Goal: Task Accomplishment & Management: Use online tool/utility

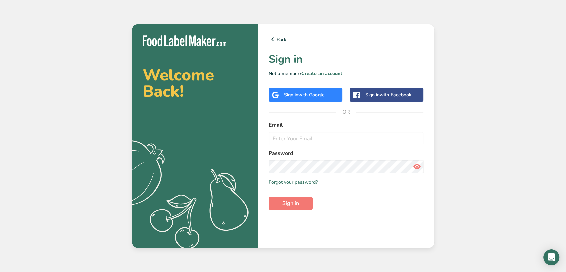
click at [287, 95] on div "Sign in with Google" at bounding box center [304, 94] width 41 height 7
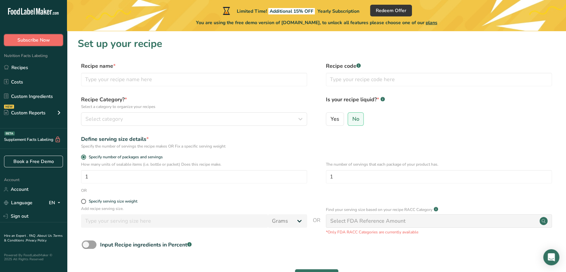
click at [29, 41] on span "Subscribe Now" at bounding box center [33, 39] width 32 height 7
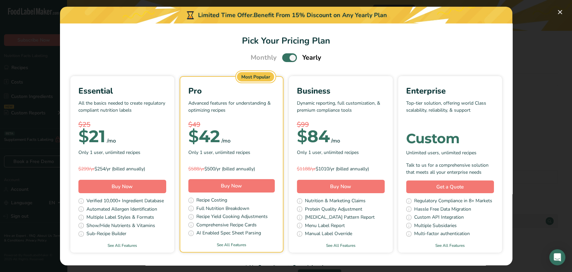
click at [163, 113] on p "All the basics needed to create regulatory compliant nutrition labels" at bounding box center [122, 109] width 88 height 20
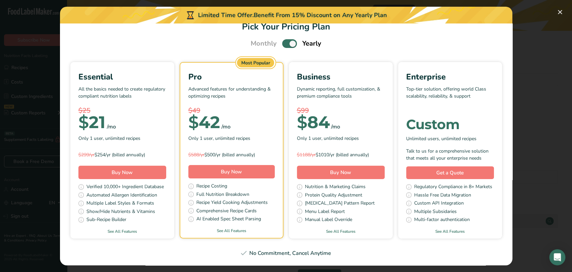
scroll to position [198, 0]
click at [559, 13] on button "Pick Your Pricing Plan Modal" at bounding box center [559, 12] width 11 height 11
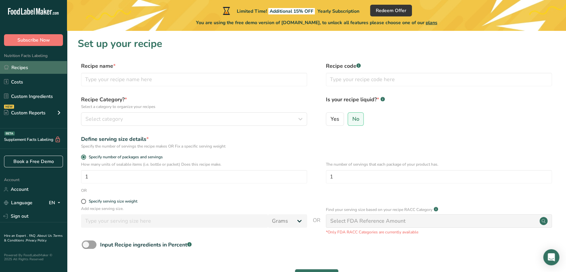
click at [24, 65] on link "Recipes" at bounding box center [33, 67] width 67 height 13
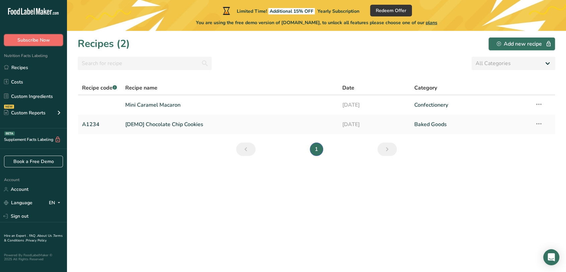
click at [41, 43] on span "Subscribe Now" at bounding box center [33, 39] width 32 height 7
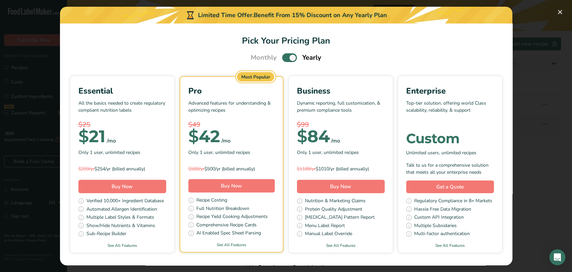
click at [260, 60] on span "Monthly" at bounding box center [263, 58] width 26 height 10
click at [302, 57] on span "Yearly" at bounding box center [311, 58] width 19 height 10
click at [287, 57] on span "Pick Your Pricing Plan Modal" at bounding box center [289, 57] width 15 height 8
click at [286, 57] on input "Pick Your Pricing Plan Modal" at bounding box center [284, 58] width 4 height 4
checkbox input "false"
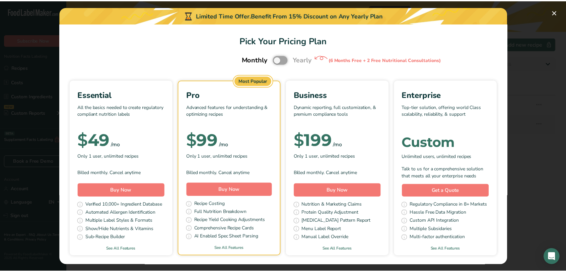
scroll to position [37, 0]
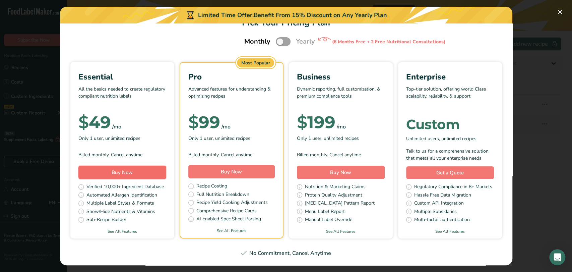
click at [133, 169] on span "Buy Now" at bounding box center [122, 172] width 21 height 7
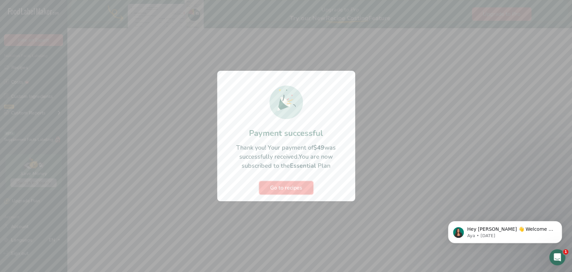
click at [288, 189] on span "Go to recipes" at bounding box center [286, 187] width 32 height 8
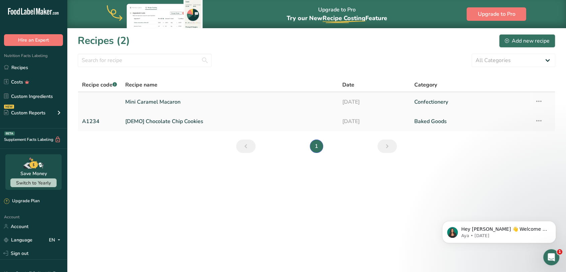
click at [139, 104] on link "Mini Caramel Macaron" at bounding box center [229, 102] width 209 height 14
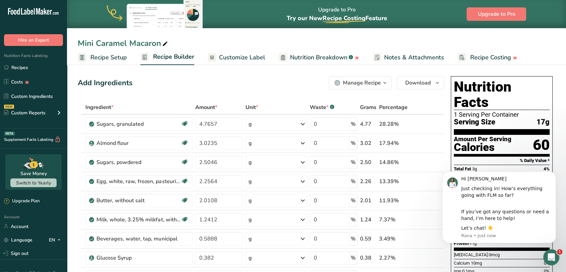
click at [293, 83] on div "Add Ingredients Manage Recipe Delete Recipe Duplicate Recipe Scale Recipe Save …" at bounding box center [261, 82] width 366 height 13
click at [549, 255] on icon "Open Intercom Messenger" at bounding box center [550, 255] width 11 height 11
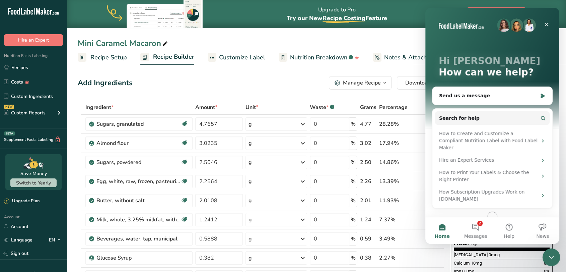
click at [549, 254] on icon "Close Intercom Messenger" at bounding box center [550, 256] width 8 height 8
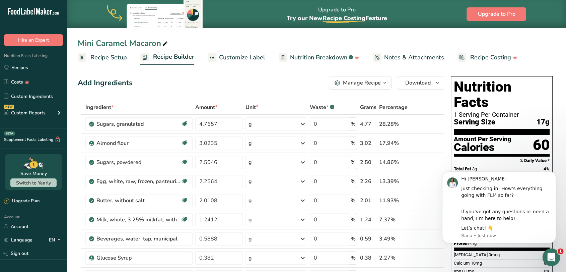
click at [549, 256] on icon "Open Intercom Messenger" at bounding box center [550, 255] width 11 height 11
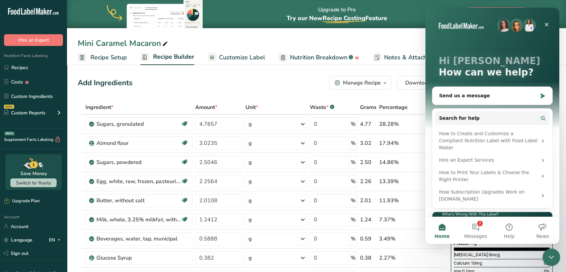
click at [549, 256] on icon "Close Intercom Messenger" at bounding box center [550, 255] width 5 height 3
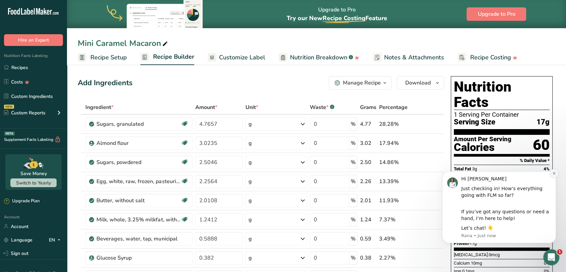
click at [552, 174] on icon "Dismiss notification" at bounding box center [554, 173] width 4 height 4
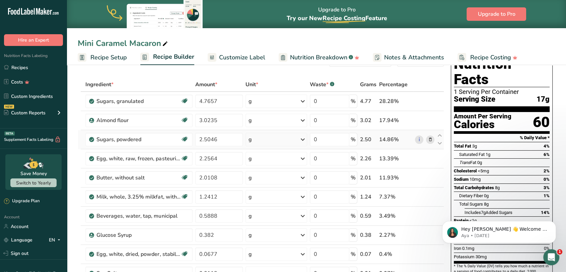
scroll to position [37, 0]
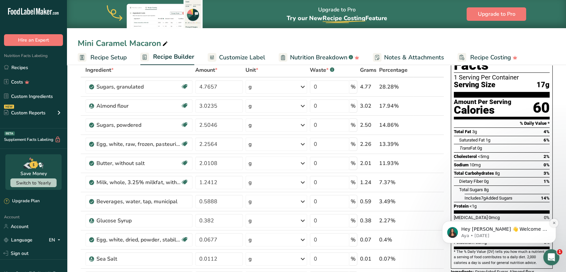
click at [554, 223] on icon "Dismiss notification" at bounding box center [554, 223] width 4 height 4
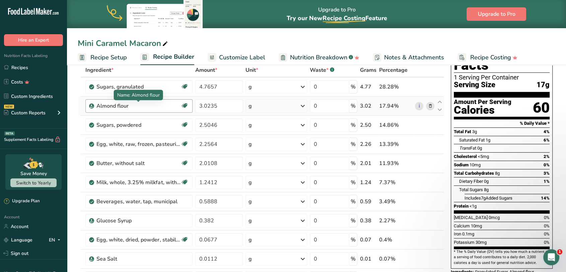
click at [163, 105] on div "Almond flour" at bounding box center [138, 106] width 84 height 8
click at [117, 105] on div "Almond flour" at bounding box center [138, 106] width 84 height 8
click at [148, 107] on div "Almond flour" at bounding box center [138, 106] width 84 height 8
click at [419, 107] on link "i" at bounding box center [419, 106] width 8 height 8
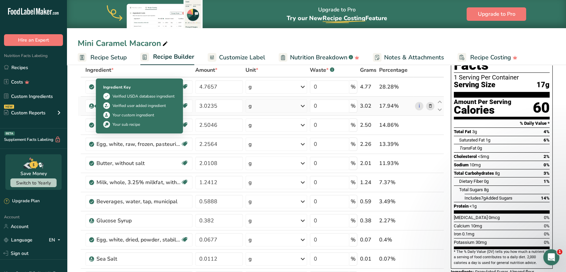
click at [92, 105] on icon at bounding box center [92, 106] width 4 height 6
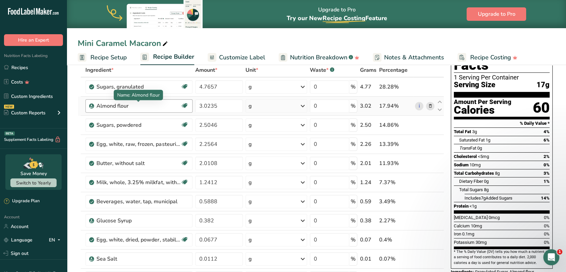
click at [108, 105] on div "Almond flour" at bounding box center [138, 106] width 84 height 8
click at [117, 105] on div "Almond flour" at bounding box center [138, 106] width 84 height 8
click at [124, 104] on div "Almond flour" at bounding box center [138, 106] width 84 height 8
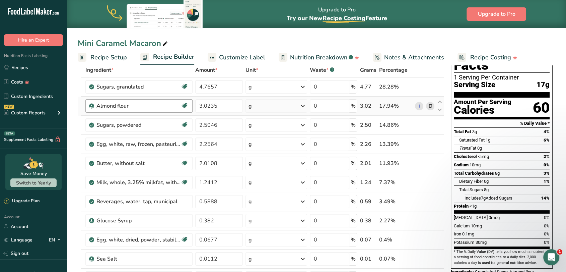
click at [142, 108] on div "Almond flour" at bounding box center [138, 106] width 84 height 8
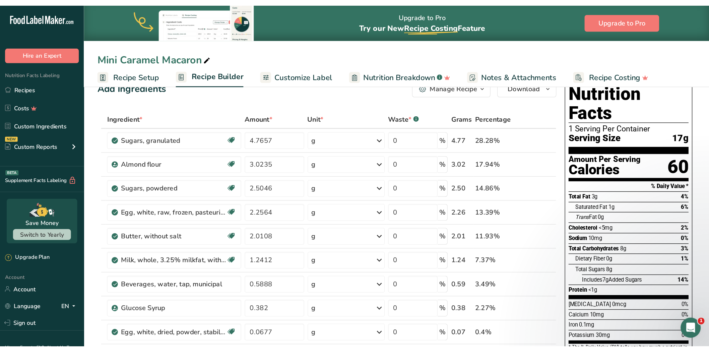
scroll to position [0, 0]
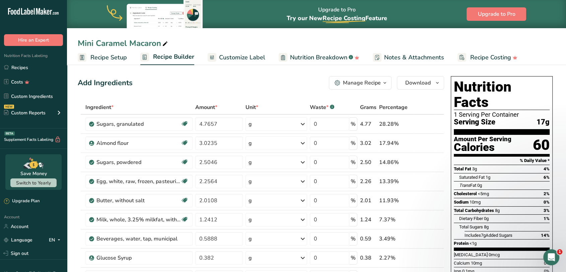
click at [356, 84] on div "Manage Recipe" at bounding box center [362, 83] width 38 height 8
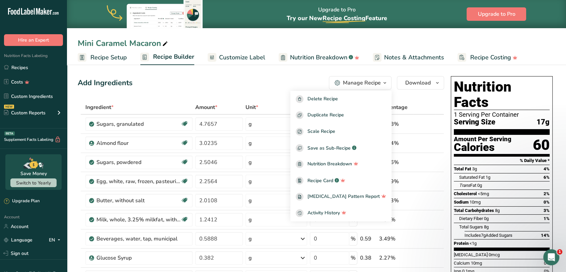
click at [263, 81] on div "Add Ingredients Manage Recipe Delete Recipe Duplicate Recipe Scale Recipe Save …" at bounding box center [261, 82] width 366 height 13
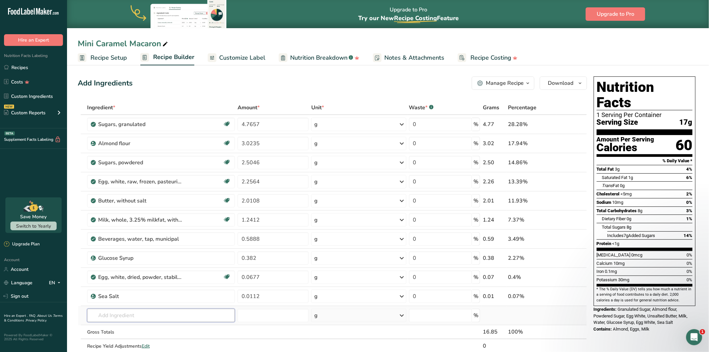
click at [129, 271] on input "text" at bounding box center [161, 314] width 148 height 13
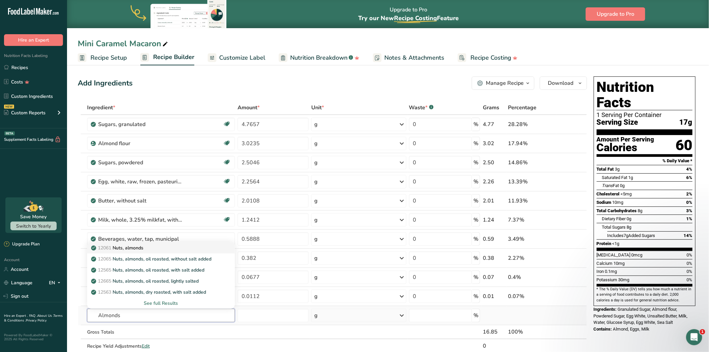
type input "Almonds"
click at [137, 248] on p "12061 Nuts, almonds" at bounding box center [117, 247] width 51 height 7
type input "Nuts, almonds"
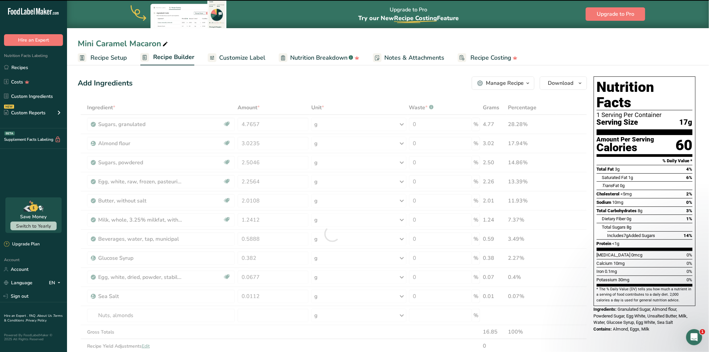
type input "0"
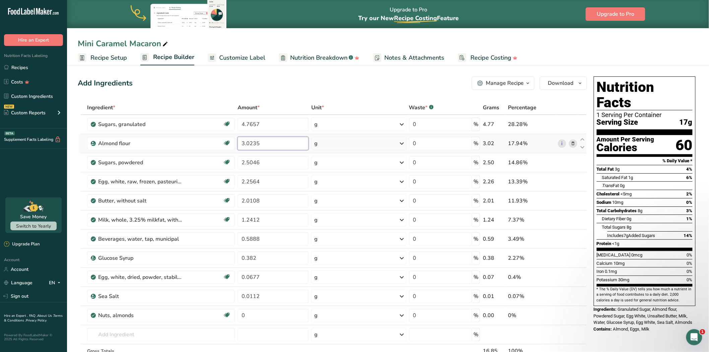
drag, startPoint x: 264, startPoint y: 145, endPoint x: 238, endPoint y: 147, distance: 25.2
click at [238, 147] on input "3.0235" at bounding box center [272, 143] width 71 height 13
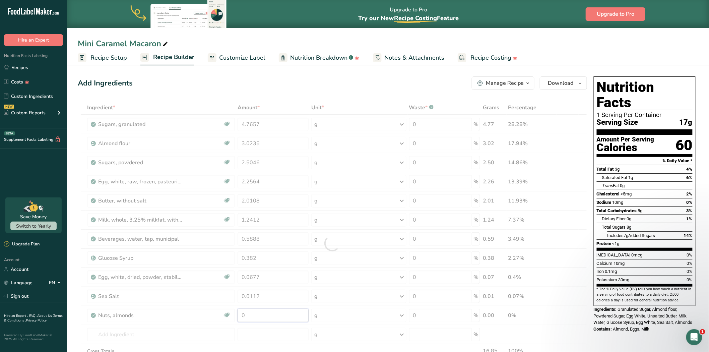
drag, startPoint x: 257, startPoint y: 316, endPoint x: 239, endPoint y: 316, distance: 18.1
click at [239, 271] on div "Ingredient * Amount * Unit * Waste * .a-a{fill:#347362;}.b-a{fill:#fff;} Grams …" at bounding box center [332, 242] width 509 height 285
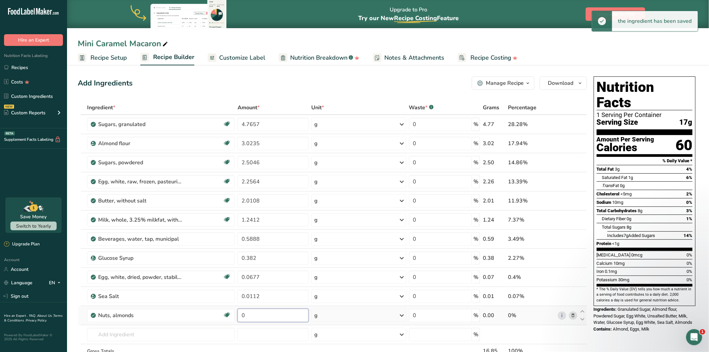
paste input "3.0235"
type input "3.0235"
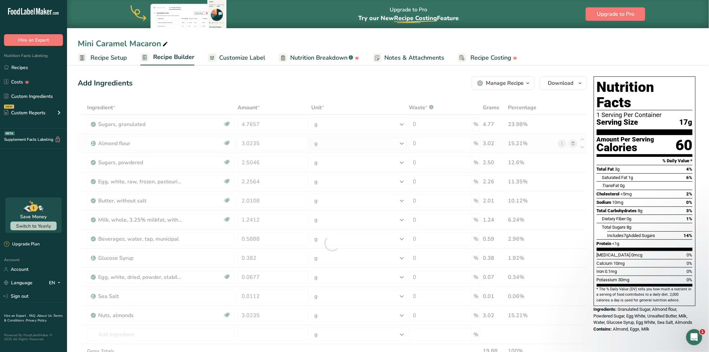
click at [566, 144] on div "Ingredient * Amount * Unit * Waste * .a-a{fill:#347362;}.b-a{fill:#fff;} Grams …" at bounding box center [332, 242] width 509 height 285
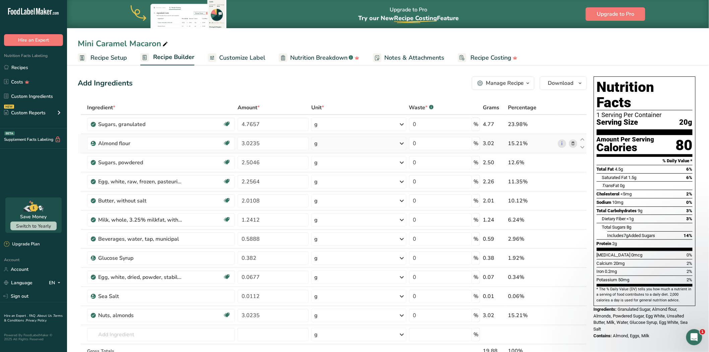
click at [566, 142] on icon at bounding box center [572, 143] width 5 height 7
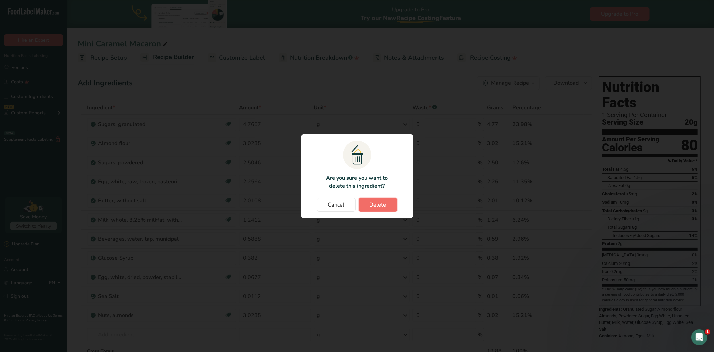
click at [380, 208] on span "Delete" at bounding box center [378, 205] width 17 height 8
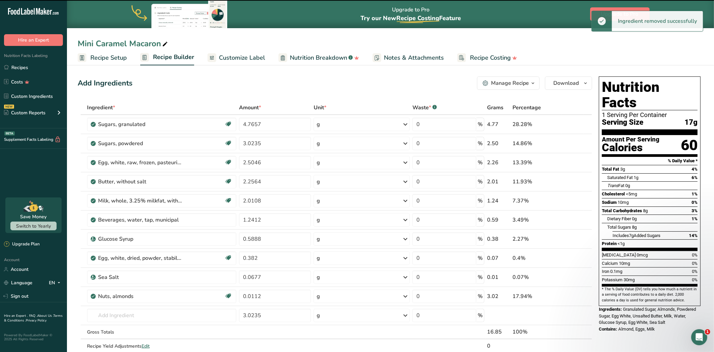
type input "2.5046"
type input "2.2564"
type input "2.0108"
type input "1.2412"
type input "0.5888"
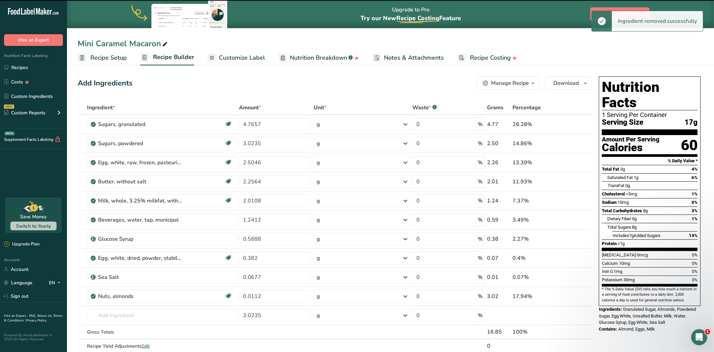
type input "0.382"
type input "0.0677"
type input "0.0112"
type input "3.0235"
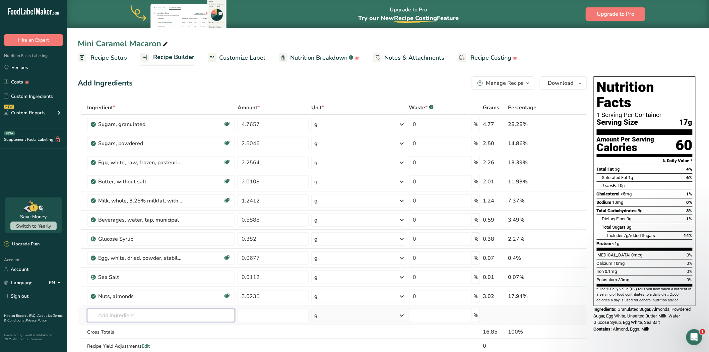
click at [140, 271] on input "text" at bounding box center [161, 314] width 148 height 13
type input "sugar"
click at [265, 271] on input "number" at bounding box center [272, 314] width 71 height 13
click at [198, 271] on input "text" at bounding box center [161, 314] width 148 height 13
type input "sugar"
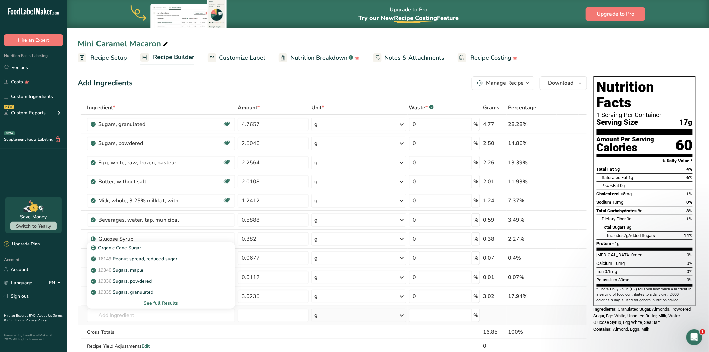
click at [168, 271] on div "See full Results" at bounding box center [160, 302] width 137 height 7
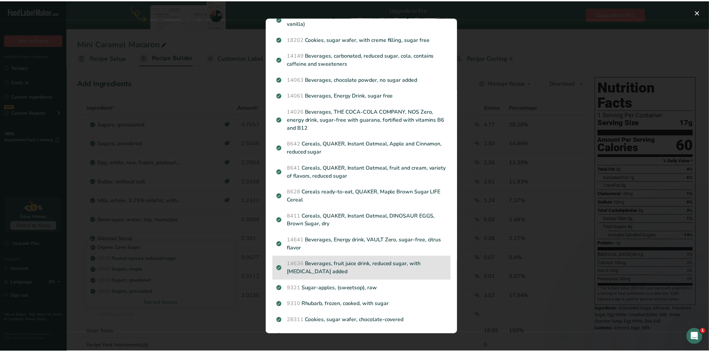
scroll to position [297, 0]
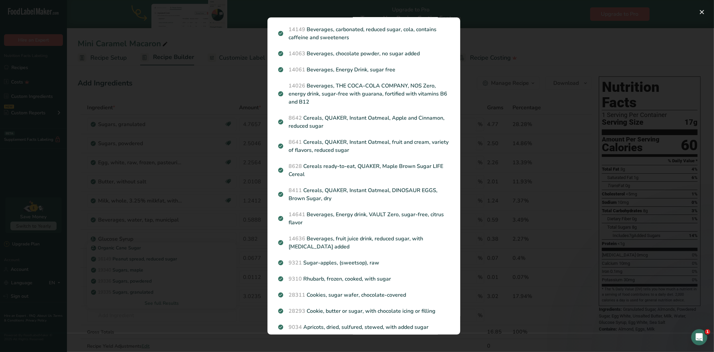
click at [169, 271] on div "Search results modal" at bounding box center [357, 176] width 714 height 352
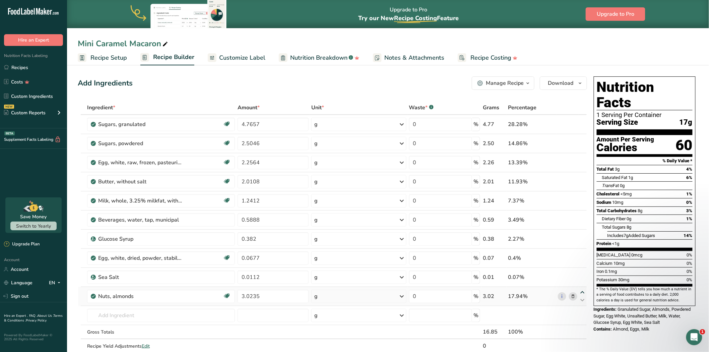
click at [566, 271] on icon at bounding box center [582, 292] width 8 height 5
type input "3.0235"
type input "0.0112"
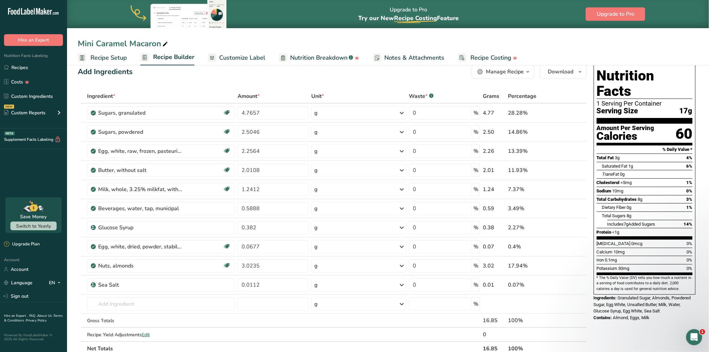
scroll to position [0, 0]
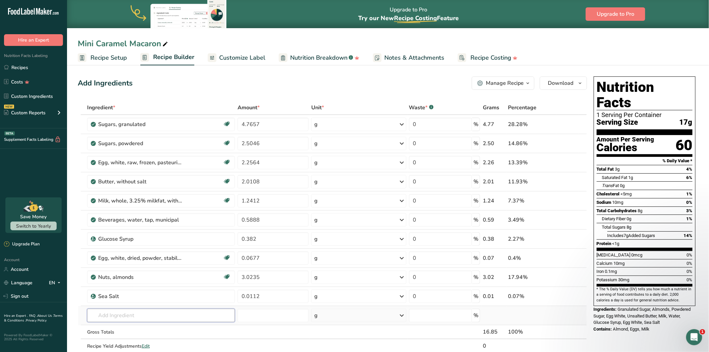
click at [116, 271] on input "text" at bounding box center [161, 314] width 148 height 13
type input "cream"
click at [104, 271] on p "Cream" at bounding box center [101, 280] width 19 height 7
type input "Cream"
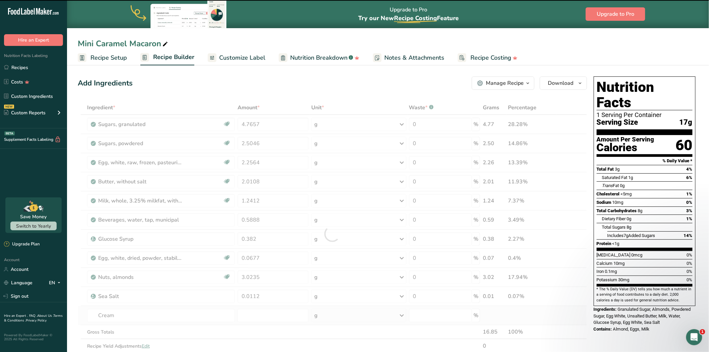
type input "0"
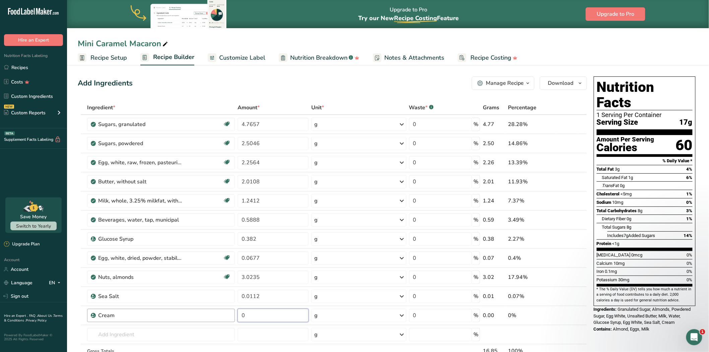
drag, startPoint x: 256, startPoint y: 313, endPoint x: 233, endPoint y: 312, distance: 23.4
click at [233, 271] on tr "Cream 0 g Weight Units g kg mg See more Volume Units l Volume units require a d…" at bounding box center [332, 315] width 508 height 19
type input "1.2412"
click at [536, 271] on div "Ingredient * Amount * Unit * Waste * .a-a{fill:#347362;}.b-a{fill:#fff;} Grams …" at bounding box center [332, 242] width 509 height 285
click at [566, 199] on icon at bounding box center [572, 200] width 5 height 7
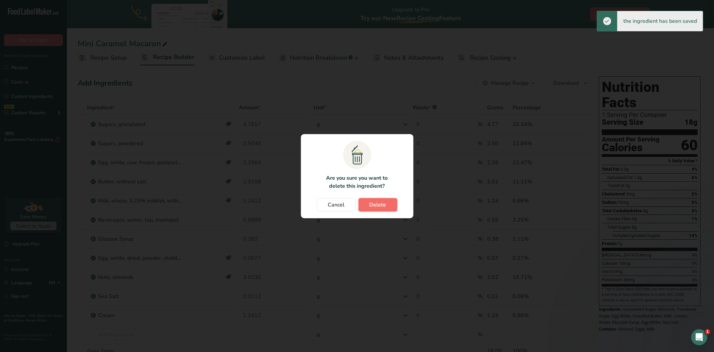
click at [371, 209] on button "Delete" at bounding box center [378, 204] width 39 height 13
type input "0.5888"
type input "0.382"
type input "0.0677"
type input "3.0235"
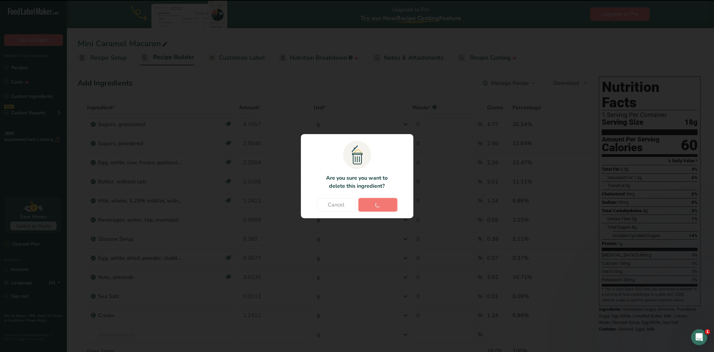
type input "0.0112"
type input "1.2412"
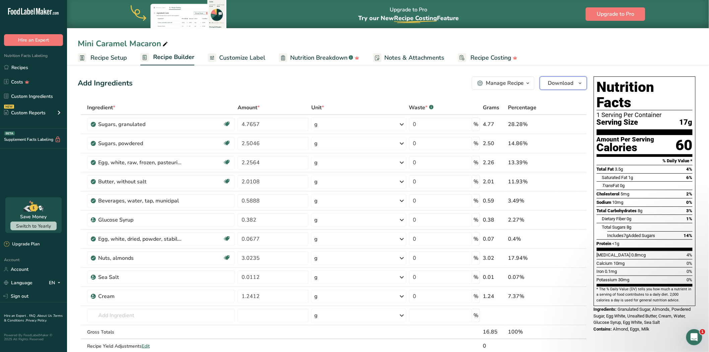
click at [547, 84] on button "Download" at bounding box center [562, 82] width 47 height 13
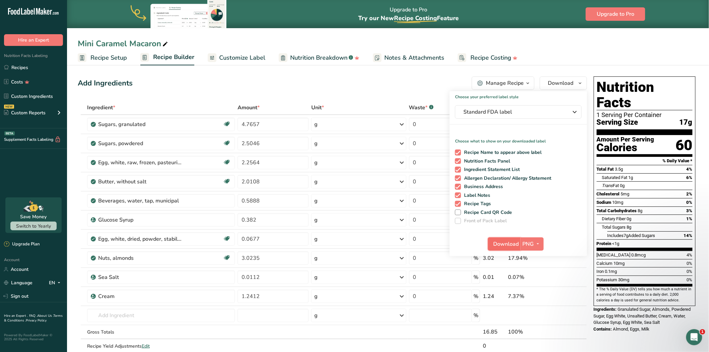
click at [514, 245] on span "Download" at bounding box center [505, 244] width 25 height 8
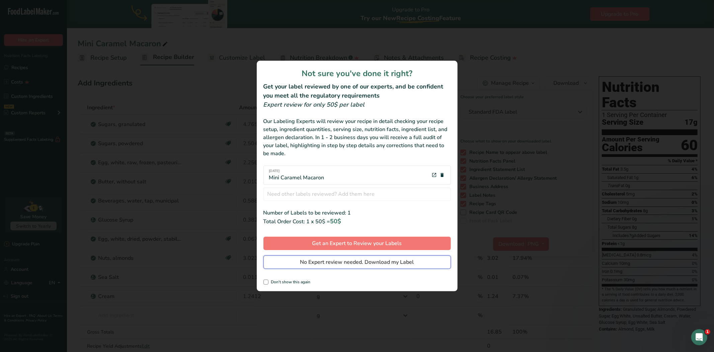
click at [344, 263] on span "No Expert review needed. Download my Label" at bounding box center [357, 262] width 114 height 8
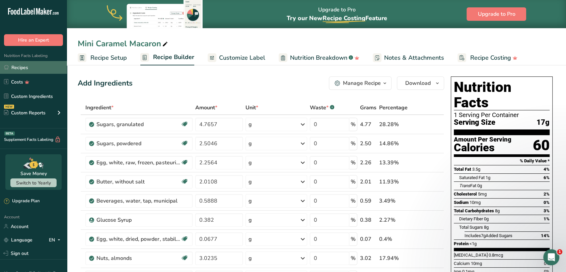
click at [38, 69] on link "Recipes" at bounding box center [33, 67] width 67 height 13
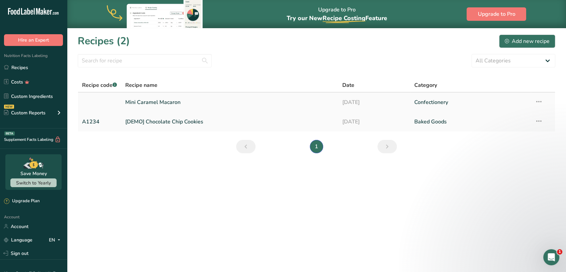
click at [174, 103] on link "Mini Caramel Macaron" at bounding box center [229, 102] width 209 height 14
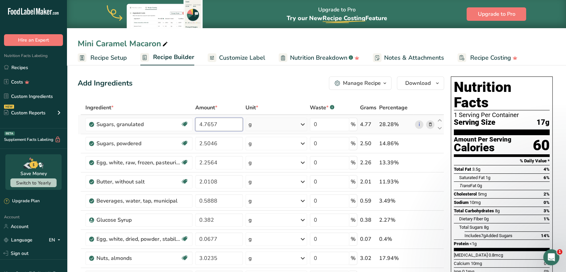
click at [220, 125] on input "4.7657" at bounding box center [219, 124] width 48 height 13
drag, startPoint x: 218, startPoint y: 124, endPoint x: 198, endPoint y: 126, distance: 19.9
click at [198, 126] on input "4.7657" at bounding box center [219, 124] width 48 height 13
click at [218, 126] on input "4.7657" at bounding box center [219, 124] width 48 height 13
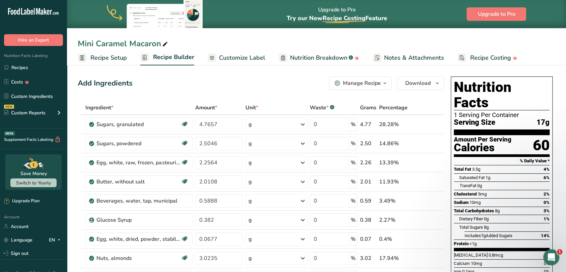
click at [355, 85] on div "Manage Recipe" at bounding box center [362, 83] width 38 height 8
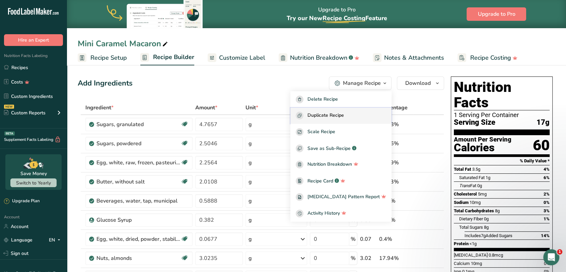
click at [337, 113] on span "Duplicate Recipe" at bounding box center [325, 116] width 36 height 8
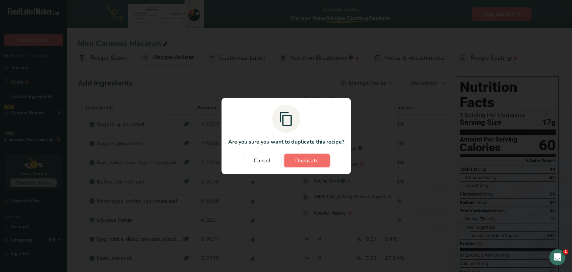
click at [299, 160] on span "Duplicate" at bounding box center [306, 160] width 23 height 8
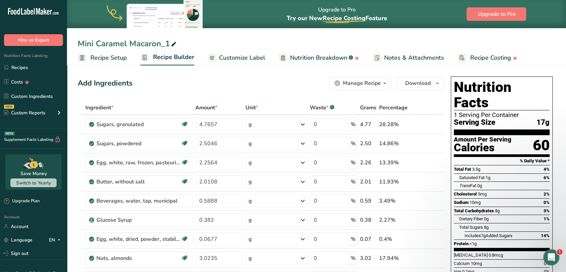
click at [160, 42] on div "Mini Caramel Macaron_1" at bounding box center [128, 44] width 100 height 12
type input "Mini Caramel Macaron_100g"
click at [198, 80] on div "Add Ingredients Manage Recipe Delete Recipe Duplicate Recipe Scale Recipe Save …" at bounding box center [261, 82] width 366 height 13
click at [431, 143] on icon at bounding box center [430, 143] width 5 height 7
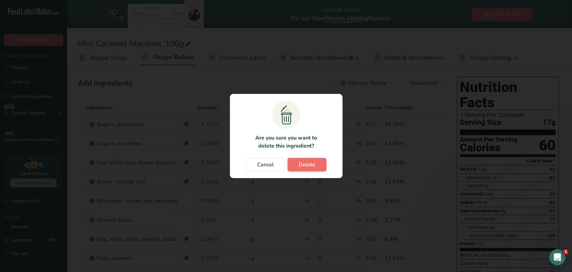
click at [308, 166] on span "Delete" at bounding box center [306, 164] width 17 height 8
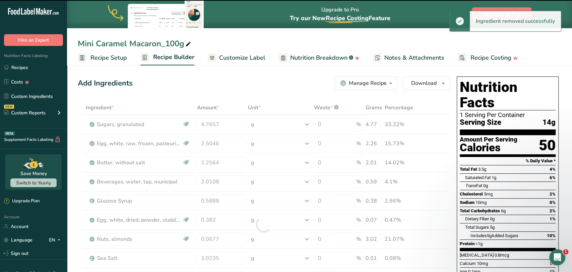
type input "2.2564"
type input "2.0108"
type input "0.5888"
type input "0.382"
type input "0.0677"
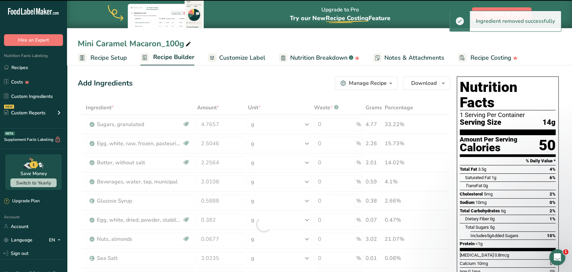
type input "3.0235"
type input "0.0112"
type input "1.2412"
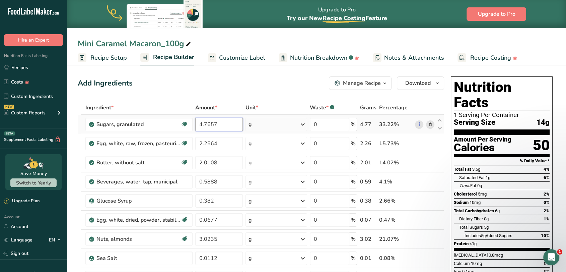
click at [221, 124] on input "4.7657" at bounding box center [219, 124] width 48 height 13
type input "43.18"
click at [227, 139] on div "Ingredient * Amount * Unit * Waste * .a-a{fill:#347362;}.b-a{fill:#fff;} Grams …" at bounding box center [261, 223] width 366 height 247
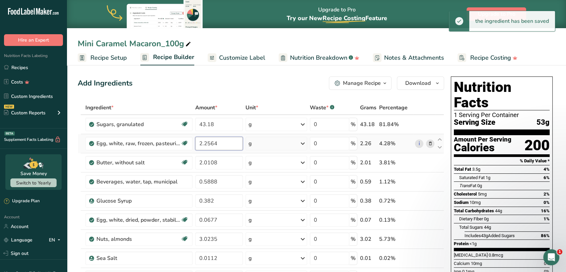
click at [223, 142] on input "2.2564" at bounding box center [219, 143] width 48 height 13
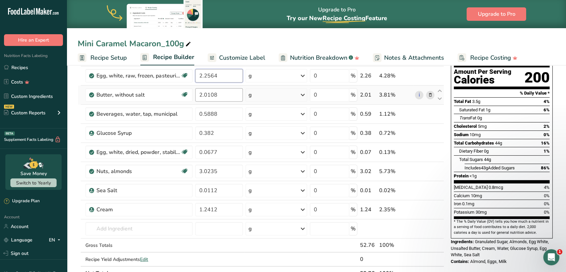
scroll to position [74, 0]
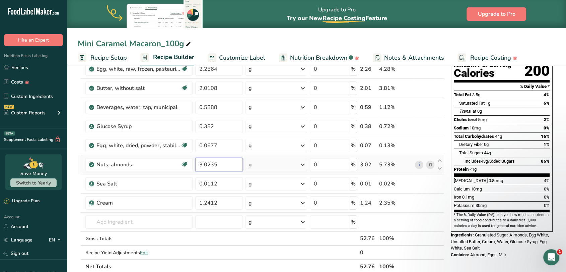
click at [227, 162] on div "Ingredient * Amount * Unit * Waste * .a-a{fill:#347362;}.b-a{fill:#fff;} Grams …" at bounding box center [261, 149] width 366 height 247
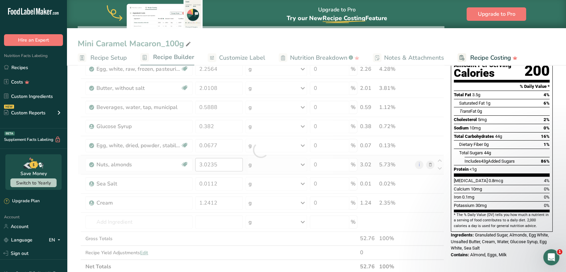
click at [227, 162] on div at bounding box center [261, 149] width 366 height 247
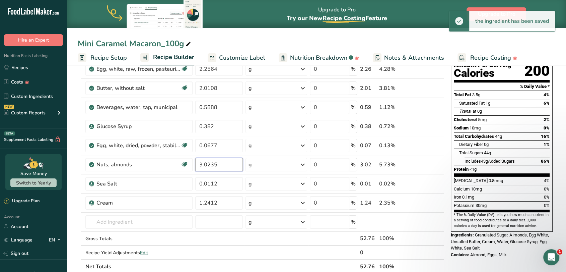
click at [212, 165] on input "3.0235" at bounding box center [219, 164] width 48 height 13
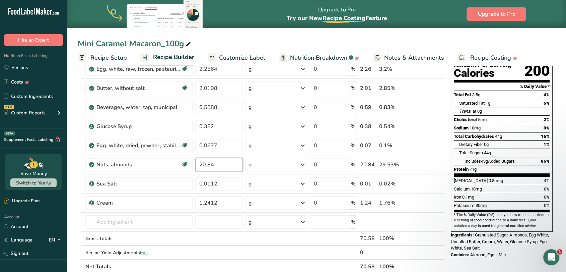
type input "20.84"
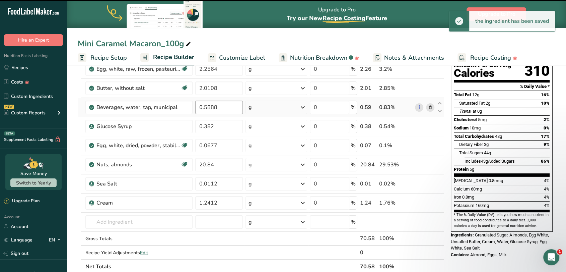
scroll to position [37, 0]
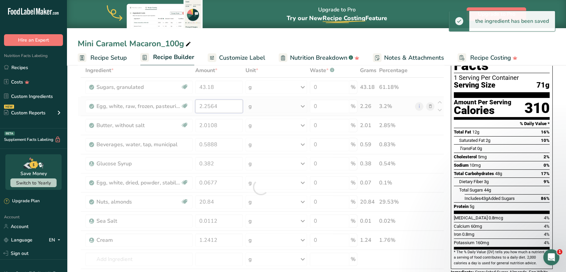
click at [225, 105] on div "Ingredient * Amount * Unit * Waste * .a-a{fill:#347362;}.b-a{fill:#fff;} Grams …" at bounding box center [261, 186] width 366 height 247
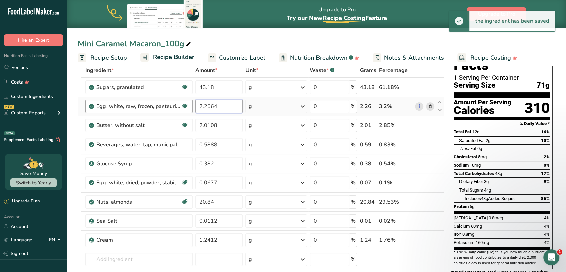
drag, startPoint x: 222, startPoint y: 105, endPoint x: 184, endPoint y: 108, distance: 37.9
click at [184, 108] on tr "Egg, white, raw, frozen, pasteurized Dairy free Gluten free Vegetarian Soy free…" at bounding box center [261, 106] width 366 height 19
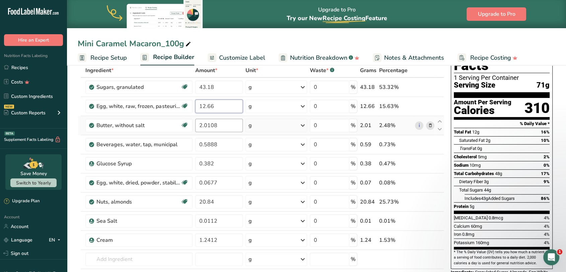
type input "12.66"
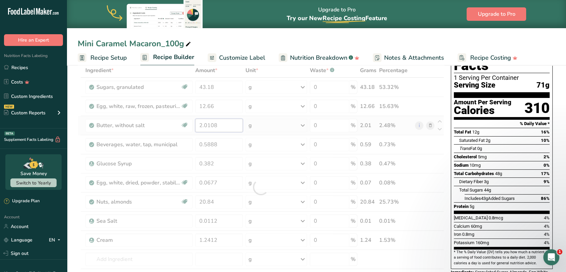
click at [225, 127] on div "Ingredient * Amount * Unit * Waste * .a-a{fill:#347362;}.b-a{fill:#fff;} Grams …" at bounding box center [261, 186] width 366 height 247
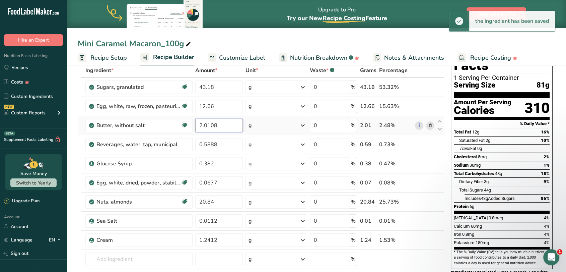
drag, startPoint x: 222, startPoint y: 124, endPoint x: 194, endPoint y: 126, distance: 28.8
click at [194, 126] on td "2.0108" at bounding box center [219, 125] width 50 height 19
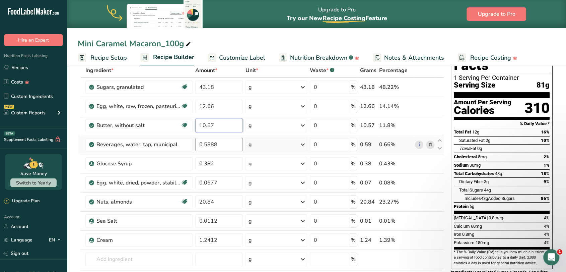
type input "10.57"
click at [232, 146] on div "Ingredient * Amount * Unit * Waste * .a-a{fill:#347362;}.b-a{fill:#fff;} Grams …" at bounding box center [261, 186] width 366 height 247
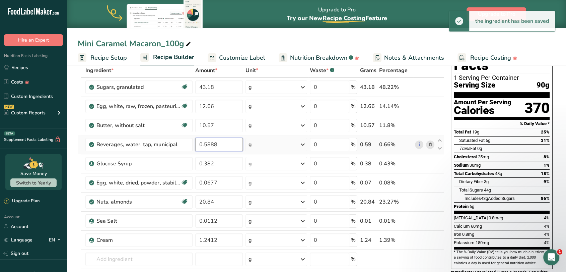
drag, startPoint x: 228, startPoint y: 144, endPoint x: 197, endPoint y: 144, distance: 30.5
click at [197, 144] on input "0.5888" at bounding box center [219, 144] width 48 height 13
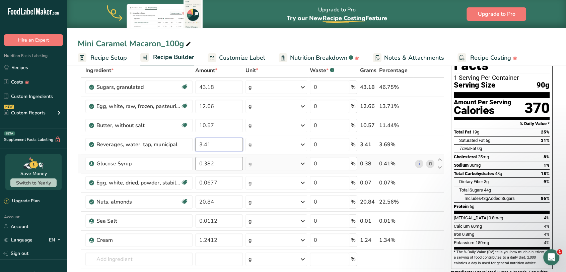
type input "3.41"
click at [224, 164] on div "Ingredient * Amount * Unit * Waste * .a-a{fill:#347362;}.b-a{fill:#fff;} Grams …" at bounding box center [261, 186] width 366 height 247
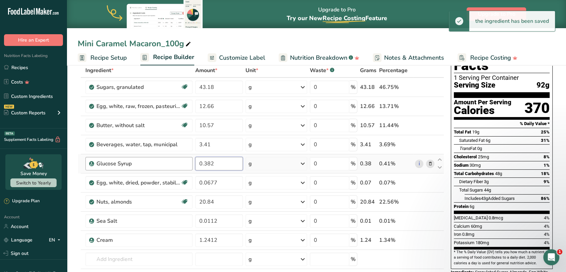
drag, startPoint x: 224, startPoint y: 164, endPoint x: 192, endPoint y: 164, distance: 32.1
click at [192, 164] on tr "Glucose Syrup 0.382 g Weight Units g kg mg See more Volume Units l Volume units…" at bounding box center [261, 163] width 366 height 19
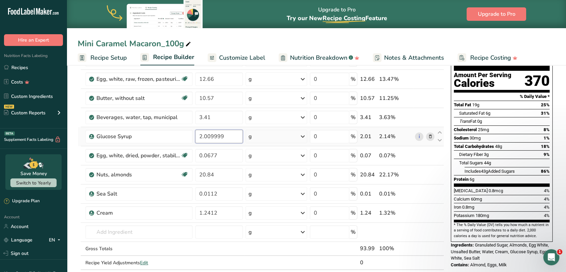
scroll to position [74, 0]
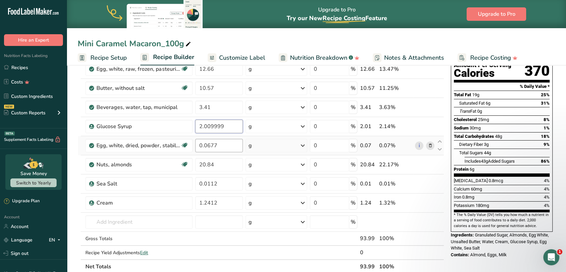
type input "2.009999"
click at [225, 145] on div "Ingredient * Amount * Unit * Waste * .a-a{fill:#347362;}.b-a{fill:#fff;} Grams …" at bounding box center [261, 149] width 366 height 247
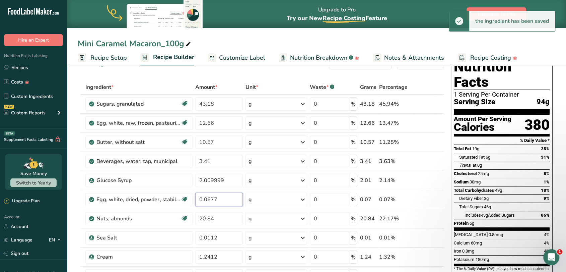
scroll to position [37, 0]
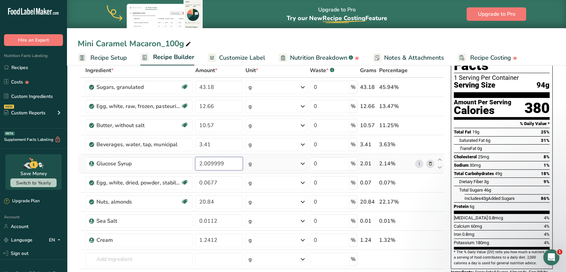
click at [230, 164] on div "Ingredient * Amount * Unit * Waste * .a-a{fill:#347362;}.b-a{fill:#fff;} Grams …" at bounding box center [261, 186] width 366 height 247
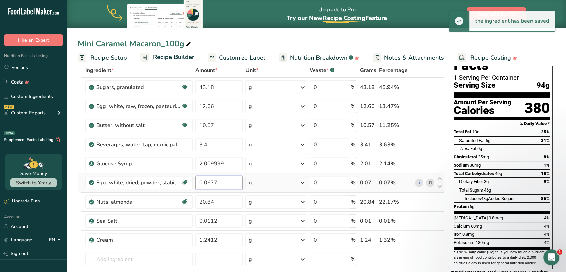
click at [228, 185] on div "Ingredient * Amount * Unit * Waste * .a-a{fill:#347362;}.b-a{fill:#fff;} Grams …" at bounding box center [261, 186] width 366 height 247
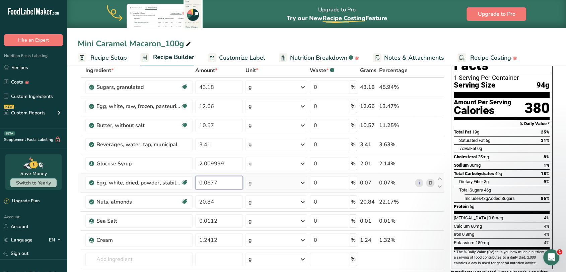
drag, startPoint x: 227, startPoint y: 182, endPoint x: 193, endPoint y: 180, distance: 34.2
click at [193, 180] on tr "Egg, white, dried, powder, stabilized, glucose reduced Dairy free Gluten free V…" at bounding box center [261, 182] width 366 height 19
type input "0.39"
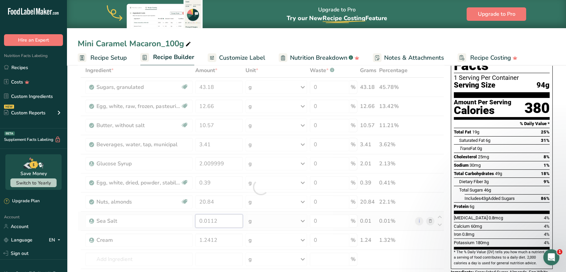
click at [225, 220] on div "Ingredient * Amount * Unit * Waste * .a-a{fill:#347362;}.b-a{fill:#fff;} Grams …" at bounding box center [261, 186] width 366 height 247
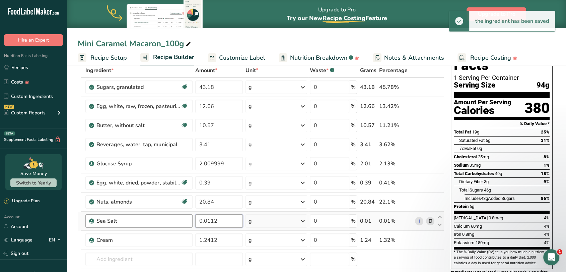
drag, startPoint x: 221, startPoint y: 219, endPoint x: 192, endPoint y: 221, distance: 28.6
click at [192, 221] on tr "Sea Salt 0.0112 g Weight Units g kg mg See more Volume Units l Volume units req…" at bounding box center [261, 220] width 366 height 19
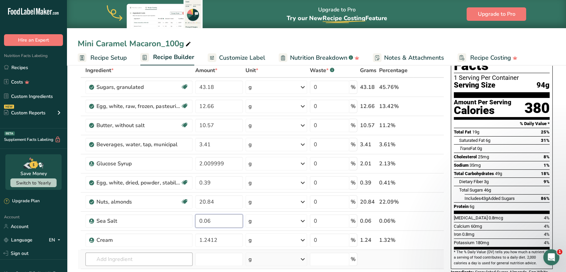
type input "0.06"
click at [174, 260] on div "Ingredient * Amount * Unit * Waste * .a-a{fill:#347362;}.b-a{fill:#fff;} Grams …" at bounding box center [261, 186] width 366 height 247
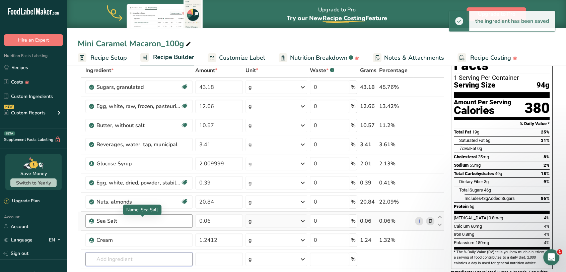
scroll to position [74, 0]
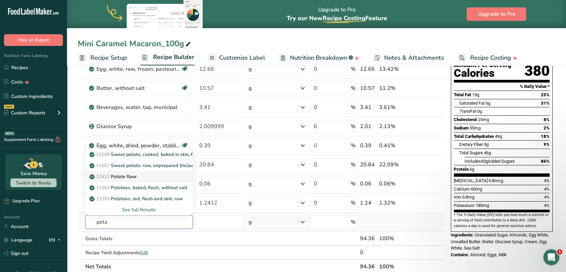
type input "pota"
click at [133, 177] on p "11413 Potato flour" at bounding box center [114, 176] width 46 height 7
type input "Potato flour"
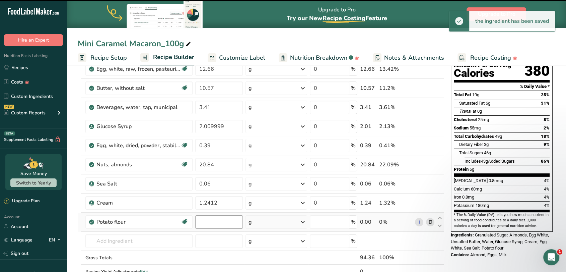
type input "0"
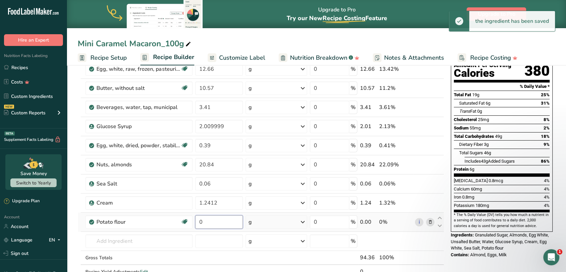
click at [215, 222] on input "0" at bounding box center [219, 221] width 48 height 13
drag, startPoint x: 206, startPoint y: 220, endPoint x: 199, endPoint y: 222, distance: 7.6
click at [199, 222] on input "0" at bounding box center [219, 221] width 48 height 13
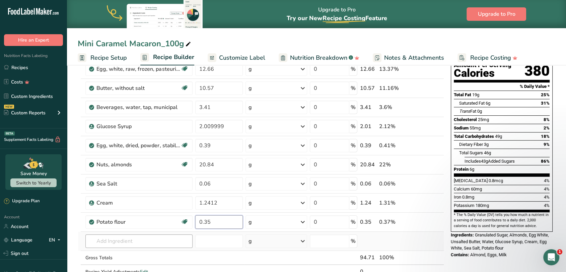
type input "0.35"
click at [160, 239] on div "Ingredient * Amount * Unit * Waste * .a-a{fill:#347362;}.b-a{fill:#fff;} Grams …" at bounding box center [261, 159] width 366 height 266
drag, startPoint x: 230, startPoint y: 202, endPoint x: 182, endPoint y: 202, distance: 48.6
click at [182, 202] on tr "Cream 1.2412 g Weight Units g kg mg See more Volume Units l Volume units requir…" at bounding box center [261, 202] width 366 height 19
type input "6.53"
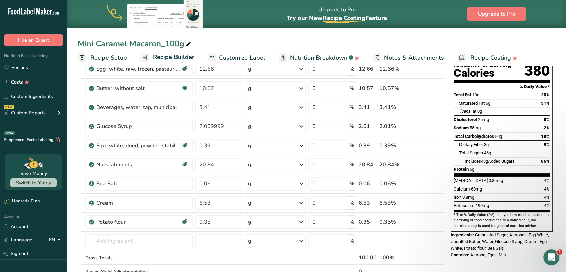
click at [70, 236] on section "Add Ingredients Manage Recipe Delete Recipe Duplicate Recipe Scale Recipe Save …" at bounding box center [316, 255] width 499 height 533
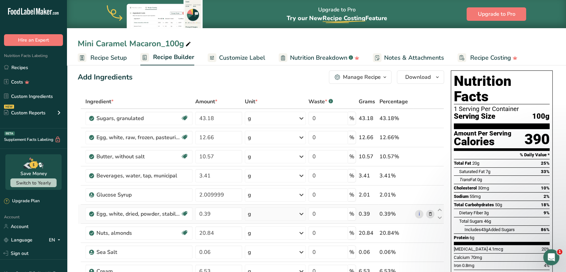
scroll to position [0, 0]
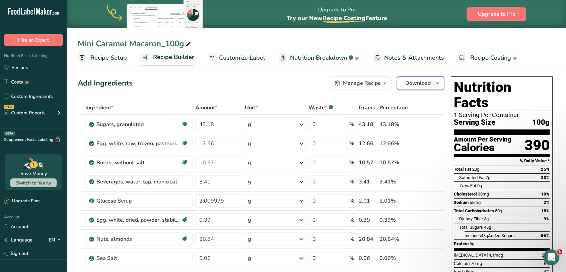
click at [413, 80] on span "Download" at bounding box center [417, 83] width 25 height 8
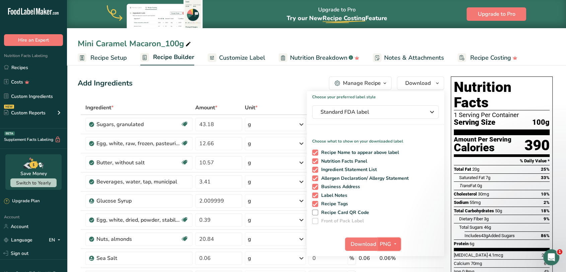
click at [390, 245] on span "PNG" at bounding box center [385, 244] width 11 height 8
click at [357, 245] on span "Download" at bounding box center [363, 244] width 25 height 8
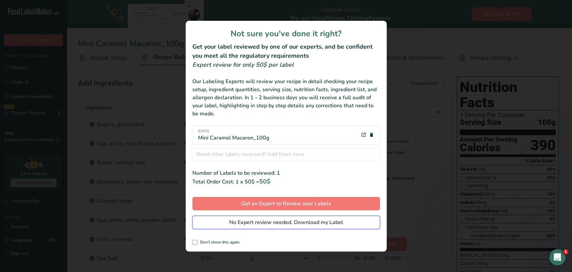
click at [260, 224] on span "No Expert review needed. Download my Label" at bounding box center [286, 222] width 114 height 8
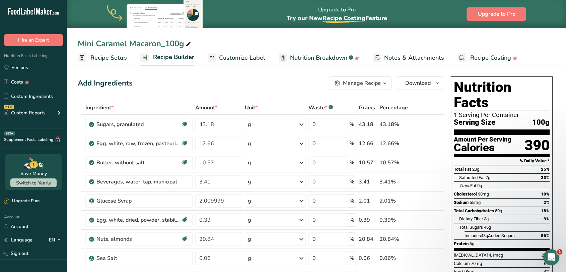
click at [369, 82] on div "Manage Recipe" at bounding box center [362, 83] width 38 height 8
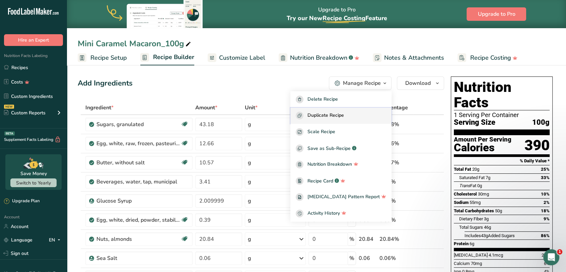
click at [337, 115] on span "Duplicate Recipe" at bounding box center [325, 116] width 36 height 8
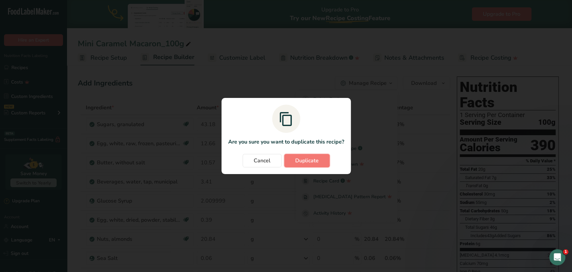
click at [301, 159] on span "Duplicate" at bounding box center [306, 160] width 23 height 8
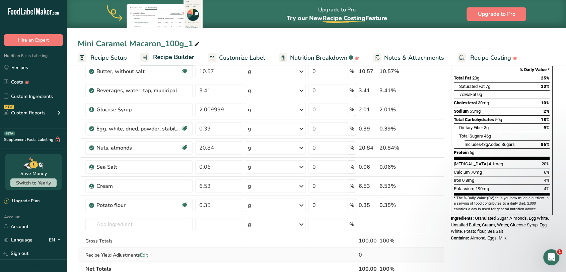
scroll to position [37, 0]
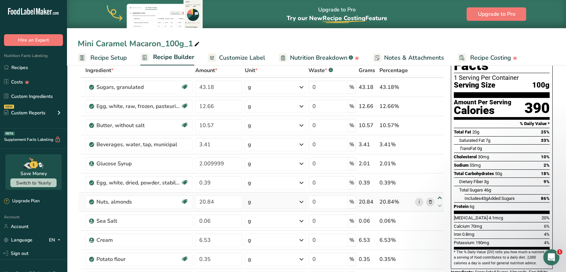
click at [440, 197] on icon at bounding box center [440, 197] width 8 height 5
type input "20.84"
type input "0.39"
click at [440, 177] on icon at bounding box center [440, 178] width 8 height 5
type input "20.84"
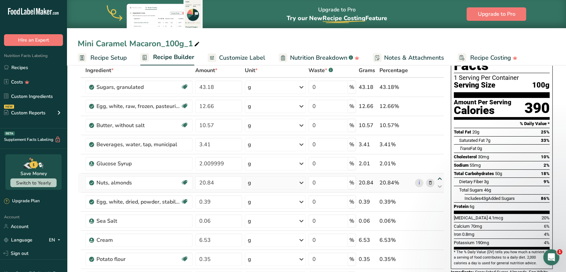
type input "2.009999"
click at [439, 158] on icon at bounding box center [440, 159] width 8 height 5
type input "20.84"
type input "3.41"
click at [440, 140] on icon at bounding box center [440, 140] width 8 height 5
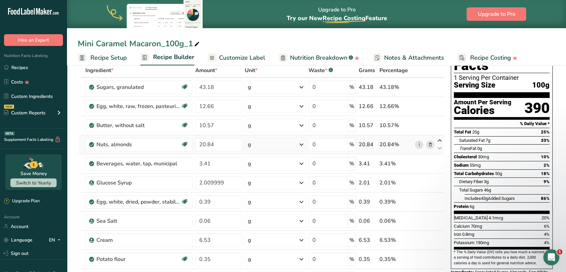
type input "20.84"
type input "10.57"
click at [438, 122] on icon at bounding box center [440, 121] width 8 height 5
type input "20.84"
type input "12.66"
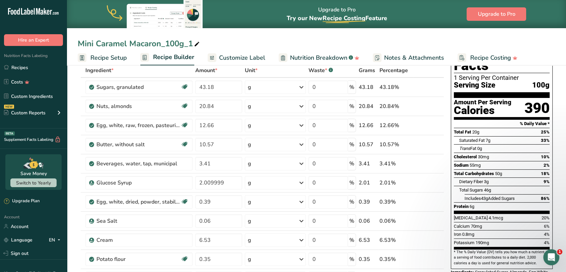
click at [155, 44] on div "Mini Caramel Macaron_100g_1" at bounding box center [139, 44] width 123 height 12
click at [155, 44] on input "Mini Caramel Macaron_100g_1" at bounding box center [316, 44] width 477 height 12
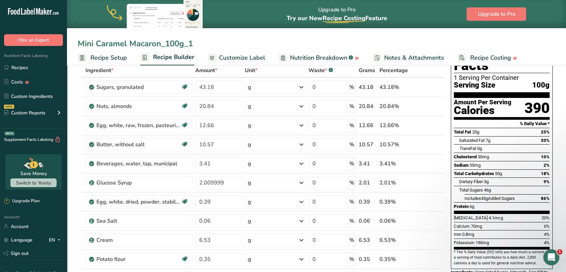
click at [103, 46] on input "Mini Caramel Macaron_100g_1" at bounding box center [316, 44] width 477 height 12
click at [188, 44] on input "Mini Vanilla Macaron_100g_1" at bounding box center [316, 44] width 477 height 12
click at [161, 46] on input "Mini Vanilla Macaron_100g" at bounding box center [316, 44] width 477 height 12
click at [274, 38] on input "Mini Vanilla Macaron 100g" at bounding box center [316, 44] width 477 height 12
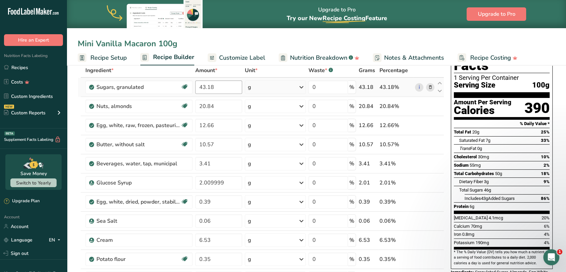
type input "Mini Vanilla Macaron 100g"
click at [218, 86] on input "43.18" at bounding box center [218, 86] width 47 height 13
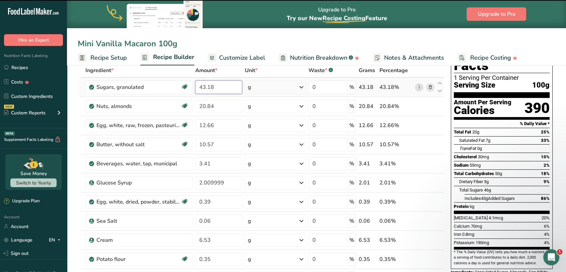
click at [218, 86] on input "43.18" at bounding box center [218, 86] width 47 height 13
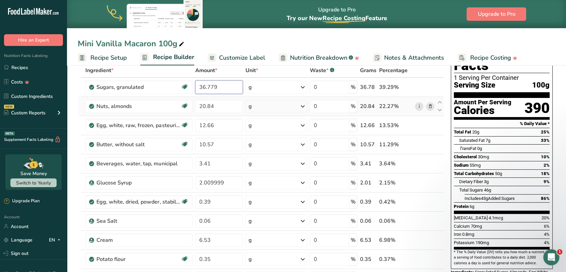
type input "36.779"
click at [219, 113] on div "Ingredient * Amount * Unit * Waste * .a-a{fill:#347362;}.b-a{fill:#fff;} Grams …" at bounding box center [261, 196] width 366 height 266
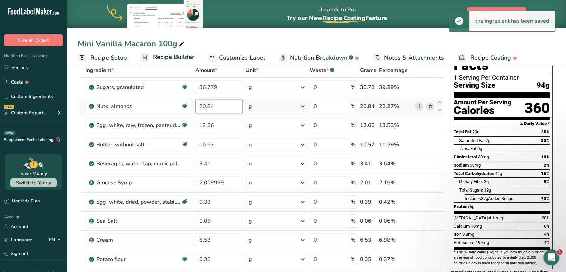
click at [218, 107] on input "20.84" at bounding box center [219, 105] width 48 height 13
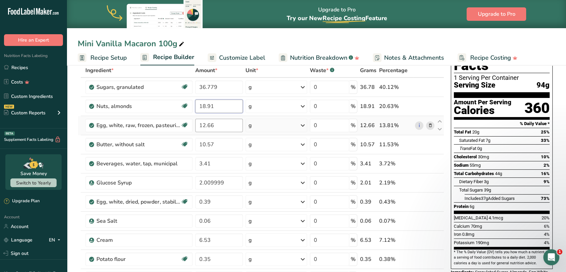
type input "18.91"
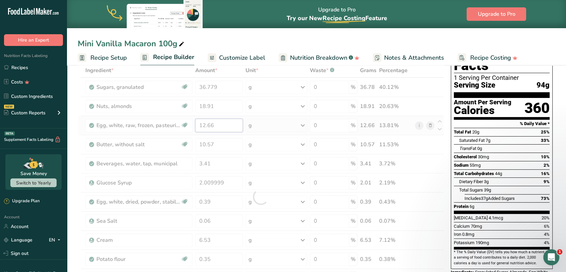
click at [223, 125] on div "Ingredient * Amount * Unit * Waste * .a-a{fill:#347362;}.b-a{fill:#fff;} Grams …" at bounding box center [261, 196] width 366 height 266
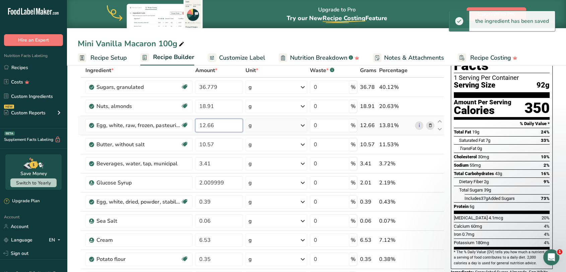
click at [220, 127] on input "12.66" at bounding box center [219, 125] width 48 height 13
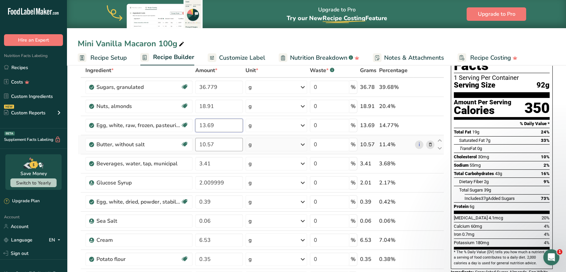
type input "13.69"
click at [225, 140] on div "Ingredient * Amount * Unit * Waste * .a-a{fill:#347362;}.b-a{fill:#fff;} Grams …" at bounding box center [261, 196] width 366 height 266
click at [439, 235] on div "Ingredient * Amount * Unit * Waste * .a-a{fill:#347362;}.b-a{fill:#fff;} Grams …" at bounding box center [261, 196] width 366 height 266
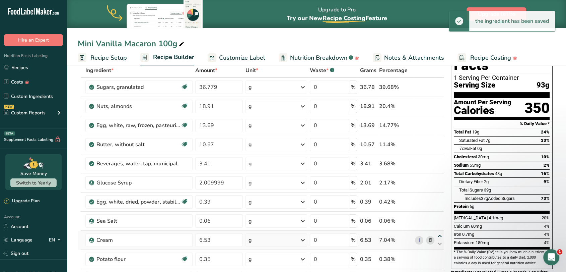
click at [441, 235] on icon at bounding box center [440, 235] width 8 height 5
type input "6.53"
type input "0.06"
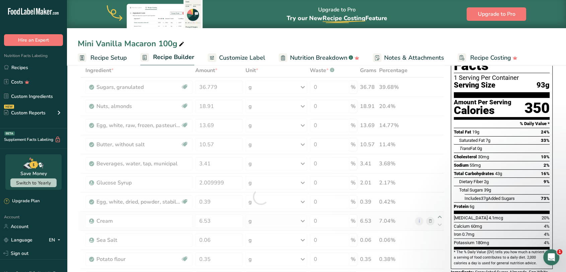
click at [441, 216] on div at bounding box center [261, 196] width 366 height 266
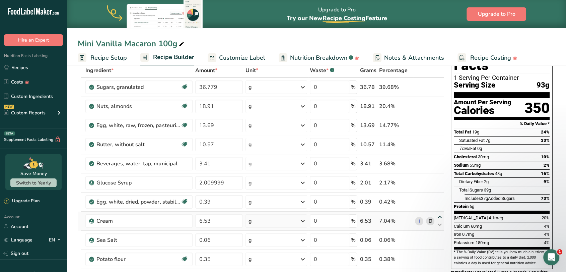
click at [440, 217] on icon at bounding box center [440, 216] width 8 height 5
type input "6.53"
type input "0.39"
click at [440, 195] on icon at bounding box center [440, 197] width 8 height 5
type input "6.53"
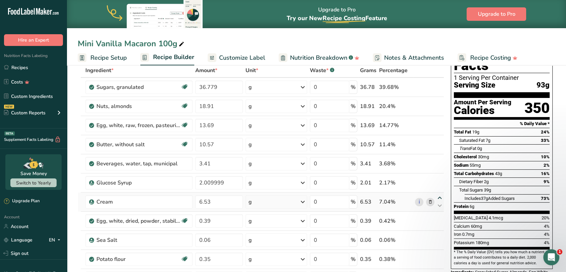
type input "2.009999"
click at [440, 178] on icon at bounding box center [440, 178] width 8 height 5
type input "6.53"
type input "3.41"
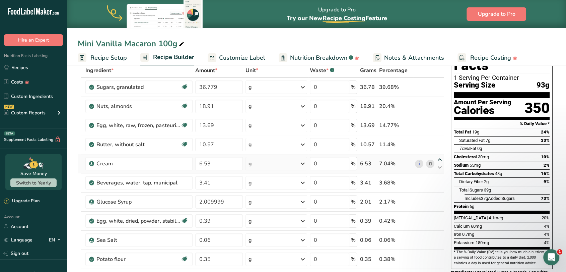
click at [440, 159] on icon at bounding box center [440, 159] width 8 height 5
type input "6.53"
type input "10.57"
drag, startPoint x: 220, startPoint y: 125, endPoint x: 212, endPoint y: 126, distance: 8.4
click at [212, 126] on input "13.69" at bounding box center [219, 125] width 48 height 13
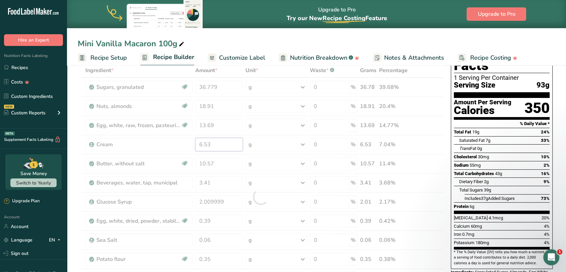
drag, startPoint x: 221, startPoint y: 145, endPoint x: 192, endPoint y: 145, distance: 29.1
click at [192, 145] on div "Ingredient * Amount * Unit * Waste * .a-a{fill:#347362;}.b-a{fill:#fff;} Grams …" at bounding box center [261, 196] width 366 height 266
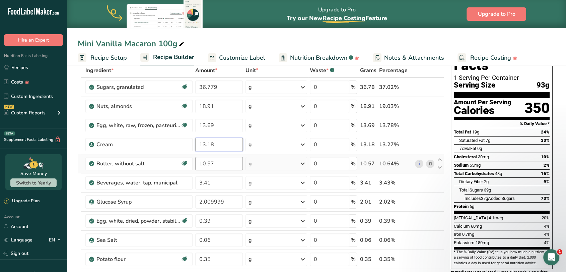
type input "13.18"
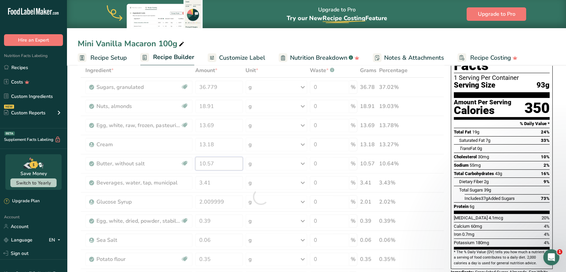
drag, startPoint x: 216, startPoint y: 164, endPoint x: 191, endPoint y: 166, distance: 25.2
click at [191, 166] on div "Ingredient * Amount * Unit * Waste * .a-a{fill:#347362;}.b-a{fill:#fff;} Grams …" at bounding box center [261, 196] width 366 height 266
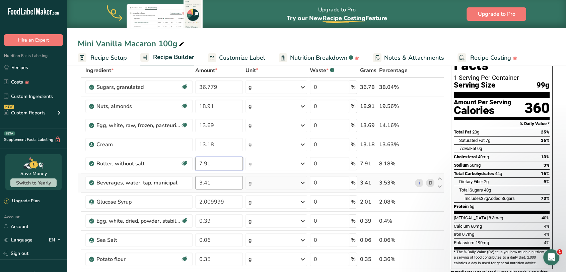
type input "7.91"
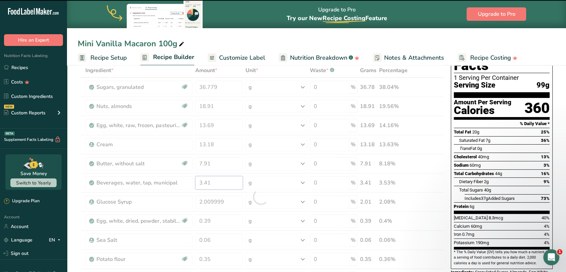
drag, startPoint x: 229, startPoint y: 180, endPoint x: 201, endPoint y: 181, distance: 28.8
click at [201, 181] on div "Ingredient * Amount * Unit * Waste * .a-a{fill:#347362;}.b-a{fill:#fff;} Grams …" at bounding box center [261, 196] width 366 height 266
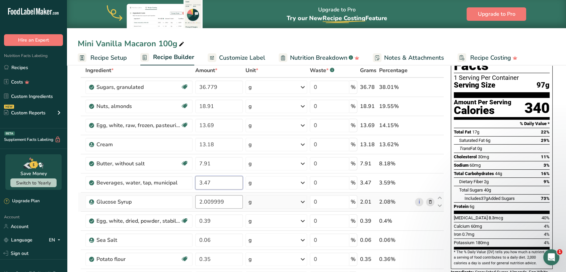
type input "3.47"
click at [216, 203] on div "Ingredient * Amount * Unit * Waste * .a-a{fill:#347362;}.b-a{fill:#fff;} Grams …" at bounding box center [261, 196] width 366 height 266
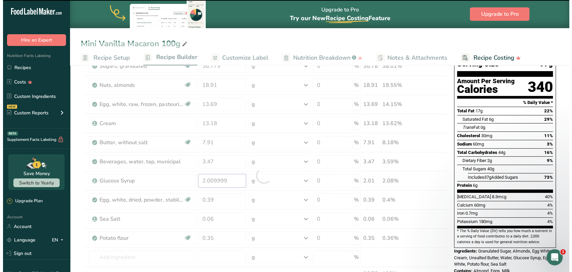
scroll to position [74, 0]
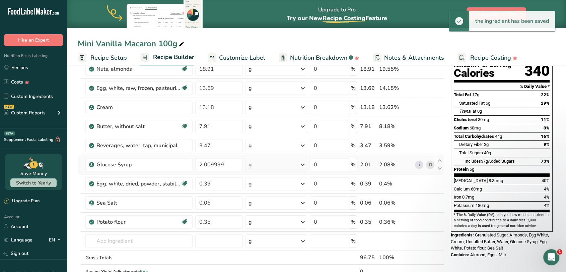
click at [431, 164] on div "Ingredient * Amount * Unit * Waste * .a-a{fill:#347362;}.b-a{fill:#fff;} Grams …" at bounding box center [261, 159] width 366 height 266
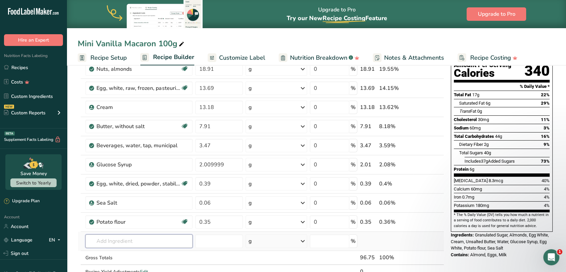
click at [126, 240] on input "text" at bounding box center [138, 240] width 107 height 13
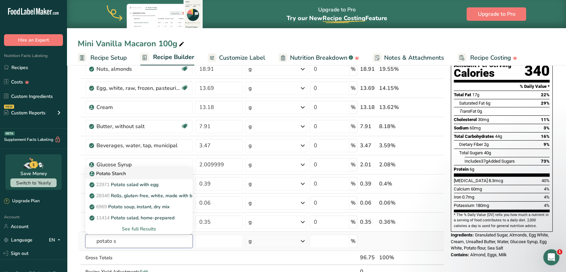
type input "potato s"
click at [121, 173] on p "Potato Starch" at bounding box center [108, 173] width 35 height 7
type input "Potato Starch"
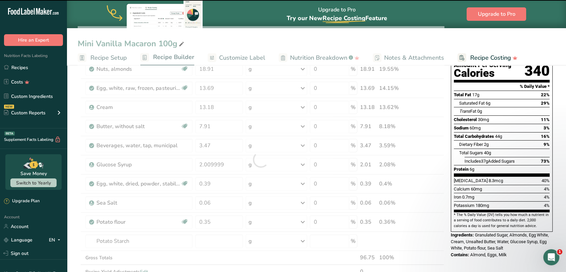
type input "0"
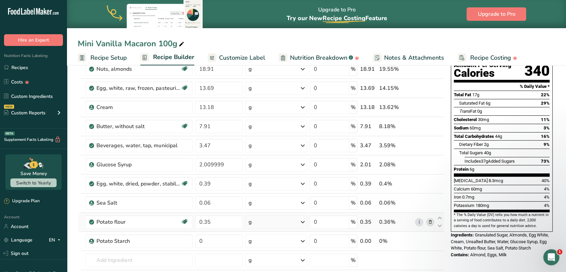
click at [430, 220] on icon at bounding box center [430, 221] width 5 height 7
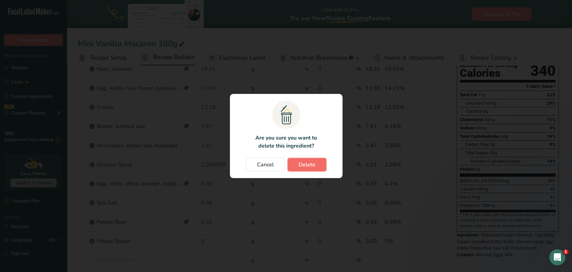
click at [302, 166] on span "Delete" at bounding box center [306, 164] width 17 height 8
type input "0"
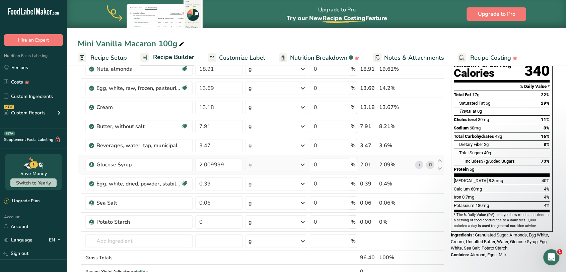
click at [429, 164] on icon at bounding box center [430, 164] width 5 height 7
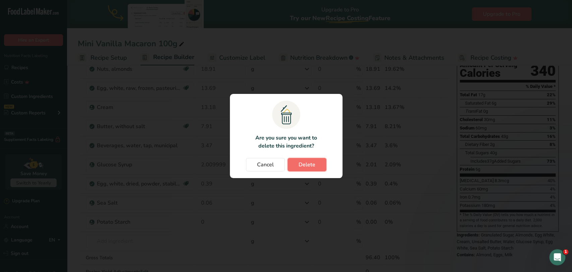
click at [304, 167] on span "Delete" at bounding box center [306, 164] width 17 height 8
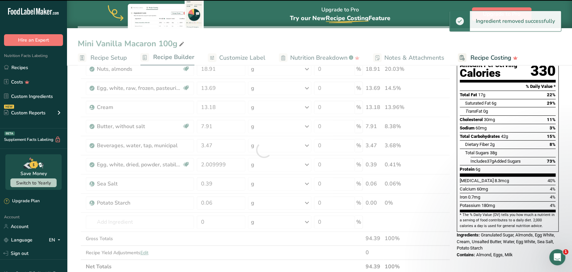
type input "0.39"
type input "0.06"
type input "0"
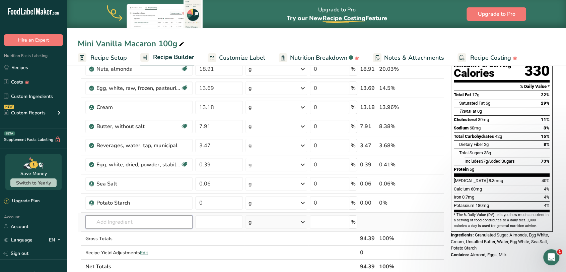
click at [146, 223] on input "text" at bounding box center [138, 221] width 107 height 13
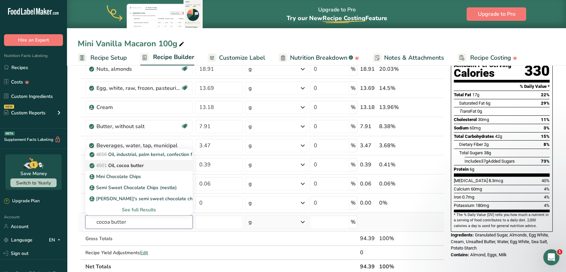
type input "cocoa butter"
click at [136, 165] on p "4501 Oil, cocoa butter" at bounding box center [117, 165] width 53 height 7
type input "Oil, cocoa butter"
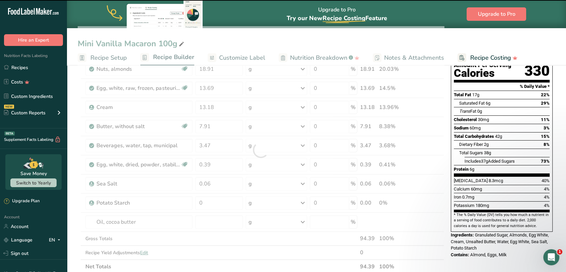
type input "0"
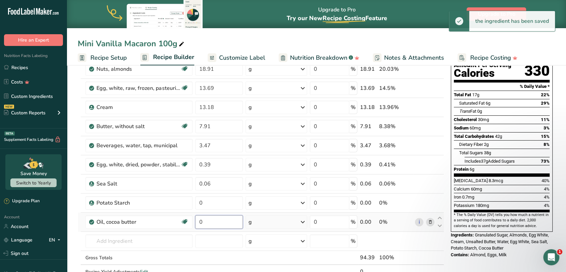
click at [212, 223] on input "0" at bounding box center [219, 221] width 48 height 13
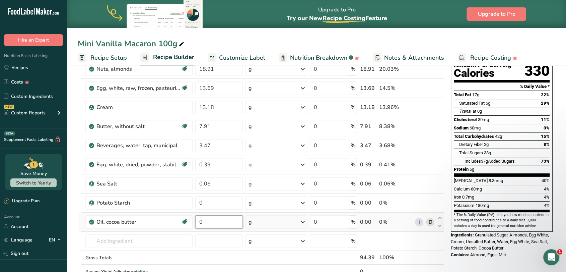
drag, startPoint x: 212, startPoint y: 223, endPoint x: 199, endPoint y: 220, distance: 13.4
click at [199, 220] on input "0" at bounding box center [219, 221] width 48 height 13
type input "2.3"
click at [142, 242] on div "Ingredient * Amount * Unit * Waste * .a-a{fill:#347362;}.b-a{fill:#fff;} Grams …" at bounding box center [261, 159] width 366 height 266
type input "w"
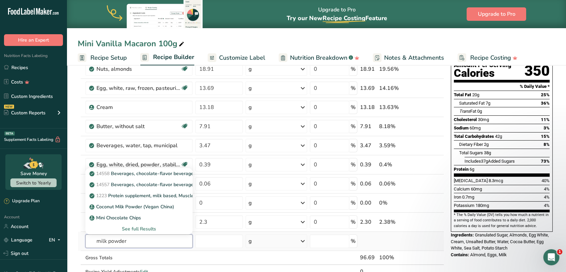
type input "milk powder"
click at [135, 228] on div "See full Results" at bounding box center [139, 228] width 96 height 7
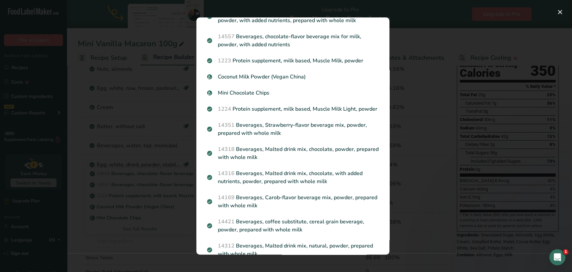
scroll to position [0, 0]
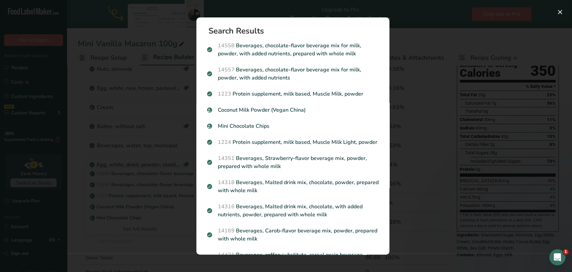
click at [72, 227] on div "Search results modal" at bounding box center [286, 136] width 572 height 272
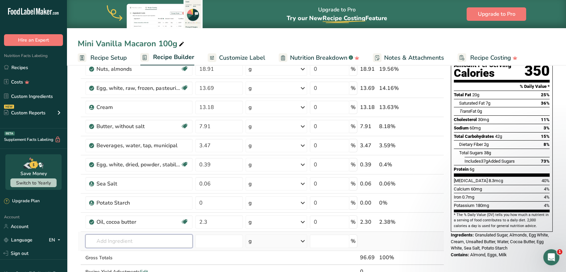
click at [122, 239] on input "text" at bounding box center [138, 240] width 107 height 13
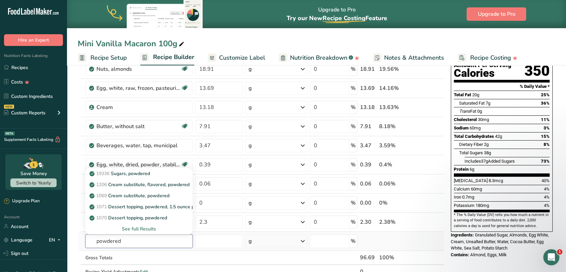
type input "powdered"
click at [134, 227] on div "See full Results" at bounding box center [139, 228] width 96 height 7
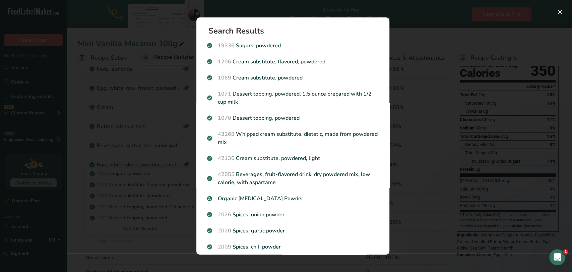
click at [415, 14] on div "Search results modal" at bounding box center [286, 136] width 572 height 272
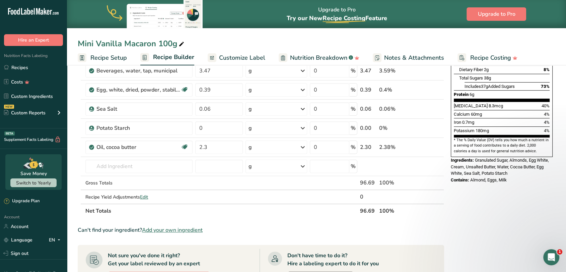
scroll to position [149, 0]
click at [113, 169] on input "text" at bounding box center [138, 166] width 107 height 13
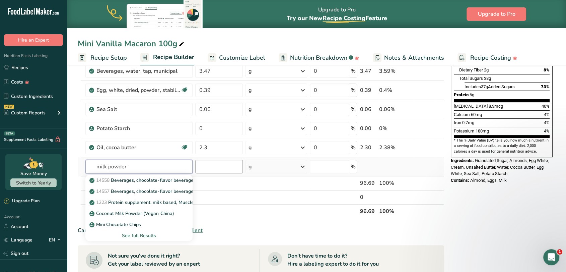
type input "milk powder"
click at [225, 168] on input "number" at bounding box center [219, 166] width 48 height 13
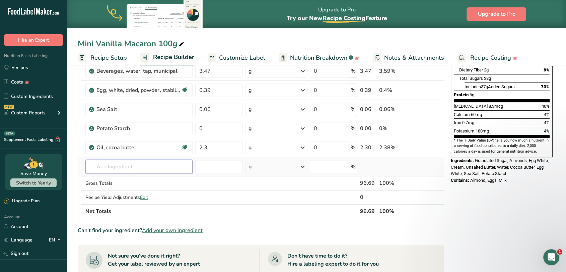
click at [140, 165] on input "text" at bounding box center [138, 166] width 107 height 13
click at [126, 167] on input "text" at bounding box center [138, 166] width 107 height 13
click at [171, 229] on span "Add your own ingredient" at bounding box center [172, 230] width 61 height 8
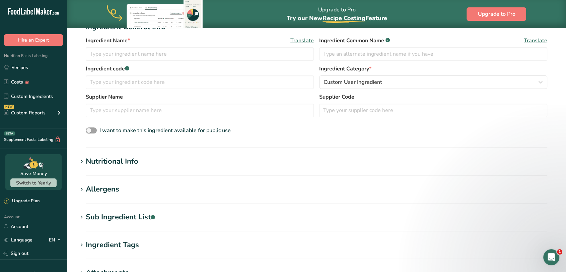
scroll to position [149, 0]
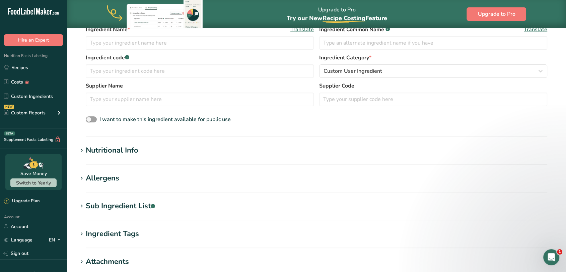
click at [80, 152] on icon at bounding box center [82, 150] width 6 height 9
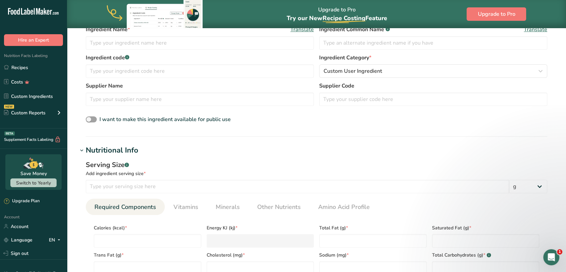
click at [81, 152] on icon at bounding box center [82, 150] width 6 height 9
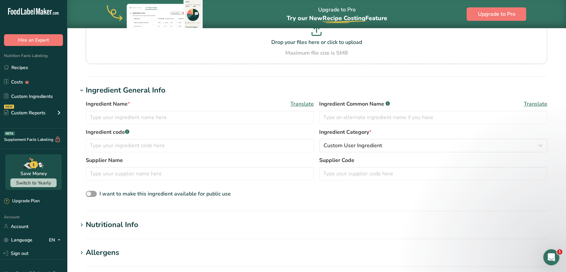
scroll to position [223, 0]
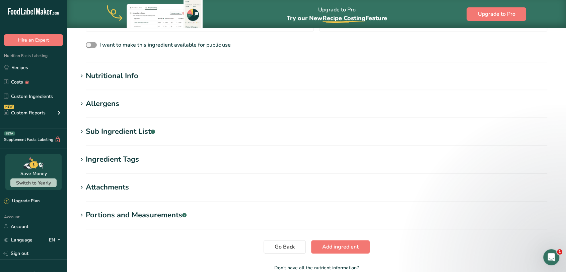
click at [85, 218] on span at bounding box center [82, 215] width 8 height 8
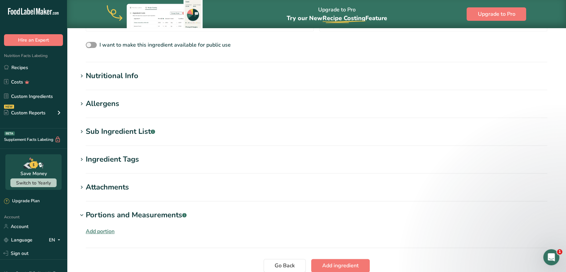
click at [81, 216] on icon at bounding box center [82, 214] width 6 height 9
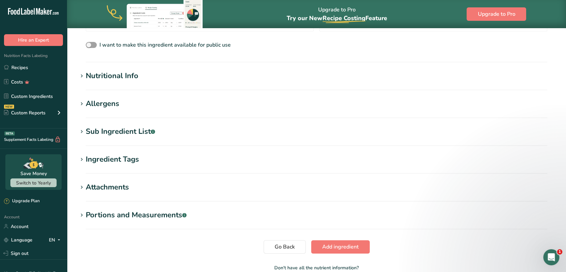
click at [84, 188] on icon at bounding box center [82, 186] width 6 height 9
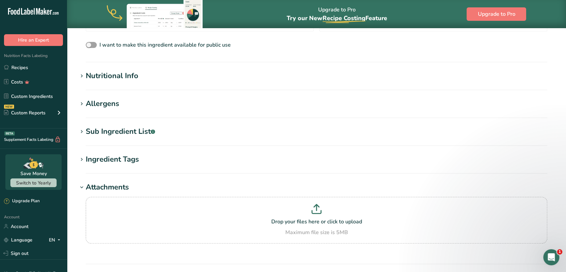
click at [79, 187] on icon at bounding box center [82, 186] width 6 height 9
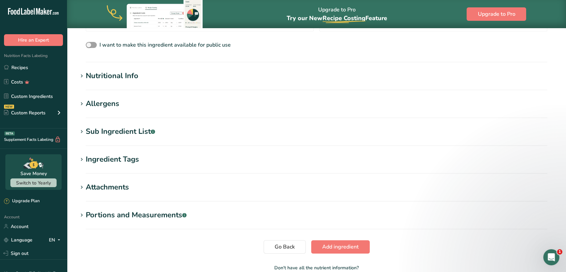
click at [80, 160] on icon at bounding box center [82, 159] width 6 height 9
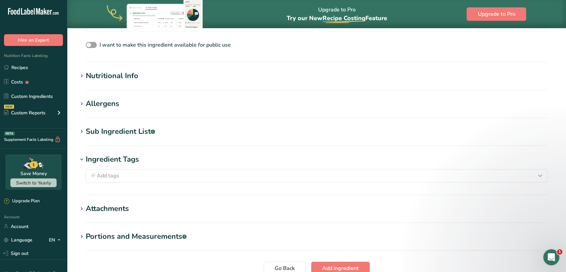
click at [80, 160] on icon at bounding box center [82, 159] width 6 height 9
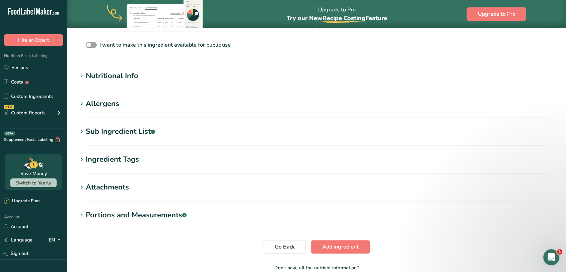
click at [79, 130] on icon at bounding box center [82, 131] width 6 height 9
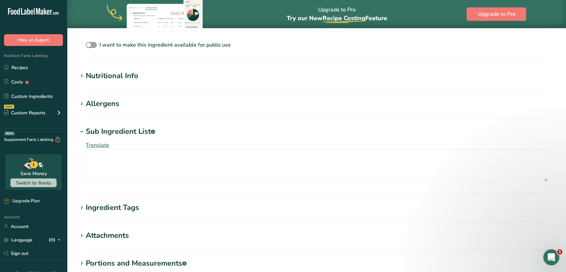
click at [81, 132] on icon at bounding box center [82, 131] width 6 height 9
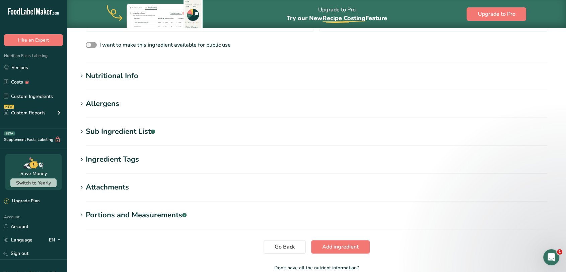
click at [80, 106] on icon at bounding box center [82, 103] width 6 height 9
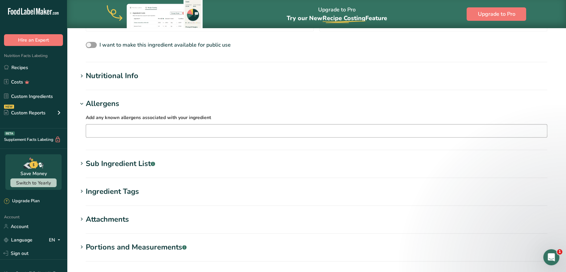
click at [115, 135] on input "text" at bounding box center [316, 130] width 461 height 10
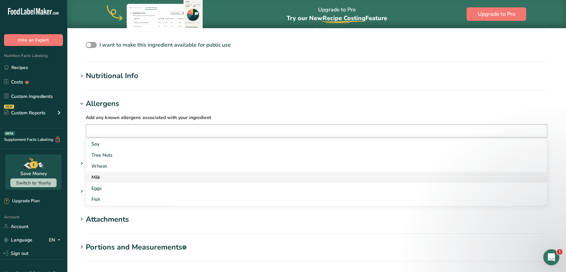
click at [106, 174] on div "Milk" at bounding box center [310, 176] width 439 height 7
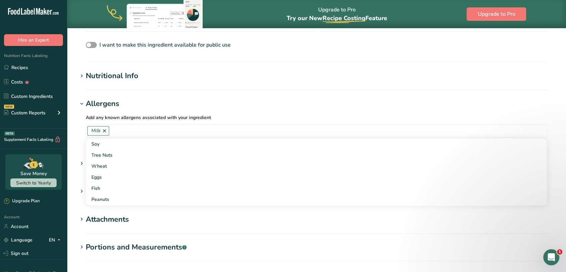
click at [226, 103] on h1 "Allergens" at bounding box center [316, 103] width 477 height 11
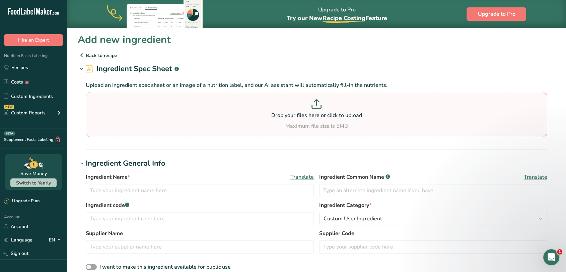
scroll to position [0, 0]
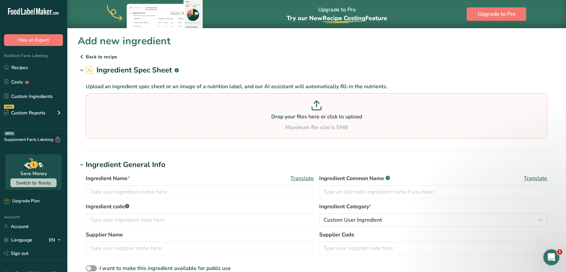
click at [310, 113] on p "Drop your files here or click to upload" at bounding box center [316, 117] width 458 height 8
click at [310, 113] on input "Drop your files here or click to upload Maximum file size is 5MB" at bounding box center [316, 115] width 461 height 45
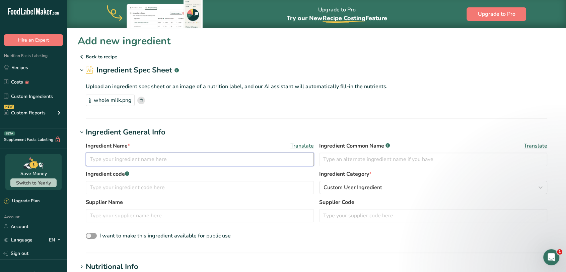
click at [176, 159] on input "text" at bounding box center [200, 158] width 228 height 13
type input "W"
type input "Powdered Whole Milk"
click at [237, 122] on section "Add new ingredient Back to recipe Ingredient Spec Sheet .a-a{fill:#347362;}.b-a…" at bounding box center [316, 253] width 499 height 451
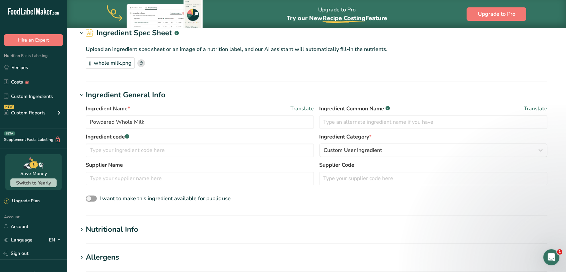
scroll to position [74, 0]
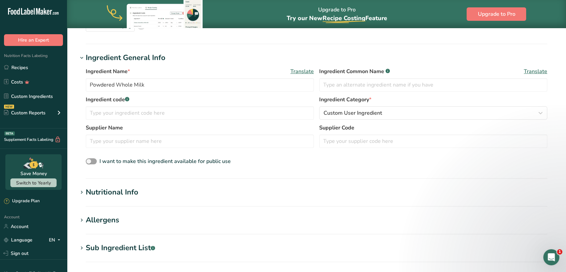
click at [80, 191] on icon at bounding box center [82, 192] width 6 height 9
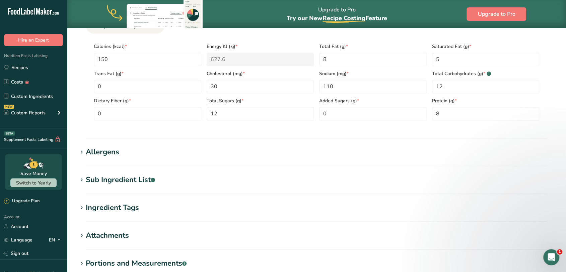
scroll to position [297, 0]
click at [85, 152] on span at bounding box center [82, 152] width 8 height 8
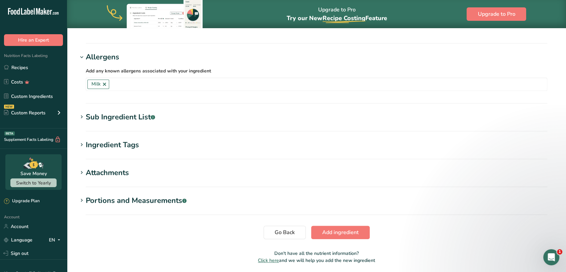
scroll to position [416, 0]
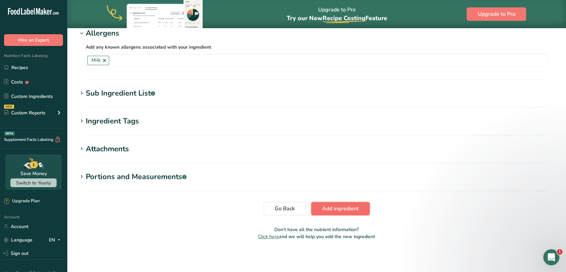
click at [346, 209] on span "Add ingredient" at bounding box center [340, 208] width 36 height 8
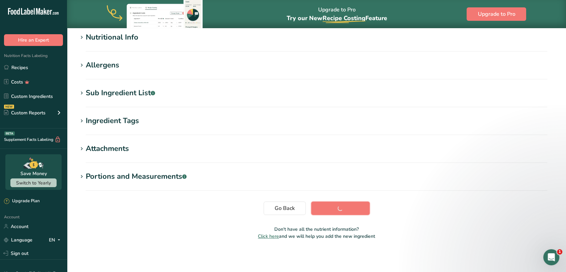
scroll to position [88, 0]
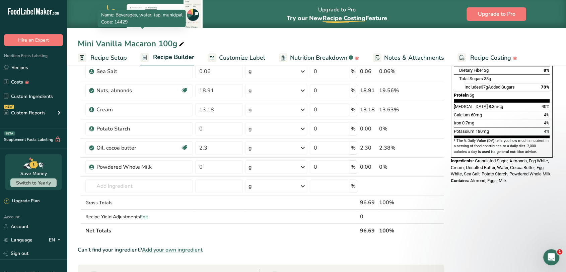
scroll to position [149, 0]
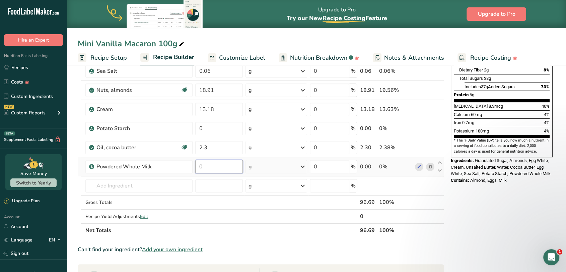
click at [218, 168] on input "0" at bounding box center [219, 166] width 48 height 13
type input "1.41"
click at [134, 201] on div "Ingredient * Amount * Unit * Waste * .a-a{fill:#347362;}.b-a{fill:#fff;} Grams …" at bounding box center [261, 94] width 366 height 285
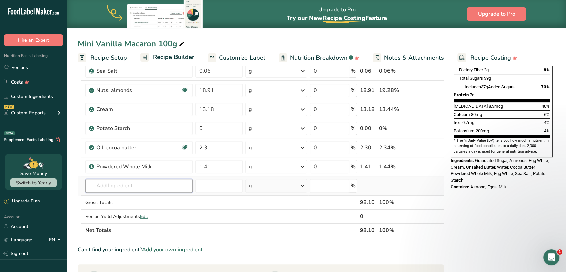
click at [134, 185] on input "text" at bounding box center [138, 185] width 107 height 13
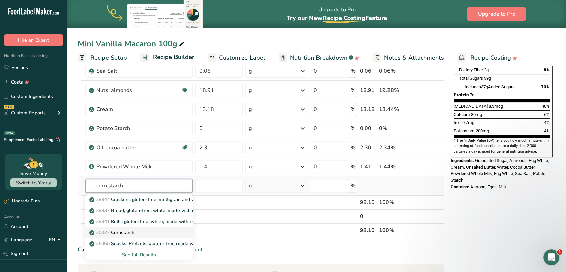
type input "corn starch"
click at [131, 230] on p "20027 Cornstarch" at bounding box center [113, 232] width 44 height 7
type input "Cornstarch"
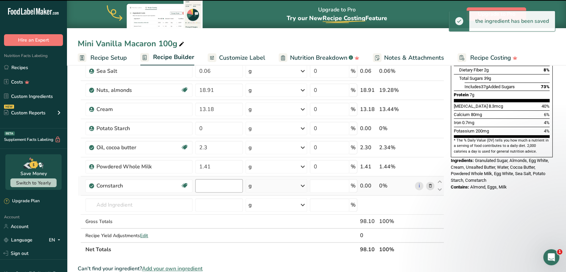
type input "0"
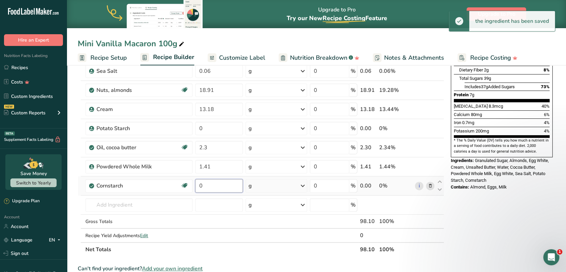
click at [214, 184] on input "0" at bounding box center [219, 185] width 48 height 13
drag, startPoint x: 214, startPoint y: 184, endPoint x: 198, endPoint y: 188, distance: 16.8
click at [198, 188] on input "0" at bounding box center [219, 185] width 48 height 13
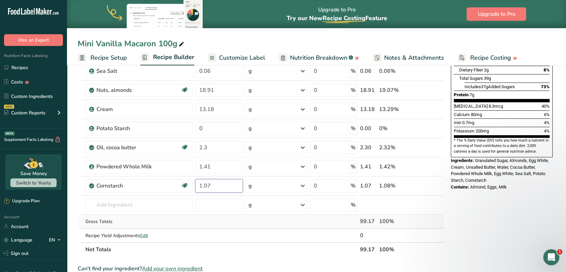
type input "1.07"
click at [121, 221] on div "Ingredient * Amount * Unit * Waste * .a-a{fill:#347362;}.b-a{fill:#fff;} Grams …" at bounding box center [261, 104] width 366 height 304
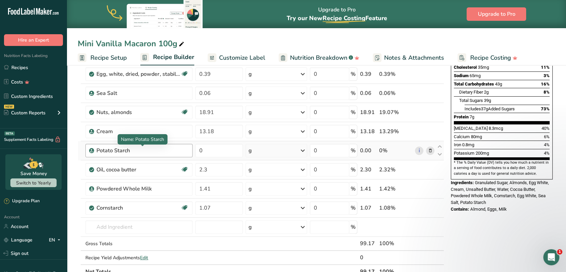
scroll to position [112, 0]
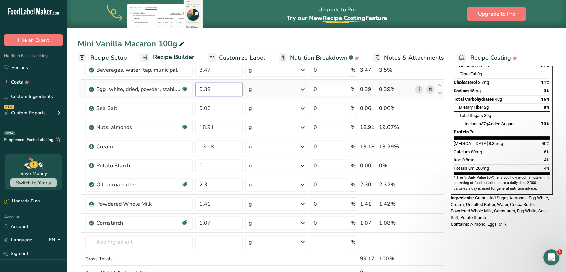
drag, startPoint x: 224, startPoint y: 87, endPoint x: 199, endPoint y: 88, distance: 24.5
click at [199, 88] on input "0.39" at bounding box center [219, 88] width 48 height 13
type input "0.42"
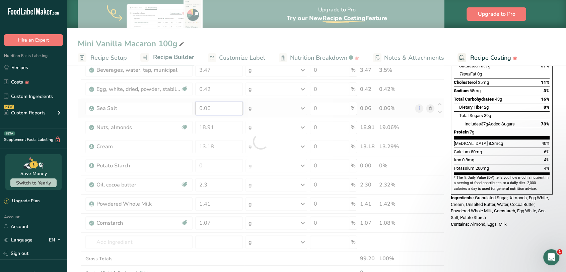
click at [221, 106] on div "Ingredient * Amount * Unit * Waste * .a-a{fill:#347362;}.b-a{fill:#fff;} Grams …" at bounding box center [261, 141] width 366 height 304
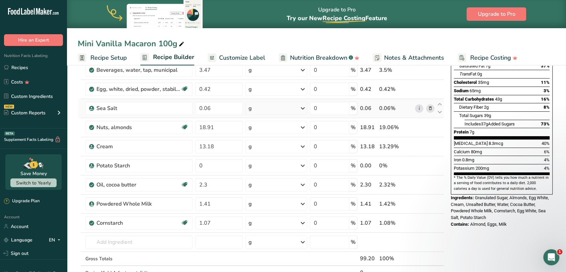
click at [430, 108] on div "Ingredient * Amount * Unit * Waste * .a-a{fill:#347362;}.b-a{fill:#fff;} Grams …" at bounding box center [261, 141] width 366 height 304
click at [161, 261] on div "Gross Totals" at bounding box center [138, 258] width 107 height 7
click at [430, 109] on icon at bounding box center [430, 108] width 5 height 7
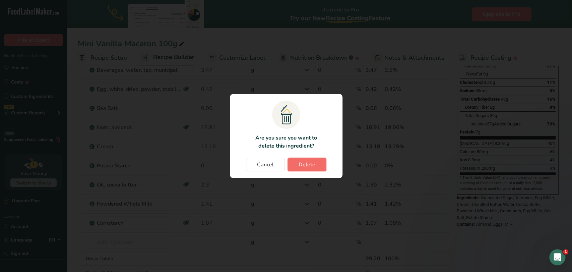
click at [311, 164] on span "Delete" at bounding box center [306, 164] width 17 height 8
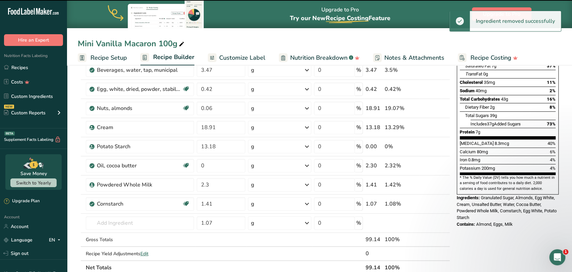
type input "18.91"
type input "13.18"
type input "0"
type input "2.3"
type input "1.41"
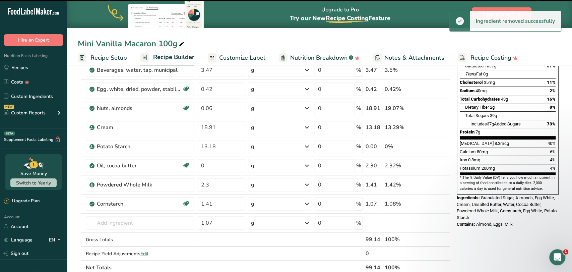
type input "1.07"
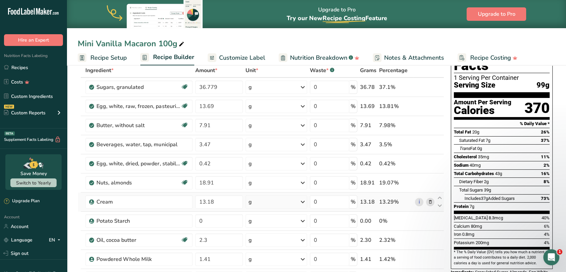
scroll to position [74, 0]
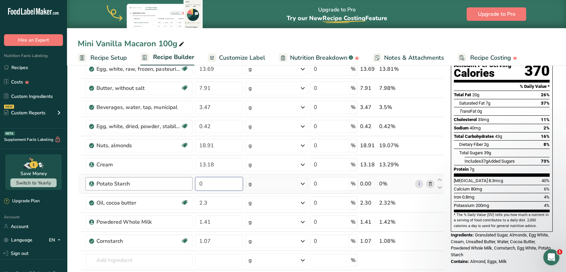
drag, startPoint x: 223, startPoint y: 185, endPoint x: 191, endPoint y: 184, distance: 31.8
click at [191, 184] on tr "Potato Starch 0 g Weight Units g kg mg See more Volume Units l Volume units req…" at bounding box center [261, 183] width 366 height 19
type input "0.31"
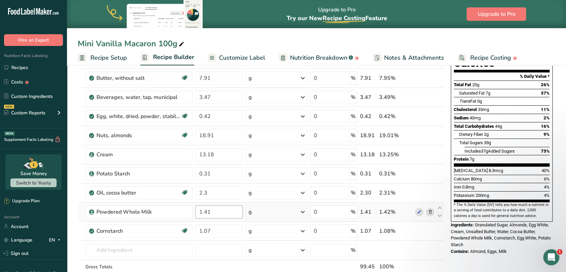
scroll to position [112, 0]
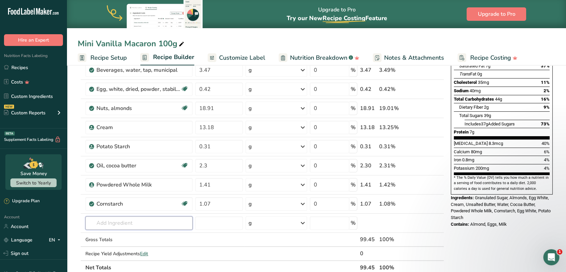
click at [122, 223] on div "Ingredient * Amount * Unit * Waste * .a-a{fill:#347362;}.b-a{fill:#fff;} Grams …" at bounding box center [261, 131] width 366 height 285
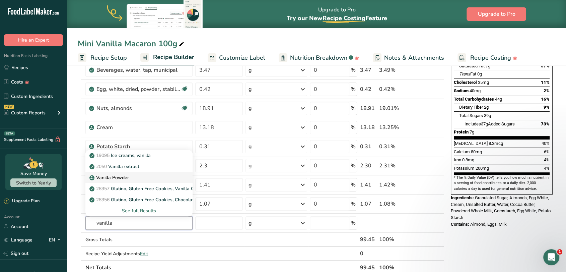
type input "vanilla"
click at [111, 177] on p "Vanilla Powder" at bounding box center [110, 177] width 38 height 7
type input "Vanilla Powder"
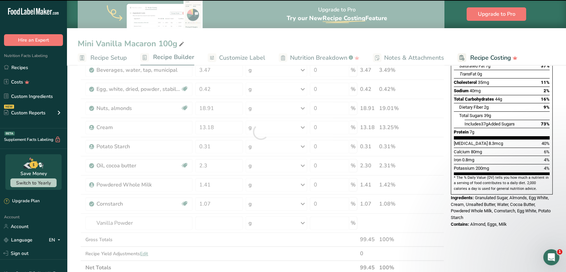
type input "0"
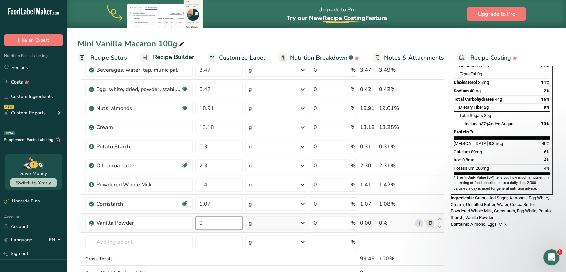
drag, startPoint x: 232, startPoint y: 223, endPoint x: 199, endPoint y: 225, distance: 33.5
click at [199, 225] on input "0" at bounding box center [219, 222] width 48 height 13
type input "0.26"
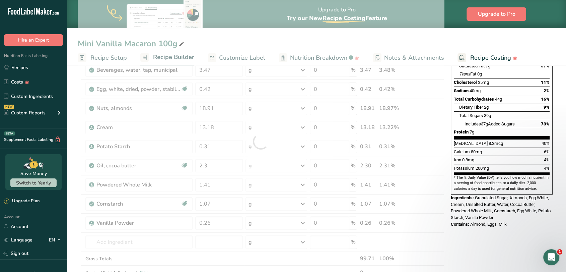
click at [73, 225] on section "Add Ingredients Manage Recipe Delete Recipe Duplicate Recipe Scale Recipe Save …" at bounding box center [316, 237] width 499 height 572
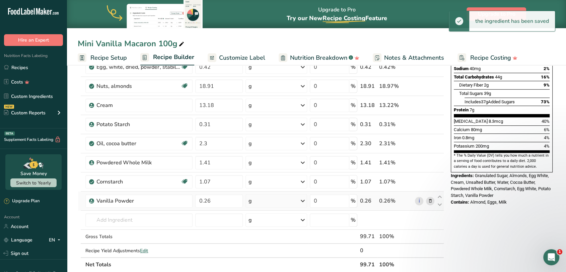
scroll to position [149, 0]
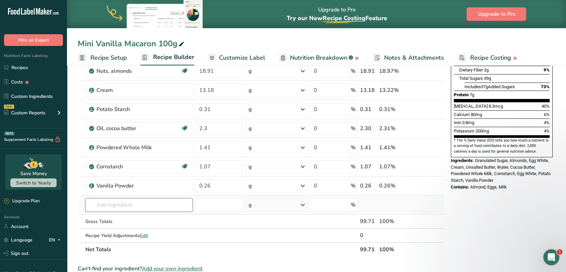
click at [126, 205] on input "text" at bounding box center [138, 204] width 107 height 13
type input "invert sugar"
click at [135, 190] on div "Add your own ingredient" at bounding box center [139, 192] width 96 height 7
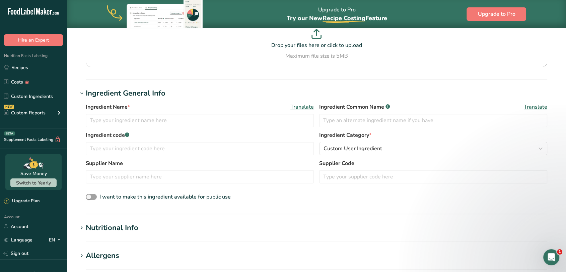
scroll to position [74, 0]
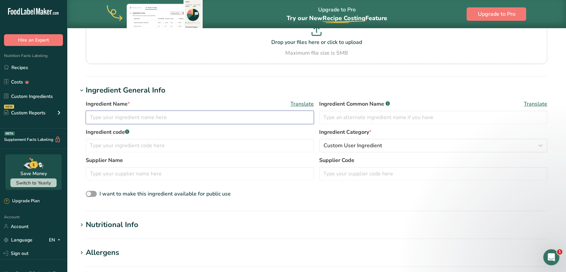
click at [144, 117] on input "text" at bounding box center [200, 116] width 228 height 13
type input "Invert Sugar"
click at [202, 91] on h1 "Ingredient General Info" at bounding box center [316, 90] width 477 height 11
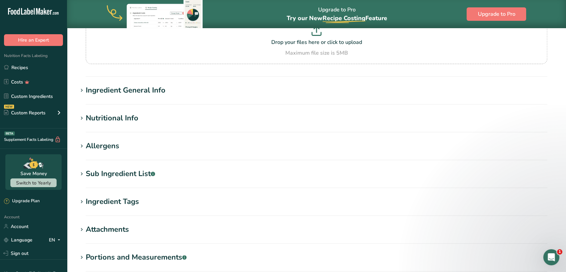
click at [153, 84] on section "Add new ingredient Back to recipe Ingredient Spec Sheet .a-a{fill:#347362;}.b-a…" at bounding box center [316, 142] width 499 height 377
click at [153, 88] on div "Ingredient General Info" at bounding box center [126, 90] width 80 height 11
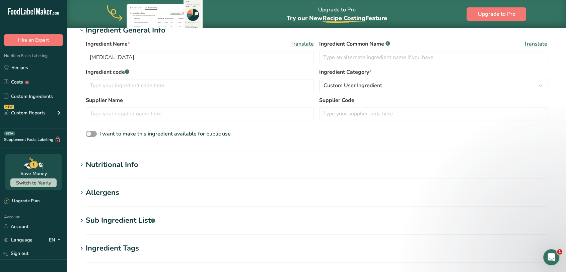
scroll to position [149, 0]
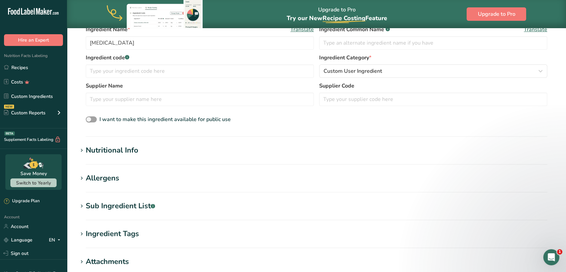
click at [83, 153] on icon at bounding box center [82, 150] width 6 height 9
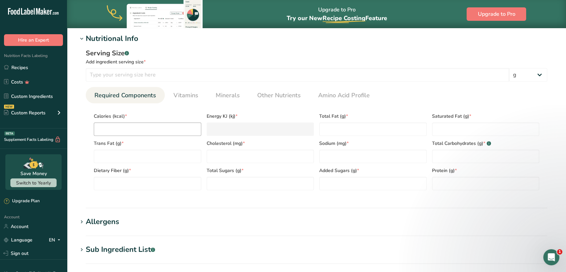
scroll to position [223, 0]
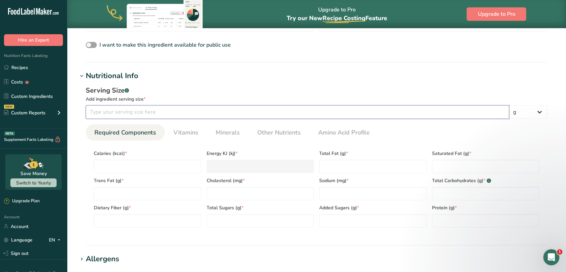
click at [114, 114] on input "number" at bounding box center [297, 111] width 423 height 13
type input "100"
click at [214, 83] on div "Serving Size .a-a{fill:#347362;}.b-a{fill:#fff;} Add ingredient serving size * …" at bounding box center [316, 158] width 477 height 155
click at [127, 165] on input "number" at bounding box center [147, 165] width 107 height 13
type input "3"
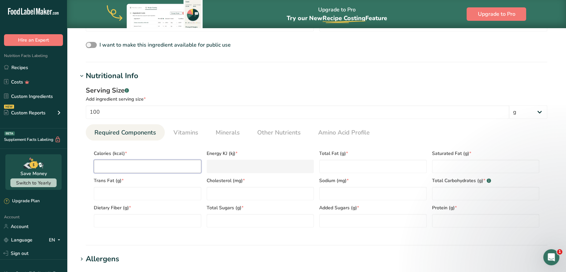
type KJ "12.6"
type input "31"
type KJ "129.7"
type input "310"
type KJ "1297"
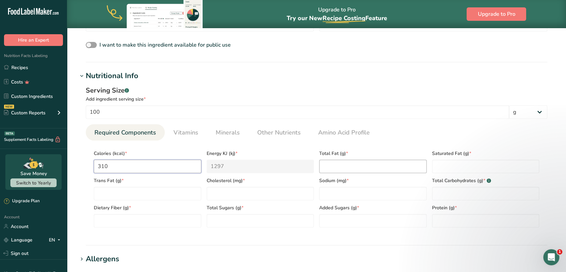
type input "310"
click at [324, 163] on Fat "number" at bounding box center [372, 165] width 107 height 13
type Fat "0"
click at [440, 163] on Fat "number" at bounding box center [485, 165] width 107 height 13
type Fat "0"
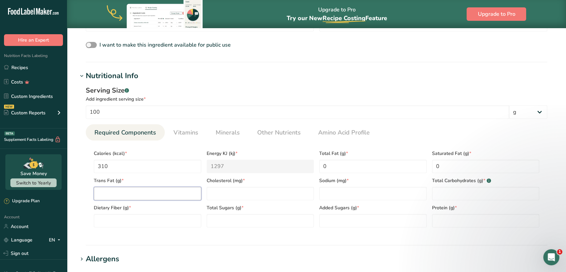
click at [164, 197] on Fat "number" at bounding box center [147, 193] width 107 height 13
type Fat "0"
click at [240, 193] on input "number" at bounding box center [260, 193] width 107 height 13
type input "0"
click at [434, 191] on Carbohydrates "number" at bounding box center [485, 193] width 107 height 13
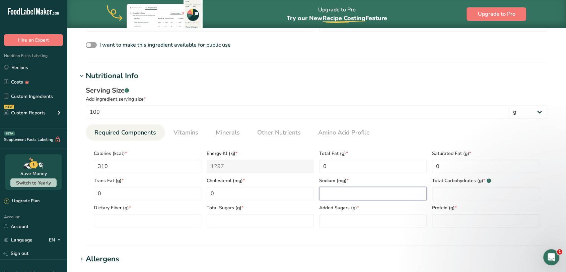
click at [356, 195] on input "number" at bounding box center [372, 193] width 107 height 13
type input "0"
click at [448, 192] on Carbohydrates "number" at bounding box center [485, 193] width 107 height 13
type Carbohydrates "76"
click at [182, 223] on Fiber "number" at bounding box center [147, 220] width 107 height 13
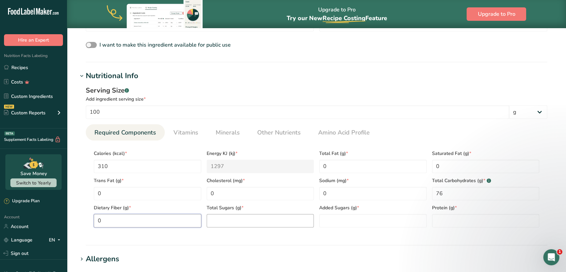
type Fiber "0"
click at [253, 218] on Sugars "number" at bounding box center [260, 220] width 107 height 13
type Sugars "76"
click at [372, 223] on Sugars "number" at bounding box center [372, 220] width 107 height 13
type Sugars "76"
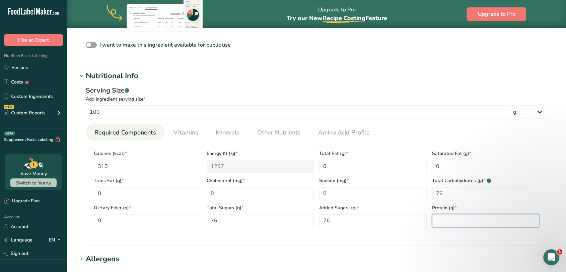
click at [455, 218] on input "number" at bounding box center [485, 220] width 107 height 13
type input "0"
click at [129, 235] on div "Serving Size .a-a{fill:#347362;}.b-a{fill:#fff;} Add ingredient serving size * …" at bounding box center [316, 158] width 477 height 155
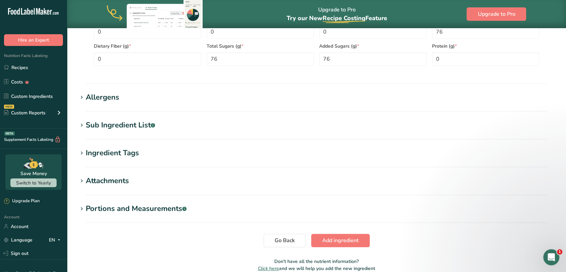
scroll to position [417, 0]
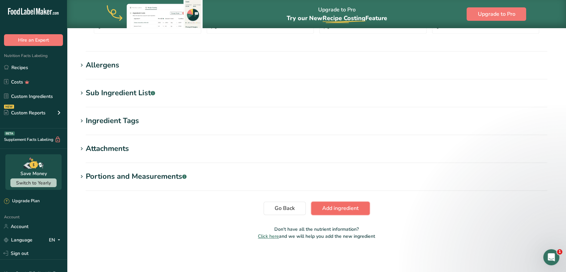
click at [345, 210] on span "Add ingredient" at bounding box center [340, 208] width 36 height 8
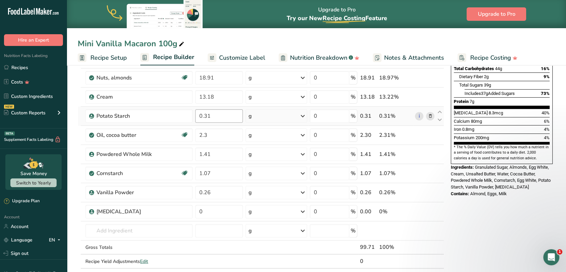
scroll to position [149, 0]
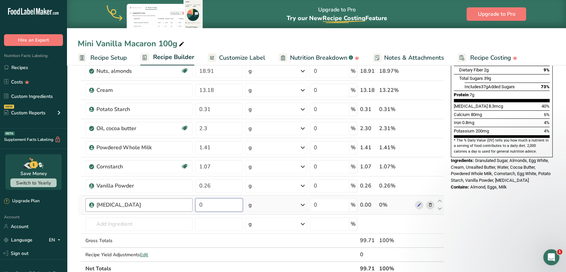
drag, startPoint x: 214, startPoint y: 203, endPoint x: 188, endPoint y: 204, distance: 26.8
click at [188, 204] on tr "Invert Sugar 0 g Weight Units g kg mg See more Volume Units l Volume units requ…" at bounding box center [261, 204] width 366 height 19
type input "0.24"
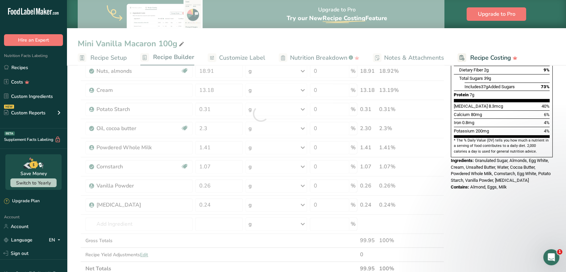
click at [70, 226] on section "Add Ingredients Manage Recipe Delete Recipe Duplicate Recipe Scale Recipe Save …" at bounding box center [316, 209] width 499 height 591
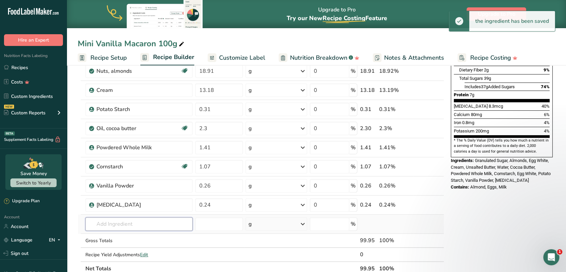
click at [154, 226] on input "text" at bounding box center [138, 223] width 107 height 13
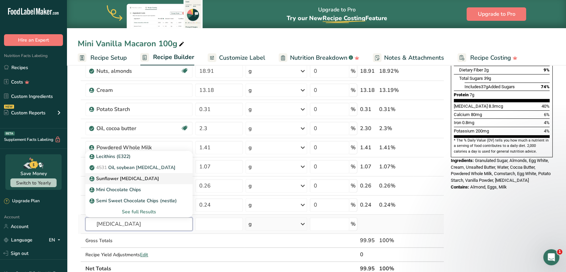
type input "lecithin"
click at [137, 178] on div "Sunflower [MEDICAL_DATA]" at bounding box center [133, 178] width 85 height 7
type input "Sunflower [MEDICAL_DATA]"
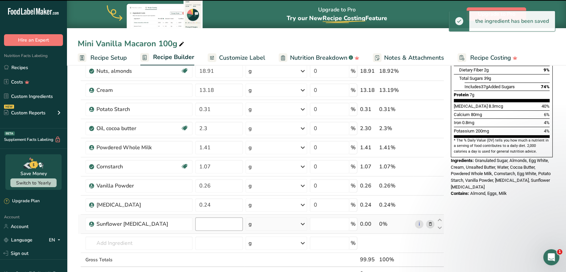
type input "0"
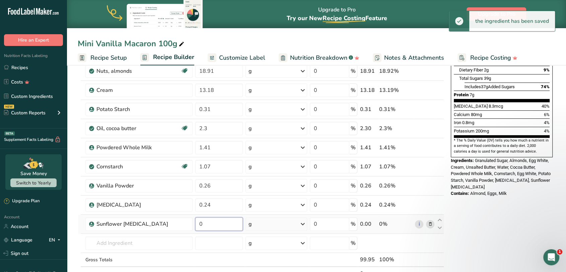
click at [218, 224] on input "0" at bounding box center [219, 223] width 48 height 13
drag, startPoint x: 218, startPoint y: 224, endPoint x: 195, endPoint y: 227, distance: 23.6
click at [195, 227] on td "0" at bounding box center [219, 223] width 50 height 19
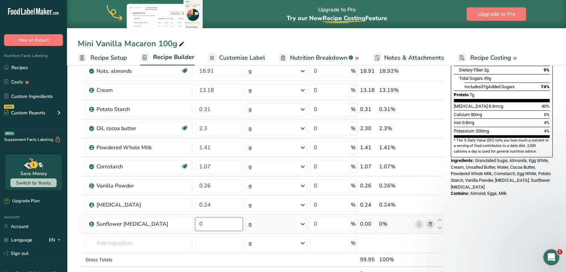
type input "3"
click at [200, 222] on input "3" at bounding box center [218, 223] width 47 height 13
click at [145, 245] on div "Ingredient * Amount * Unit * Waste * .a-a{fill:#347362;}.b-a{fill:#fff;} Grams …" at bounding box center [261, 123] width 366 height 343
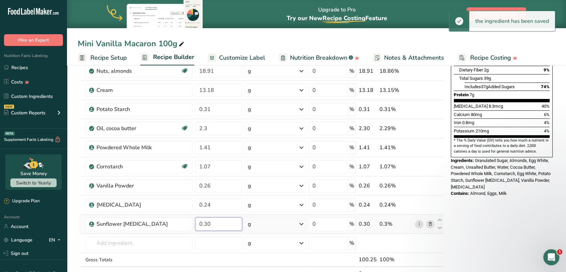
click at [208, 224] on input "0.30" at bounding box center [218, 223] width 47 height 13
click at [205, 223] on input "0.30" at bounding box center [218, 223] width 47 height 13
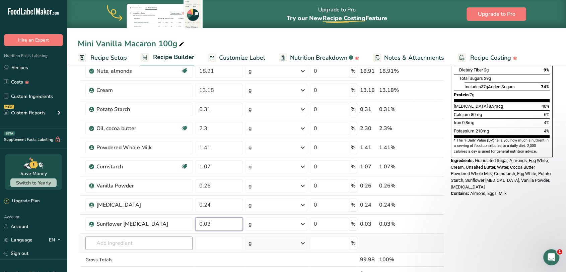
type input "0.03"
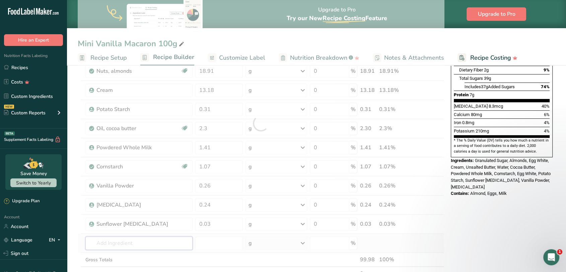
click at [158, 248] on div "Ingredient * Amount * Unit * Waste * .a-a{fill:#347362;}.b-a{fill:#fff;} Grams …" at bounding box center [261, 123] width 366 height 343
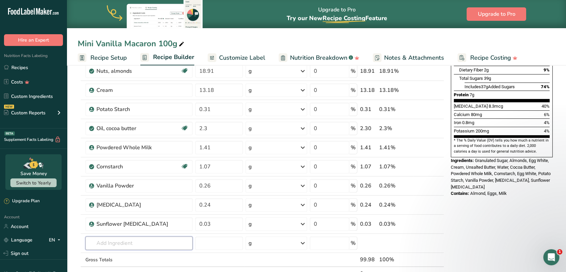
scroll to position [186, 0]
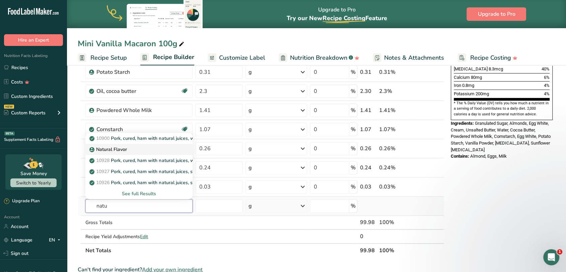
type input "natu"
click at [123, 150] on p "Natural Flavor" at bounding box center [109, 149] width 36 height 7
type input "Natural Flavor"
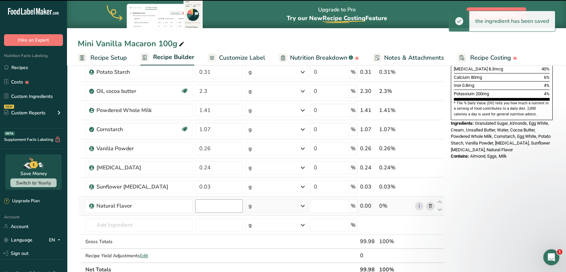
type input "0"
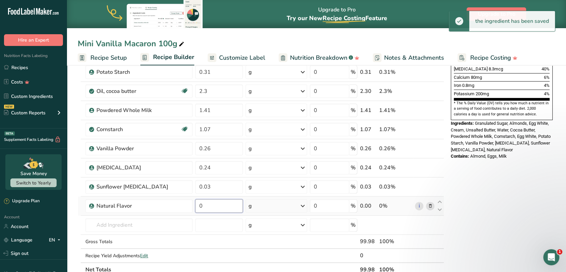
click at [208, 207] on input "0" at bounding box center [219, 205] width 48 height 13
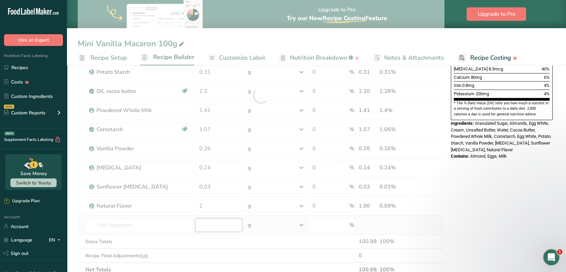
click at [204, 223] on div "Ingredient * Amount * Unit * Waste * .a-a{fill:#347362;}.b-a{fill:#fff;} Grams …" at bounding box center [261, 96] width 366 height 362
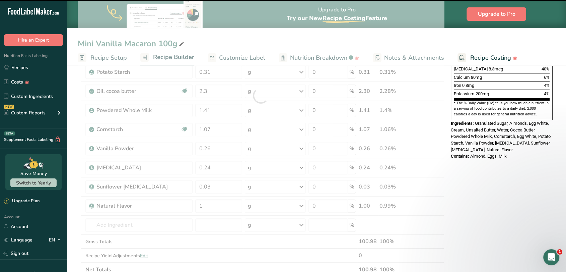
click at [209, 203] on div at bounding box center [261, 96] width 366 height 362
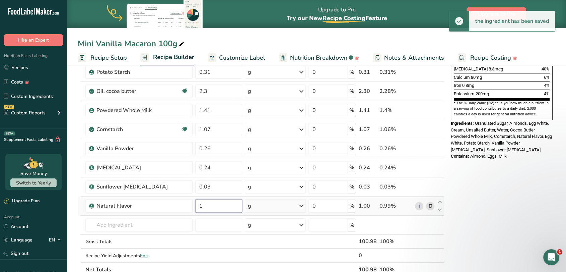
click at [200, 205] on input "1" at bounding box center [218, 205] width 47 height 13
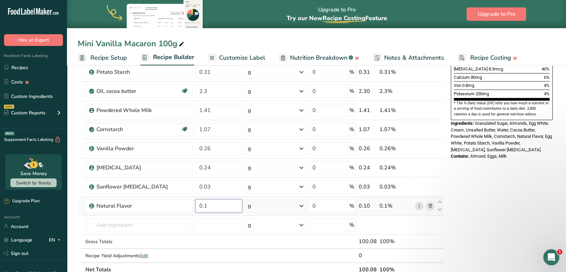
click at [205, 205] on input "0.1" at bounding box center [218, 205] width 47 height 13
type input "0.001"
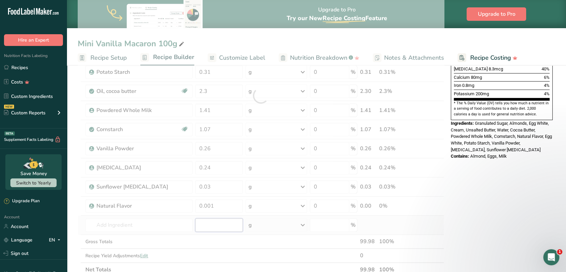
click at [207, 221] on div "Ingredient * Amount * Unit * Waste * .a-a{fill:#347362;}.b-a{fill:#fff;} Grams …" at bounding box center [261, 96] width 366 height 362
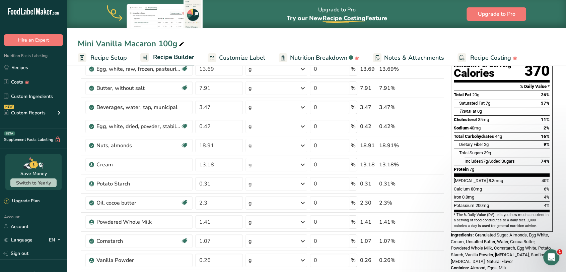
scroll to position [0, 0]
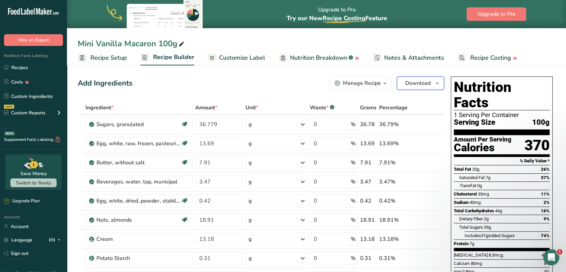
click at [428, 85] on span "Download" at bounding box center [417, 83] width 25 height 8
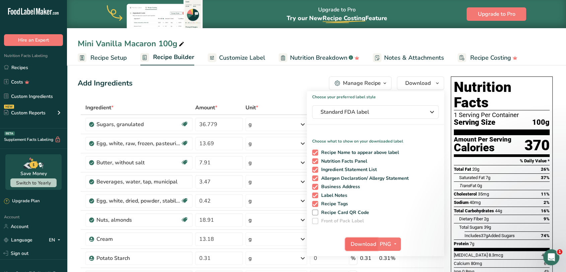
click at [363, 246] on span "Download" at bounding box center [363, 244] width 25 height 8
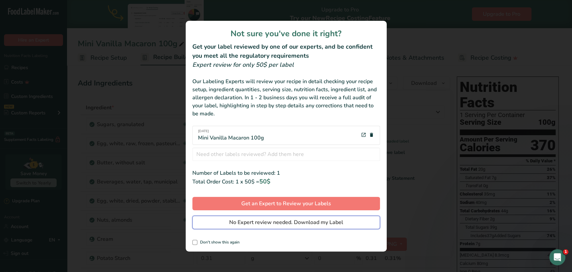
click at [248, 223] on span "No Expert review needed. Download my Label" at bounding box center [286, 222] width 114 height 8
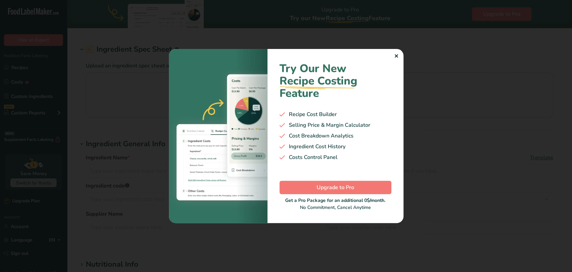
type input "Almond flour"
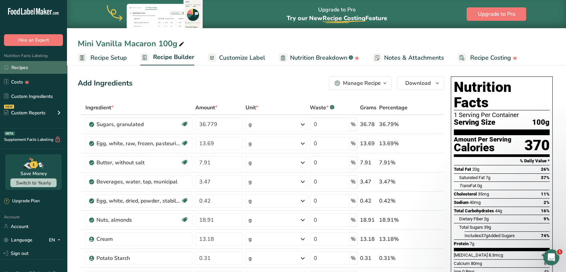
click at [27, 69] on link "Recipes" at bounding box center [33, 67] width 67 height 13
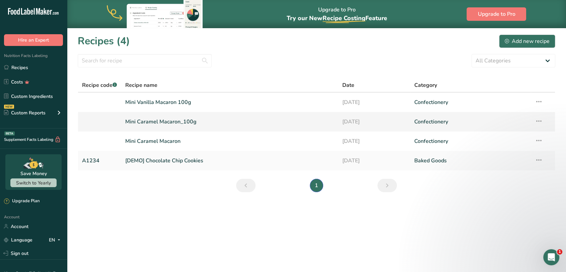
click at [186, 125] on link "Mini Caramel Macaron_100g" at bounding box center [229, 122] width 209 height 14
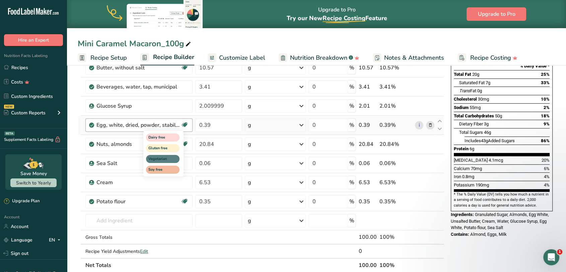
scroll to position [112, 0]
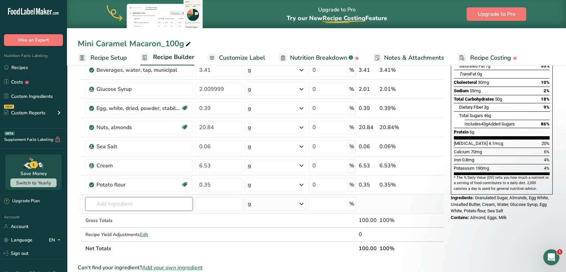
click at [116, 208] on input "text" at bounding box center [138, 203] width 107 height 13
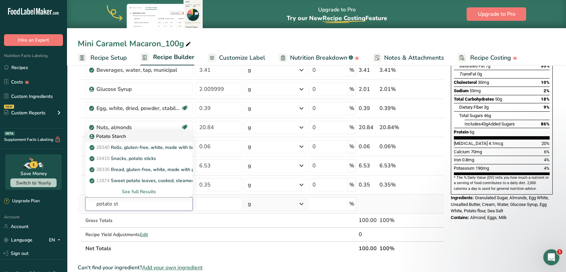
type input "potato st"
click at [131, 136] on div "Potato Starch" at bounding box center [133, 136] width 85 height 7
type input "Potato Starch"
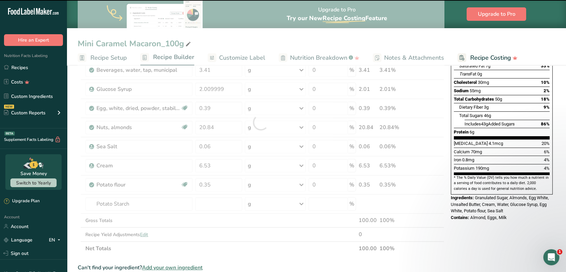
type input "0"
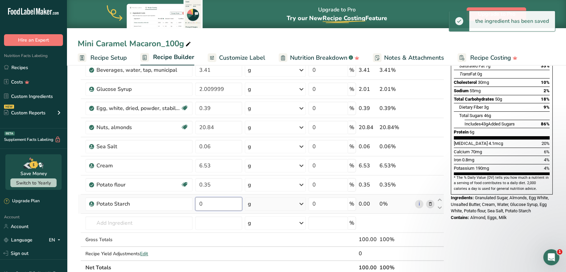
drag, startPoint x: 212, startPoint y: 205, endPoint x: 197, endPoint y: 206, distance: 14.4
click at [197, 206] on input "0" at bounding box center [218, 203] width 47 height 13
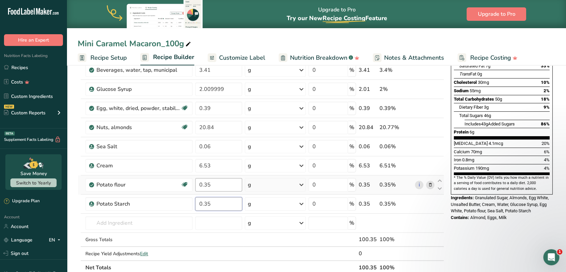
type input "0.35"
click at [228, 182] on div "Ingredient * Amount * Unit * Waste * .a-a{fill:#347362;}.b-a{fill:#fff;} Grams …" at bounding box center [261, 131] width 366 height 285
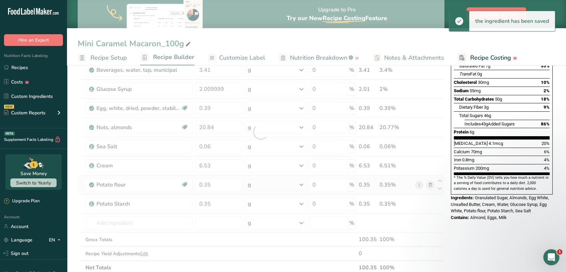
click at [429, 184] on div "Ingredient * Amount * Unit * Waste * .a-a{fill:#347362;}.b-a{fill:#fff;} Grams …" at bounding box center [261, 131] width 366 height 285
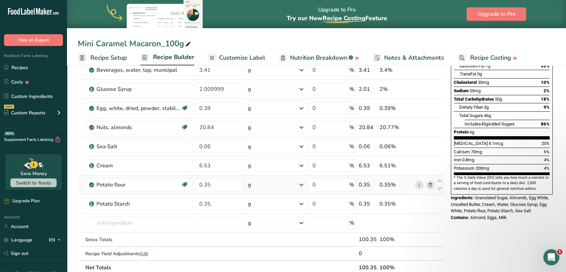
click at [430, 185] on icon at bounding box center [430, 184] width 5 height 7
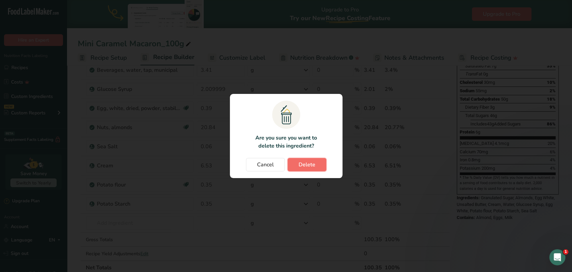
click at [317, 170] on button "Delete" at bounding box center [306, 164] width 39 height 13
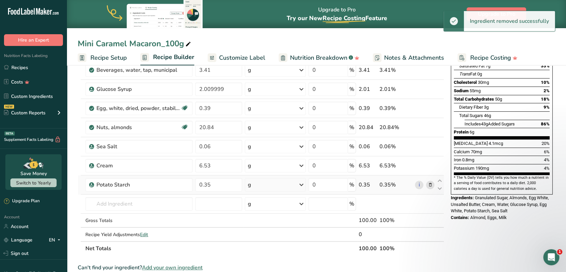
scroll to position [0, 0]
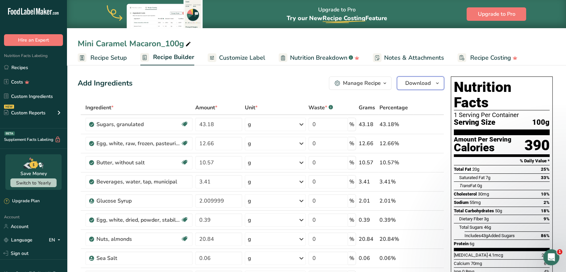
click at [412, 85] on span "Download" at bounding box center [417, 83] width 25 height 8
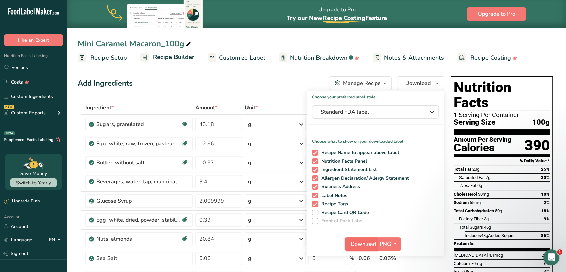
click at [362, 245] on span "Download" at bounding box center [363, 244] width 25 height 8
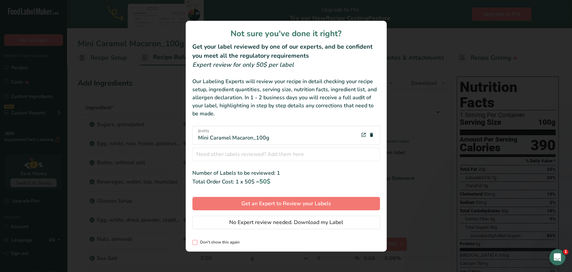
click at [197, 242] on span "Don't show this again" at bounding box center [218, 241] width 42 height 5
click at [197, 242] on input "Don't show this again" at bounding box center [194, 242] width 4 height 4
checkbox input "true"
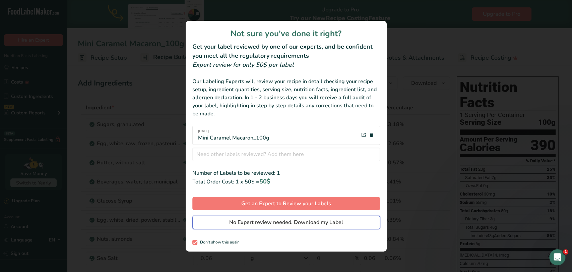
click at [252, 224] on span "No Expert review needed. Download my Label" at bounding box center [286, 222] width 114 height 8
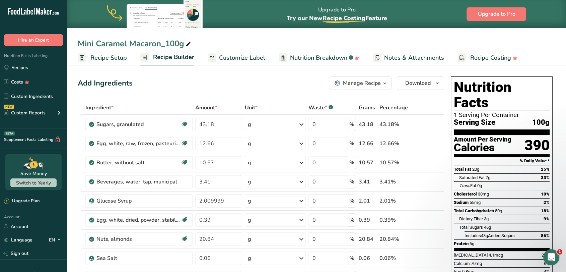
click at [359, 85] on div "Manage Recipe" at bounding box center [362, 83] width 38 height 8
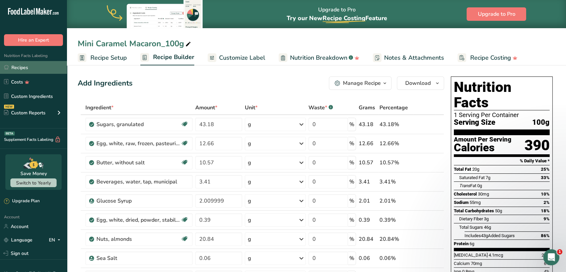
click at [20, 65] on link "Recipes" at bounding box center [33, 67] width 67 height 13
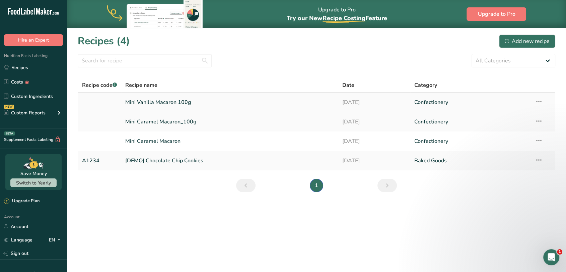
click at [162, 103] on link "Mini Vanilla Macaron 100g" at bounding box center [229, 102] width 209 height 14
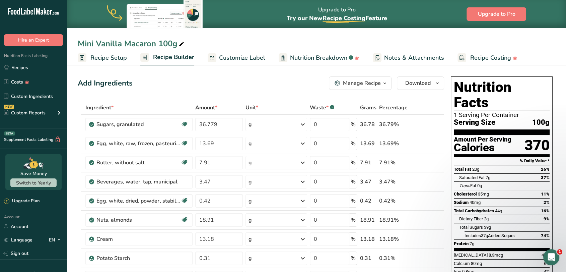
click at [367, 84] on div "Manage Recipe" at bounding box center [362, 83] width 38 height 8
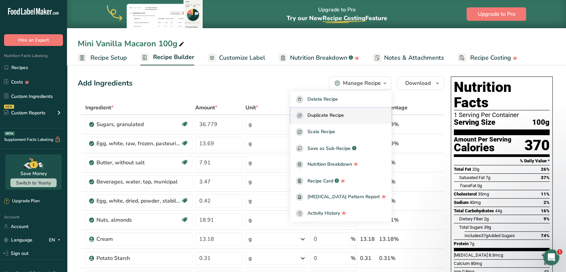
click at [340, 119] on span "Duplicate Recipe" at bounding box center [325, 116] width 36 height 8
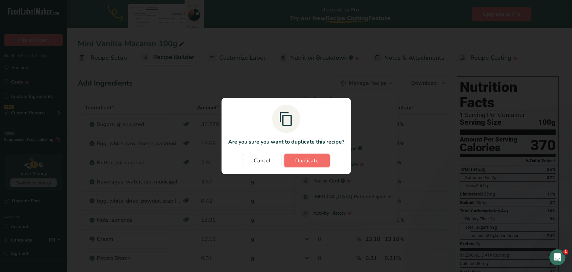
click at [301, 157] on span "Duplicate" at bounding box center [306, 160] width 23 height 8
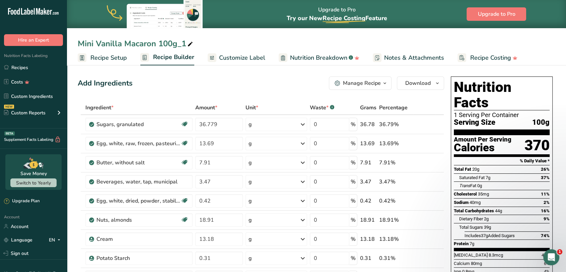
click at [119, 44] on div "Mini Vanilla Macaron 100g_1" at bounding box center [136, 44] width 117 height 12
click at [111, 41] on input "Mini Vanilla Macaron 100g_1" at bounding box center [316, 44] width 477 height 12
click at [185, 42] on input "Mini Rose Macaron 100g_1" at bounding box center [316, 44] width 477 height 12
type input "Mini Rose Macaron 100g"
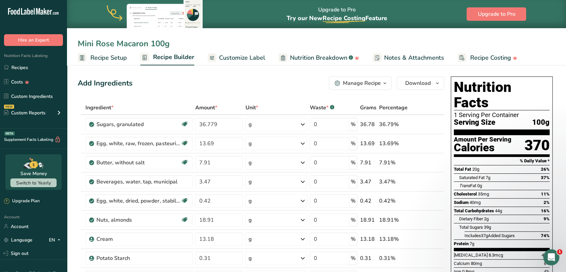
click at [206, 78] on div "Add Ingredients Manage Recipe Delete Recipe Duplicate Recipe Scale Recipe Save …" at bounding box center [261, 82] width 366 height 13
drag, startPoint x: 222, startPoint y: 123, endPoint x: 196, endPoint y: 125, distance: 26.2
click at [196, 125] on input "36.779" at bounding box center [219, 124] width 48 height 13
type input "39.26"
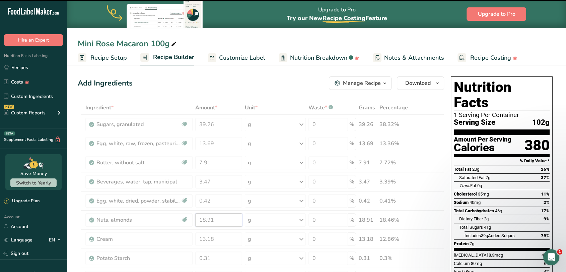
drag, startPoint x: 217, startPoint y: 218, endPoint x: 198, endPoint y: 221, distance: 19.7
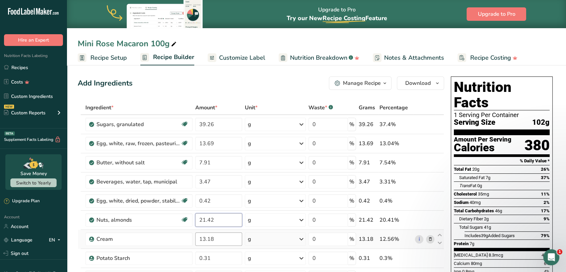
type input "21.42"
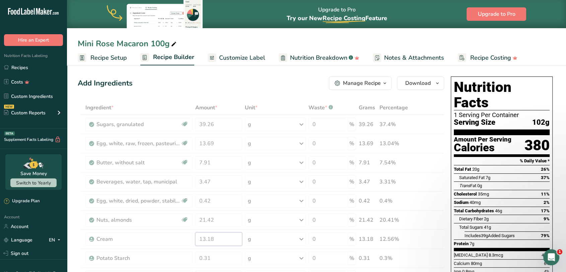
drag, startPoint x: 219, startPoint y: 237, endPoint x: 195, endPoint y: 241, distance: 24.8
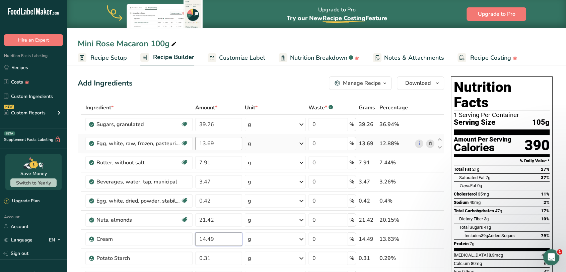
type input "14.49"
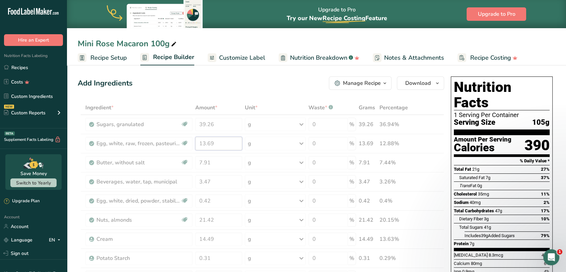
drag, startPoint x: 215, startPoint y: 144, endPoint x: 181, endPoint y: 145, distance: 33.5
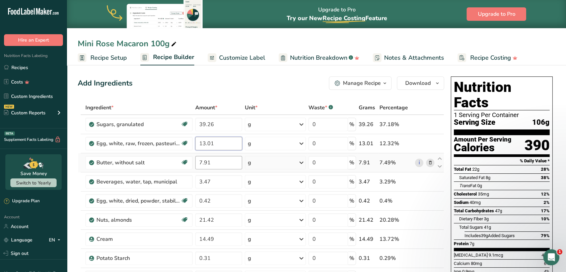
type input "13.01"
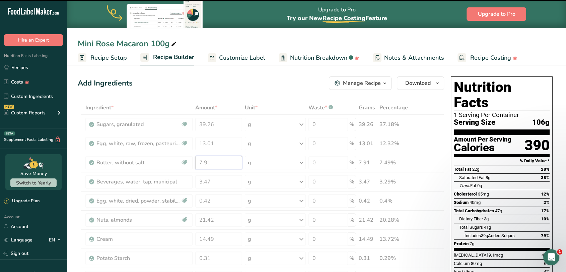
drag, startPoint x: 214, startPoint y: 164, endPoint x: 190, endPoint y: 164, distance: 24.4
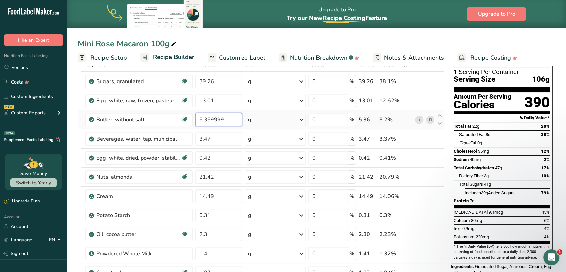
scroll to position [74, 0]
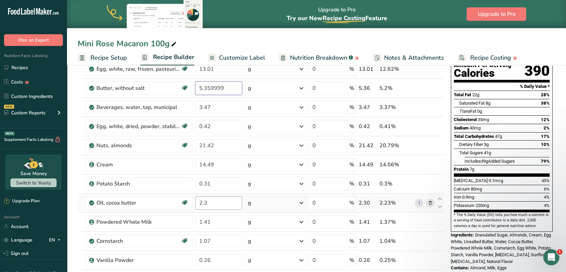
type input "5.359999"
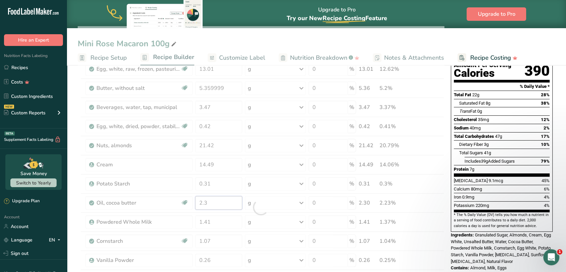
drag, startPoint x: 220, startPoint y: 203, endPoint x: 187, endPoint y: 202, distance: 33.2
click at [187, 202] on div "Ingredient * Amount * Unit * Waste * .a-a{fill:#347362;}.b-a{fill:#fff;} Grams …" at bounding box center [261, 207] width 366 height 362
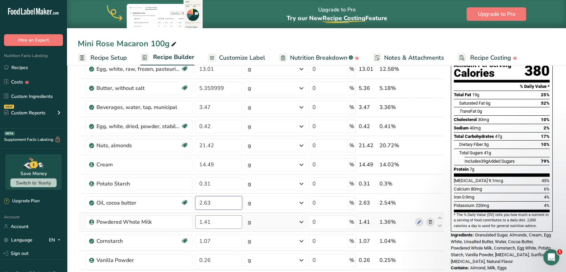
type input "2.63"
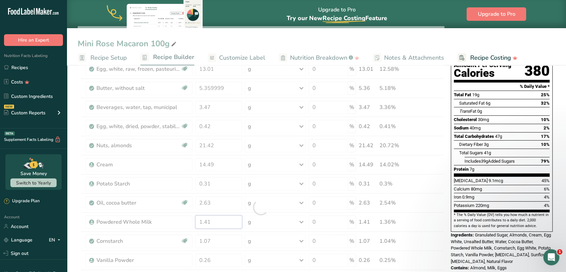
drag, startPoint x: 225, startPoint y: 221, endPoint x: 194, endPoint y: 221, distance: 30.8
click at [194, 221] on div "Ingredient * Amount * Unit * Waste * .a-a{fill:#347362;}.b-a{fill:#fff;} Grams …" at bounding box center [261, 207] width 366 height 362
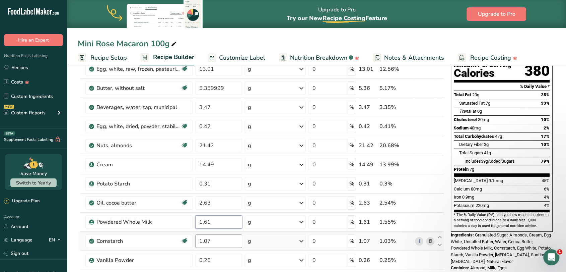
type input "1.61"
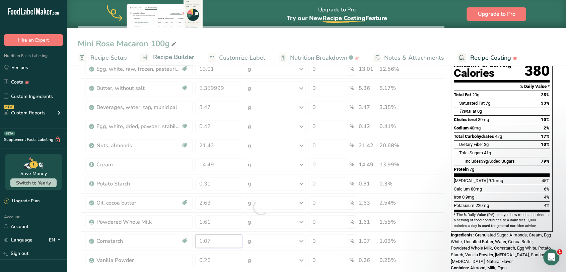
drag, startPoint x: 211, startPoint y: 239, endPoint x: 198, endPoint y: 241, distance: 13.5
click at [198, 241] on div "Ingredient * Amount * Unit * Waste * .a-a{fill:#347362;}.b-a{fill:#fff;} Grams …" at bounding box center [261, 207] width 366 height 362
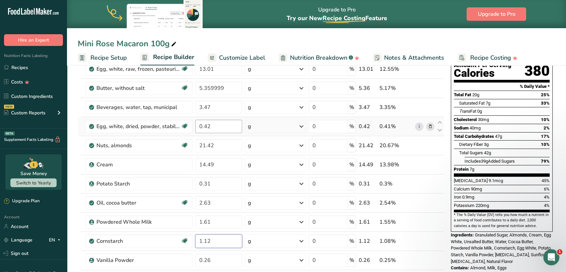
type input "1.12"
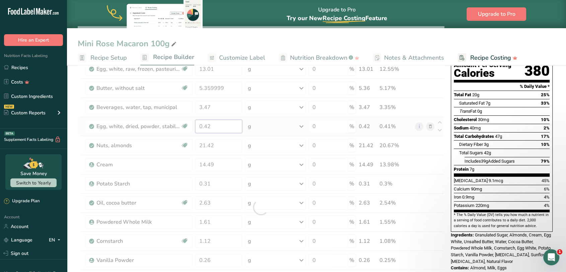
click at [224, 124] on div "Ingredient * Amount * Unit * Waste * .a-a{fill:#347362;}.b-a{fill:#fff;} Grams …" at bounding box center [261, 207] width 366 height 362
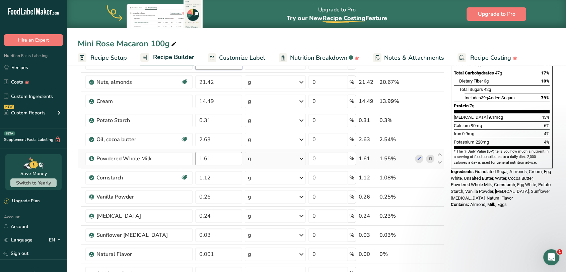
scroll to position [149, 0]
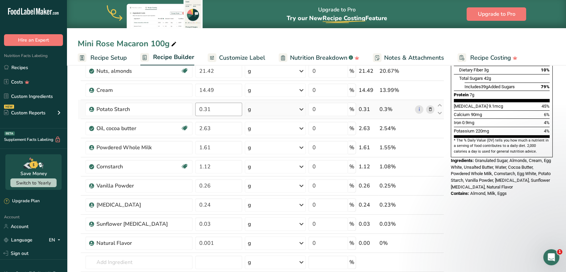
type input "0.4"
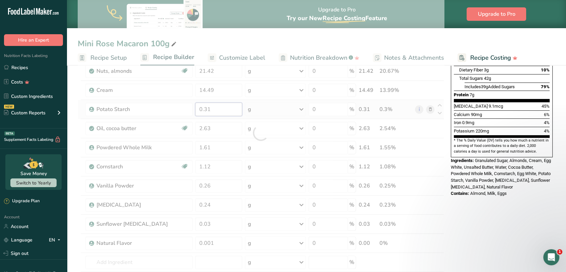
click at [222, 109] on div "Ingredient * Amount * Unit * Waste * .a-a{fill:#347362;}.b-a{fill:#fff;} Grams …" at bounding box center [261, 133] width 366 height 362
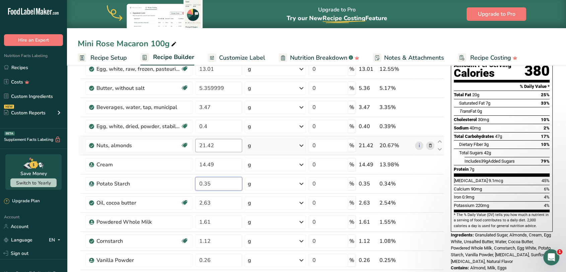
scroll to position [37, 0]
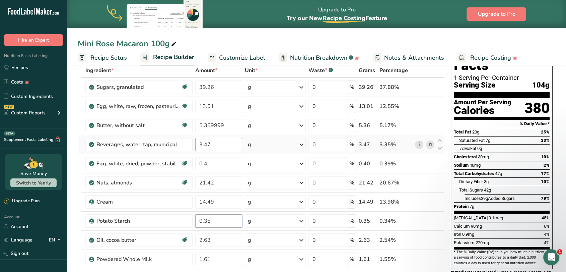
type input "0.35"
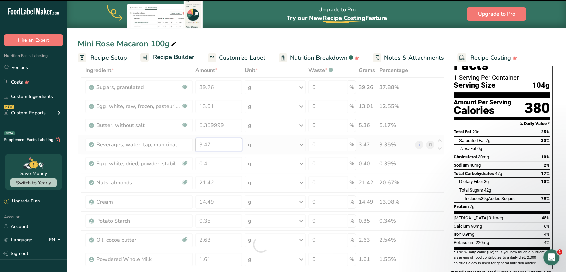
click at [227, 144] on div "Ingredient * Amount * Unit * Waste * .a-a{fill:#347362;}.b-a{fill:#fff;} Grams …" at bounding box center [261, 244] width 366 height 362
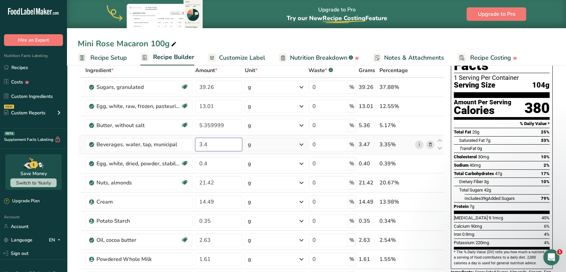
type input "3"
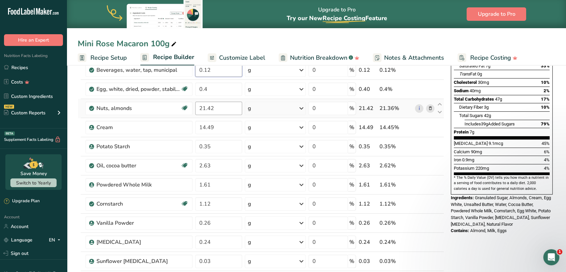
scroll to position [149, 0]
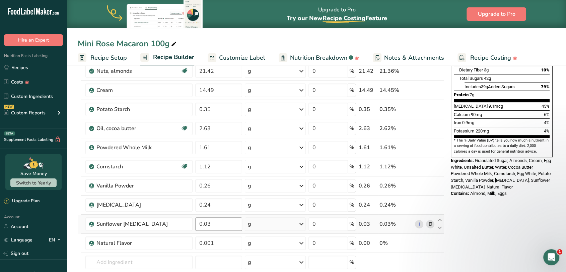
type input "0.12"
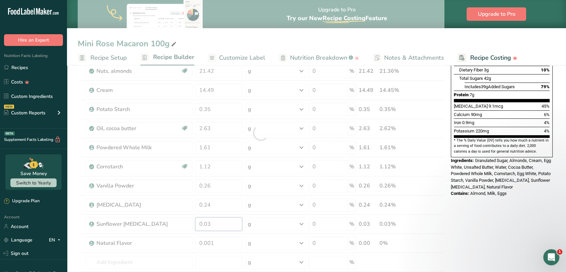
drag, startPoint x: 217, startPoint y: 224, endPoint x: 197, endPoint y: 224, distance: 20.1
click at [197, 224] on div "Ingredient * Amount * Unit * Waste * .a-a{fill:#347362;}.b-a{fill:#fff;} Grams …" at bounding box center [261, 133] width 366 height 362
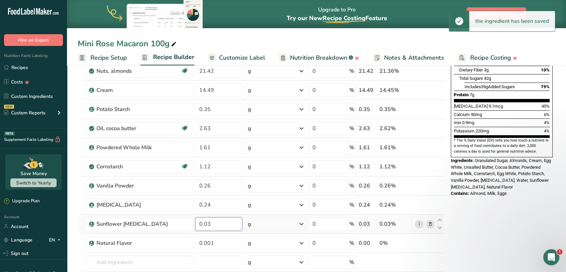
click at [226, 225] on input "0.03" at bounding box center [218, 223] width 47 height 13
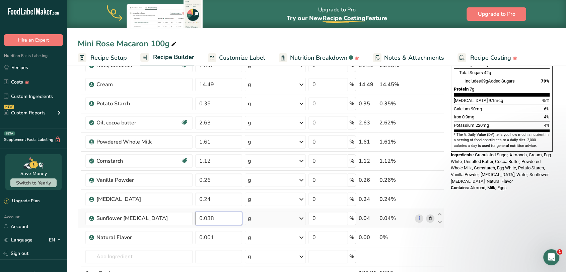
scroll to position [186, 0]
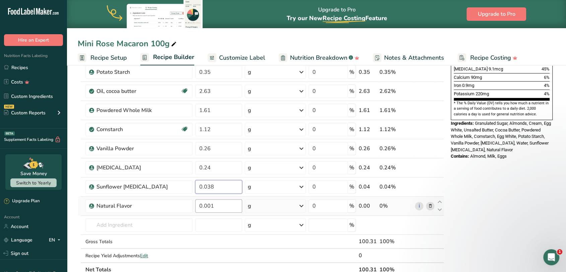
type input "0.038"
click at [222, 206] on div "Ingredient * Amount * Unit * Waste * .a-a{fill:#347362;}.b-a{fill:#fff;} Grams …" at bounding box center [261, 96] width 366 height 362
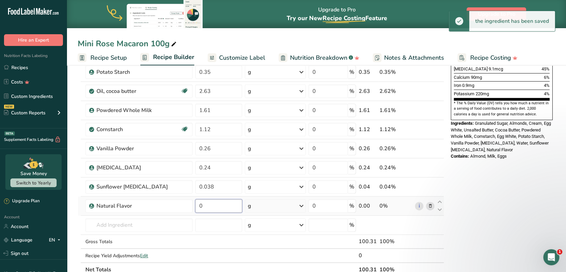
type input "2"
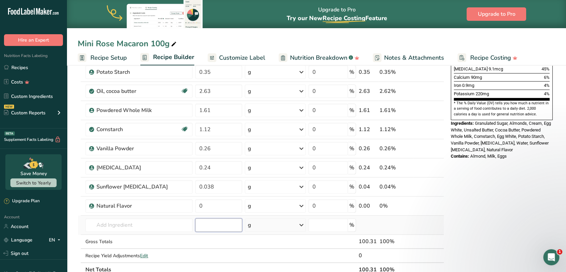
click at [210, 224] on div "Ingredient * Amount * Unit * Waste * .a-a{fill:#347362;}.b-a{fill:#fff;} Grams …" at bounding box center [261, 96] width 366 height 362
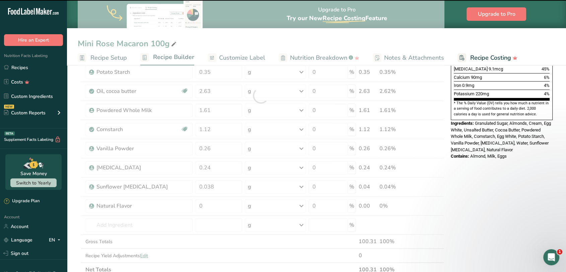
click at [213, 203] on div at bounding box center [261, 96] width 366 height 362
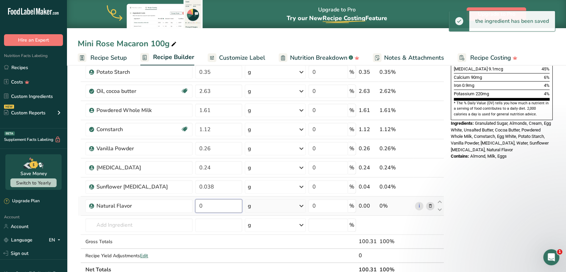
click at [206, 205] on input "0" at bounding box center [218, 205] width 47 height 13
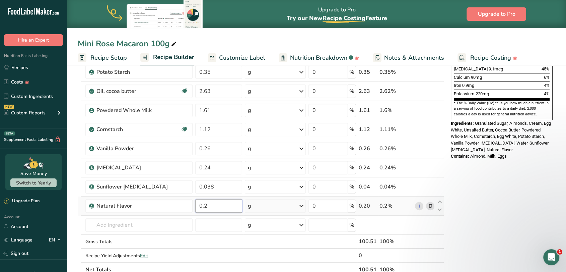
click at [204, 206] on input "0.2" at bounding box center [218, 205] width 47 height 13
type input "0.002"
click at [212, 222] on div "Ingredient * Amount * Unit * Waste * .a-a{fill:#347362;}.b-a{fill:#fff;} Grams …" at bounding box center [261, 96] width 366 height 362
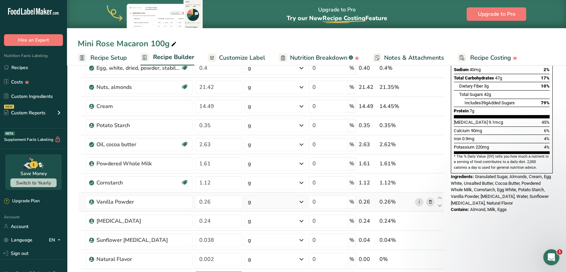
scroll to position [149, 0]
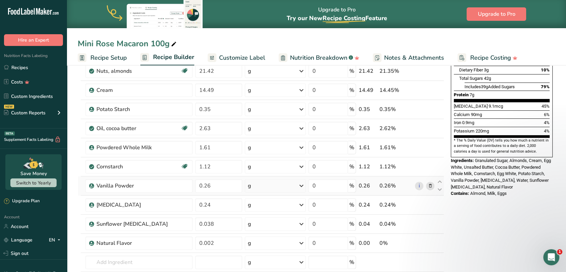
click at [429, 186] on icon at bounding box center [430, 185] width 5 height 7
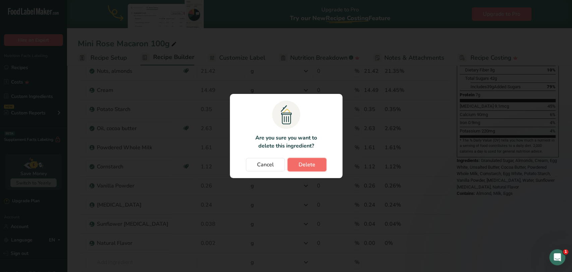
click at [302, 165] on span "Delete" at bounding box center [306, 164] width 17 height 8
type input "0.24"
type input "0.038"
type input "0.002"
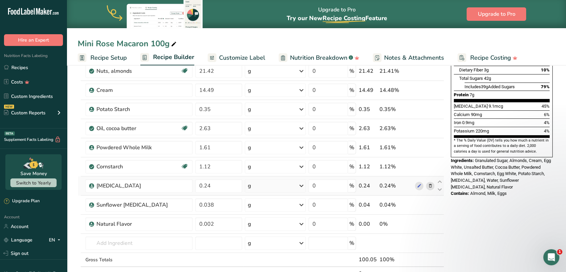
click at [431, 184] on icon at bounding box center [430, 185] width 5 height 7
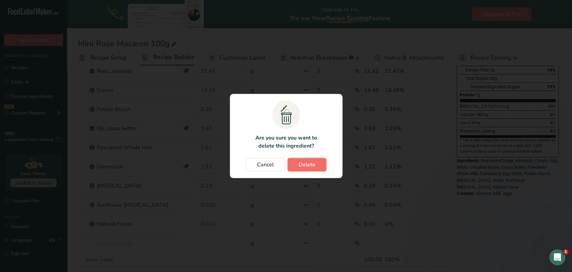
click at [314, 164] on span "Delete" at bounding box center [306, 164] width 17 height 8
type input "0.038"
type input "0.002"
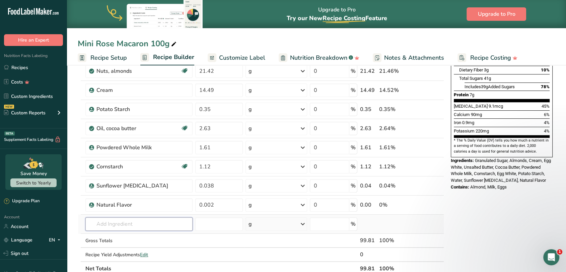
click at [138, 220] on input "text" at bounding box center [138, 223] width 107 height 13
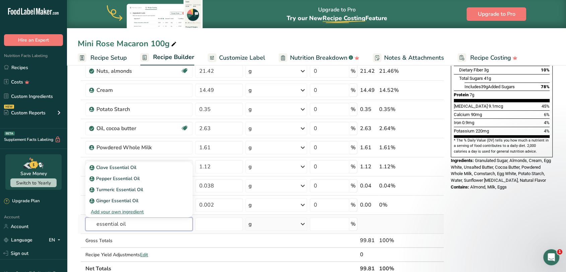
click at [98, 225] on input "essential oil" at bounding box center [138, 223] width 107 height 13
type input "rose essential oil"
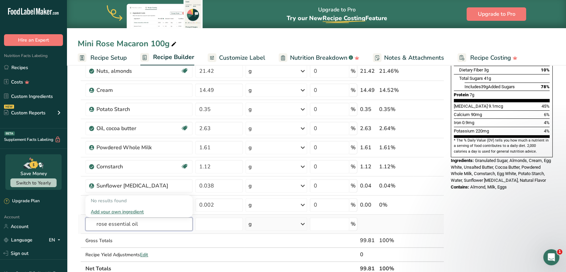
drag, startPoint x: 130, startPoint y: 223, endPoint x: 86, endPoint y: 226, distance: 44.6
click at [86, 226] on input "rose essential oil" at bounding box center [138, 223] width 107 height 13
click at [74, 223] on section "Add Ingredients Manage Recipe Delete Recipe Duplicate Recipe Scale Recipe Save …" at bounding box center [316, 209] width 499 height 591
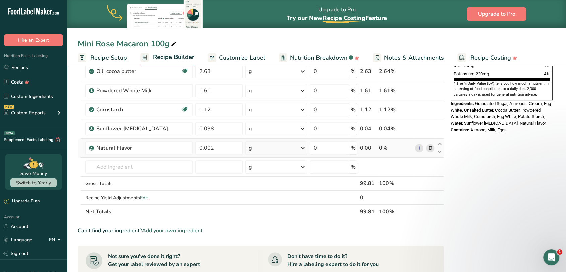
scroll to position [223, 0]
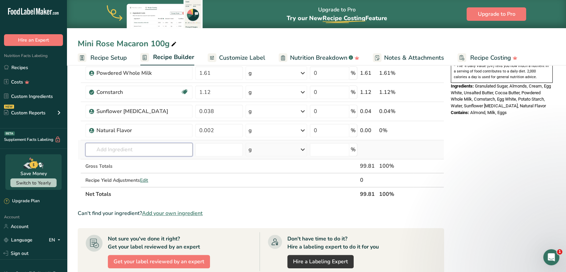
click at [131, 148] on input "text" at bounding box center [138, 149] width 107 height 13
type input "rose essenti"
click at [127, 173] on div "Add your own ingredient" at bounding box center [139, 173] width 96 height 7
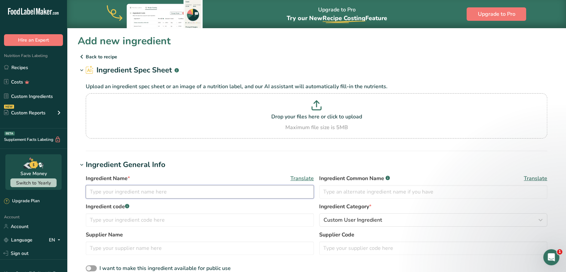
click at [141, 189] on input "text" at bounding box center [200, 191] width 228 height 13
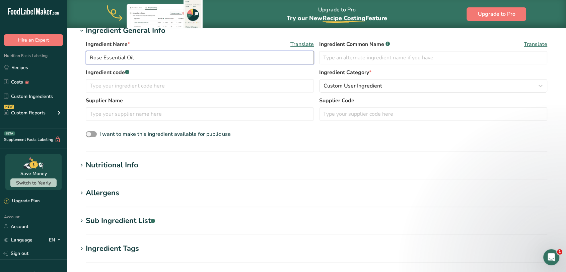
scroll to position [149, 0]
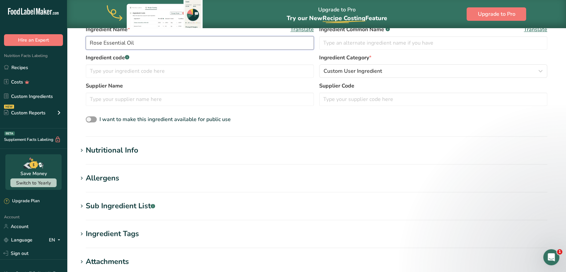
type input "Rose Essential Oil"
click at [107, 147] on div "Nutritional Info" at bounding box center [112, 150] width 53 height 11
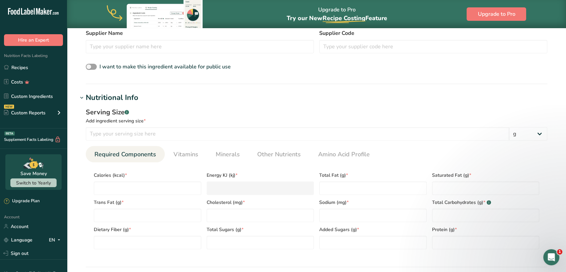
scroll to position [186, 0]
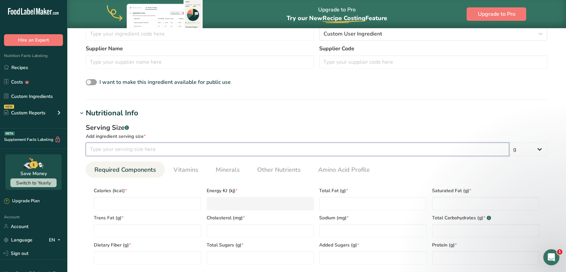
click at [154, 148] on input "number" at bounding box center [297, 148] width 423 height 13
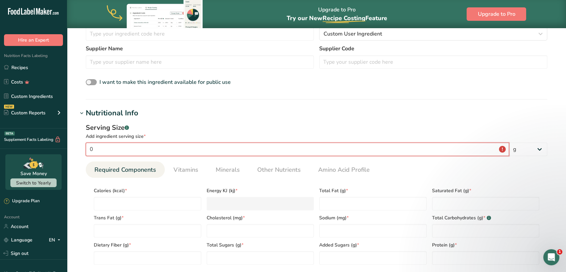
type input "1"
click at [153, 204] on input "number" at bounding box center [147, 203] width 107 height 13
click at [115, 153] on input "0.01" at bounding box center [297, 148] width 423 height 13
drag, startPoint x: 115, startPoint y: 149, endPoint x: 83, endPoint y: 150, distance: 31.8
click at [83, 150] on div "Serving Size .a-a{fill:#347362;}.b-a{fill:#fff;} Add ingredient serving size * …" at bounding box center [316, 196] width 477 height 155
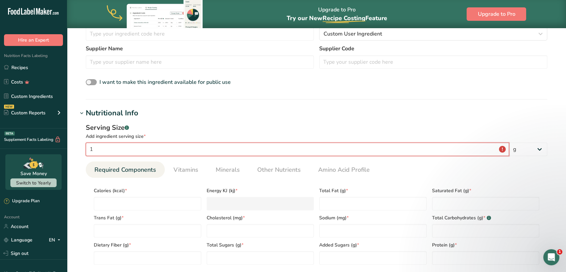
type input "1"
click at [79, 196] on div "Serving Size .a-a{fill:#347362;}.b-a{fill:#fff;} Add ingredient serving size * …" at bounding box center [316, 196] width 477 height 155
click at [163, 210] on input "number" at bounding box center [147, 203] width 107 height 13
click at [200, 151] on input "1" at bounding box center [297, 148] width 423 height 13
click at [537, 152] on select "g kg mg mcg lb oz l mL fl oz tbsp tsp cup qt gallon" at bounding box center [528, 148] width 38 height 13
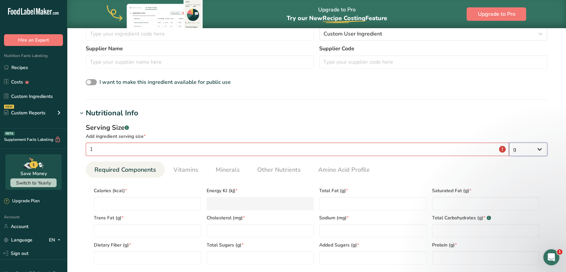
click at [509, 142] on select "g kg mg mcg lb oz l mL fl oz tbsp tsp cup qt gallon" at bounding box center [528, 148] width 38 height 13
click at [503, 152] on input "1" at bounding box center [297, 148] width 423 height 13
click at [502, 149] on input "1" at bounding box center [297, 148] width 423 height 13
click at [345, 207] on Fat "number" at bounding box center [372, 203] width 107 height 13
click at [155, 214] on span "Trans Fat (g) *" at bounding box center [147, 217] width 107 height 7
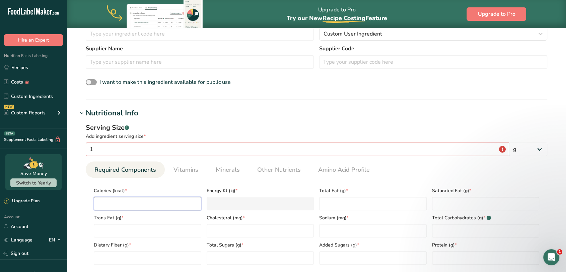
click at [137, 201] on input "number" at bounding box center [147, 203] width 107 height 13
type input "0"
type KJ "0"
type input "0"
click at [343, 202] on Fat "number" at bounding box center [372, 203] width 107 height 13
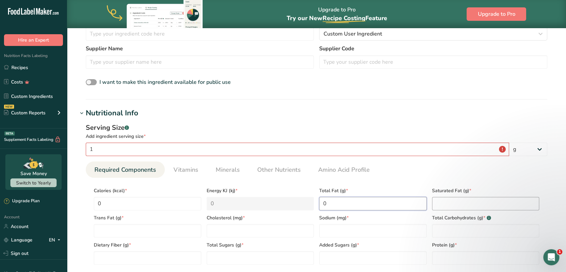
type Fat "0"
click at [454, 205] on Fat "number" at bounding box center [485, 203] width 107 height 13
type Fat "0"
click at [164, 232] on Fat "number" at bounding box center [147, 230] width 107 height 13
type Fat "0"
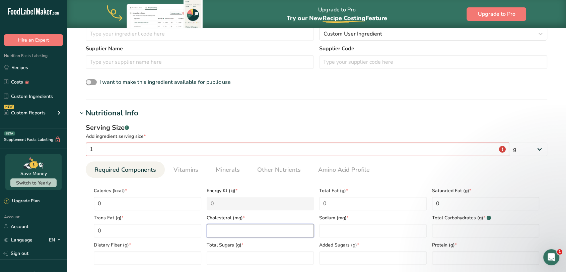
click at [246, 229] on input "number" at bounding box center [260, 230] width 107 height 13
type input "0"
click at [348, 228] on input "number" at bounding box center [372, 230] width 107 height 13
type input "0"
click at [455, 230] on Carbohydrates "number" at bounding box center [485, 230] width 107 height 13
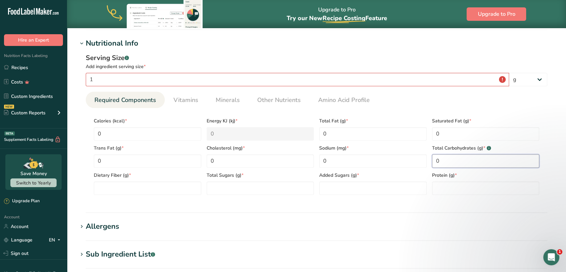
scroll to position [260, 0]
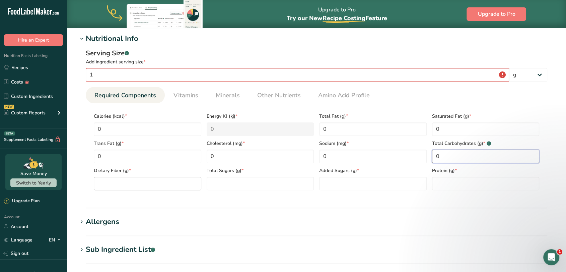
type Carbohydrates "0"
click at [160, 184] on Fiber "number" at bounding box center [147, 182] width 107 height 13
type Fiber "0"
click at [248, 182] on Sugars "number" at bounding box center [260, 182] width 107 height 13
type Sugars "0"
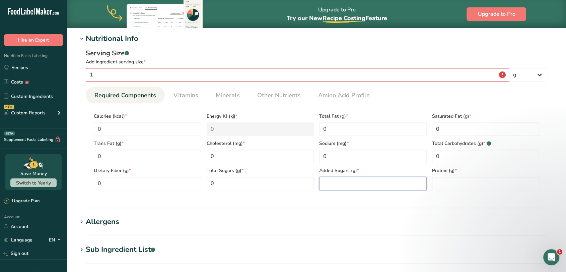
click at [344, 186] on Sugars "number" at bounding box center [372, 182] width 107 height 13
type Sugars "0"
click at [455, 182] on input "number" at bounding box center [485, 182] width 107 height 13
type input "0"
click at [333, 209] on section "Add new ingredient Back to recipe Ingredient Spec Sheet .a-a{fill:#347362;}.b-a…" at bounding box center [316, 87] width 499 height 639
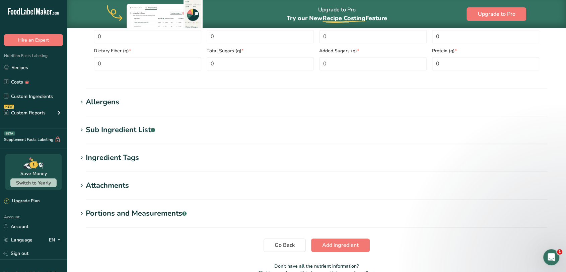
scroll to position [417, 0]
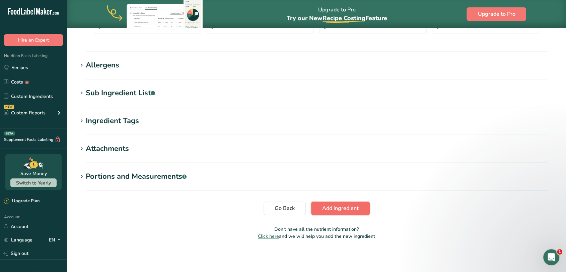
click at [333, 209] on span "Add ingredient" at bounding box center [340, 208] width 36 height 8
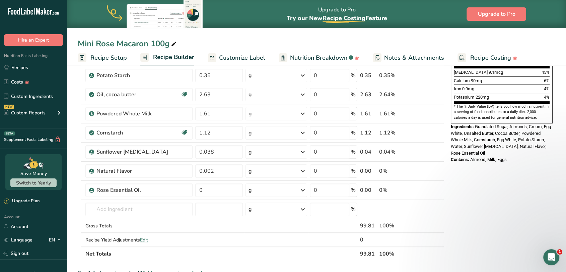
scroll to position [223, 0]
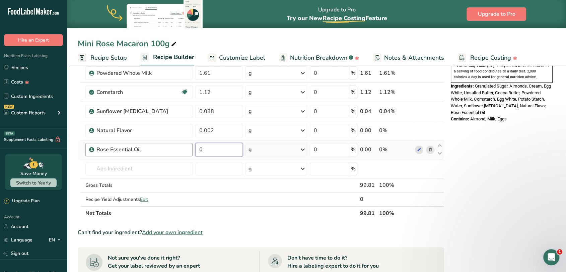
drag, startPoint x: 220, startPoint y: 149, endPoint x: 191, endPoint y: 152, distance: 28.9
click at [191, 152] on tr "Rose Essential Oil 0 g Weight Units g kg mg See more Volume Units l Volume unit…" at bounding box center [261, 149] width 366 height 19
click at [200, 148] on input "1" at bounding box center [218, 149] width 47 height 13
click at [204, 148] on input "0.1" at bounding box center [219, 149] width 48 height 13
type input "0.01"
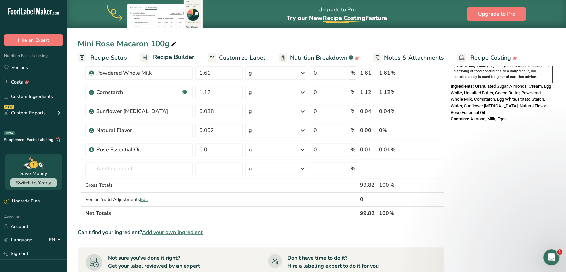
click at [226, 217] on div "Ingredient * Amount * Unit * Waste * .a-a{fill:#347362;}.b-a{fill:#fff;} Grams …" at bounding box center [261, 48] width 366 height 343
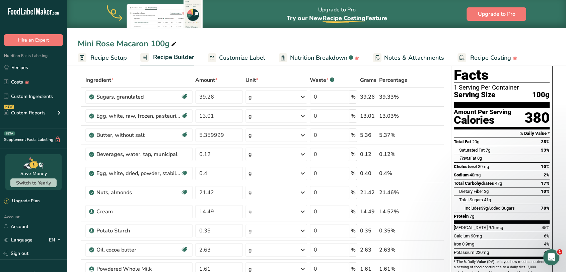
scroll to position [0, 0]
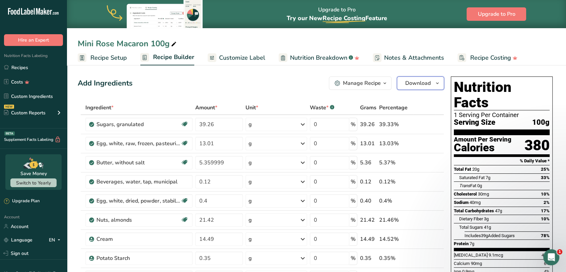
click at [425, 83] on span "Download" at bounding box center [417, 83] width 25 height 8
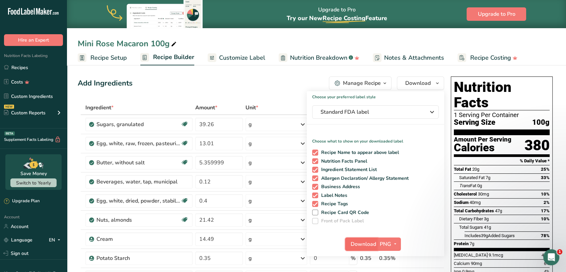
click at [367, 245] on span "Download" at bounding box center [363, 244] width 25 height 8
click at [249, 85] on div "Add Ingredients Manage Recipe Delete Recipe Duplicate Recipe Scale Recipe Save …" at bounding box center [261, 82] width 366 height 13
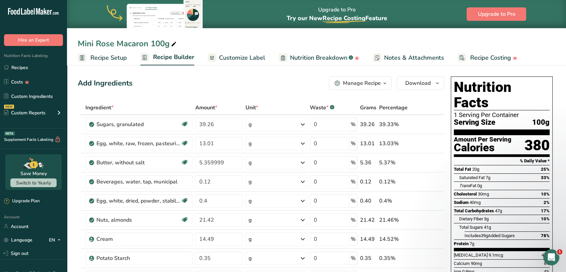
click at [352, 82] on div "Manage Recipe" at bounding box center [362, 83] width 38 height 8
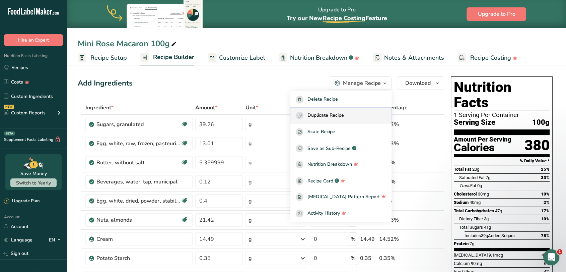
click at [335, 117] on span "Duplicate Recipe" at bounding box center [325, 116] width 36 height 8
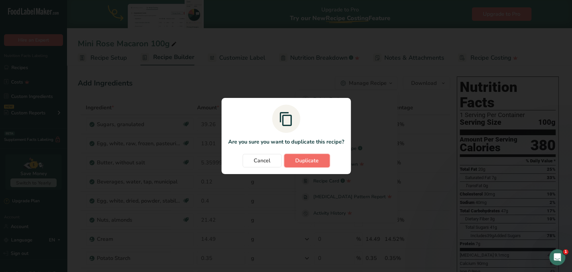
click at [314, 160] on span "Duplicate" at bounding box center [306, 160] width 23 height 8
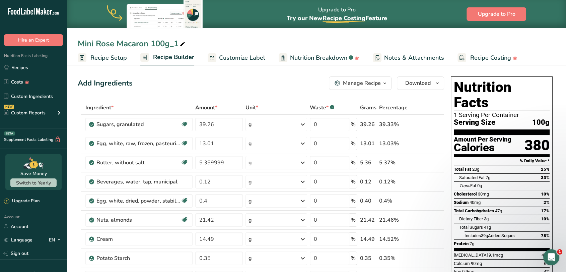
click at [126, 43] on div "Mini Rose Macaron 100g_1" at bounding box center [132, 44] width 109 height 12
click at [116, 43] on input "Mini Rose Macaron 100g_1" at bounding box center [316, 44] width 477 height 12
click at [112, 43] on input "Mini Rose Macaron 100g_1" at bounding box center [316, 44] width 477 height 12
click at [108, 43] on input "Mini Rose Macaron 100g_1" at bounding box center [316, 44] width 477 height 12
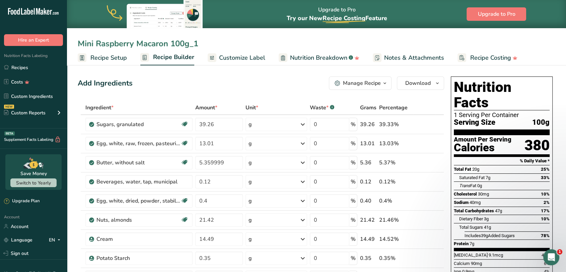
click at [197, 44] on input "Mini Raspberry Macaron 100g_1" at bounding box center [316, 44] width 477 height 12
type input "Mini Raspberry Macaron 100g"
click at [189, 81] on div "Add Ingredients Manage Recipe Delete Recipe Duplicate Recipe Scale Recipe Save …" at bounding box center [261, 82] width 366 height 13
drag, startPoint x: 224, startPoint y: 125, endPoint x: 192, endPoint y: 128, distance: 32.2
click at [192, 128] on tr "Sugars, granulated Dairy free Gluten free Vegan Vegetarian Soy free 39.26 g Por…" at bounding box center [261, 124] width 366 height 19
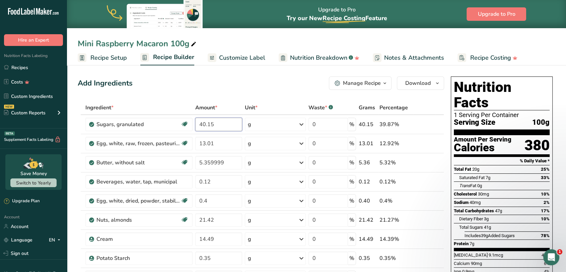
type input "40.15"
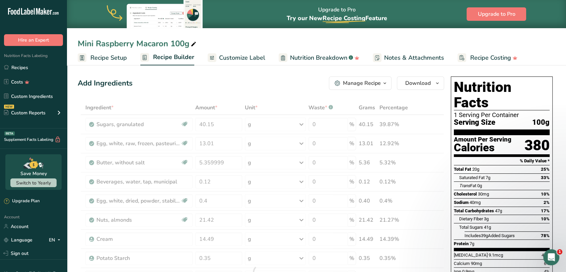
click at [239, 88] on div "Add Ingredients Manage Recipe Delete Recipe Duplicate Recipe Scale Recipe Save …" at bounding box center [261, 82] width 366 height 13
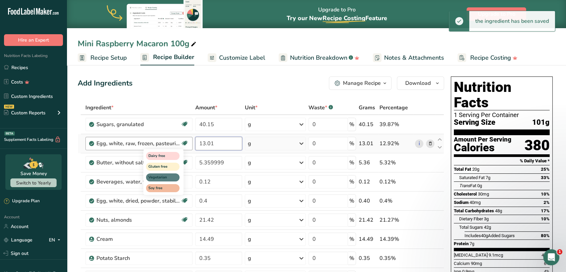
drag, startPoint x: 218, startPoint y: 143, endPoint x: 188, endPoint y: 145, distance: 30.2
click at [188, 145] on tr "Egg, white, raw, frozen, pasteurized Dairy free Gluten free Vegetarian Soy free…" at bounding box center [261, 143] width 366 height 19
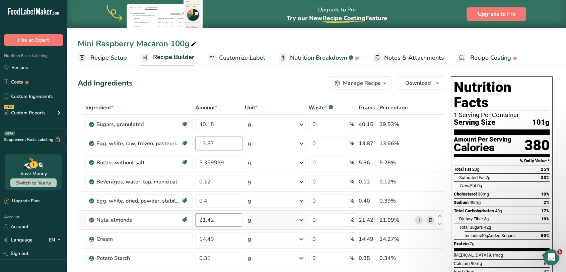
type input "13.87"
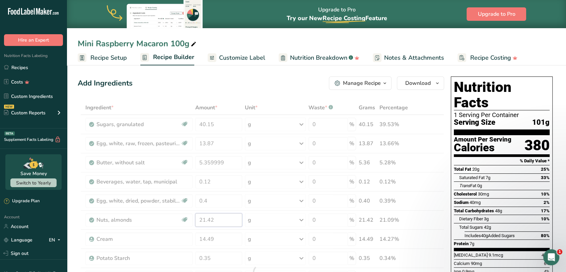
drag, startPoint x: 219, startPoint y: 219, endPoint x: 192, endPoint y: 218, distance: 27.8
click at [192, 218] on div "Ingredient * Amount * Unit * Waste * .a-a{fill:#347362;}.b-a{fill:#fff;} Grams …" at bounding box center [261, 271] width 366 height 343
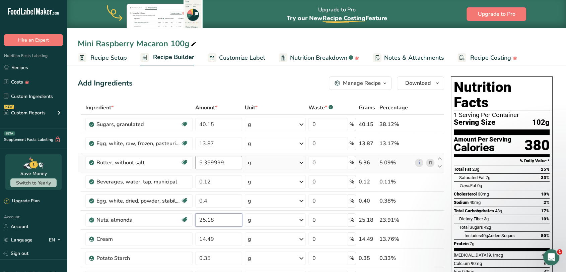
type input "25.18"
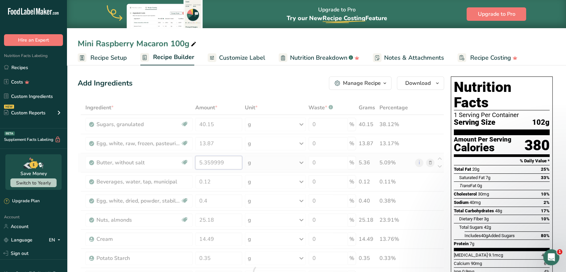
click at [225, 164] on div "Ingredient * Amount * Unit * Waste * .a-a{fill:#347362;}.b-a{fill:#fff;} Grams …" at bounding box center [261, 271] width 366 height 343
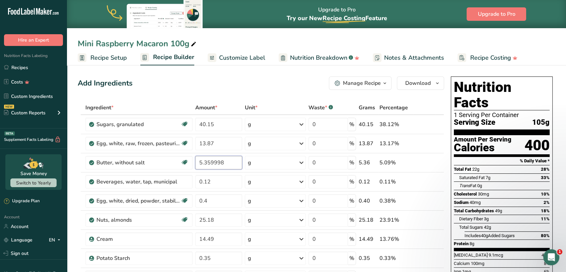
type input "5.359998"
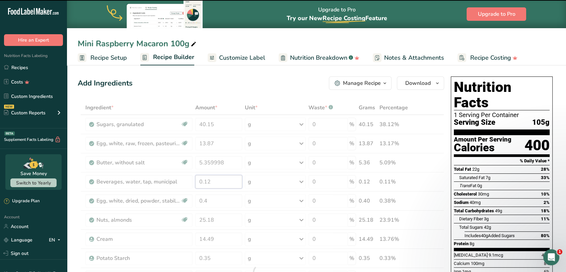
drag, startPoint x: 229, startPoint y: 183, endPoint x: 193, endPoint y: 182, distance: 36.2
click at [193, 182] on div "Ingredient * Amount * Unit * Waste * .a-a{fill:#347362;}.b-a{fill:#fff;} Grams …" at bounding box center [261, 271] width 366 height 343
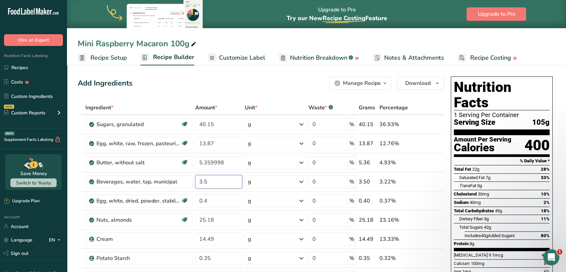
type input "3.5"
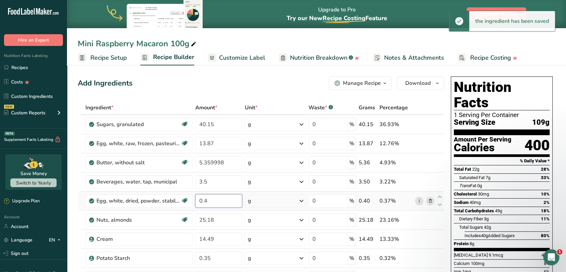
click at [221, 201] on div "Ingredient * Amount * Unit * Waste * .a-a{fill:#347362;}.b-a{fill:#fff;} Grams …" at bounding box center [261, 271] width 366 height 343
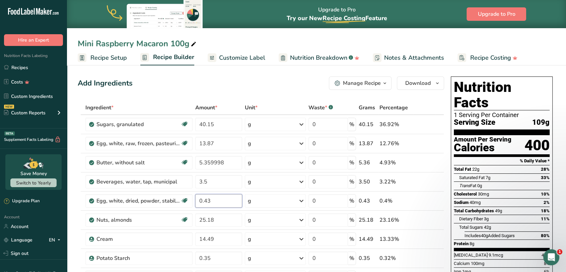
type input "0.43"
click at [218, 257] on div "Ingredient * Amount * Unit * Waste * .a-a{fill:#347362;}.b-a{fill:#fff;} Grams …" at bounding box center [261, 271] width 366 height 343
type input "0.38"
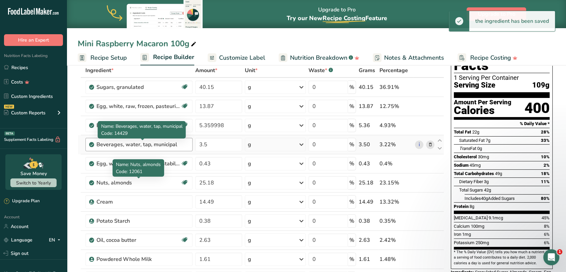
scroll to position [74, 0]
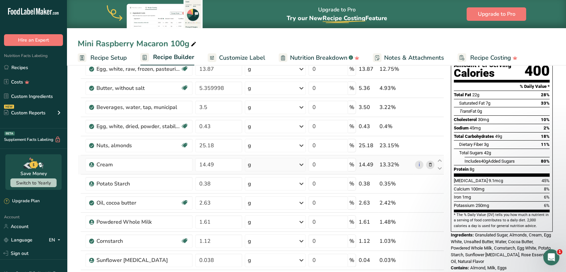
click at [429, 164] on icon at bounding box center [430, 164] width 5 height 7
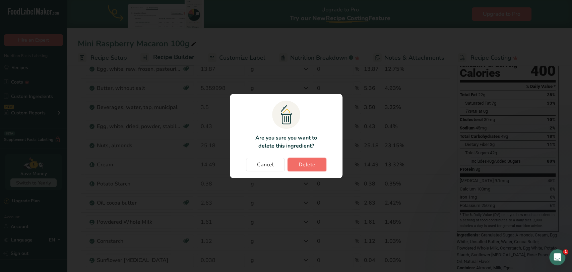
click at [319, 165] on button "Delete" at bounding box center [306, 164] width 39 height 13
type input "0.38"
type input "2.63"
type input "1.61"
type input "1.12"
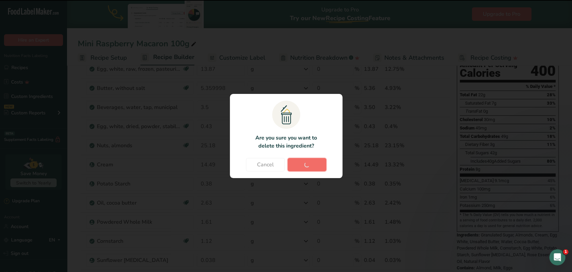
type input "0.038"
type input "0.002"
type input "0.01"
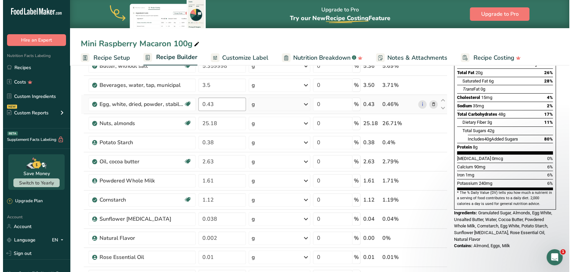
scroll to position [112, 0]
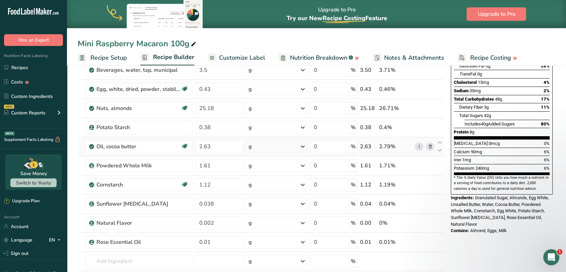
click at [429, 146] on icon at bounding box center [430, 146] width 5 height 7
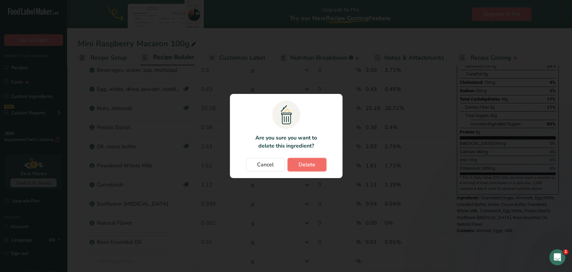
click at [316, 163] on button "Delete" at bounding box center [306, 164] width 39 height 13
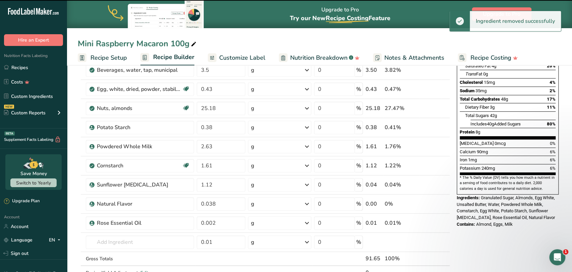
type input "1.61"
type input "1.12"
type input "0.038"
type input "0.002"
type input "0.01"
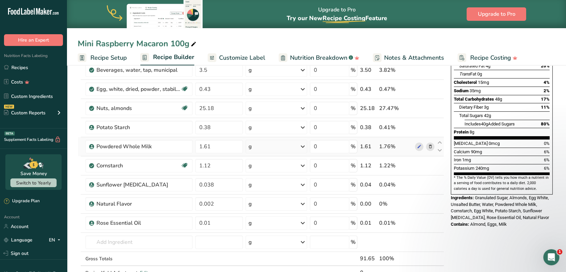
click at [430, 147] on icon at bounding box center [430, 146] width 5 height 7
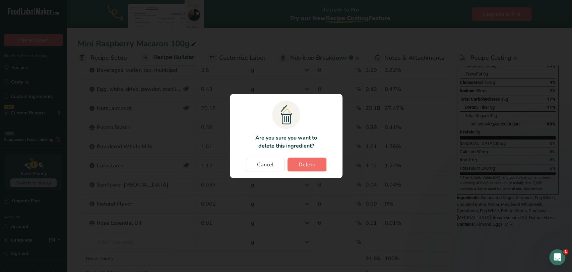
click at [314, 164] on span "Delete" at bounding box center [306, 164] width 17 height 8
type input "1.12"
type input "0.038"
type input "0.002"
type input "0.01"
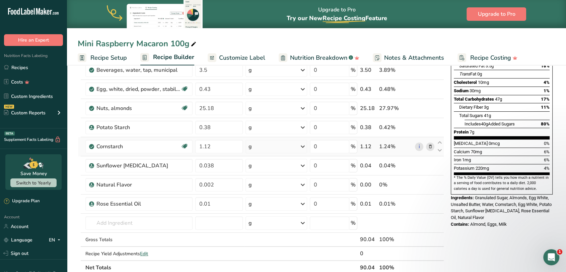
click at [431, 146] on icon at bounding box center [430, 146] width 5 height 7
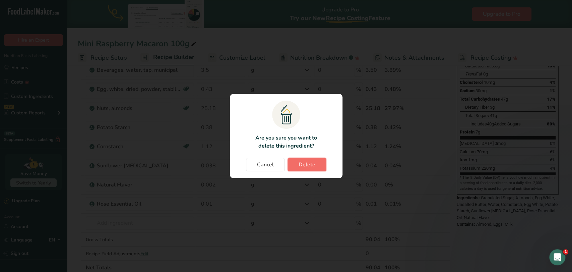
click at [307, 167] on span "Delete" at bounding box center [306, 164] width 17 height 8
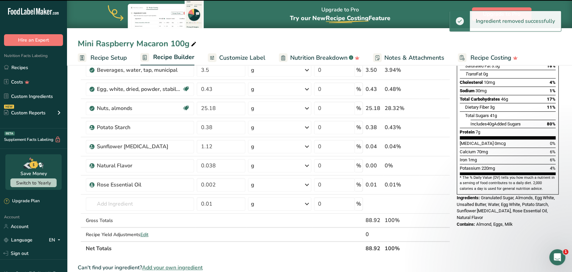
type input "0.038"
type input "0.002"
type input "0.01"
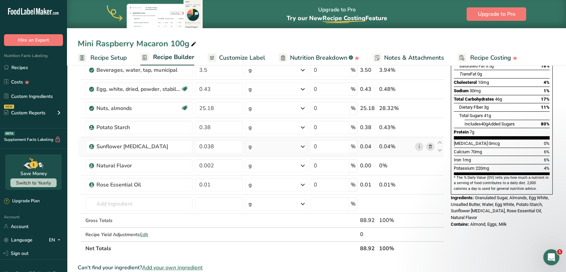
click at [429, 145] on icon at bounding box center [430, 146] width 5 height 7
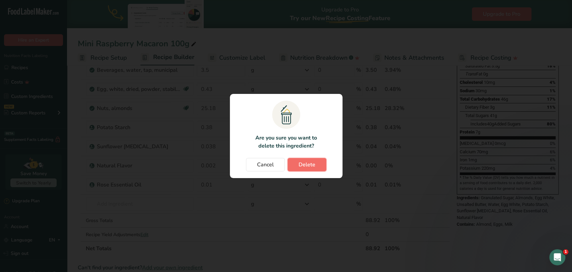
click at [304, 162] on span "Delete" at bounding box center [306, 164] width 17 height 8
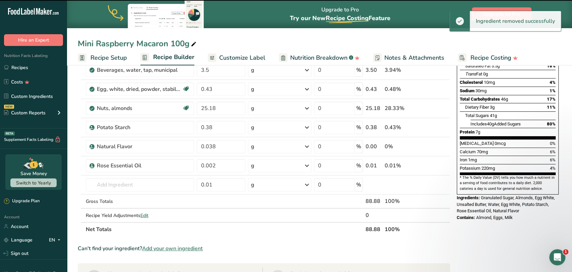
type input "0.002"
type input "0.01"
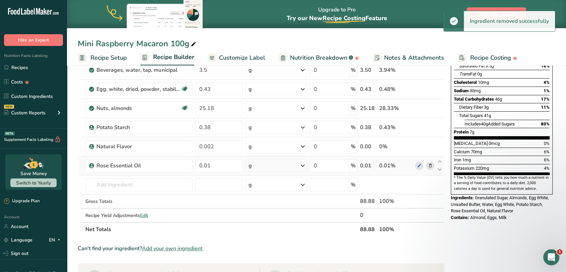
click at [431, 165] on icon at bounding box center [430, 165] width 5 height 7
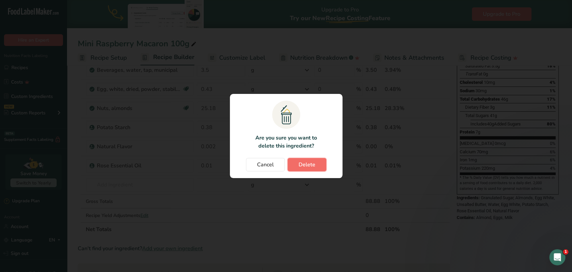
click at [309, 161] on span "Delete" at bounding box center [306, 164] width 17 height 8
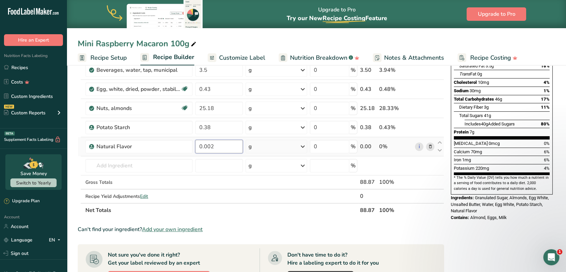
drag, startPoint x: 227, startPoint y: 144, endPoint x: 205, endPoint y: 149, distance: 22.6
click at [205, 149] on input "0.002" at bounding box center [219, 146] width 48 height 13
type input "0.45"
click at [222, 216] on div "Ingredient * Amount * Unit * Waste * .a-a{fill:#347362;}.b-a{fill:#fff;} Grams …" at bounding box center [261, 103] width 366 height 228
click at [130, 165] on input "text" at bounding box center [138, 165] width 107 height 13
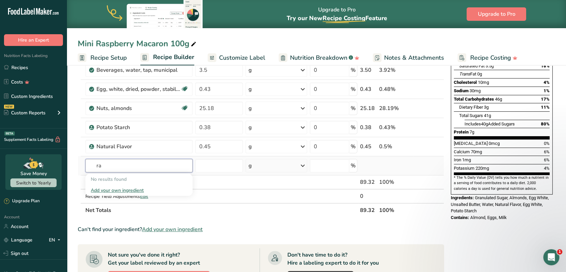
type input "r"
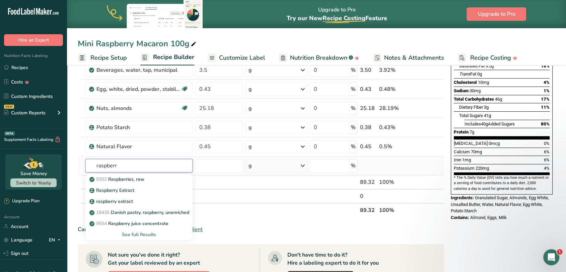
type input "raspberr"
click at [132, 233] on div "See full Results" at bounding box center [139, 234] width 96 height 7
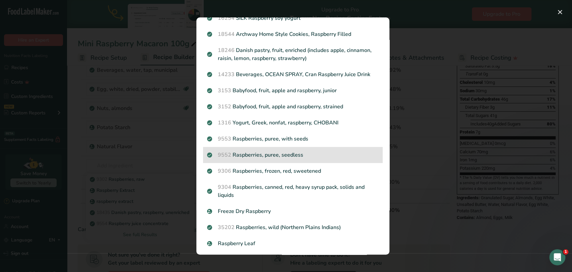
scroll to position [149, 0]
click at [270, 153] on p "9552 Raspberries, puree, seedless" at bounding box center [292, 154] width 171 height 8
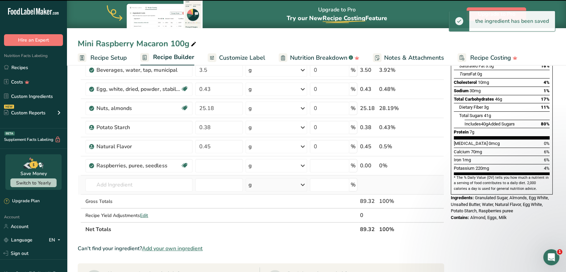
type input "0"
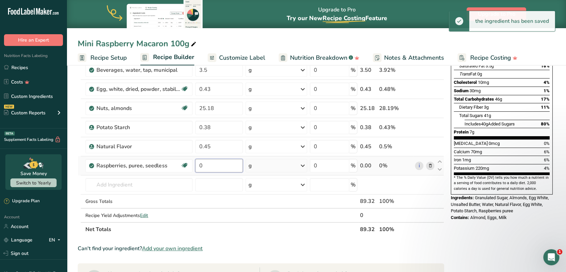
drag, startPoint x: 214, startPoint y: 164, endPoint x: 196, endPoint y: 166, distance: 18.6
click at [196, 166] on input "0" at bounding box center [219, 165] width 48 height 13
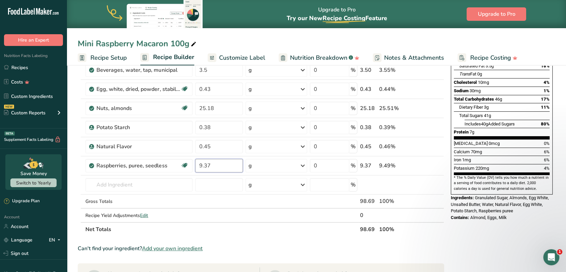
type input "9.37"
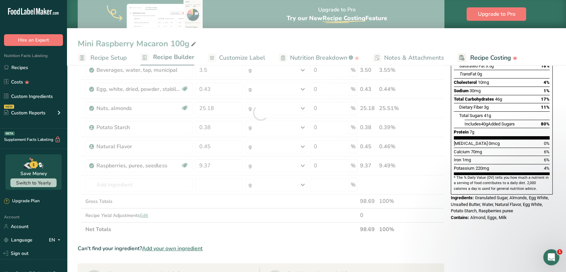
click at [138, 232] on div "Ingredient * Amount * Unit * Waste * .a-a{fill:#347362;}.b-a{fill:#fff;} Grams …" at bounding box center [261, 112] width 366 height 247
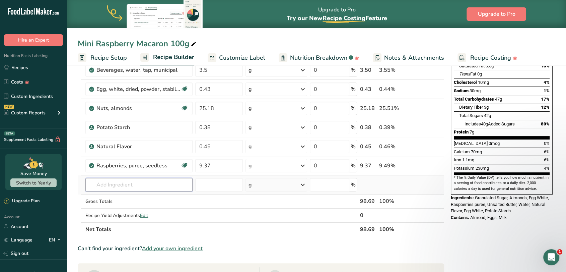
click at [131, 181] on input "text" at bounding box center [138, 184] width 107 height 13
type input "m"
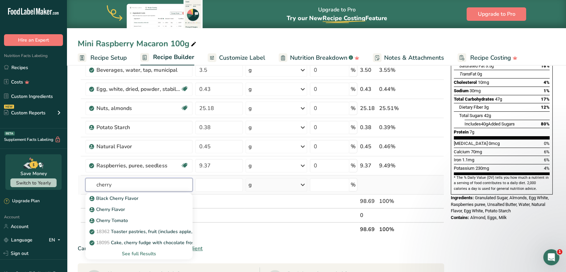
type input "cherry"
click at [139, 253] on div "See full Results" at bounding box center [139, 253] width 96 height 7
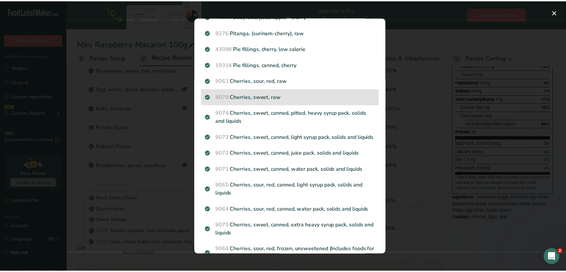
scroll to position [675, 0]
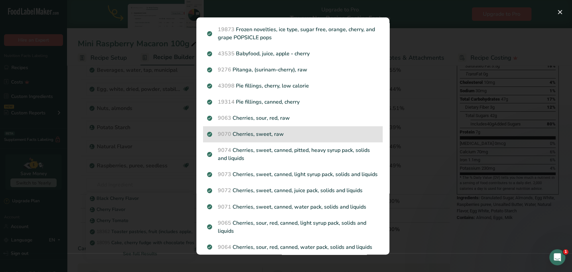
click at [254, 137] on p "9070 Cherries, sweet, raw" at bounding box center [292, 134] width 171 height 8
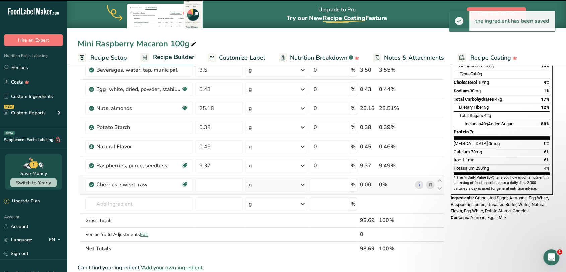
type input "0"
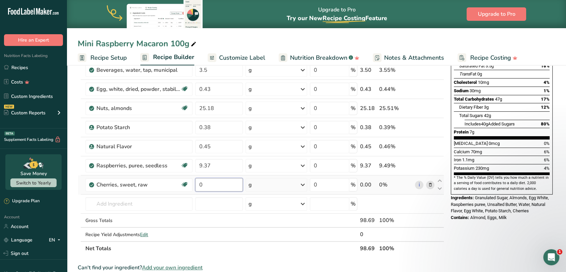
drag, startPoint x: 207, startPoint y: 184, endPoint x: 197, endPoint y: 186, distance: 10.6
click at [197, 186] on input "0" at bounding box center [219, 184] width 48 height 13
type input "3.12"
click at [135, 204] on div "Ingredient * Amount * Unit * Waste * .a-a{fill:#347362;}.b-a{fill:#fff;} Grams …" at bounding box center [261, 122] width 366 height 266
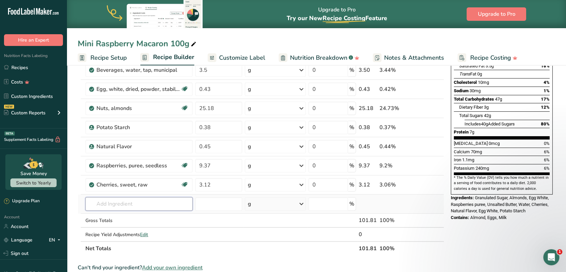
click at [150, 206] on input "text" at bounding box center [138, 203] width 107 height 13
type input "dehydrated glu"
click at [129, 189] on div "Add your own ingredient" at bounding box center [139, 191] width 96 height 7
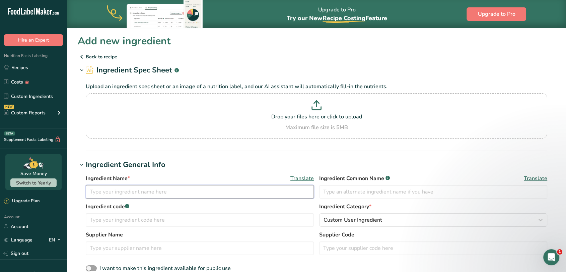
click at [125, 188] on input "text" at bounding box center [200, 191] width 228 height 13
type input "Dehydrated Glucose Syrup"
click at [216, 167] on h1 "Ingredient General Info" at bounding box center [316, 164] width 477 height 11
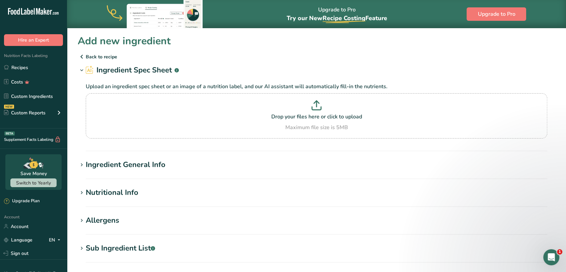
click at [168, 165] on h1 "Ingredient General Info" at bounding box center [316, 164] width 477 height 11
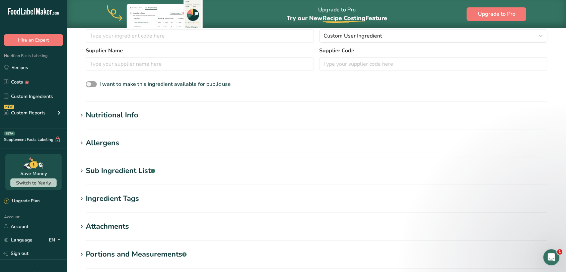
scroll to position [186, 0]
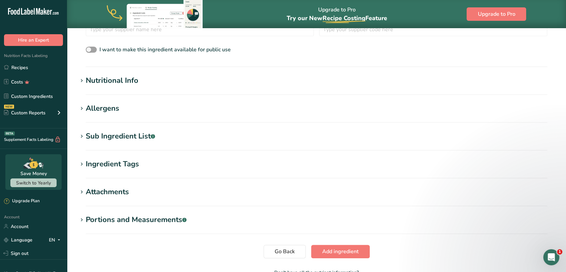
click at [83, 86] on h1 "Nutritional Info" at bounding box center [316, 80] width 477 height 11
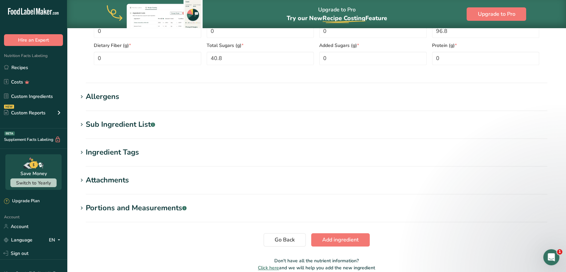
scroll to position [384, 0]
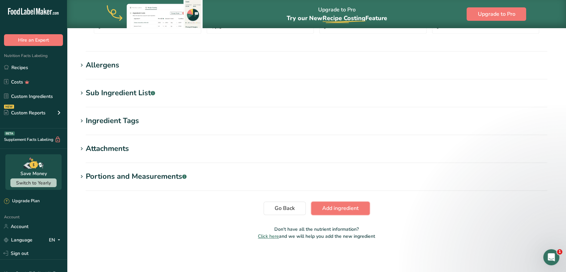
click at [335, 208] on span "Add ingredient" at bounding box center [340, 208] width 36 height 8
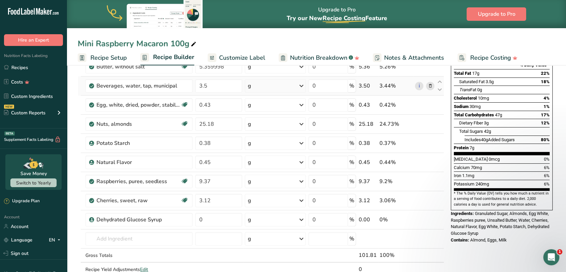
scroll to position [112, 0]
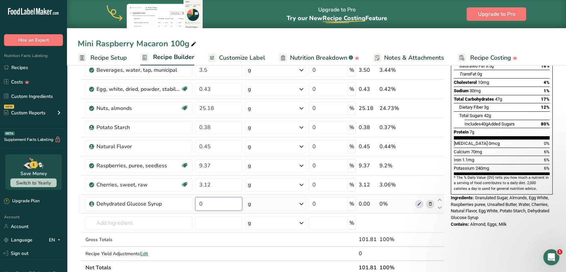
drag, startPoint x: 206, startPoint y: 204, endPoint x: 199, endPoint y: 205, distance: 7.4
click at [199, 205] on input "0" at bounding box center [218, 203] width 47 height 13
type input "2.59"
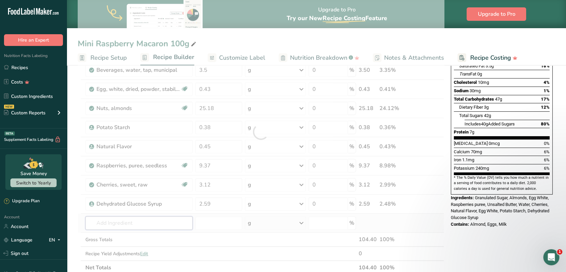
click at [152, 223] on div "Ingredient * Amount * Unit * Waste * .a-a{fill:#347362;}.b-a{fill:#fff;} Grams …" at bounding box center [261, 131] width 366 height 285
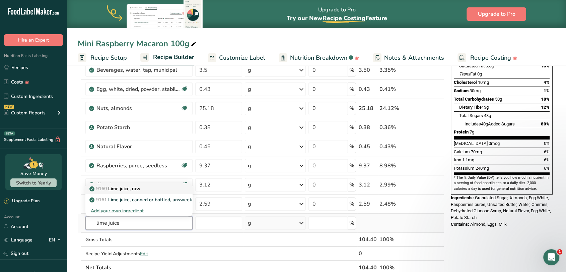
type input "lime juice"
click at [140, 188] on p "9160 Lime juice, raw" at bounding box center [116, 188] width 50 height 7
type input "Lime juice, raw"
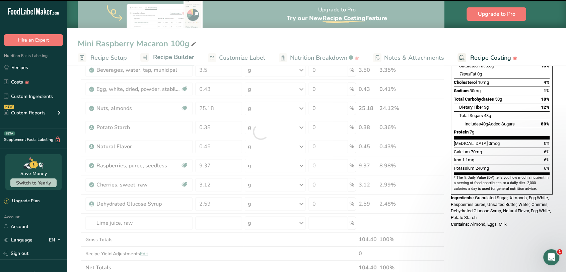
type input "0"
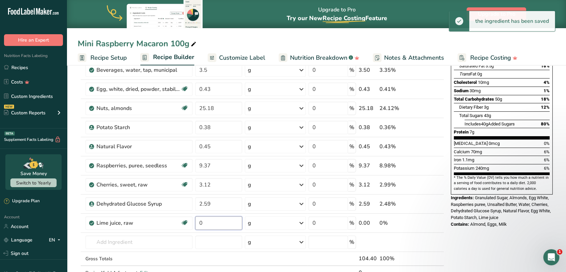
click at [212, 223] on input "0" at bounding box center [218, 222] width 47 height 13
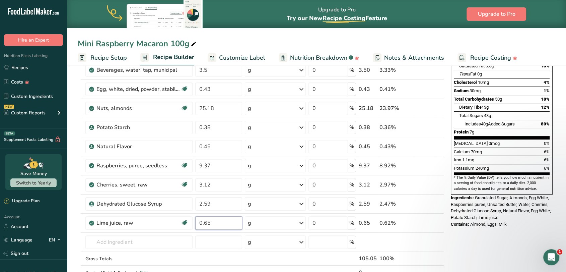
type input "0.65"
click at [72, 227] on section "Add Ingredients Manage Recipe Delete Recipe Duplicate Recipe Scale Recipe Save …" at bounding box center [316, 237] width 499 height 572
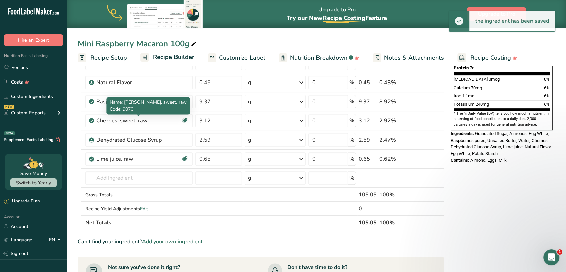
scroll to position [186, 0]
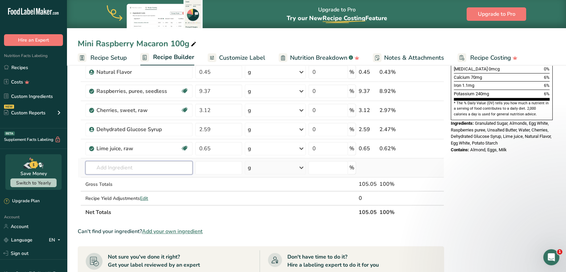
click at [144, 167] on input "text" at bounding box center [138, 167] width 107 height 13
type input "pectin"
click at [142, 190] on p "19310 Pectin, unsweetened, dry mix" at bounding box center [132, 192] width 83 height 7
type input "Pectin, unsweetened, dry mix"
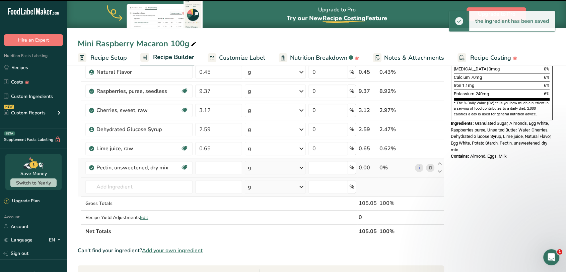
type input "0"
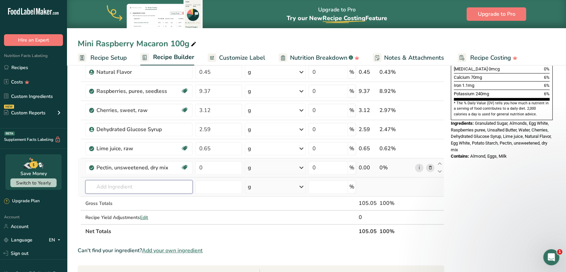
click at [150, 183] on input "text" at bounding box center [138, 186] width 107 height 13
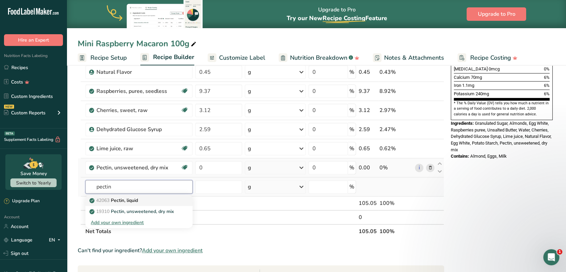
type input "pectin"
click at [154, 199] on div "42063 Pectin, liquid" at bounding box center [133, 200] width 85 height 7
type input "Pectin, liquid"
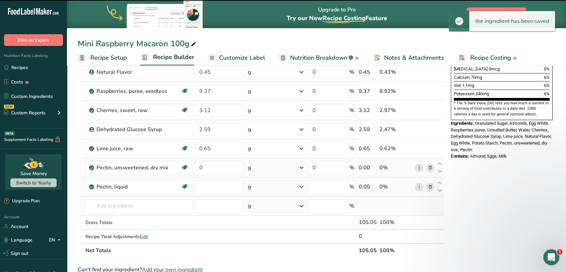
type input "0"
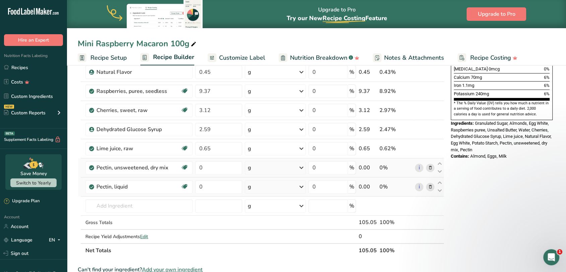
click at [430, 166] on icon at bounding box center [430, 167] width 5 height 7
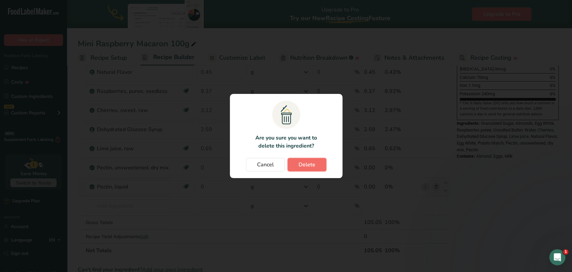
click at [308, 165] on span "Delete" at bounding box center [306, 164] width 17 height 8
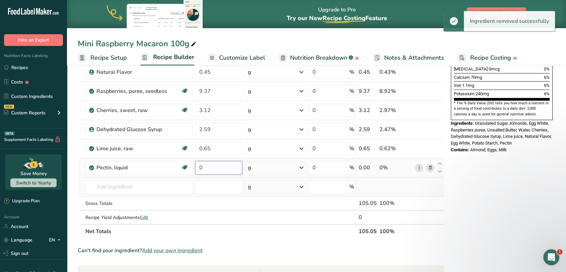
click at [222, 167] on input "0" at bounding box center [218, 167] width 47 height 13
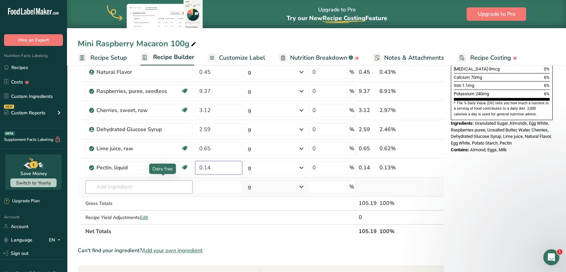
type input "0.14"
click at [122, 185] on div "Ingredient * Amount * Unit * Waste * .a-a{fill:#347362;}.b-a{fill:#fff;} Grams …" at bounding box center [261, 76] width 366 height 323
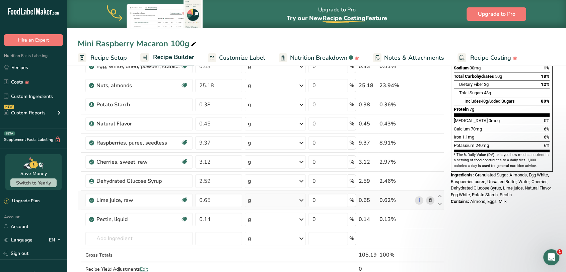
scroll to position [37, 0]
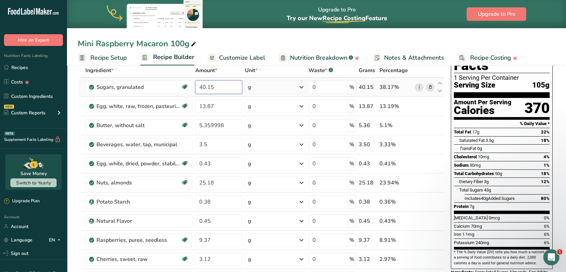
click at [210, 86] on input "40.15" at bounding box center [218, 86] width 47 height 13
type input "40.25"
click at [394, 36] on div "Mini Raspberry Macaron 100g Recipe Setup Recipe Builder Customize Label Nutriti…" at bounding box center [316, 32] width 499 height 65
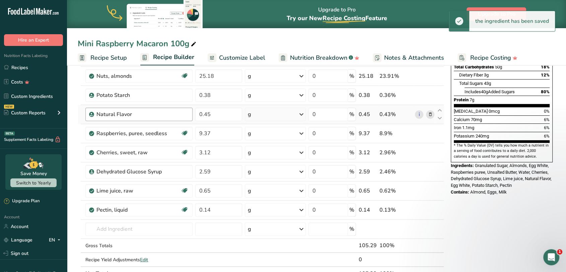
scroll to position [186, 0]
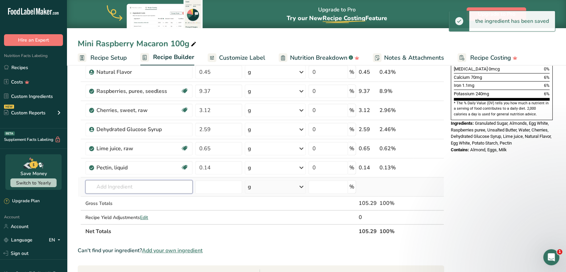
click at [117, 183] on input "text" at bounding box center [138, 186] width 107 height 13
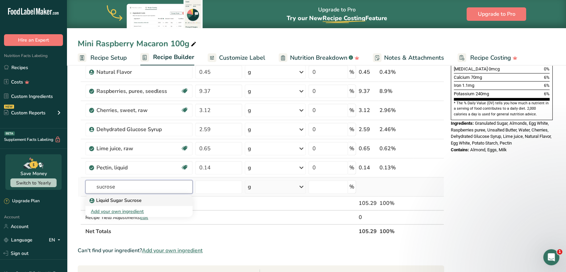
type input "sucrose"
click at [121, 199] on p "Liquid Sugar Sucrose" at bounding box center [116, 200] width 51 height 7
type input "Liquid Sugar Sucrose"
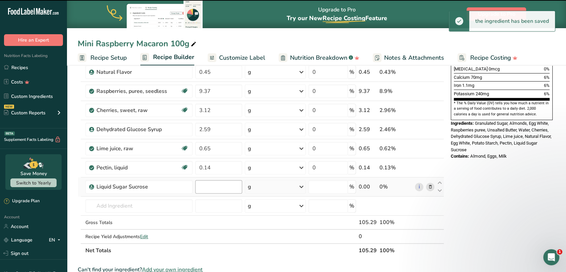
type input "0"
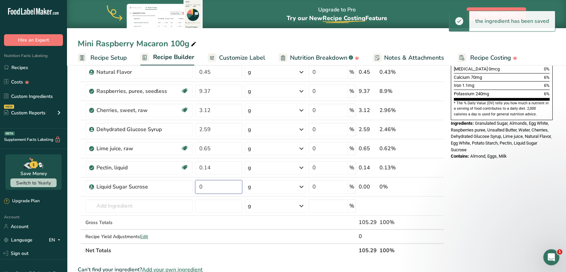
drag, startPoint x: 219, startPoint y: 187, endPoint x: 193, endPoint y: 188, distance: 26.5
click at [193, 188] on tr "Liquid Sugar Sucrose 0 g Weight Units g kg mg See more Volume Units l Volume un…" at bounding box center [261, 186] width 366 height 19
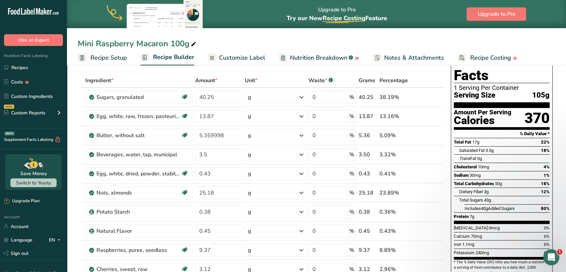
scroll to position [0, 0]
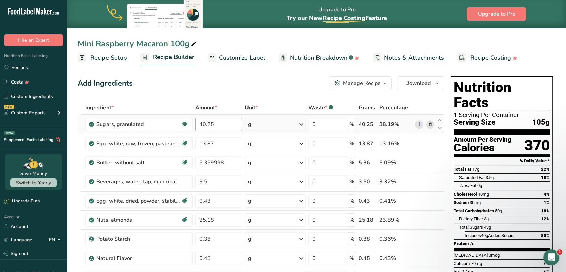
type input "0.1"
click at [211, 124] on div "Ingredient * Amount * Unit * Waste * .a-a{fill:#347362;}.b-a{fill:#fff;} Grams …" at bounding box center [261, 271] width 366 height 343
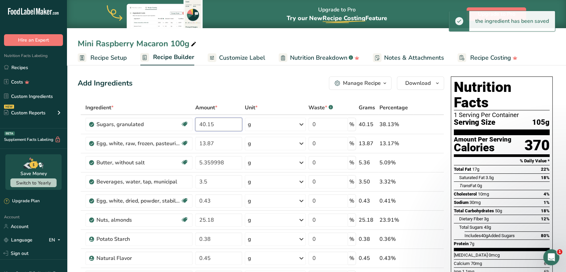
type input "40.15"
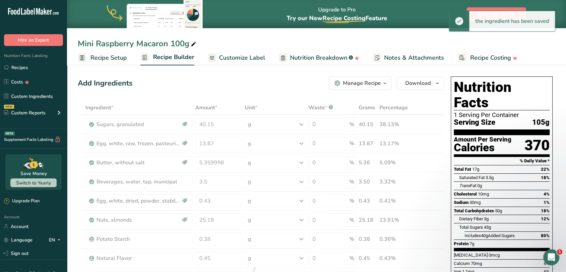
click at [262, 106] on div "Ingredient * Amount * Unit * Waste * .a-a{fill:#347362;}.b-a{fill:#fff;} Grams …" at bounding box center [261, 271] width 366 height 343
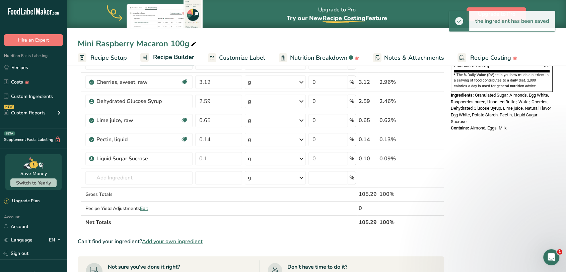
scroll to position [223, 0]
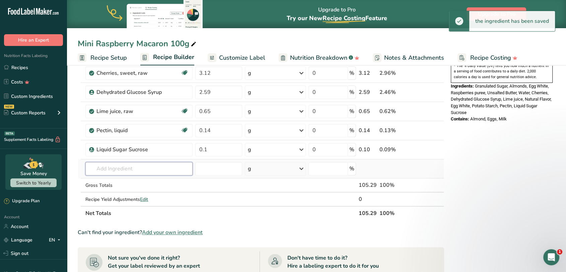
click at [144, 166] on input "text" at bounding box center [138, 168] width 107 height 13
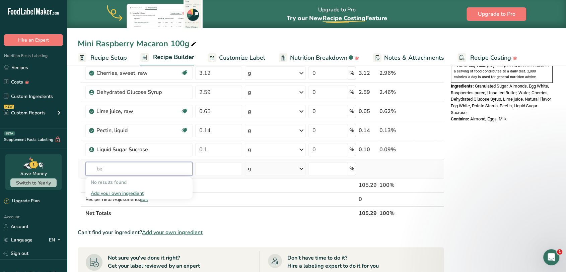
type input "b"
type input "glycerin"
click at [129, 180] on p "Vegetable Glycerin" at bounding box center [125, 181] width 68 height 7
type input "Vegetable Glycerin"
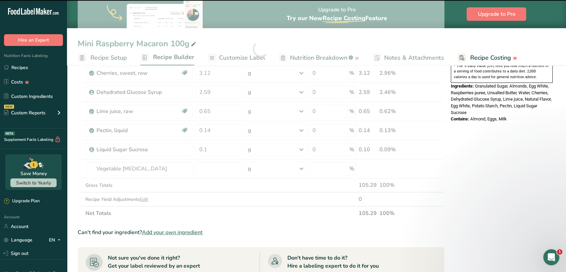
type input "0"
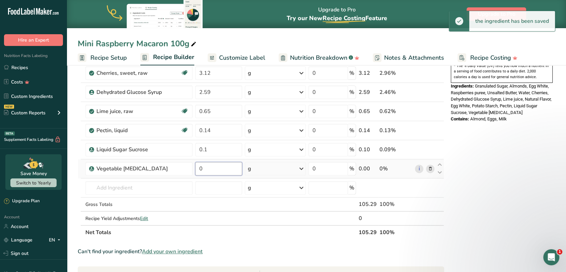
drag, startPoint x: 215, startPoint y: 166, endPoint x: 198, endPoint y: 167, distance: 17.1
click at [198, 167] on input "0" at bounding box center [218, 168] width 47 height 13
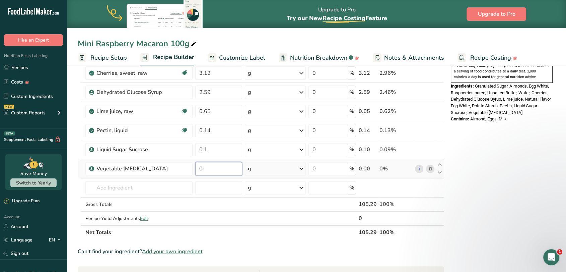
type input "5"
click at [205, 167] on input "0.5" at bounding box center [218, 168] width 47 height 13
type input "0.05"
click at [75, 187] on section "Add Ingredients Manage Recipe Delete Recipe Duplicate Recipe Scale Recipe Save …" at bounding box center [316, 154] width 499 height 629
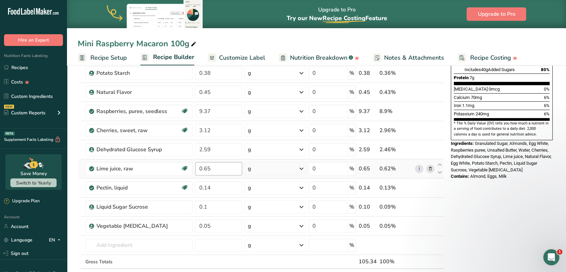
scroll to position [149, 0]
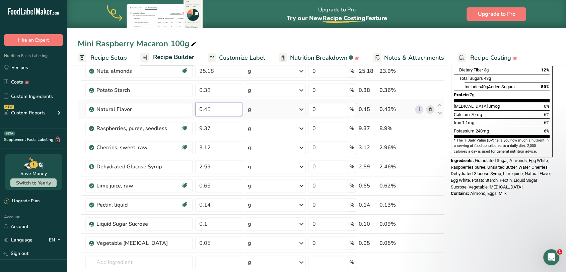
click at [217, 110] on input "0.45" at bounding box center [218, 108] width 47 height 13
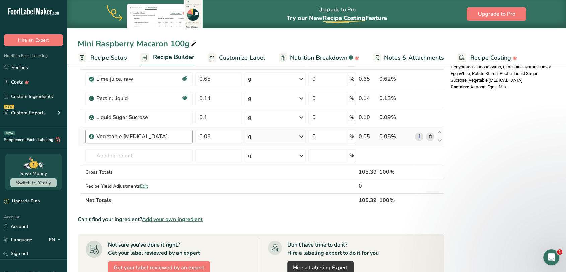
scroll to position [260, 0]
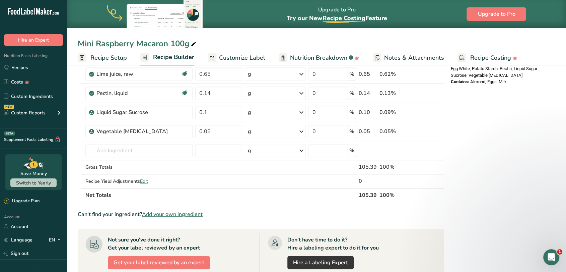
type input "0.499999"
click at [73, 183] on section "Add Ingredients Manage Recipe Delete Recipe Duplicate Recipe Scale Recipe Save …" at bounding box center [316, 117] width 499 height 629
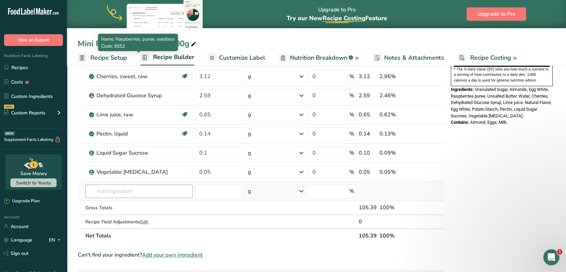
scroll to position [223, 0]
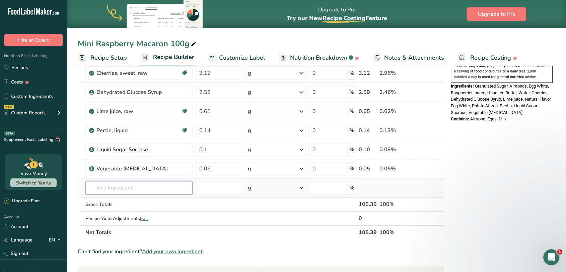
click at [126, 191] on input "text" at bounding box center [138, 187] width 107 height 13
type input "natural color"
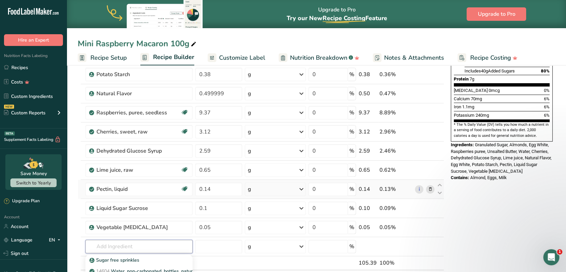
scroll to position [149, 0]
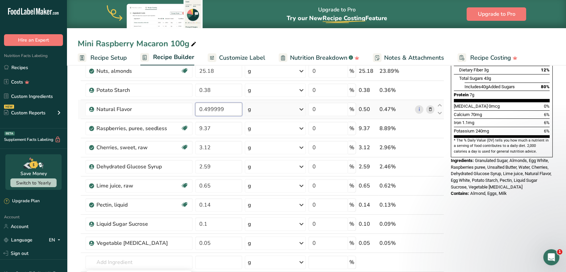
drag, startPoint x: 228, startPoint y: 108, endPoint x: 207, endPoint y: 110, distance: 21.1
click at [207, 110] on input "0.499999" at bounding box center [218, 108] width 47 height 13
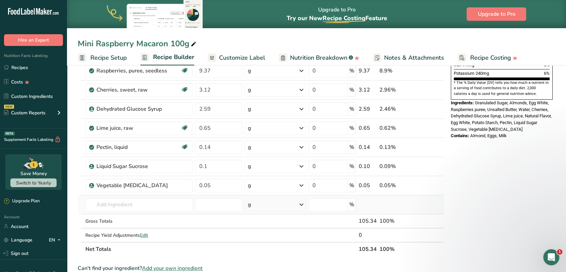
scroll to position [223, 0]
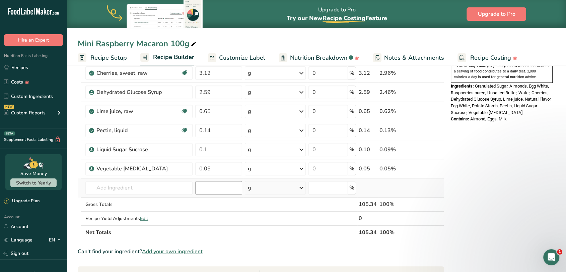
type input "0.45"
click at [217, 188] on div "Ingredient * Amount * Unit * Waste * .a-a{fill:#347362;}.b-a{fill:#fff;} Grams …" at bounding box center [261, 58] width 366 height 362
click at [148, 189] on input "text" at bounding box center [138, 187] width 107 height 13
type input "beta car"
click at [110, 211] on div "Add your own ingredient" at bounding box center [139, 212] width 96 height 7
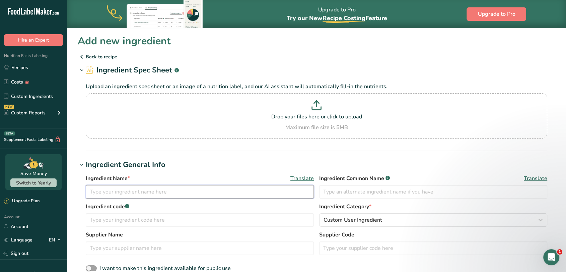
click at [126, 189] on input "text" at bounding box center [200, 191] width 228 height 13
type input "[MEDICAL_DATA]"
click at [189, 170] on div "Ingredient Name * Translate Beta-Carotene Ingredient Common Name .a-a{fill:#347…" at bounding box center [316, 223] width 477 height 106
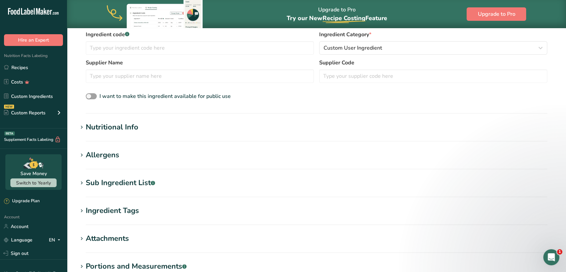
scroll to position [186, 0]
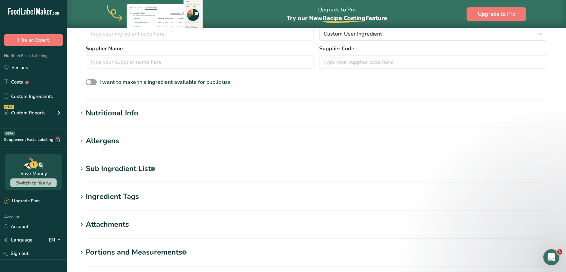
click at [83, 114] on icon at bounding box center [82, 112] width 6 height 9
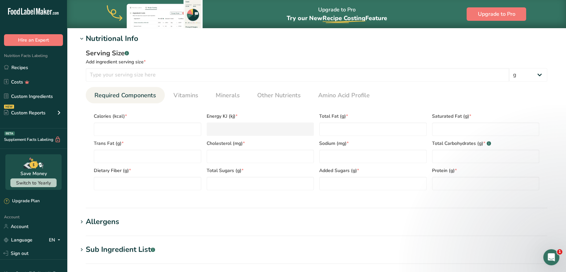
scroll to position [223, 0]
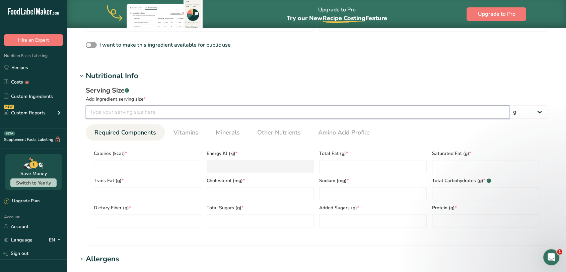
click at [163, 111] on input "number" at bounding box center [297, 111] width 423 height 13
type input "1"
click at [143, 162] on input "number" at bounding box center [147, 165] width 107 height 13
type input "0"
type KJ "0"
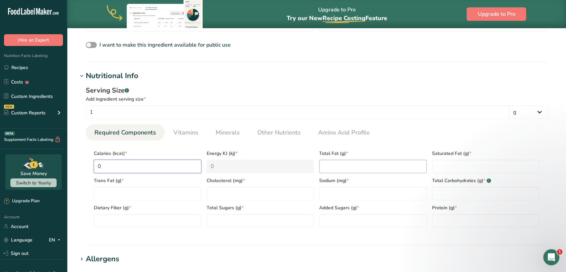
type input "0"
click at [340, 163] on Fat "number" at bounding box center [372, 165] width 107 height 13
type Fat "0"
click at [459, 161] on Fat "number" at bounding box center [485, 165] width 107 height 13
type Fat "0"
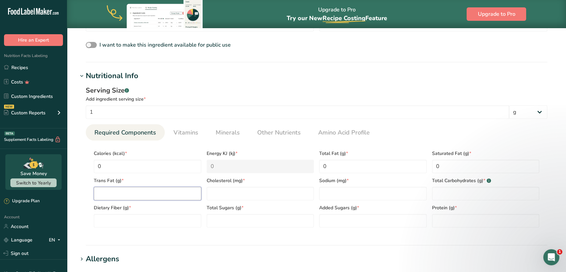
click at [154, 196] on Fat "number" at bounding box center [147, 193] width 107 height 13
type Fat "0"
click at [253, 193] on input "number" at bounding box center [260, 193] width 107 height 13
type input "0"
click at [348, 188] on input "number" at bounding box center [372, 193] width 107 height 13
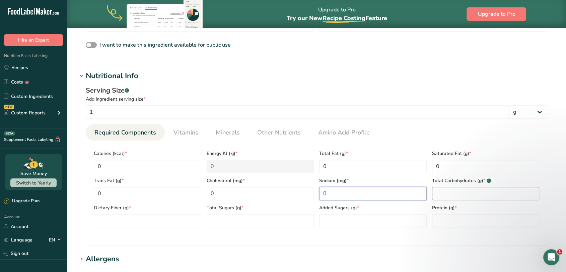
type input "0"
click at [447, 192] on Carbohydrates "number" at bounding box center [485, 193] width 107 height 13
type Carbohydrates "0"
click at [100, 224] on Fiber "number" at bounding box center [147, 220] width 107 height 13
type Fiber "0"
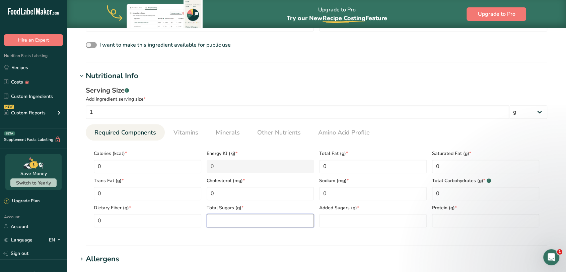
click at [253, 220] on Sugars "number" at bounding box center [260, 220] width 107 height 13
type Sugars "0"
click at [336, 214] on Sugars "number" at bounding box center [372, 220] width 107 height 13
type Sugars "0"
click at [462, 219] on input "number" at bounding box center [485, 220] width 107 height 13
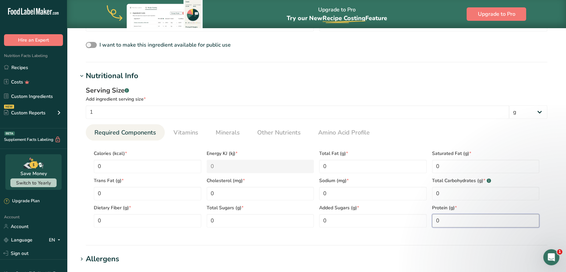
type input "0"
click at [322, 237] on section "Nutritional Info Serving Size .a-a{fill:#347362;}.b-a{fill:#fff;} Add ingredien…" at bounding box center [316, 157] width 477 height 175
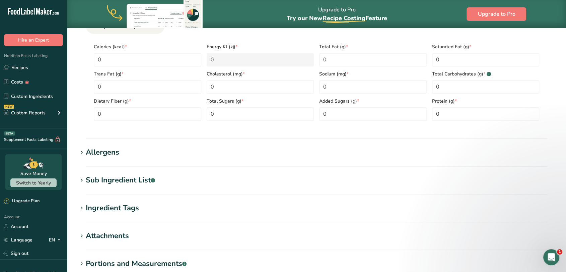
scroll to position [372, 0]
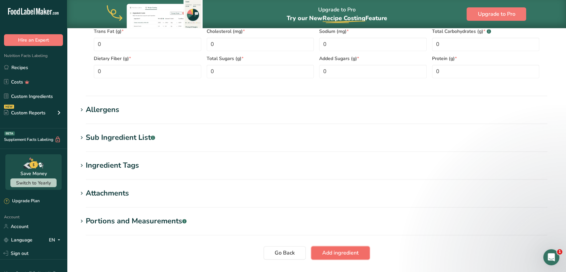
click at [335, 251] on span "Add ingredient" at bounding box center [340, 252] width 36 height 8
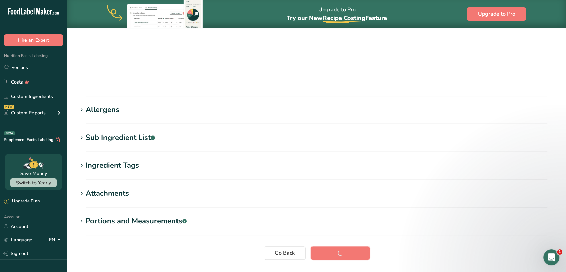
scroll to position [88, 0]
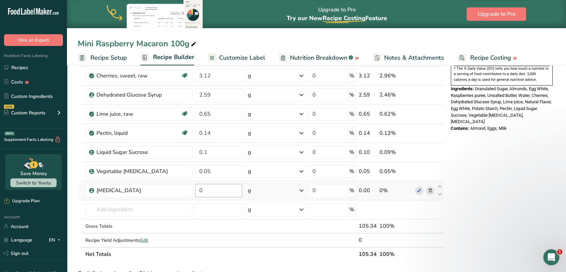
scroll to position [223, 0]
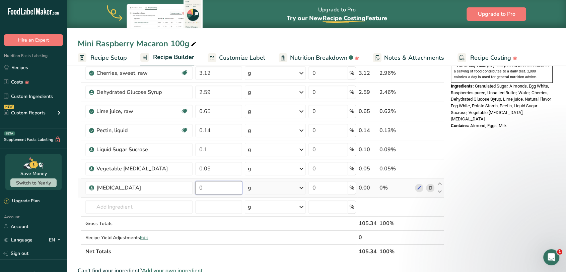
click at [207, 184] on input "0" at bounding box center [218, 187] width 47 height 13
click at [204, 187] on input "0.5" at bounding box center [218, 187] width 47 height 13
type input "0.05"
click at [212, 167] on div "Ingredient * Amount * Unit * Waste * .a-a{fill:#347362;}.b-a{fill:#fff;} Grams …" at bounding box center [261, 67] width 366 height 381
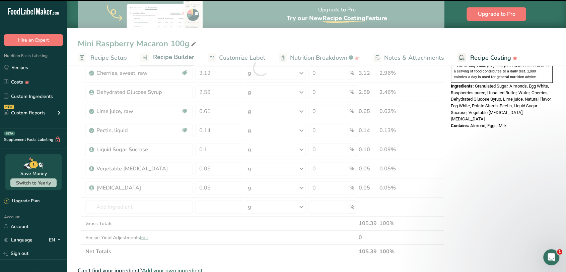
click at [207, 167] on div at bounding box center [261, 67] width 366 height 381
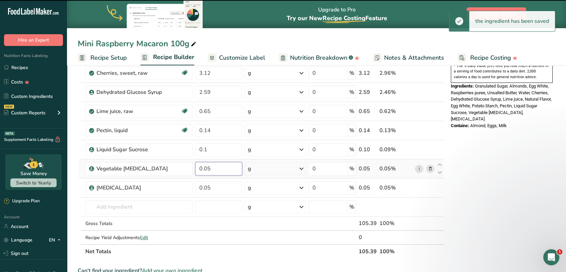
click at [207, 167] on input "0.05" at bounding box center [218, 168] width 47 height 13
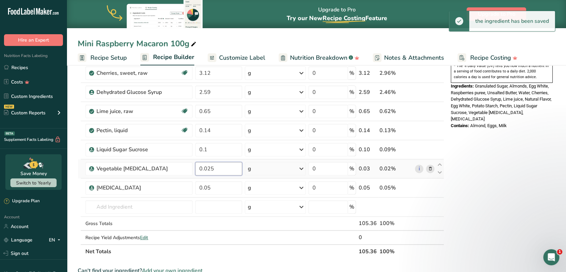
click at [215, 168] on input "0.025" at bounding box center [218, 168] width 47 height 13
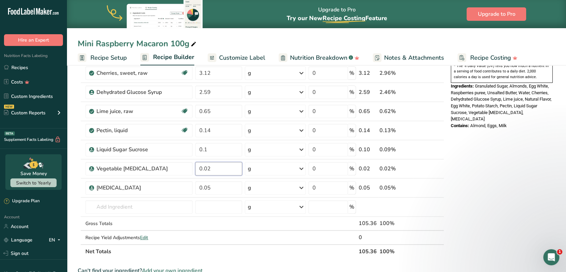
type input "0.02"
click at [485, 163] on div "Nutrition Facts 1 Serving Per Container Serving Size 105g Amount Per Serving Ca…" at bounding box center [501, 164] width 107 height 626
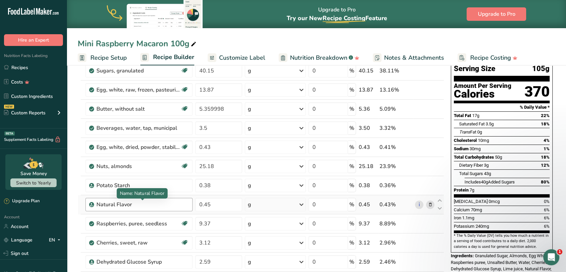
scroll to position [37, 0]
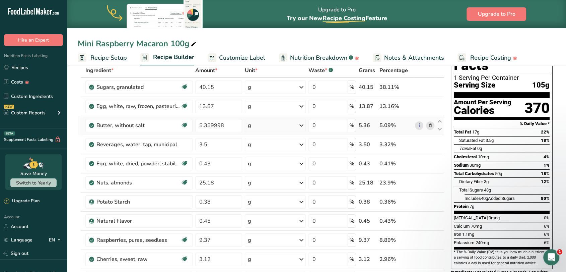
click at [431, 125] on icon at bounding box center [430, 125] width 5 height 7
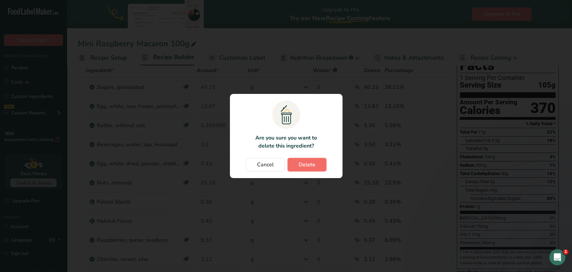
click at [304, 163] on span "Delete" at bounding box center [306, 164] width 17 height 8
type input "3.5"
type input "0.43"
type input "25.18"
type input "0.38"
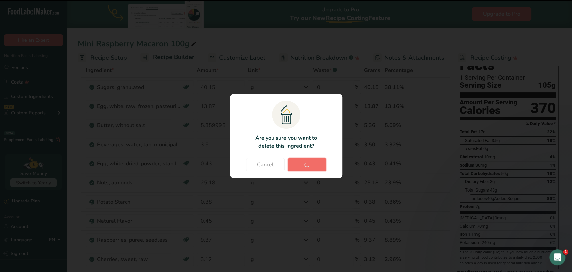
type input "0.45"
type input "9.37"
type input "3.12"
type input "2.59"
type input "0.65"
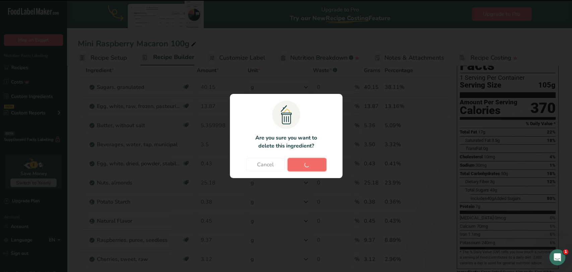
type input "0.14"
type input "0.1"
type input "0.02"
type input "0.05"
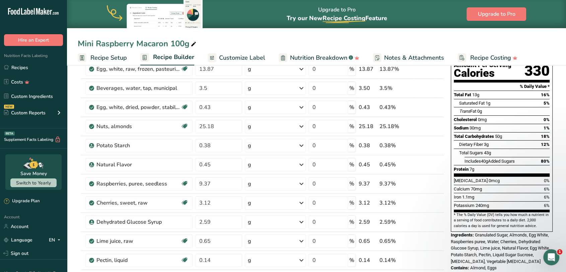
scroll to position [0, 0]
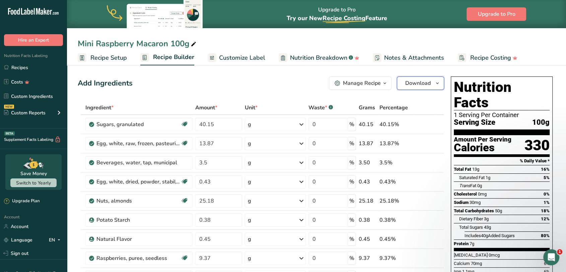
click at [408, 82] on span "Download" at bounding box center [417, 83] width 25 height 8
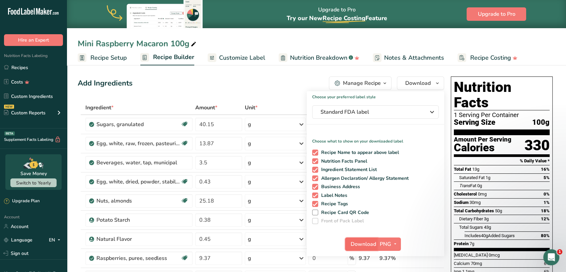
click at [363, 243] on span "Download" at bounding box center [363, 244] width 25 height 8
click at [238, 78] on div "Add Ingredients Manage Recipe Delete Recipe Duplicate Recipe Scale Recipe Save …" at bounding box center [261, 82] width 366 height 13
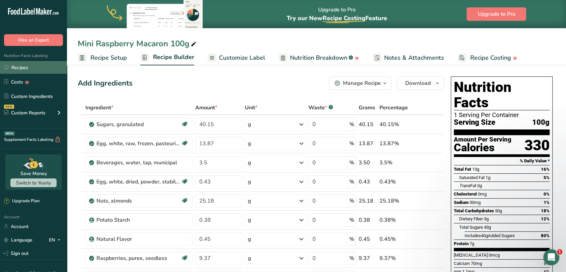
click at [27, 68] on link "Recipes" at bounding box center [33, 67] width 67 height 13
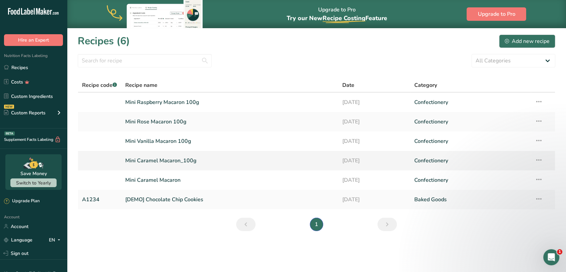
click at [169, 163] on link "Mini Caramel Macaron_100g" at bounding box center [229, 160] width 209 height 14
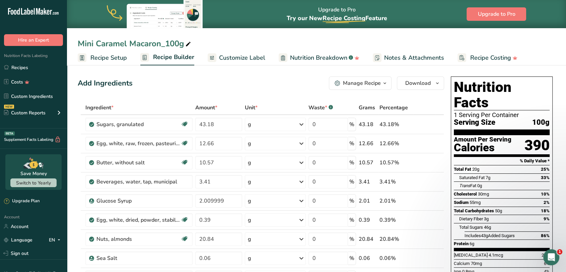
click at [369, 85] on div "Manage Recipe" at bounding box center [362, 83] width 38 height 8
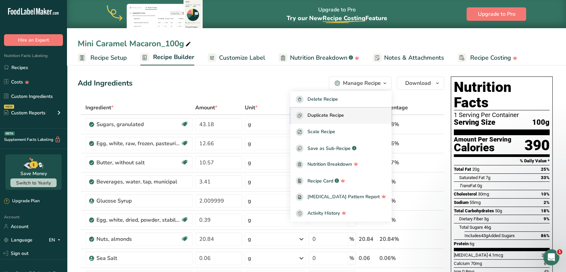
click at [337, 114] on span "Duplicate Recipe" at bounding box center [325, 116] width 36 height 8
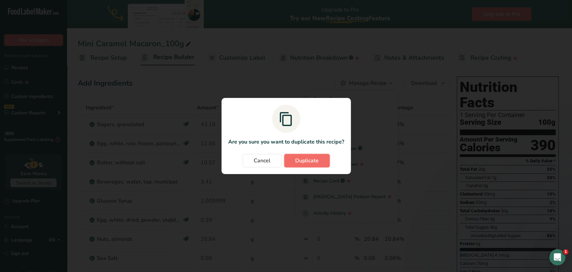
click at [315, 159] on span "Duplicate" at bounding box center [306, 160] width 23 height 8
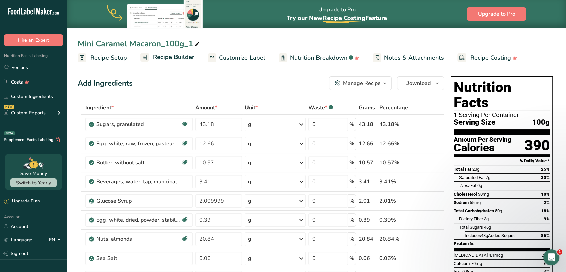
click at [136, 45] on div "Mini Caramel Macaron_100g_1" at bounding box center [139, 44] width 123 height 12
click at [118, 40] on input "Mini Caramel Macaron_100g_1" at bounding box center [316, 44] width 477 height 12
click at [112, 43] on input "Mini Caramel Macaron_100g_1" at bounding box center [316, 44] width 477 height 12
click at [168, 44] on input "Mini Pistachio Macaron_100g_1" at bounding box center [316, 44] width 477 height 12
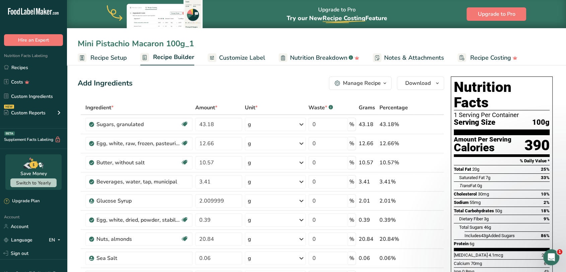
click at [198, 43] on input "Mini Pistachio Macaron 100g_1" at bounding box center [316, 44] width 477 height 12
type input "Mini Pistachio Macaron 100g"
click at [214, 78] on div "Add Ingredients Manage Recipe Delete Recipe Duplicate Recipe Scale Recipe Save …" at bounding box center [261, 82] width 366 height 13
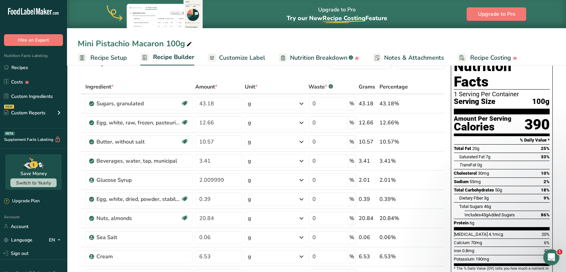
scroll to position [37, 0]
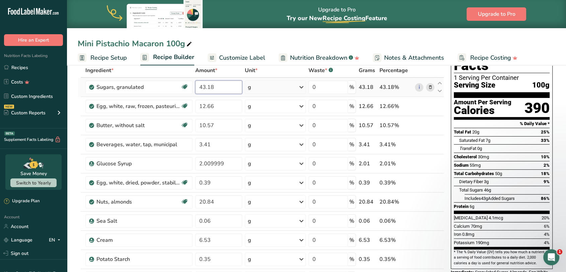
click at [221, 90] on input "43.18" at bounding box center [218, 86] width 47 height 13
type input "43.22"
click at [226, 106] on div "Ingredient * Amount * Unit * Waste * .a-a{fill:#347362;}.b-a{fill:#fff;} Grams …" at bounding box center [261, 196] width 366 height 266
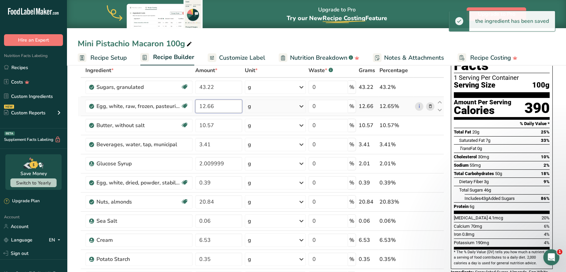
drag, startPoint x: 217, startPoint y: 105, endPoint x: 198, endPoint y: 108, distance: 18.9
click at [198, 108] on input "12.66" at bounding box center [218, 105] width 47 height 13
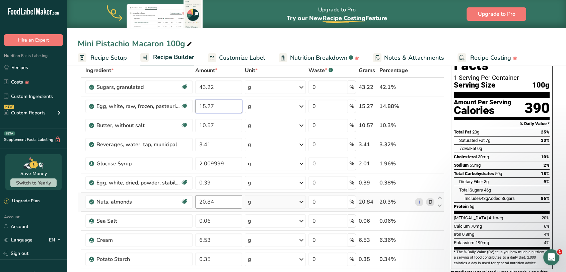
type input "15.27"
click at [232, 199] on div "Ingredient * Amount * Unit * Waste * .a-a{fill:#347362;}.b-a{fill:#fff;} Grams …" at bounding box center [261, 196] width 366 height 266
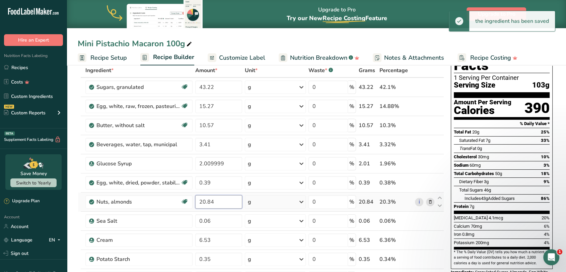
drag, startPoint x: 215, startPoint y: 202, endPoint x: 198, endPoint y: 204, distance: 17.2
click at [198, 204] on input "20.84" at bounding box center [218, 201] width 47 height 13
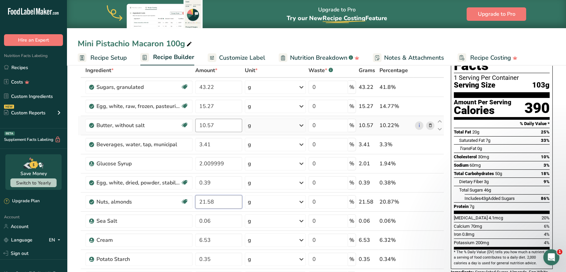
type input "21.58"
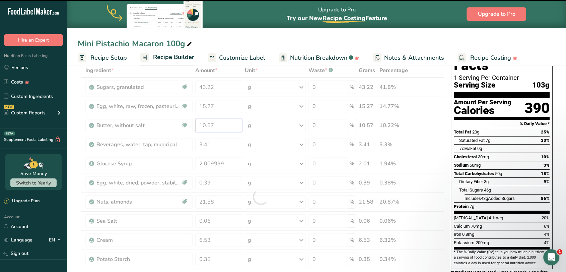
drag, startPoint x: 217, startPoint y: 126, endPoint x: 200, endPoint y: 127, distance: 17.4
click at [200, 127] on div "Ingredient * Amount * Unit * Waste * .a-a{fill:#347362;}.b-a{fill:#fff;} Grams …" at bounding box center [261, 196] width 366 height 266
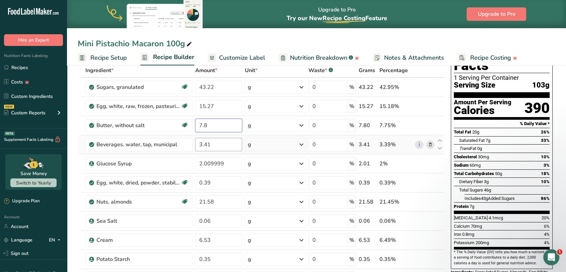
type input "7.8"
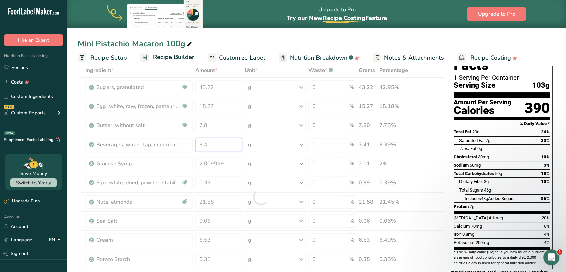
drag, startPoint x: 213, startPoint y: 144, endPoint x: 195, endPoint y: 145, distance: 18.1
click at [195, 145] on div "Ingredient * Amount * Unit * Waste * .a-a{fill:#347362;}.b-a{fill:#fff;} Grams …" at bounding box center [261, 196] width 366 height 266
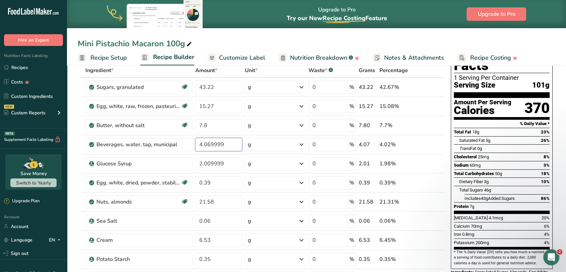
scroll to position [74, 0]
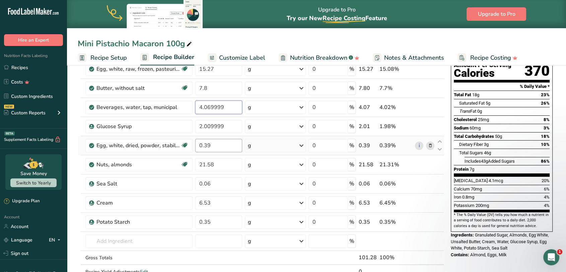
type input "4.069999"
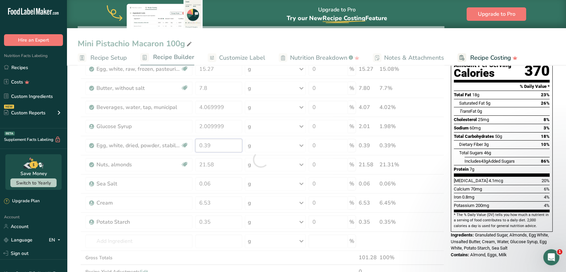
drag, startPoint x: 214, startPoint y: 147, endPoint x: 197, endPoint y: 147, distance: 16.7
click at [197, 147] on div "Ingredient * Amount * Unit * Waste * .a-a{fill:#347362;}.b-a{fill:#fff;} Grams …" at bounding box center [261, 159] width 366 height 266
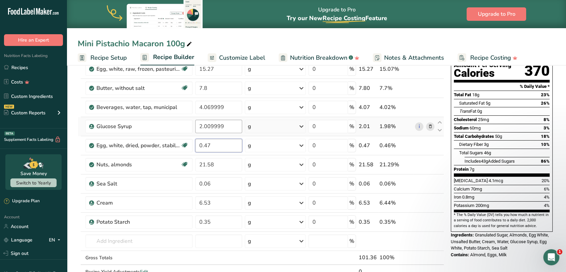
type input "0.47"
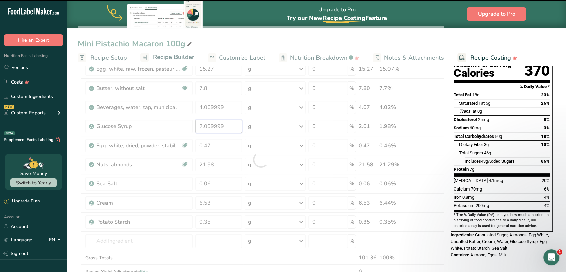
drag, startPoint x: 230, startPoint y: 125, endPoint x: 193, endPoint y: 126, distance: 37.5
click at [193, 126] on div "Ingredient * Amount * Unit * Waste * .a-a{fill:#347362;}.b-a{fill:#fff;} Grams …" at bounding box center [261, 159] width 366 height 266
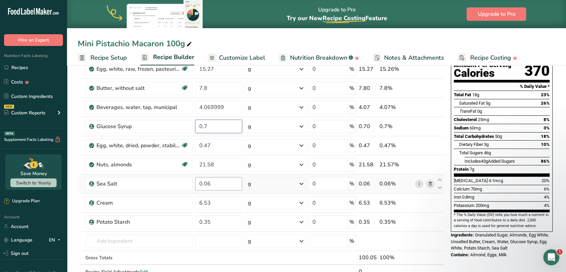
type input "0.7"
click at [225, 186] on div "Ingredient * Amount * Unit * Waste * .a-a{fill:#347362;}.b-a{fill:#fff;} Grams …" at bounding box center [261, 159] width 366 height 266
click at [429, 183] on div "Ingredient * Amount * Unit * Waste * .a-a{fill:#347362;}.b-a{fill:#fff;} Grams …" at bounding box center [261, 159] width 366 height 266
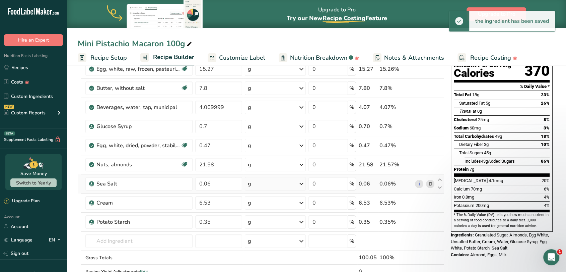
click at [429, 183] on icon at bounding box center [430, 183] width 5 height 7
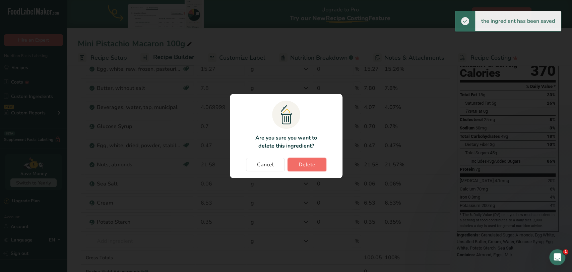
click at [313, 163] on span "Delete" at bounding box center [306, 164] width 17 height 8
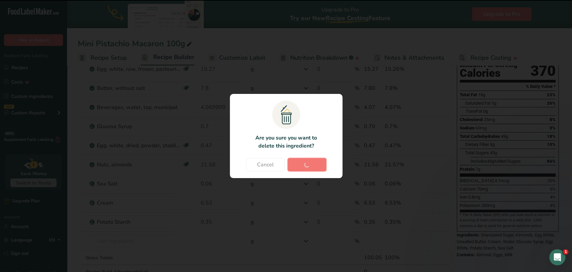
type input "6.53"
type input "0.35"
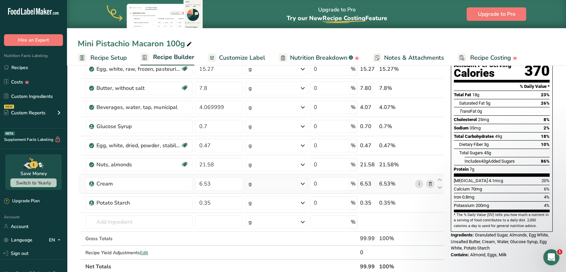
click at [431, 183] on icon at bounding box center [430, 183] width 5 height 7
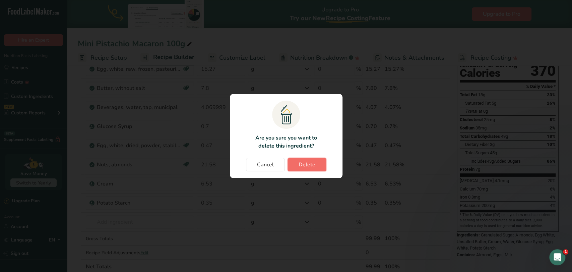
click at [318, 167] on button "Delete" at bounding box center [306, 164] width 39 height 13
type input "0.35"
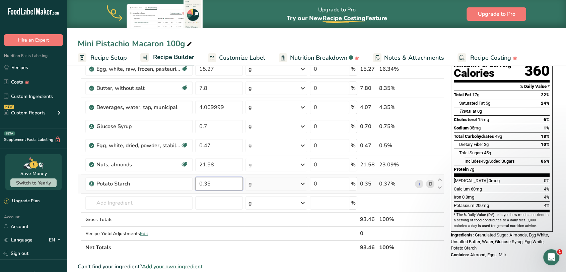
click at [222, 181] on input "0.35" at bounding box center [219, 183] width 48 height 13
type input "0.54"
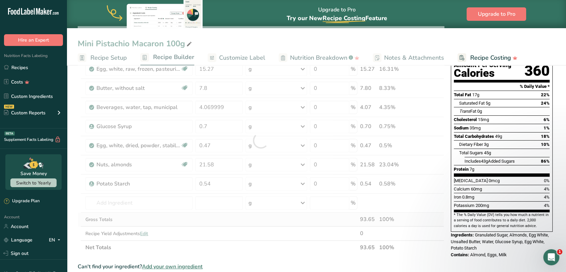
click at [211, 222] on div "Ingredient * Amount * Unit * Waste * .a-a{fill:#347362;}.b-a{fill:#fff;} Grams …" at bounding box center [261, 140] width 366 height 228
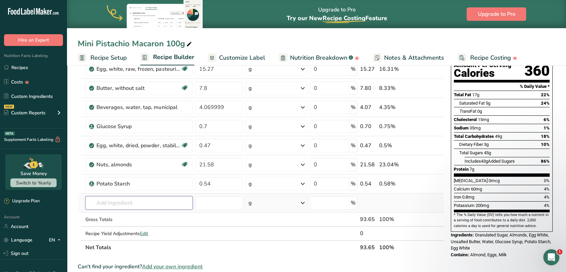
click at [149, 203] on input "text" at bounding box center [138, 202] width 107 height 13
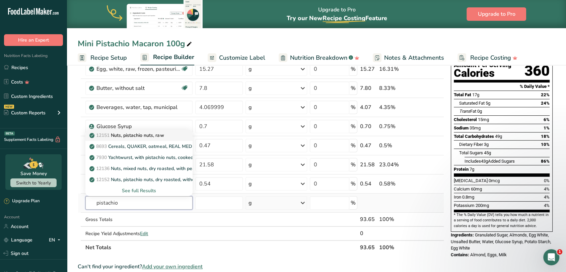
type input "pistachio"
click at [150, 133] on p "12151 Nuts, pistachio nuts, raw" at bounding box center [127, 135] width 73 height 7
type input "Nuts, pistachio nuts, raw"
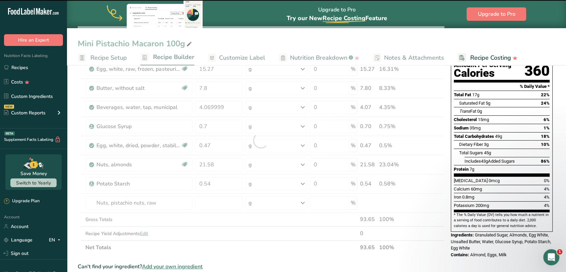
type input "0"
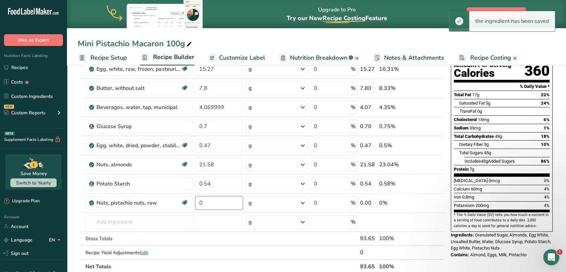
click at [209, 203] on input "0" at bounding box center [219, 202] width 48 height 13
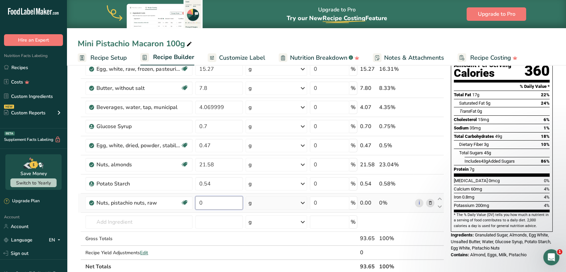
drag, startPoint x: 209, startPoint y: 203, endPoint x: 198, endPoint y: 203, distance: 10.7
click at [198, 203] on input "0" at bounding box center [219, 202] width 48 height 13
type input "3.17"
click at [153, 227] on div "Ingredient * Amount * Unit * Waste * .a-a{fill:#347362;}.b-a{fill:#fff;} Grams …" at bounding box center [261, 149] width 366 height 247
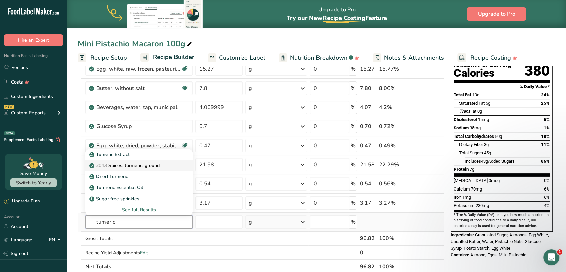
type input "tumeric"
click at [146, 166] on p "2043 Spices, turmeric, ground" at bounding box center [125, 165] width 69 height 7
type input "Spices, turmeric, ground"
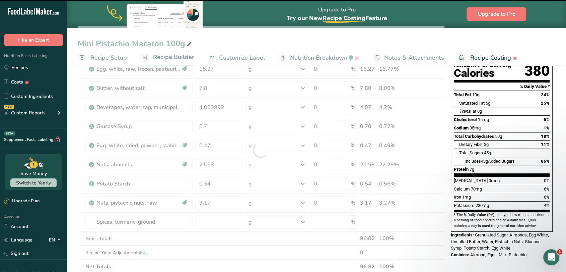
type input "0"
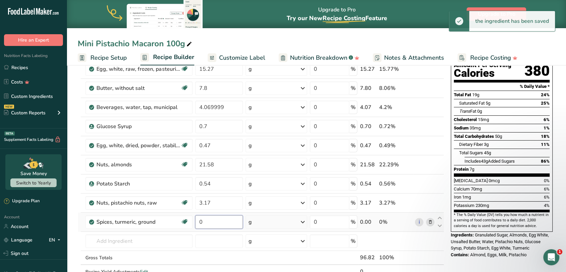
drag, startPoint x: 225, startPoint y: 221, endPoint x: 197, endPoint y: 223, distance: 27.9
click at [197, 223] on input "0" at bounding box center [219, 221] width 48 height 13
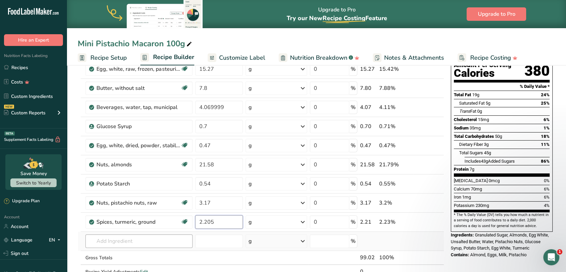
type input "2.205"
click at [148, 243] on div "Ingredient * Amount * Unit * Waste * .a-a{fill:#347362;}.b-a{fill:#fff;} Grams …" at bounding box center [261, 159] width 366 height 266
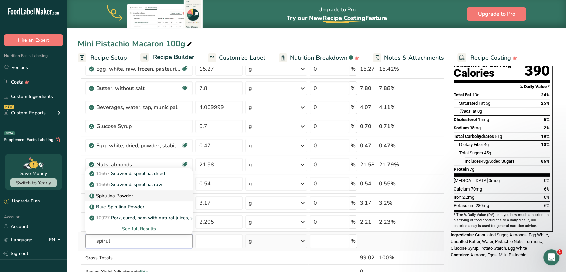
type input "spirul"
click at [126, 194] on p "Spirulina Powder" at bounding box center [112, 195] width 42 height 7
type input "Spirulina Powder"
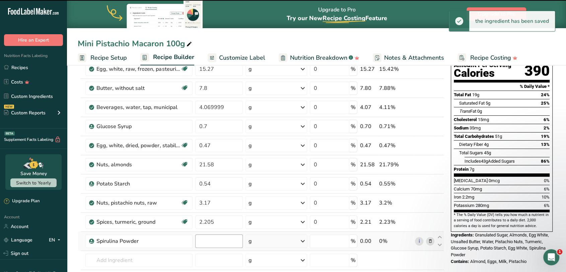
type input "0"
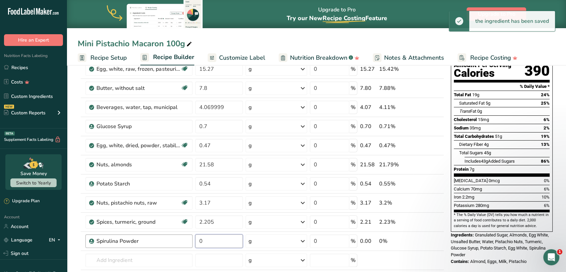
drag, startPoint x: 214, startPoint y: 242, endPoint x: 191, endPoint y: 242, distance: 23.1
click at [191, 242] on tr "Spirulina Powder 0 g Weight Units g kg mg See more Volume Units l Volume units …" at bounding box center [261, 240] width 366 height 19
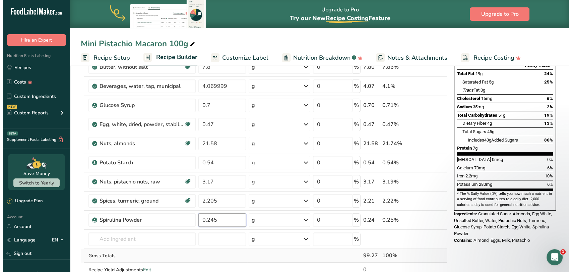
scroll to position [112, 0]
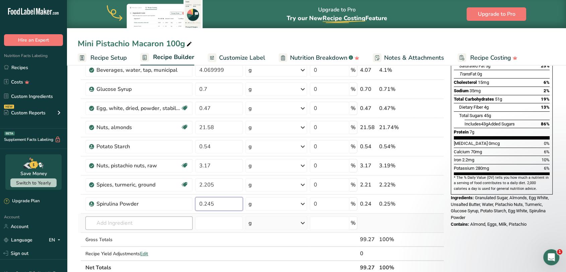
type input "0.245"
click at [167, 218] on div "Ingredient * Amount * Unit * Waste * .a-a{fill:#347362;}.b-a{fill:#fff;} Grams …" at bounding box center [261, 131] width 366 height 285
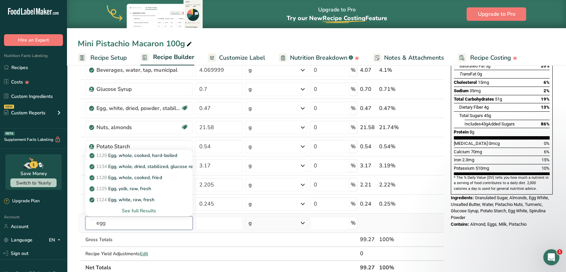
type input "egg"
click at [144, 209] on div "See full Results" at bounding box center [139, 210] width 96 height 7
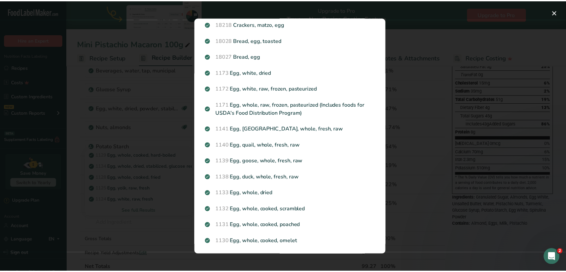
scroll to position [642, 0]
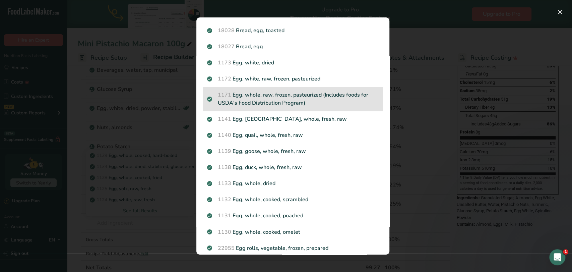
click at [277, 92] on p "1171 Egg, whole, raw, frozen, pasteurized (Includes foods for USDA's Food Distr…" at bounding box center [292, 99] width 171 height 16
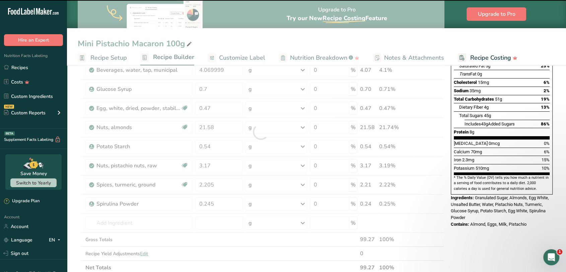
type input "0"
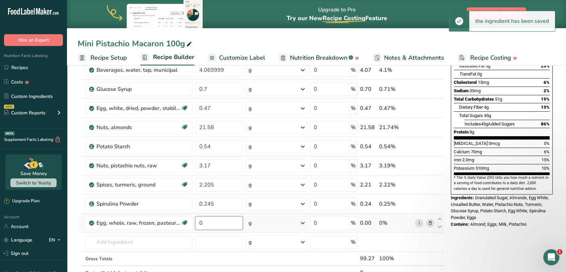
drag, startPoint x: 221, startPoint y: 221, endPoint x: 199, endPoint y: 223, distance: 22.2
click at [199, 223] on input "0" at bounding box center [219, 222] width 48 height 13
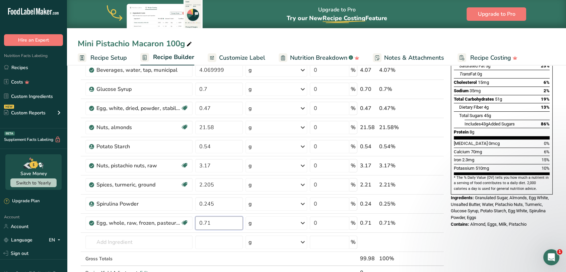
type input "0.71"
click at [71, 228] on section "Add Ingredients Manage Recipe Delete Recipe Duplicate Recipe Scale Recipe Save …" at bounding box center [316, 237] width 499 height 572
click at [137, 247] on input "text" at bounding box center [138, 241] width 107 height 13
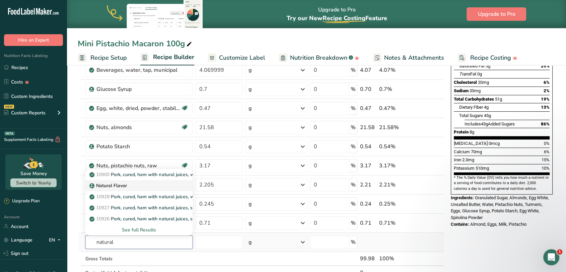
type input "natural"
click at [129, 189] on link "Natural Flavor" at bounding box center [138, 185] width 107 height 11
type input "Natural Flavor"
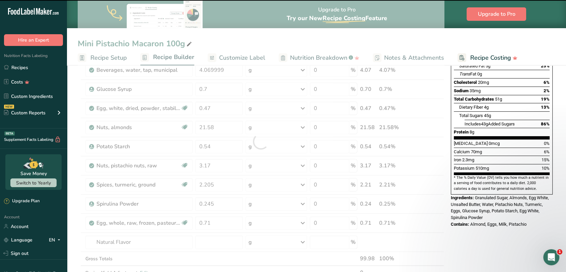
type input "0"
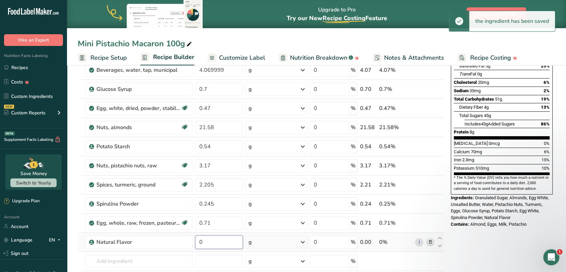
click at [212, 244] on input "0" at bounding box center [219, 241] width 48 height 13
drag, startPoint x: 204, startPoint y: 244, endPoint x: 196, endPoint y: 244, distance: 8.1
click at [196, 244] on input "0" at bounding box center [219, 241] width 48 height 13
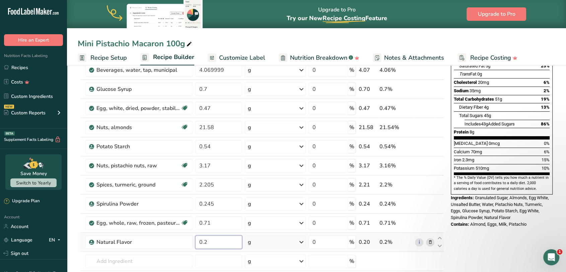
click at [204, 242] on input "0.2" at bounding box center [218, 241] width 47 height 13
type input "0.02"
click at [73, 249] on section "Add Ingredients Manage Recipe Delete Recipe Duplicate Recipe Scale Recipe Save …" at bounding box center [316, 246] width 499 height 591
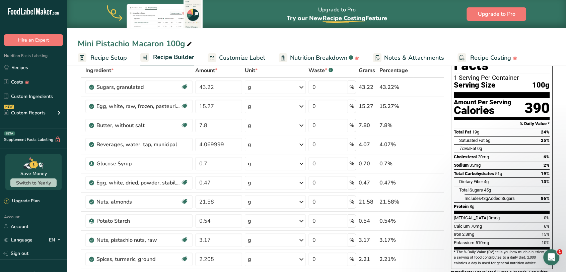
scroll to position [0, 0]
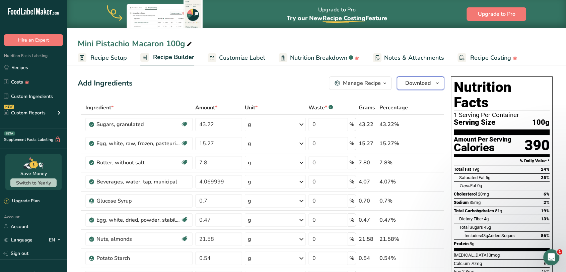
click at [409, 82] on span "Download" at bounding box center [417, 83] width 25 height 8
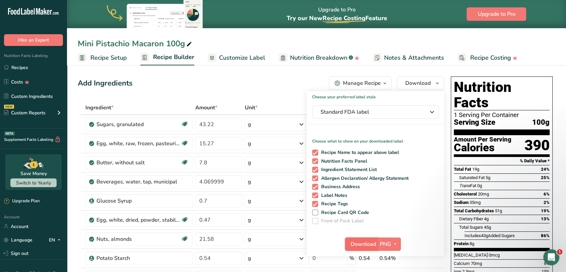
click at [369, 242] on span "Download" at bounding box center [363, 244] width 25 height 8
click at [240, 85] on div "Add Ingredients Manage Recipe Delete Recipe Duplicate Recipe Scale Recipe Save …" at bounding box center [261, 82] width 366 height 13
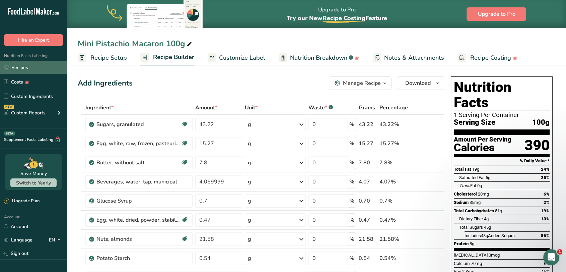
click at [19, 68] on link "Recipes" at bounding box center [33, 67] width 67 height 13
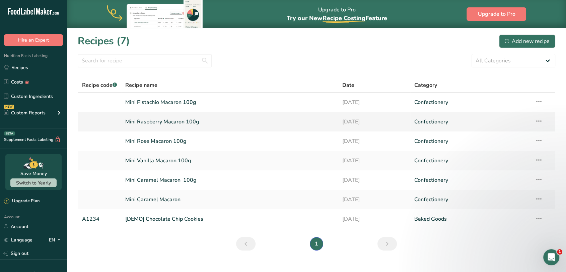
click at [166, 121] on link "Mini Raspberry Macaron 100g" at bounding box center [229, 122] width 209 height 14
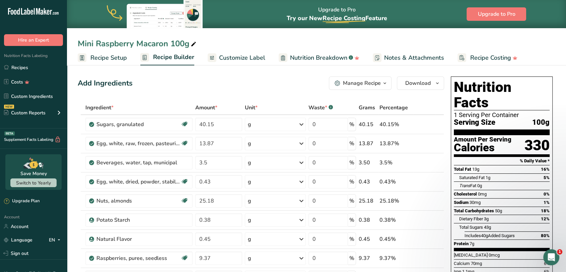
click at [353, 84] on div "Manage Recipe" at bounding box center [362, 83] width 38 height 8
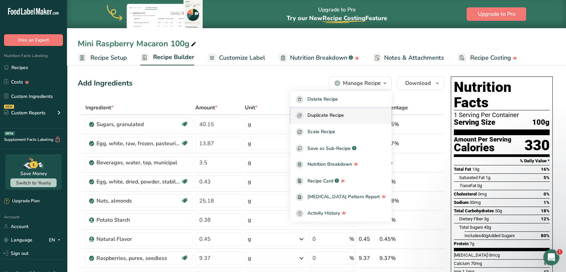
click at [344, 114] on span "Duplicate Recipe" at bounding box center [325, 116] width 36 height 8
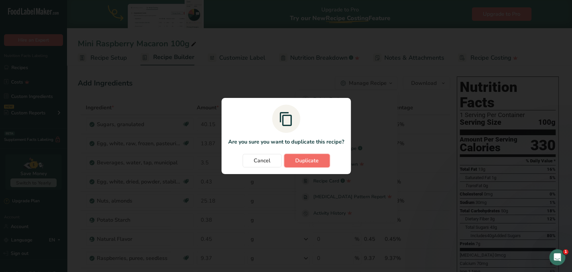
click at [297, 161] on span "Duplicate" at bounding box center [306, 160] width 23 height 8
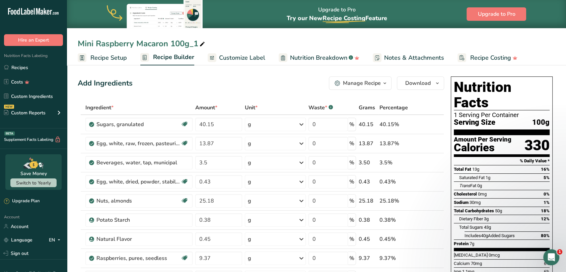
click at [150, 44] on div "Mini Raspberry Macaron 100g_1" at bounding box center [142, 44] width 129 height 12
click at [116, 44] on input "Mini Raspberry Macaron 100g_1" at bounding box center [316, 44] width 477 height 12
drag, startPoint x: 196, startPoint y: 44, endPoint x: 205, endPoint y: 46, distance: 9.5
click at [205, 46] on input "Mini Passionfruit Macaron 100g_1" at bounding box center [316, 44] width 477 height 12
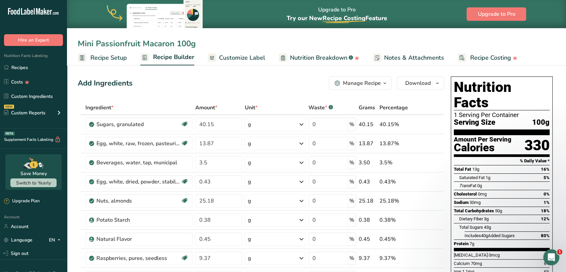
type input "Mini Passionfruit Macaron 100g"
click at [189, 84] on div "Add Ingredients Manage Recipe Delete Recipe Duplicate Recipe Scale Recipe Save …" at bounding box center [261, 82] width 366 height 13
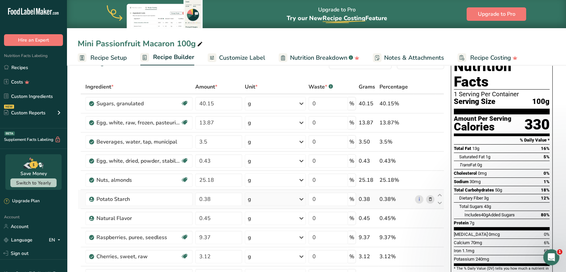
scroll to position [37, 0]
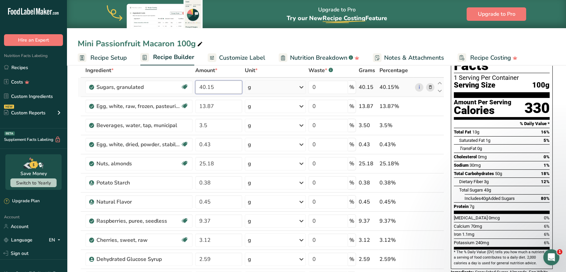
drag, startPoint x: 222, startPoint y: 84, endPoint x: 196, endPoint y: 87, distance: 26.0
click at [196, 87] on input "40.15" at bounding box center [218, 86] width 47 height 13
type input "38.12"
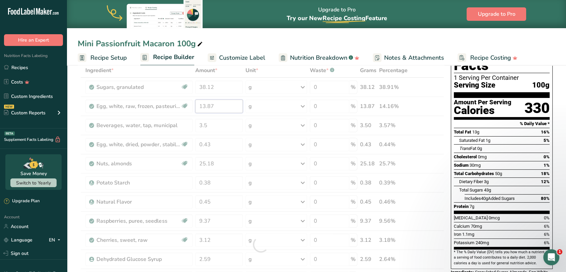
drag, startPoint x: 223, startPoint y: 108, endPoint x: 206, endPoint y: 108, distance: 16.7
click at [206, 108] on div "Ingredient * Amount * Unit * Waste * .a-a{fill:#347362;}.b-a{fill:#fff;} Grams …" at bounding box center [261, 244] width 366 height 362
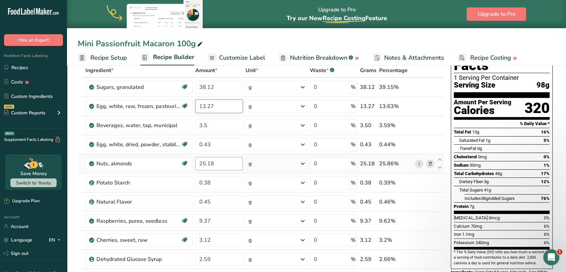
type input "13.27"
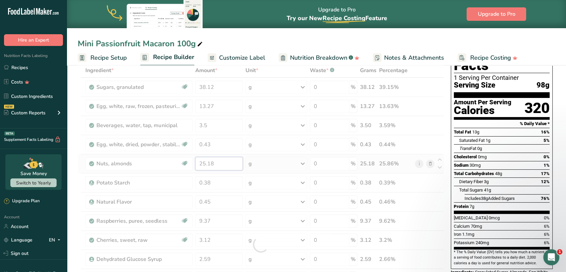
click at [225, 164] on div "Ingredient * Amount * Unit * Waste * .a-a{fill:#347362;}.b-a{fill:#fff;} Grams …" at bounding box center [261, 244] width 366 height 362
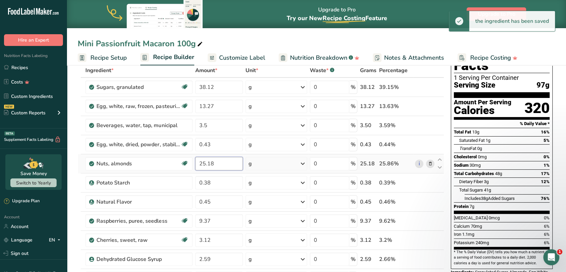
drag, startPoint x: 216, startPoint y: 162, endPoint x: 203, endPoint y: 164, distance: 13.5
click at [203, 164] on input "25.18" at bounding box center [219, 163] width 48 height 13
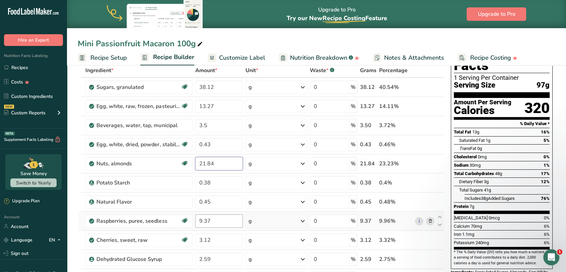
type input "21.84"
click at [230, 223] on div "Ingredient * Amount * Unit * Waste * .a-a{fill:#347362;}.b-a{fill:#fff;} Grams …" at bounding box center [261, 244] width 366 height 362
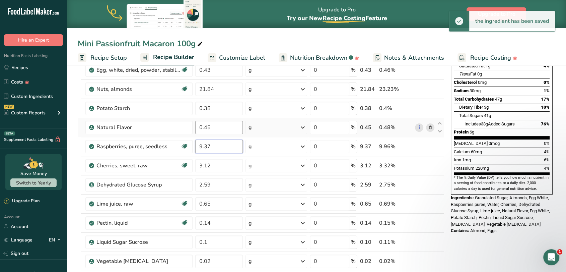
scroll to position [149, 0]
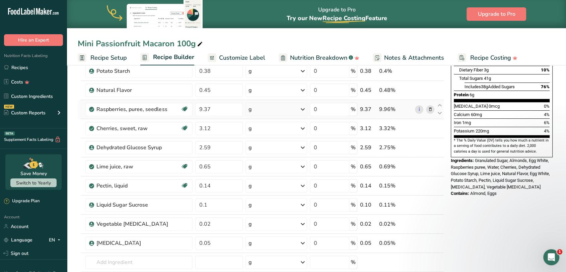
click at [430, 107] on div "Ingredient * Amount * Unit * Waste * .a-a{fill:#347362;}.b-a{fill:#fff;} Grams …" at bounding box center [261, 133] width 366 height 362
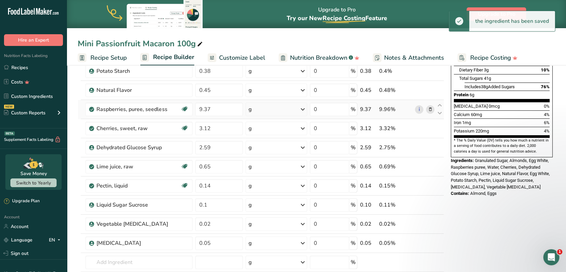
click at [430, 107] on icon at bounding box center [430, 109] width 5 height 7
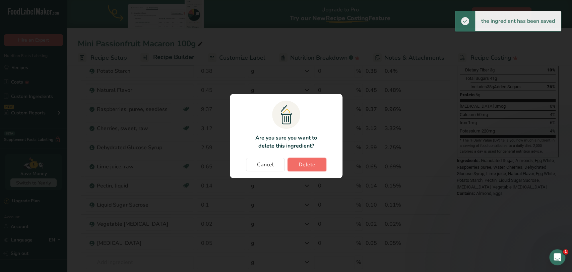
click at [324, 162] on button "Delete" at bounding box center [306, 164] width 39 height 13
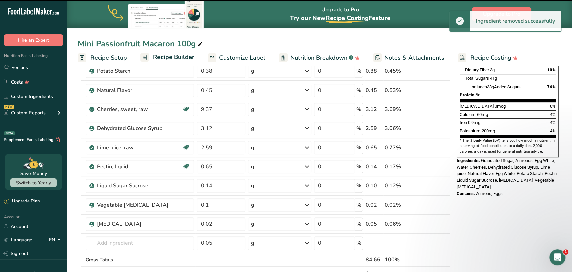
type input "3.12"
type input "2.59"
type input "0.65"
type input "0.14"
type input "0.1"
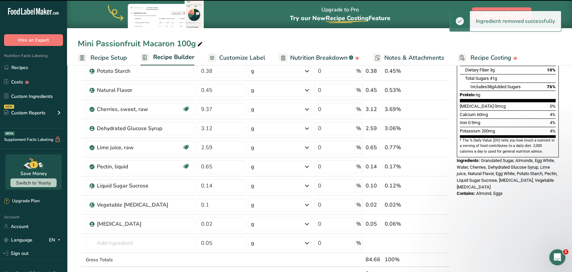
type input "0.02"
type input "0.05"
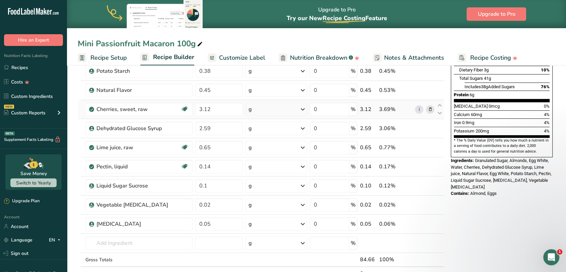
click at [429, 108] on icon at bounding box center [430, 109] width 5 height 7
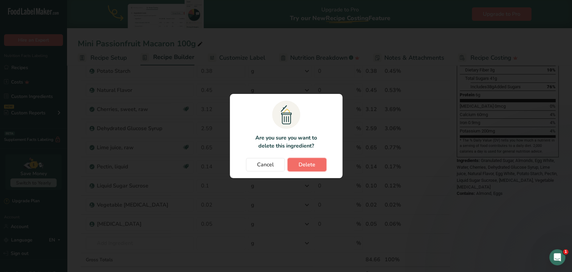
click at [301, 166] on span "Delete" at bounding box center [306, 164] width 17 height 8
type input "2.59"
type input "0.65"
type input "0.14"
type input "0.1"
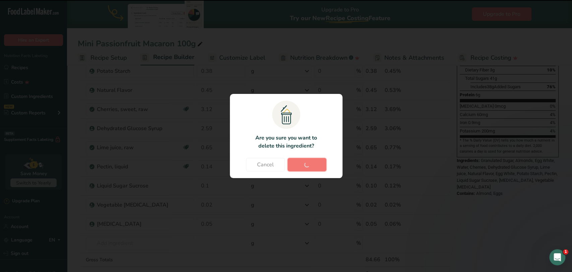
type input "0.02"
type input "0.05"
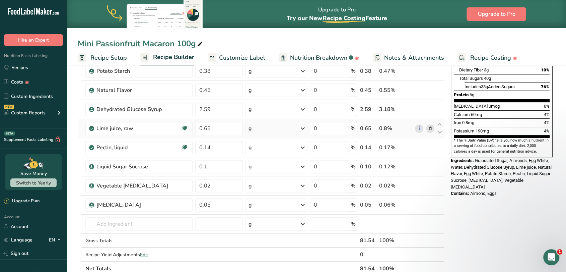
click at [429, 129] on icon at bounding box center [430, 128] width 5 height 7
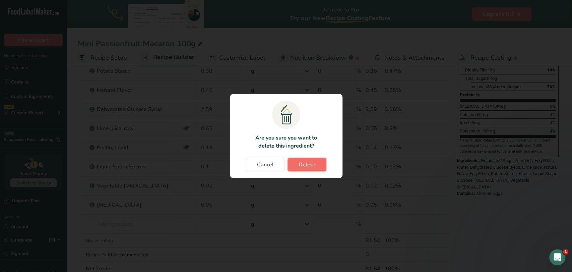
click at [321, 164] on button "Delete" at bounding box center [306, 164] width 39 height 13
type input "0.14"
type input "0.1"
type input "0.02"
type input "0.05"
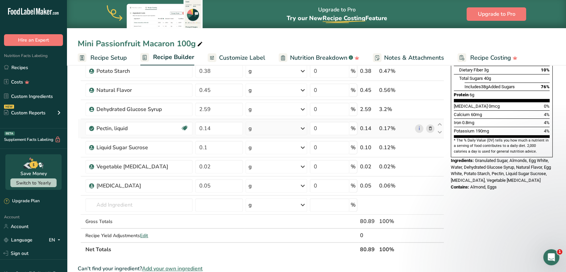
click at [431, 126] on icon at bounding box center [430, 128] width 5 height 7
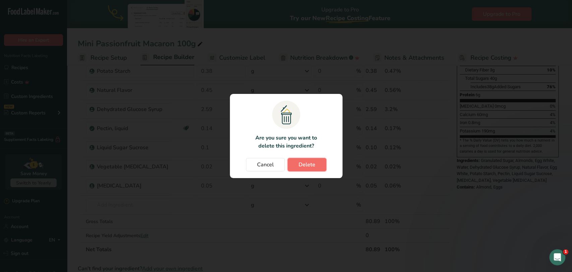
click at [307, 161] on span "Delete" at bounding box center [306, 164] width 17 height 8
type input "0.1"
type input "0.02"
type input "0.05"
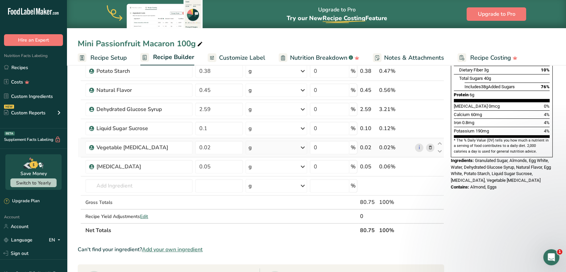
click at [430, 146] on icon at bounding box center [430, 147] width 5 height 7
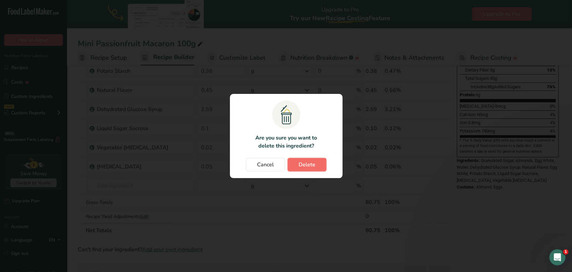
click at [309, 165] on span "Delete" at bounding box center [306, 164] width 17 height 8
type input "0.05"
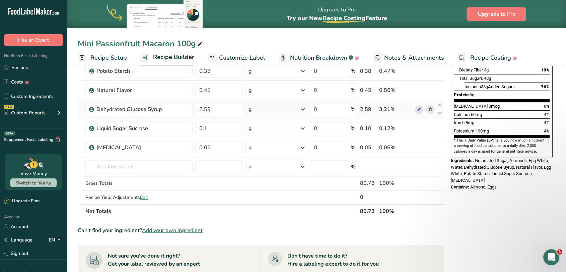
click at [433, 110] on span at bounding box center [430, 109] width 8 height 8
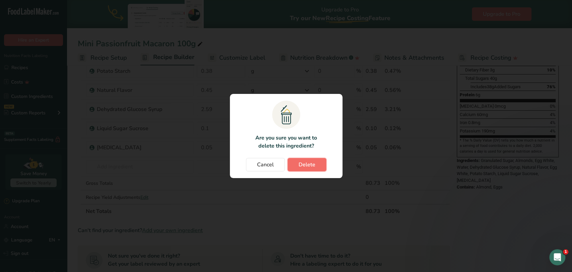
click at [316, 158] on button "Delete" at bounding box center [306, 164] width 39 height 13
type input "0.1"
type input "0.05"
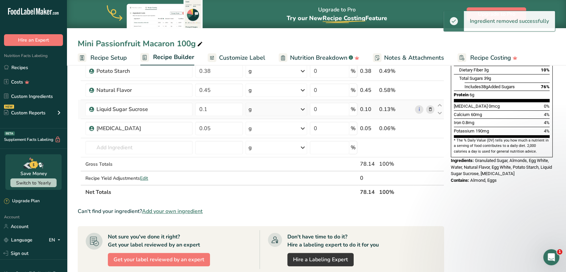
click at [432, 109] on icon at bounding box center [430, 109] width 5 height 7
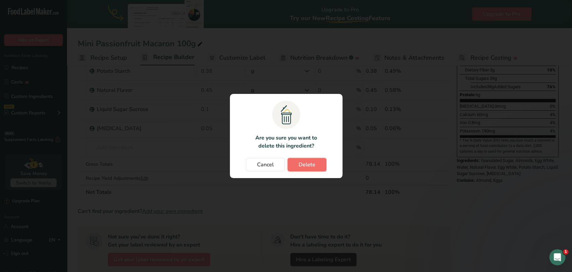
click at [318, 165] on button "Delete" at bounding box center [306, 164] width 39 height 13
type input "0.05"
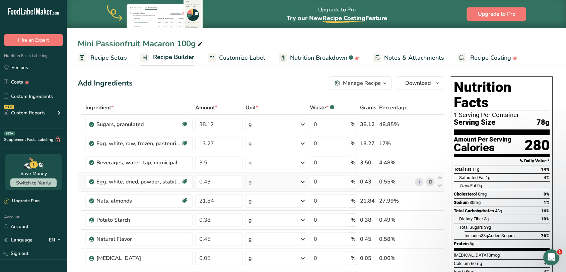
scroll to position [37, 0]
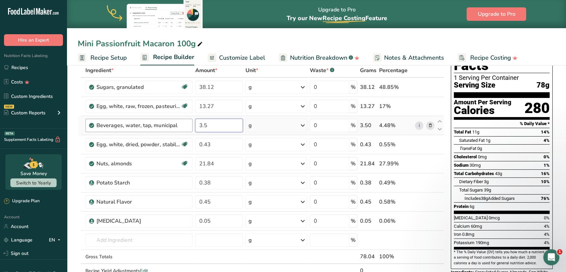
drag, startPoint x: 223, startPoint y: 127, endPoint x: 188, endPoint y: 127, distance: 35.5
click at [188, 127] on tr "Beverages, water, tap, municipal 3.5 g Portions 1 fl oz 1 bottle 8 fl oz 1 lite…" at bounding box center [261, 125] width 366 height 19
type input "3.35"
click at [73, 204] on section "Add Ingredients Manage Recipe Delete Recipe Duplicate Recipe Scale Recipe Save …" at bounding box center [316, 273] width 499 height 495
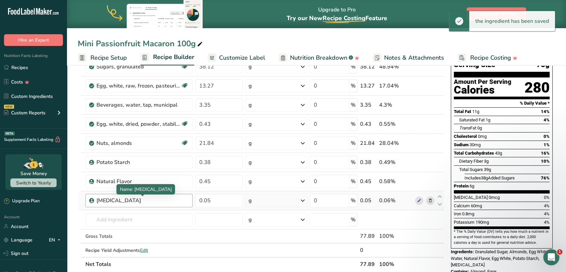
scroll to position [74, 0]
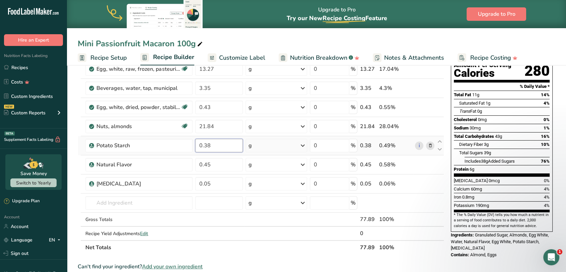
click at [222, 144] on input "0.38" at bounding box center [219, 145] width 48 height 13
type input "0.36"
click at [226, 188] on div "Ingredient * Amount * Unit * Waste * .a-a{fill:#347362;}.b-a{fill:#fff;} Grams …" at bounding box center [261, 140] width 366 height 228
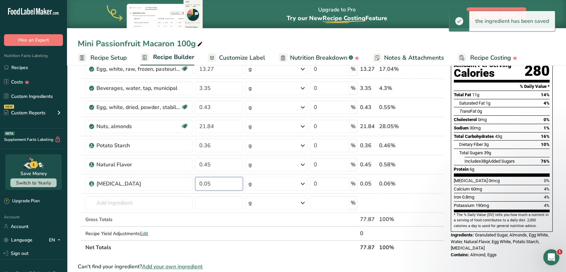
type input "0"
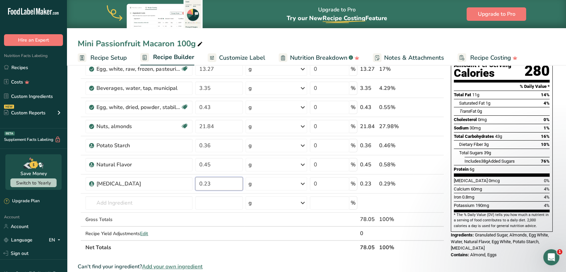
type input "0.23"
click at [75, 190] on section "Add Ingredients Manage Recipe Delete Recipe Duplicate Recipe Scale Recipe Save …" at bounding box center [316, 236] width 499 height 495
drag, startPoint x: 213, startPoint y: 166, endPoint x: 204, endPoint y: 165, distance: 8.4
click at [204, 165] on input "0.45" at bounding box center [219, 164] width 48 height 13
click at [204, 165] on input "0.71" at bounding box center [219, 164] width 48 height 13
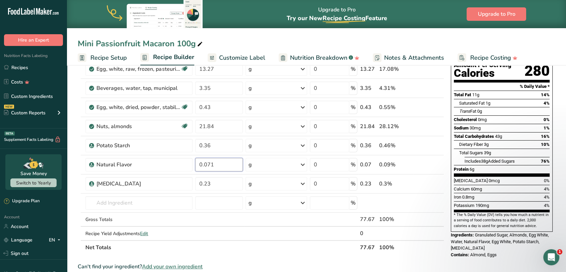
type input "0.071"
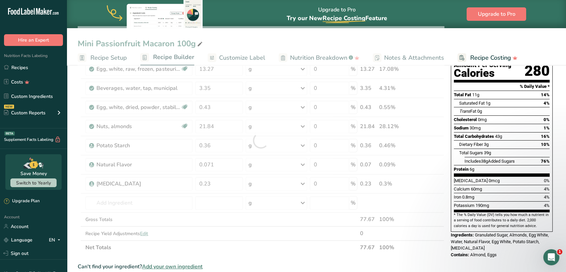
click at [74, 196] on section "Add Ingredients Manage Recipe Delete Recipe Duplicate Recipe Scale Recipe Save …" at bounding box center [316, 236] width 499 height 495
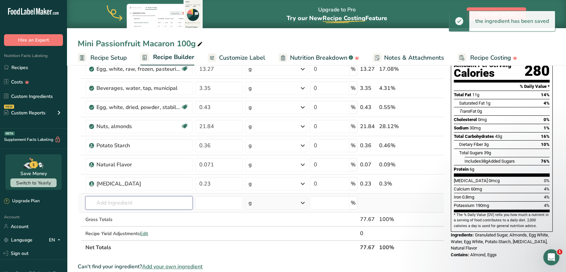
click at [101, 203] on input "text" at bounding box center [138, 202] width 107 height 13
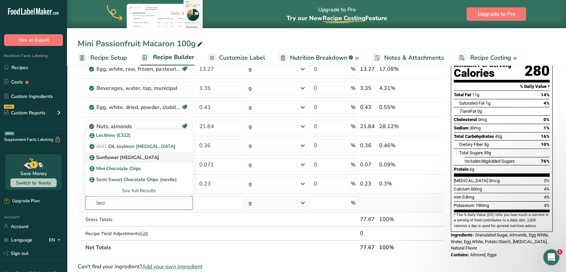
type input "leci"
click at [120, 155] on p "Sunflower [MEDICAL_DATA]" at bounding box center [125, 157] width 68 height 7
type input "Sunflower [MEDICAL_DATA]"
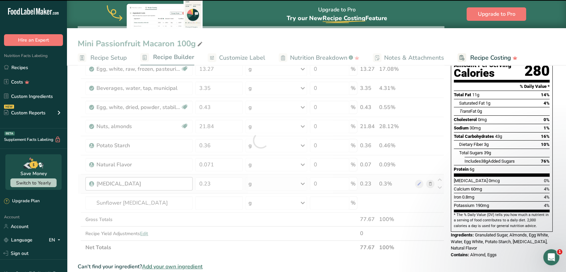
type input "0"
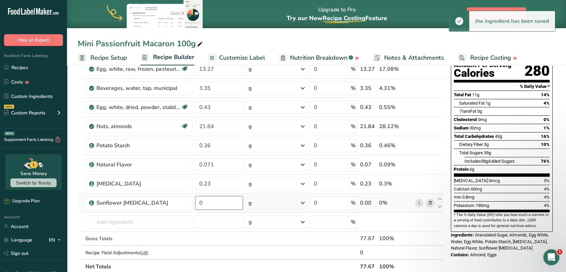
click at [212, 200] on input "0" at bounding box center [219, 202] width 48 height 13
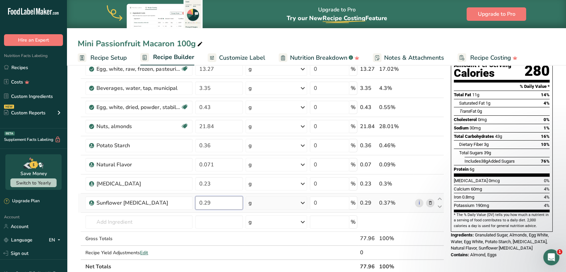
click at [203, 203] on input "0.29" at bounding box center [219, 202] width 48 height 13
type input "0.029"
click at [72, 222] on section "Add Ingredients Manage Recipe Delete Recipe Duplicate Recipe Scale Recipe Save …" at bounding box center [316, 246] width 499 height 514
click at [219, 107] on input "0.43" at bounding box center [219, 106] width 48 height 13
type input "0.41"
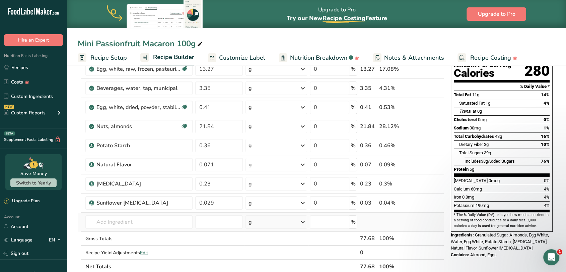
click at [135, 228] on div "Ingredient * Amount * Unit * Waste * .a-a{fill:#347362;}.b-a{fill:#fff;} Grams …" at bounding box center [261, 149] width 366 height 247
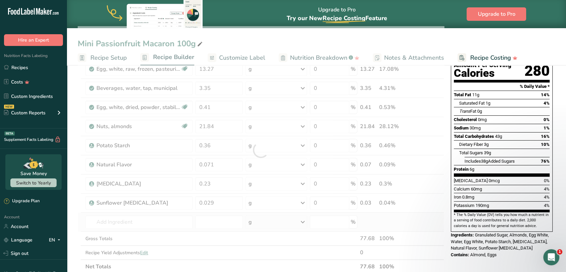
click at [134, 222] on div at bounding box center [261, 149] width 366 height 247
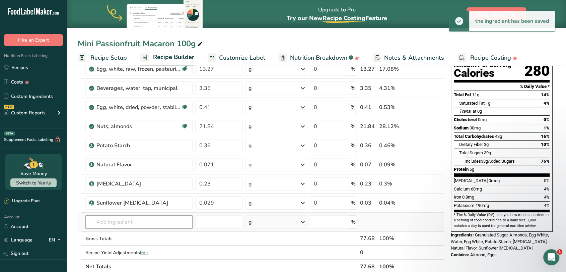
click at [123, 221] on input "text" at bounding box center [138, 221] width 107 height 13
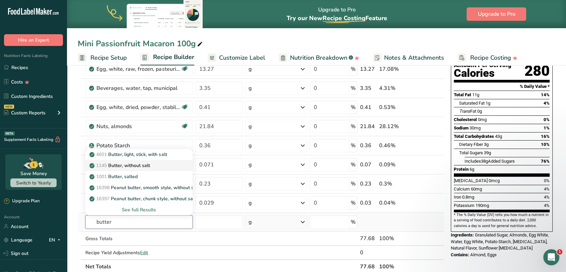
type input "butter"
click at [134, 165] on p "1145 Butter, without salt" at bounding box center [120, 165] width 59 height 7
type input "Butter, without salt"
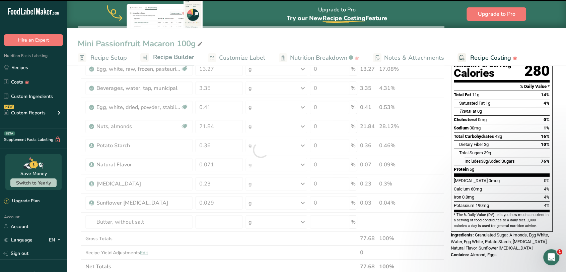
type input "0"
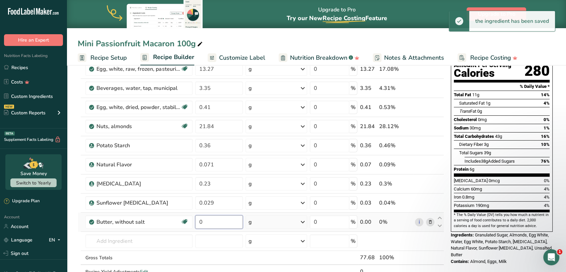
drag, startPoint x: 209, startPoint y: 221, endPoint x: 196, endPoint y: 223, distance: 12.9
click at [196, 223] on input "0" at bounding box center [219, 221] width 48 height 13
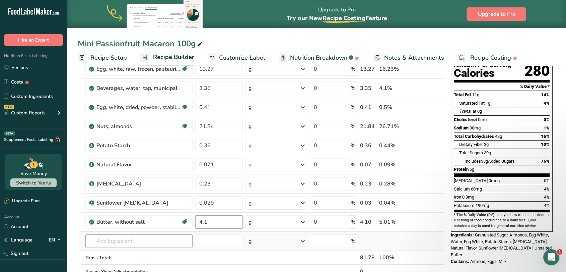
type input "4.1"
click at [101, 236] on div "Ingredient * Amount * Unit * Waste * .a-a{fill:#347362;}.b-a{fill:#fff;} Grams …" at bounding box center [261, 159] width 366 height 266
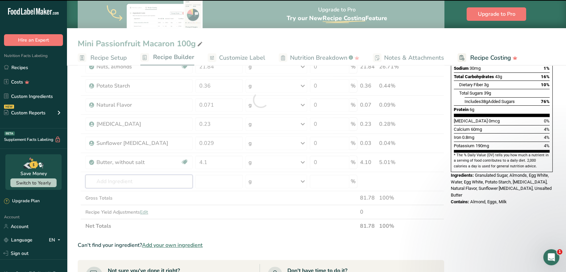
scroll to position [149, 0]
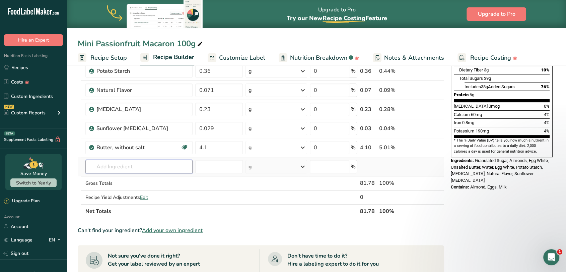
click at [128, 169] on input "text" at bounding box center [138, 166] width 107 height 13
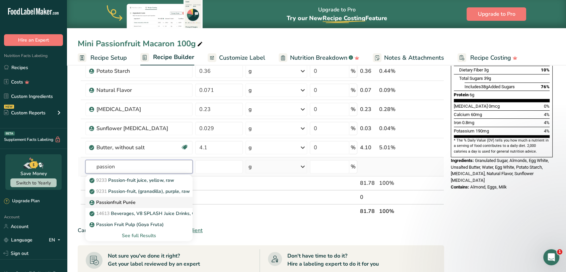
type input "passion"
click at [133, 201] on p "Passionfruit Purée" at bounding box center [113, 202] width 45 height 7
type input "Passionfruit Purée"
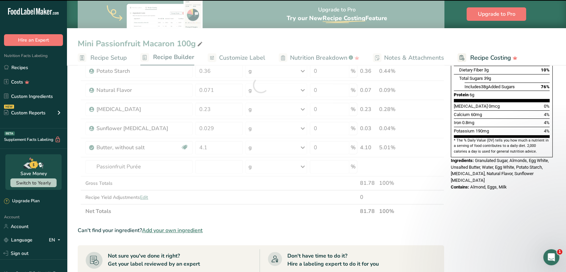
type input "0"
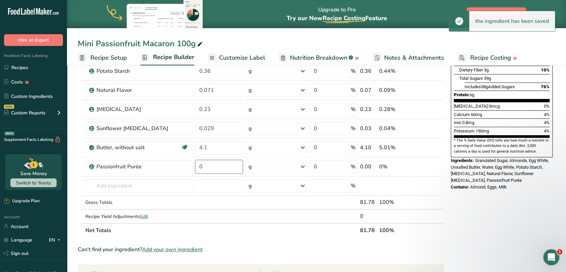
click at [206, 166] on input "0" at bounding box center [219, 166] width 48 height 13
drag, startPoint x: 202, startPoint y: 167, endPoint x: 198, endPoint y: 167, distance: 3.4
click at [198, 167] on input "0" at bounding box center [219, 166] width 48 height 13
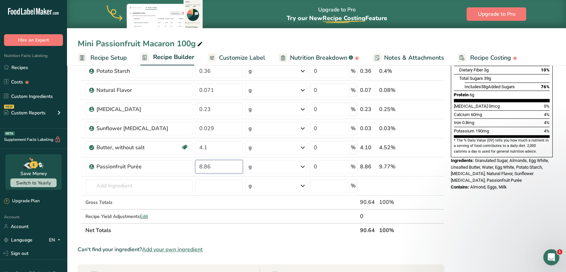
type input "8.86"
click at [72, 186] on section "Add Ingredients Manage Recipe Delete Recipe Duplicate Recipe Scale Recipe Save …" at bounding box center [316, 190] width 499 height 552
click at [116, 188] on input "text" at bounding box center [138, 185] width 107 height 13
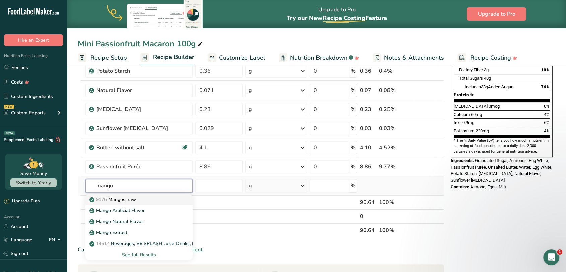
type input "mango"
click at [130, 199] on p "9176 Mangos, raw" at bounding box center [113, 199] width 45 height 7
type input "Mangos, raw"
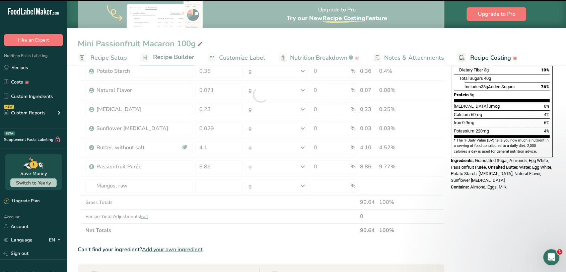
type input "0"
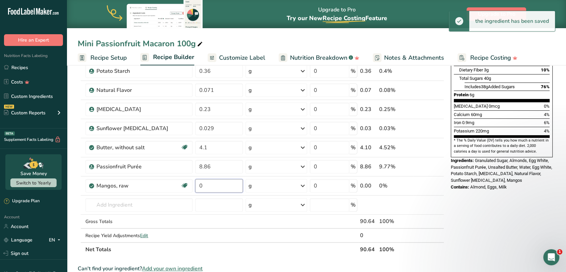
click at [217, 187] on input "0" at bounding box center [219, 185] width 48 height 13
drag, startPoint x: 204, startPoint y: 188, endPoint x: 196, endPoint y: 190, distance: 7.6
click at [196, 190] on input "0" at bounding box center [219, 185] width 48 height 13
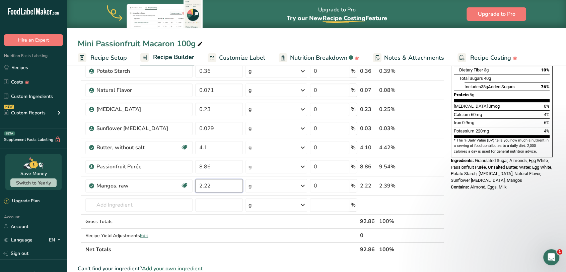
type input "2.22"
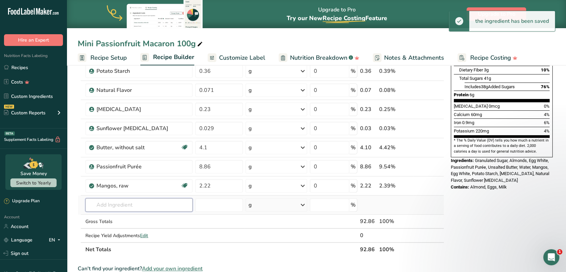
click at [155, 207] on div "Ingredient * Amount * Unit * Waste * .a-a{fill:#347362;}.b-a{fill:#fff;} Grams …" at bounding box center [261, 104] width 366 height 304
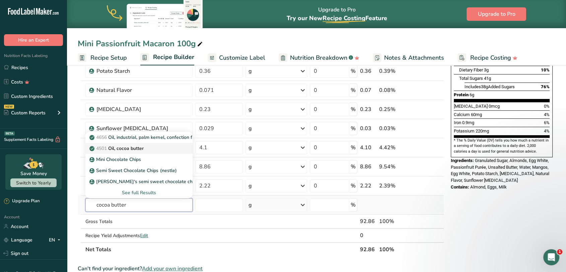
type input "cocoa butter"
click at [140, 148] on p "4501 Oil, cocoa butter" at bounding box center [117, 148] width 53 height 7
type input "Oil, cocoa butter"
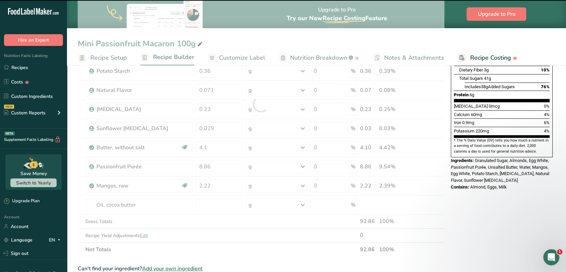
type input "0"
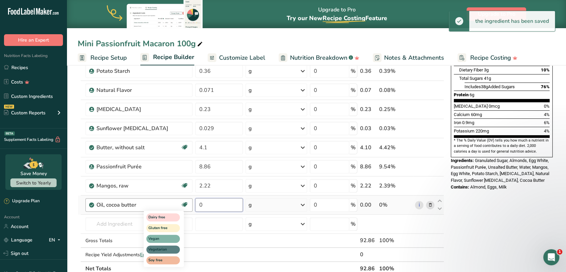
drag, startPoint x: 217, startPoint y: 203, endPoint x: 209, endPoint y: 205, distance: 8.5
click at [187, 204] on tr "Oil, cocoa butter Dairy free Gluten free Vegan Vegetarian Soy free 0 g Portions…" at bounding box center [261, 204] width 366 height 19
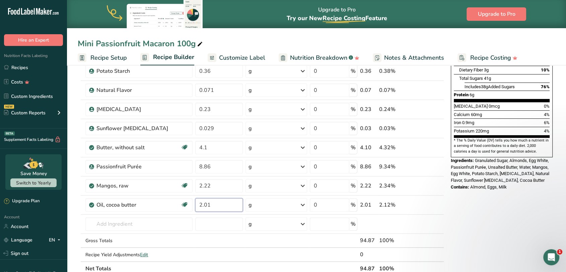
type input "2.01"
click at [72, 222] on section "Add Ingredients Manage Recipe Delete Recipe Duplicate Recipe Scale Recipe Save …" at bounding box center [316, 209] width 499 height 591
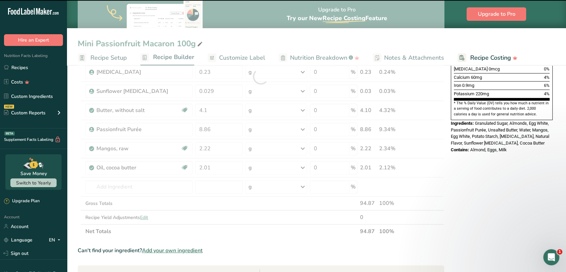
scroll to position [223, 0]
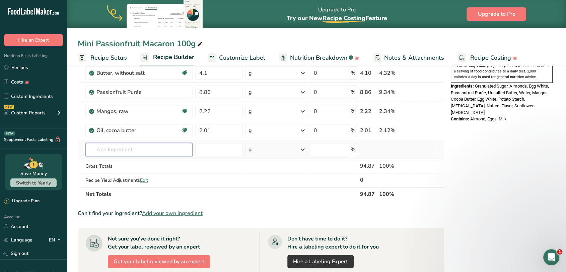
click at [172, 149] on input "text" at bounding box center [138, 149] width 107 height 13
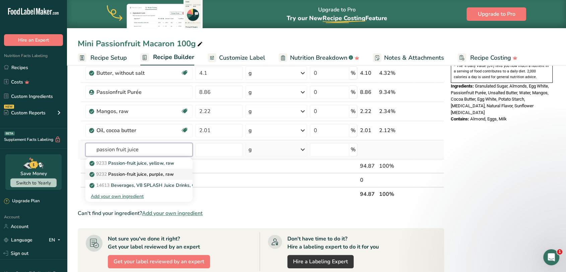
type input "passion fruit juice"
click at [144, 172] on p "9232 Passion-fruit juice, purple, raw" at bounding box center [132, 173] width 83 height 7
type input "Passion-fruit juice, purple, raw"
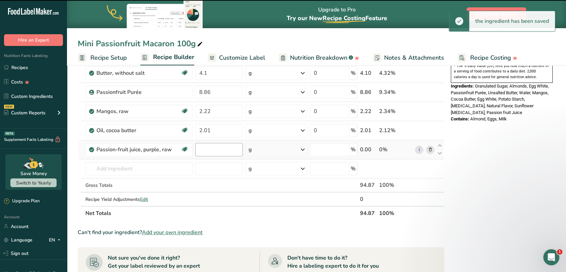
type input "0"
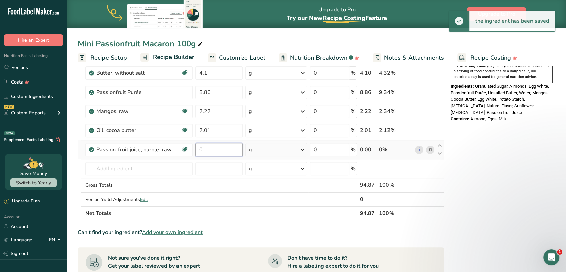
drag, startPoint x: 209, startPoint y: 148, endPoint x: 196, endPoint y: 150, distance: 12.8
click at [196, 150] on input "0" at bounding box center [219, 149] width 48 height 13
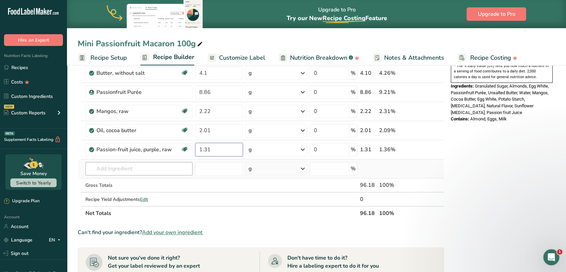
type input "1.31"
click at [163, 165] on div "Ingredient * Amount * Unit * Waste * .a-a{fill:#347362;}.b-a{fill:#fff;} Grams …" at bounding box center [261, 48] width 366 height 343
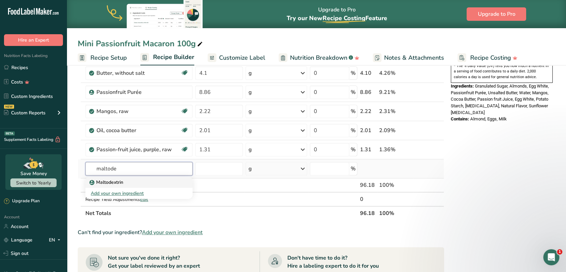
type input "maltode"
click at [117, 183] on p "Maltodextrin" at bounding box center [107, 181] width 32 height 7
type input "Maltodextrin"
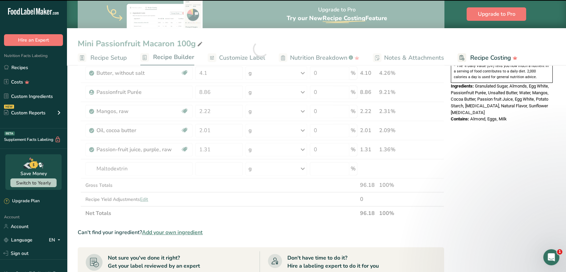
type input "0"
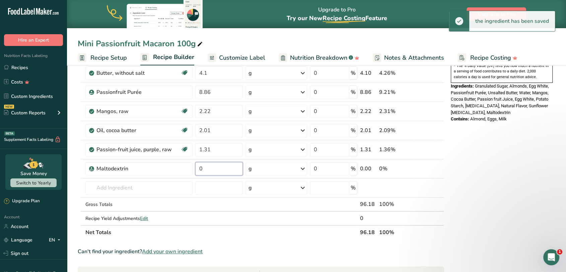
click at [223, 167] on input "0" at bounding box center [219, 168] width 48 height 13
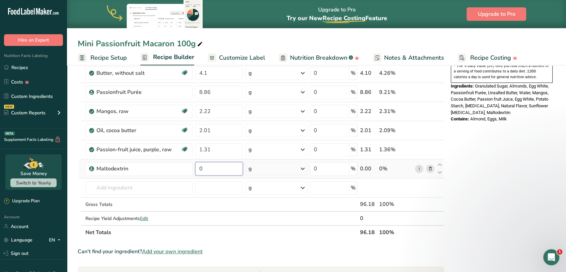
drag, startPoint x: 212, startPoint y: 169, endPoint x: 200, endPoint y: 170, distance: 12.4
click at [200, 170] on input "0" at bounding box center [219, 168] width 48 height 13
type input "1.31"
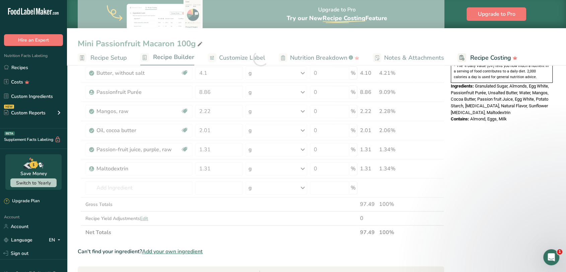
click at [76, 194] on section "Add Ingredients Manage Recipe Delete Recipe Duplicate Recipe Scale Recipe Save …" at bounding box center [316, 154] width 499 height 629
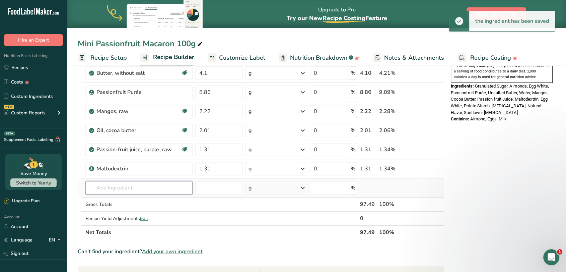
click at [163, 191] on input "text" at bounding box center [138, 187] width 107 height 13
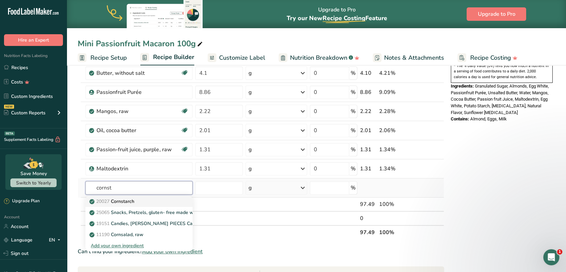
type input "cornst"
click at [147, 198] on div "20027 Cornstarch" at bounding box center [133, 201] width 85 height 7
type input "Cornstarch"
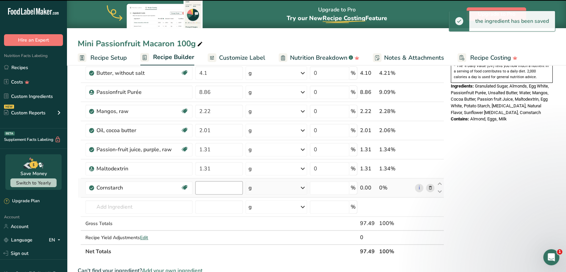
type input "0"
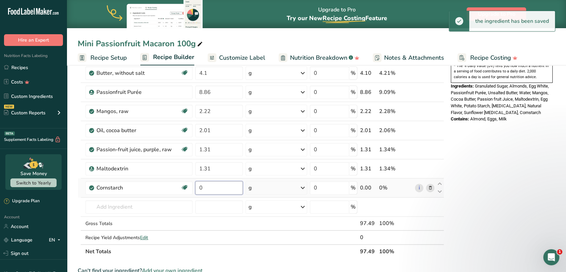
drag, startPoint x: 213, startPoint y: 187, endPoint x: 197, endPoint y: 189, distance: 16.3
click at [197, 189] on input "0" at bounding box center [219, 187] width 48 height 13
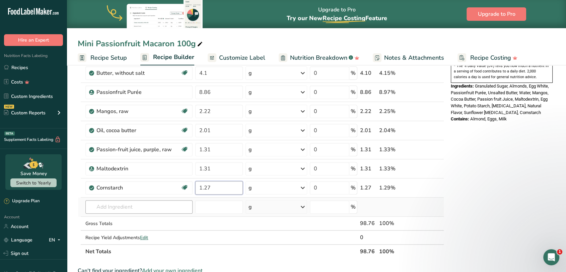
type input "1.27"
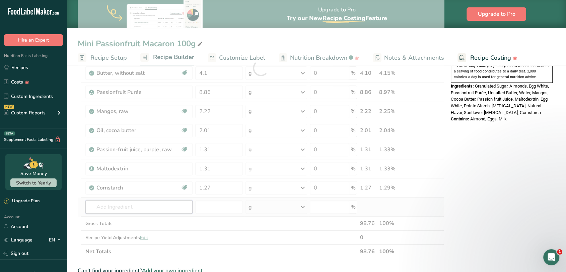
click at [162, 206] on div "Ingredient * Amount * Unit * Waste * .a-a{fill:#347362;}.b-a{fill:#fff;} Grams …" at bounding box center [261, 67] width 366 height 381
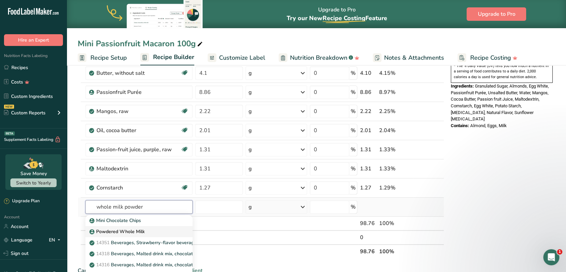
type input "whole milk powder"
click at [133, 229] on p "Powdered Whole Milk" at bounding box center [118, 231] width 54 height 7
type input "Powdered Whole Milk"
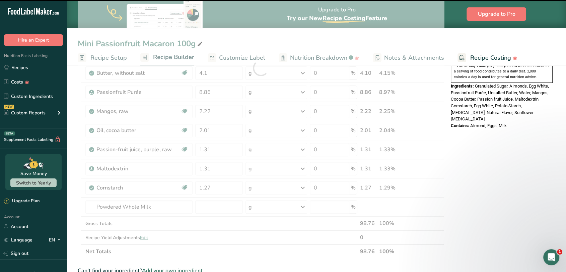
type input "0"
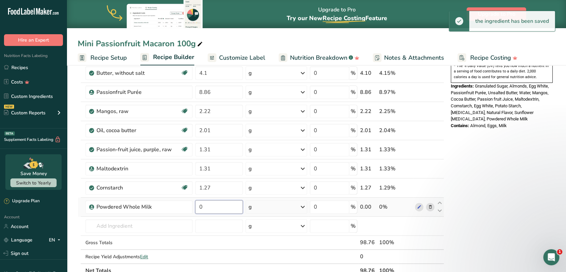
drag, startPoint x: 208, startPoint y: 203, endPoint x: 198, endPoint y: 206, distance: 10.3
click at [198, 206] on input "0" at bounding box center [219, 206] width 48 height 13
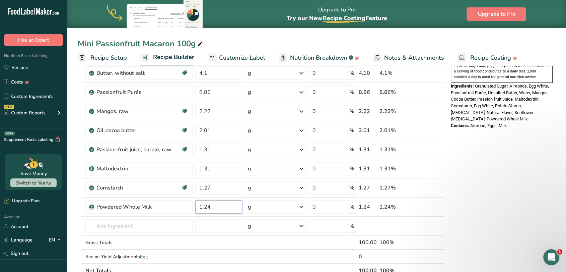
type input "1.24"
click at [77, 210] on section "Add Ingredients Manage Recipe Delete Recipe Duplicate Recipe Scale Recipe Save …" at bounding box center [316, 173] width 499 height 667
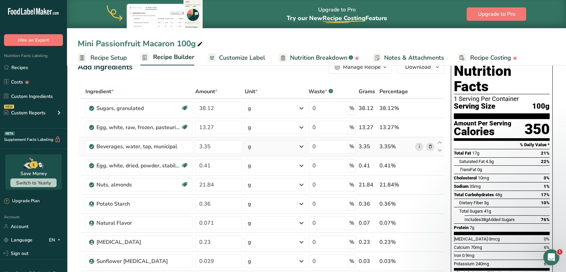
scroll to position [0, 0]
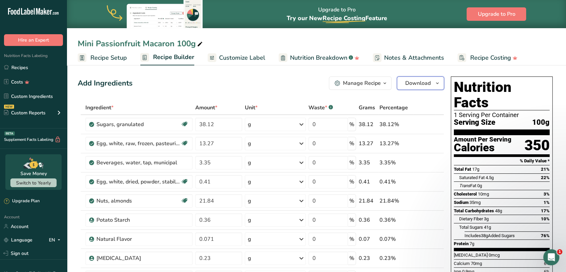
click at [406, 84] on span "Download" at bounding box center [417, 83] width 25 height 8
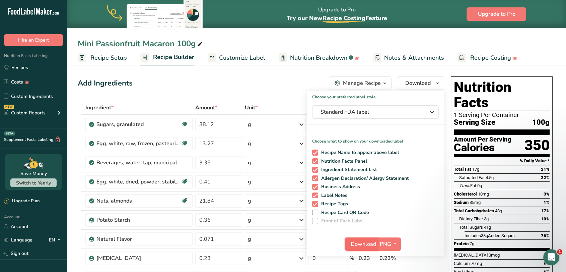
click at [364, 243] on span "Download" at bounding box center [363, 244] width 25 height 8
click at [198, 81] on div "Add Ingredients Manage Recipe Delete Recipe Duplicate Recipe Scale Recipe Save …" at bounding box center [261, 82] width 366 height 13
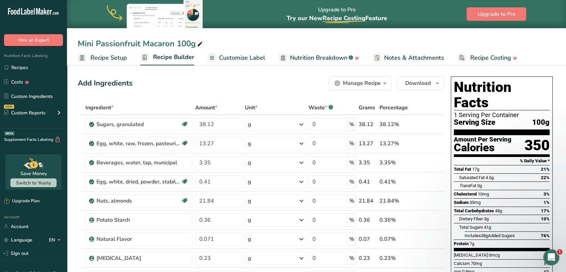
click at [365, 83] on div "Manage Recipe" at bounding box center [362, 83] width 38 height 8
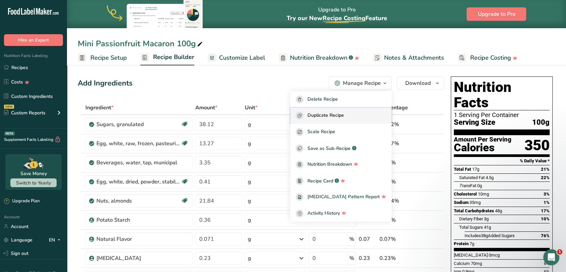
click at [340, 114] on span "Duplicate Recipe" at bounding box center [325, 116] width 36 height 8
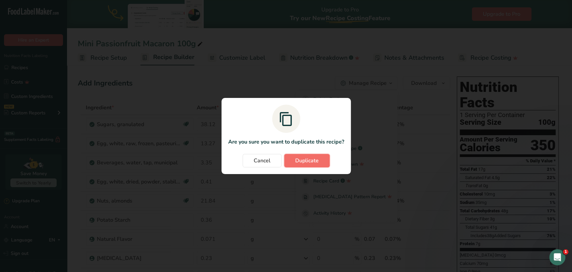
click at [305, 161] on span "Duplicate" at bounding box center [306, 160] width 23 height 8
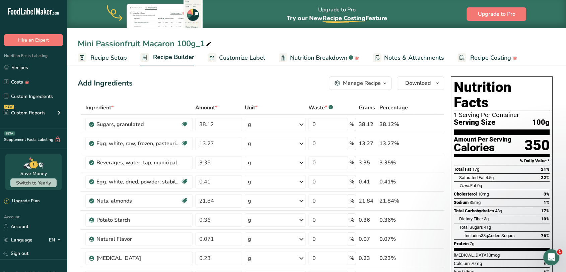
click at [148, 41] on div "Mini Passionfruit Macaron 100g_1" at bounding box center [145, 44] width 135 height 12
click at [122, 44] on input "Mini Passionfruit Macaron 100g_1" at bounding box center [316, 44] width 477 height 12
click at [225, 43] on input "Mini Orange Blossom Macaron 100g_1" at bounding box center [316, 44] width 477 height 12
type input "Mini Orange Blossom Macaron 100g"
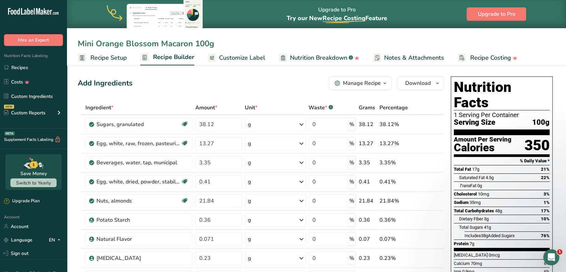
click at [249, 81] on div "Add Ingredients Manage Recipe Delete Recipe Duplicate Recipe Scale Recipe Save …" at bounding box center [261, 82] width 366 height 13
drag, startPoint x: 219, startPoint y: 125, endPoint x: 196, endPoint y: 127, distance: 23.2
click at [196, 127] on input "38.12" at bounding box center [218, 124] width 47 height 13
type input "37.59"
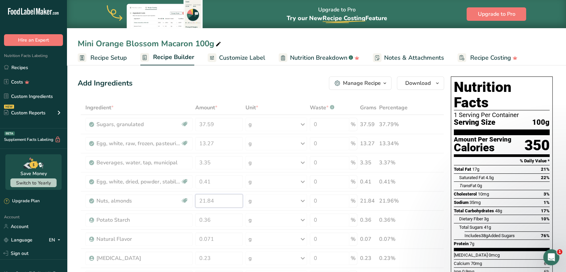
drag, startPoint x: 223, startPoint y: 199, endPoint x: 199, endPoint y: 201, distance: 24.9
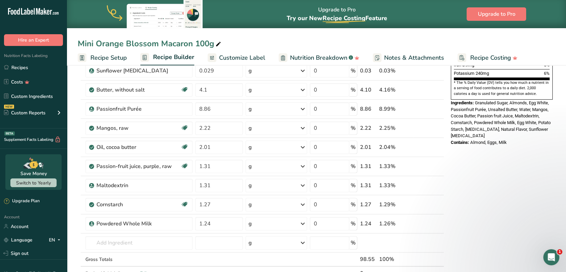
scroll to position [223, 0]
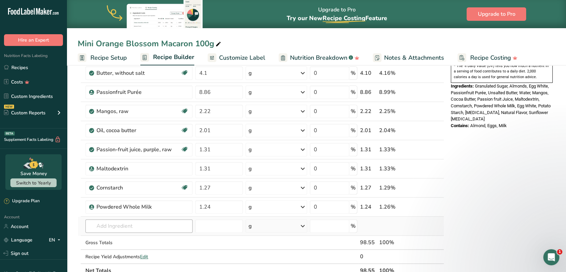
type input "20.92"
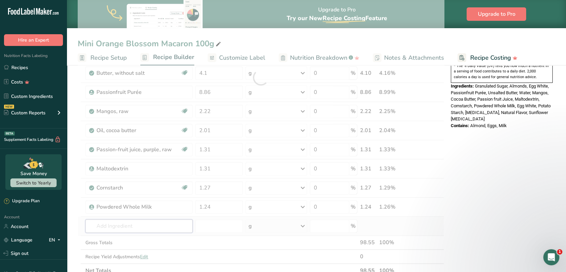
click at [107, 224] on div "Ingredient * Amount * Unit * Waste * .a-a{fill:#347362;}.b-a{fill:#fff;} Grams …" at bounding box center [261, 77] width 366 height 400
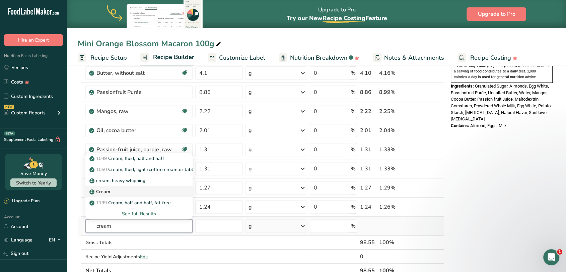
type input "cream"
click at [105, 188] on p "Cream" at bounding box center [100, 191] width 19 height 7
type input "Cream"
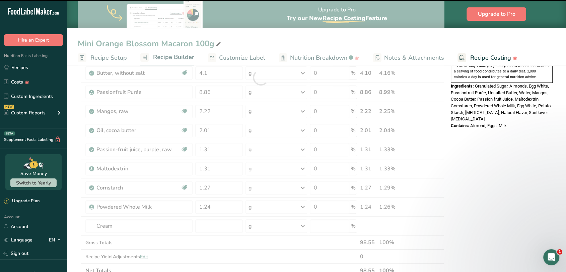
type input "0"
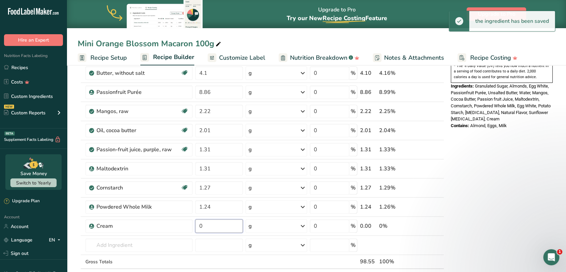
click at [212, 225] on input "0" at bounding box center [219, 225] width 48 height 13
drag, startPoint x: 207, startPoint y: 225, endPoint x: 199, endPoint y: 226, distance: 7.7
click at [199, 226] on input "0" at bounding box center [219, 225] width 48 height 13
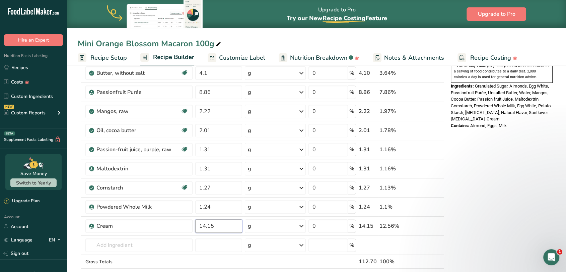
type input "14.15"
click at [72, 224] on section "Add Ingredients Manage Recipe Delete Recipe Duplicate Recipe Scale Recipe Save …" at bounding box center [316, 183] width 499 height 686
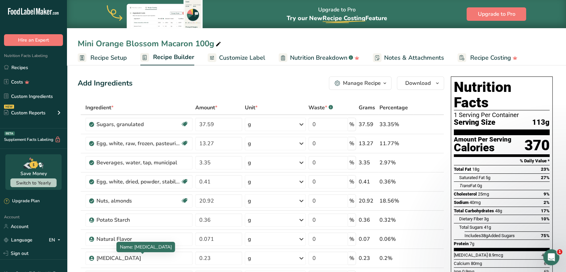
scroll to position [0, 0]
drag, startPoint x: 214, startPoint y: 144, endPoint x: 198, endPoint y: 144, distance: 16.7
click at [198, 144] on input "13.27" at bounding box center [218, 143] width 47 height 13
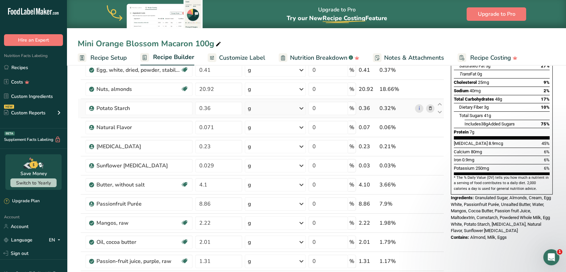
scroll to position [149, 0]
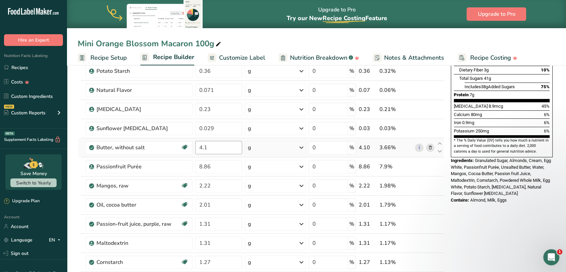
type input "12.71"
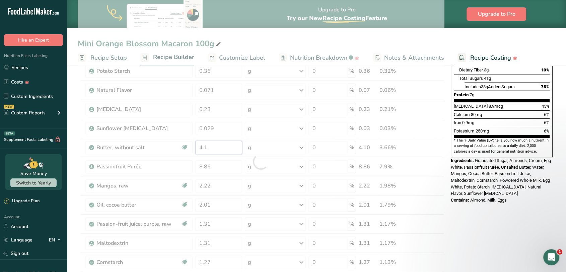
drag, startPoint x: 209, startPoint y: 145, endPoint x: 199, endPoint y: 145, distance: 10.1
click at [199, 145] on div "Ingredient * Amount * Unit * Waste * .a-a{fill:#347362;}.b-a{fill:#fff;} Grams …" at bounding box center [261, 161] width 366 height 419
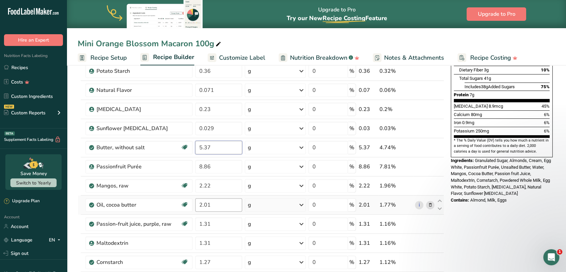
type input "5.37"
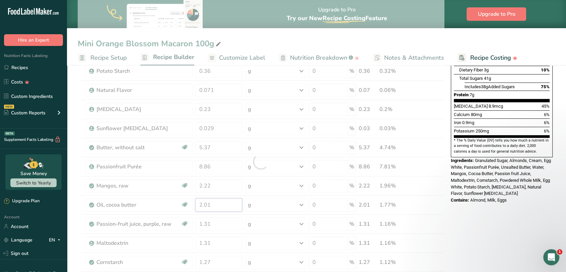
drag, startPoint x: 209, startPoint y: 202, endPoint x: 196, endPoint y: 202, distance: 12.7
click at [196, 202] on div "Ingredient * Amount * Unit * Waste * .a-a{fill:#347362;}.b-a{fill:#fff;} Grams …" at bounding box center [261, 161] width 366 height 419
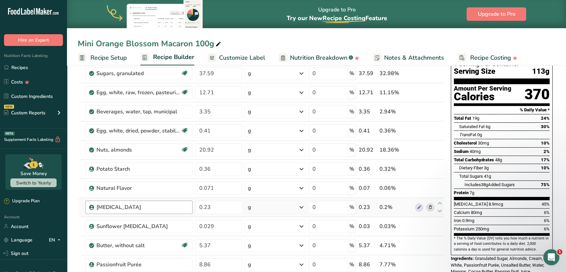
scroll to position [37, 0]
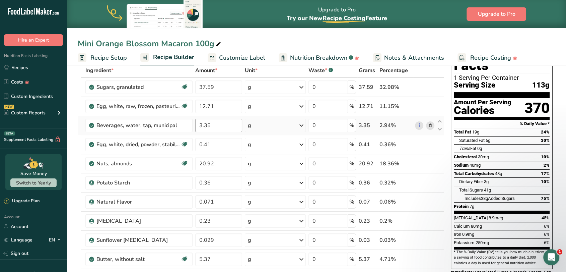
type input "2.57"
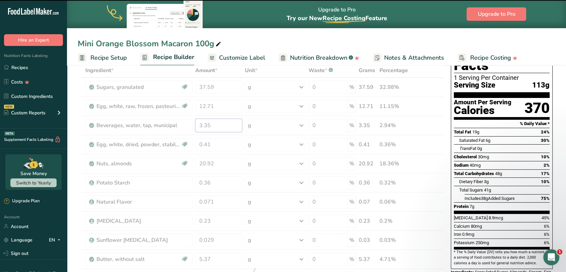
drag, startPoint x: 217, startPoint y: 124, endPoint x: 199, endPoint y: 124, distance: 18.1
click at [199, 124] on div "Ingredient * Amount * Unit * Waste * .a-a{fill:#347362;}.b-a{fill:#fff;} Grams …" at bounding box center [261, 272] width 366 height 419
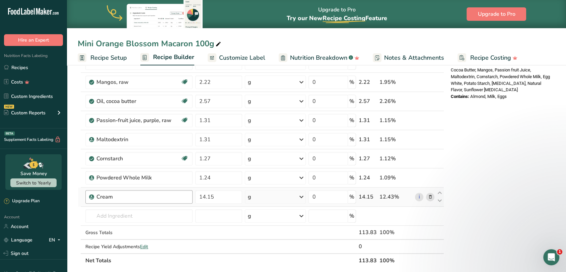
scroll to position [260, 0]
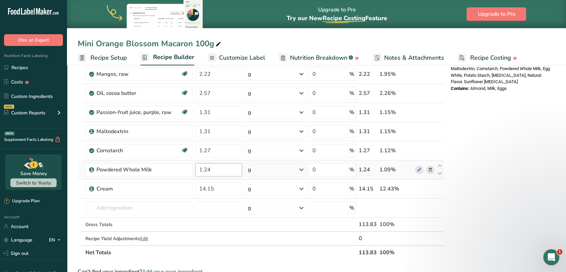
type input "3.21"
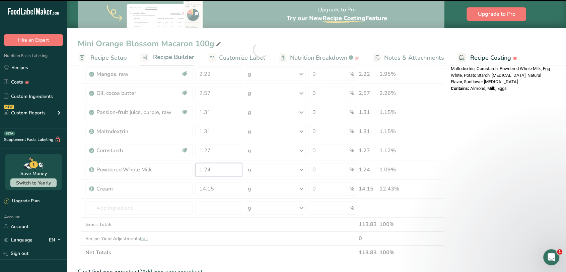
drag, startPoint x: 212, startPoint y: 170, endPoint x: 199, endPoint y: 170, distance: 13.7
click at [199, 170] on div "Ingredient * Amount * Unit * Waste * .a-a{fill:#347362;}.b-a{fill:#fff;} Grams …" at bounding box center [261, 49] width 366 height 419
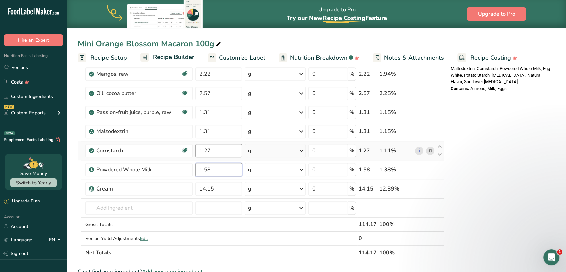
type input "1.58"
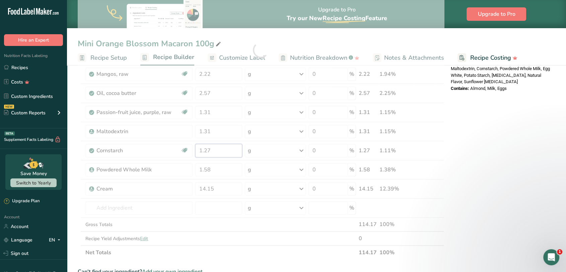
drag, startPoint x: 221, startPoint y: 148, endPoint x: 192, endPoint y: 148, distance: 29.1
click at [192, 148] on div "Ingredient * Amount * Unit * Waste * .a-a{fill:#347362;}.b-a{fill:#fff;} Grams …" at bounding box center [261, 49] width 366 height 419
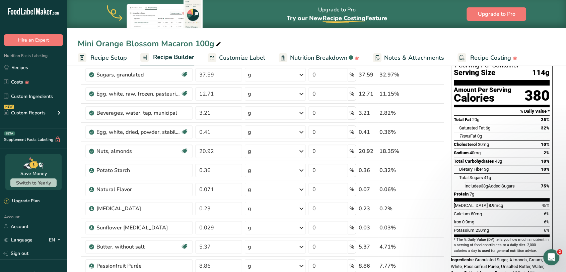
scroll to position [37, 0]
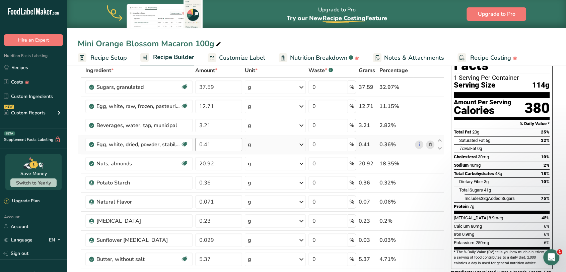
type input "1.100001"
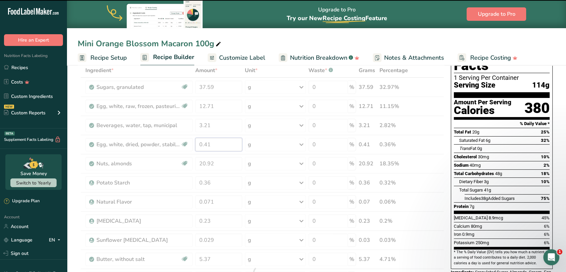
drag, startPoint x: 216, startPoint y: 145, endPoint x: 200, endPoint y: 145, distance: 16.7
click at [200, 145] on div "Ingredient * Amount * Unit * Waste * .a-a{fill:#347362;}.b-a{fill:#fff;} Grams …" at bounding box center [261, 272] width 366 height 419
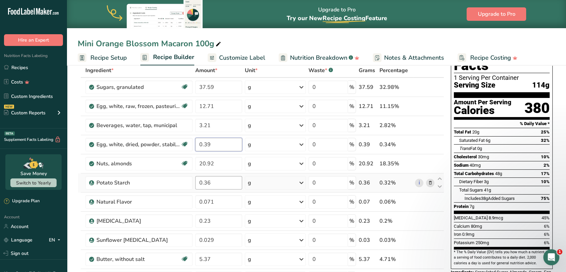
type input "0.39"
click at [211, 184] on div "Ingredient * Amount * Unit * Waste * .a-a{fill:#347362;}.b-a{fill:#fff;} Grams …" at bounding box center [261, 272] width 366 height 419
type input "0.35"
click at [219, 203] on div "Ingredient * Amount * Unit * Waste * .a-a{fill:#347362;}.b-a{fill:#fff;} Grams …" at bounding box center [261, 272] width 366 height 419
click at [207, 202] on input "0.071" at bounding box center [218, 201] width 47 height 13
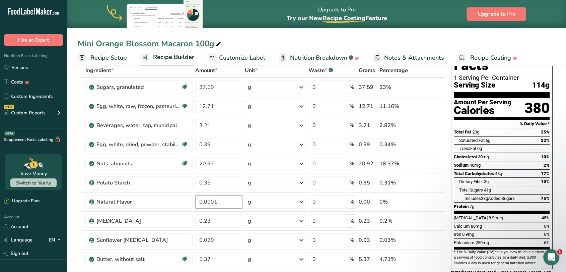
type input "0.0001"
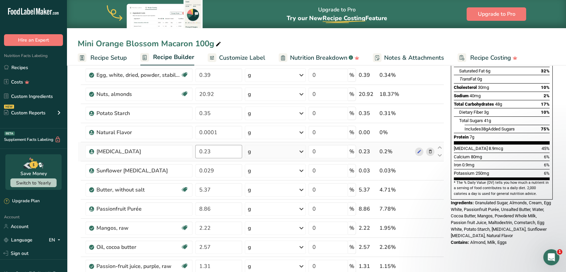
scroll to position [112, 0]
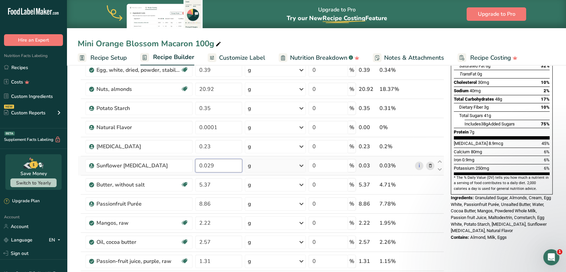
drag, startPoint x: 213, startPoint y: 162, endPoint x: 197, endPoint y: 163, distance: 16.5
click at [197, 163] on input "0.029" at bounding box center [218, 165] width 47 height 13
click at [211, 156] on div "Ingredient * Amount * Unit * Waste * .a-a{fill:#347362;}.b-a{fill:#fff;} Grams …" at bounding box center [261, 198] width 366 height 419
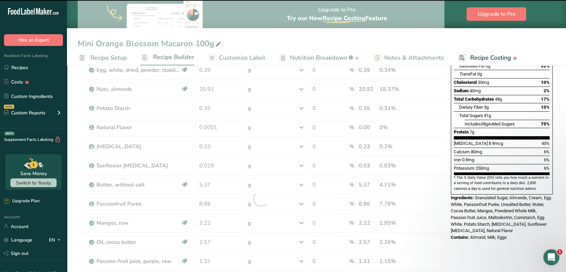
click at [219, 164] on div at bounding box center [261, 198] width 366 height 419
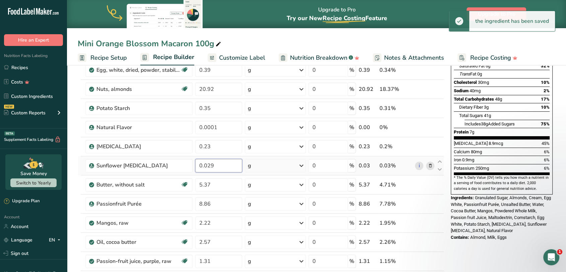
click at [207, 166] on input "0.029" at bounding box center [218, 165] width 47 height 13
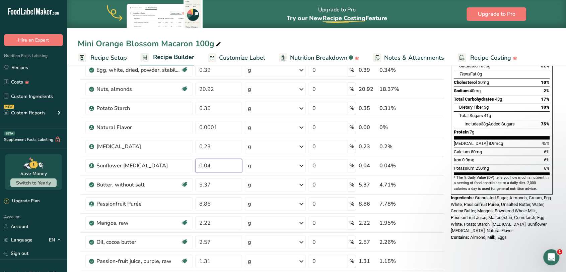
type input "0.04"
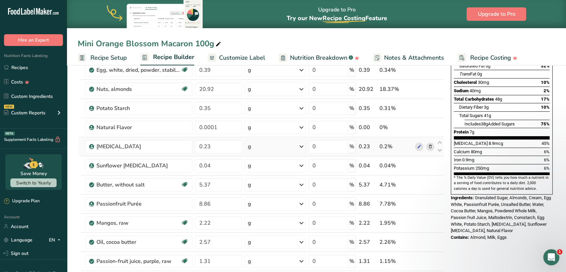
click at [431, 145] on icon at bounding box center [430, 146] width 5 height 7
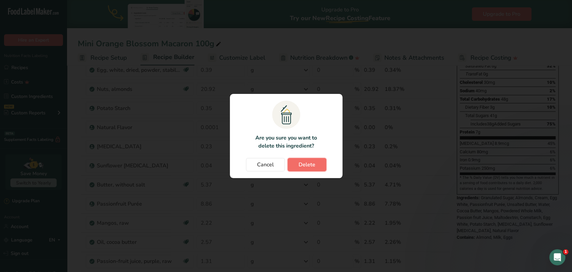
click at [313, 167] on span "Delete" at bounding box center [306, 164] width 17 height 8
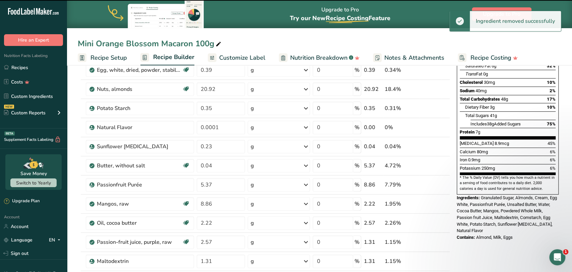
type input "0.04"
type input "5.37"
type input "8.86"
type input "2.22"
type input "2.57"
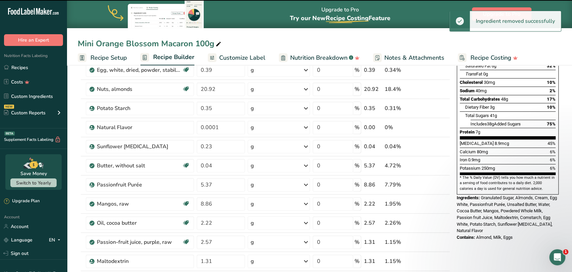
type input "1.31"
type input "1.100001"
type input "1.58"
type input "14.15"
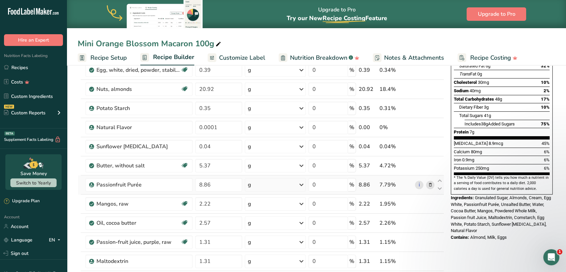
click at [429, 183] on icon at bounding box center [430, 184] width 5 height 7
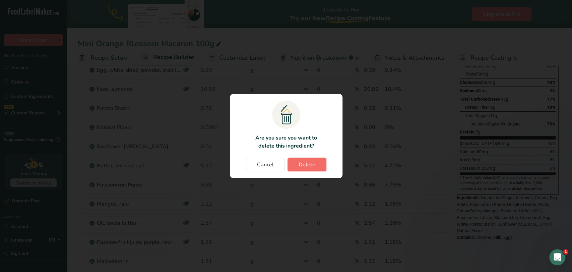
click at [311, 166] on span "Delete" at bounding box center [306, 164] width 17 height 8
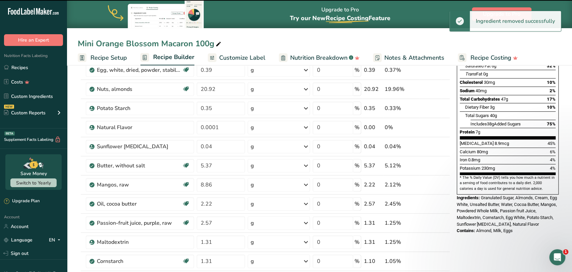
type input "2.22"
type input "2.57"
type input "1.31"
type input "1.100001"
type input "1.58"
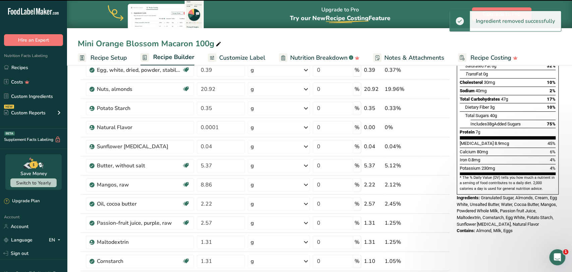
type input "14.15"
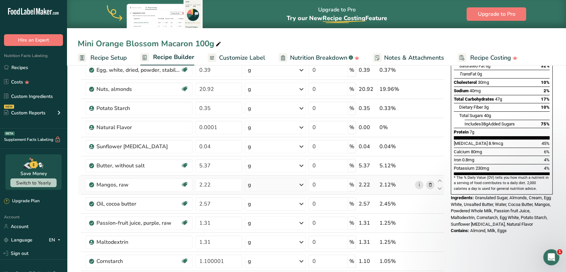
click at [432, 185] on icon at bounding box center [430, 184] width 5 height 7
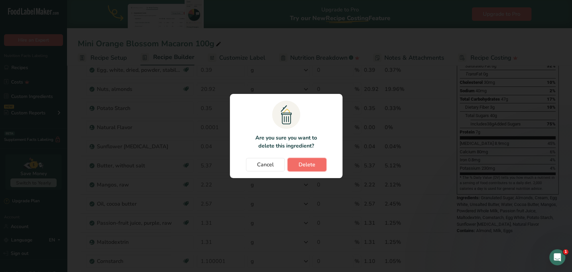
click at [305, 165] on span "Delete" at bounding box center [306, 164] width 17 height 8
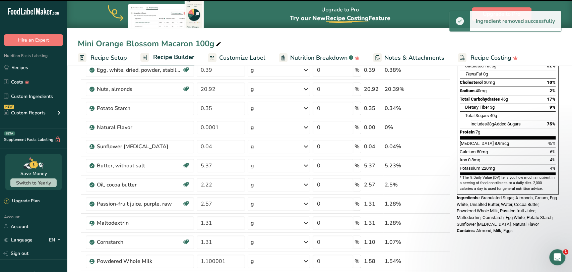
type input "2.57"
type input "1.31"
type input "1.100001"
type input "1.58"
type input "14.15"
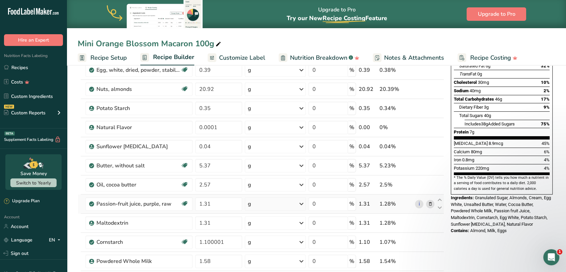
click at [432, 202] on span at bounding box center [430, 204] width 8 height 8
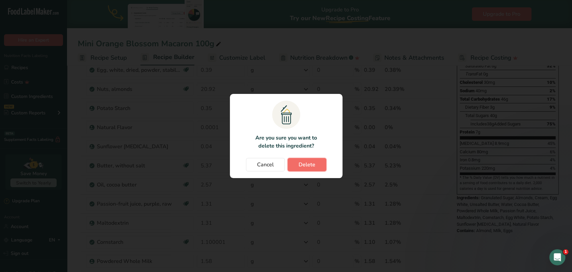
click at [317, 167] on button "Delete" at bounding box center [306, 164] width 39 height 13
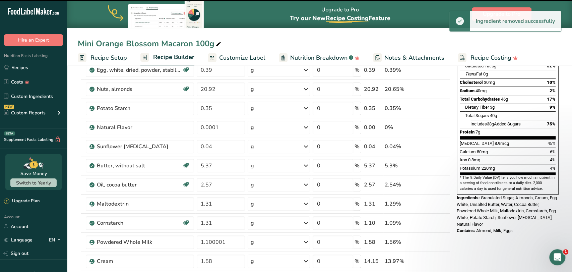
type input "1.100001"
type input "1.58"
type input "14.15"
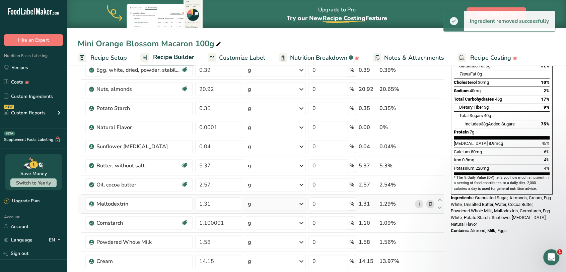
click at [433, 203] on span at bounding box center [430, 204] width 8 height 8
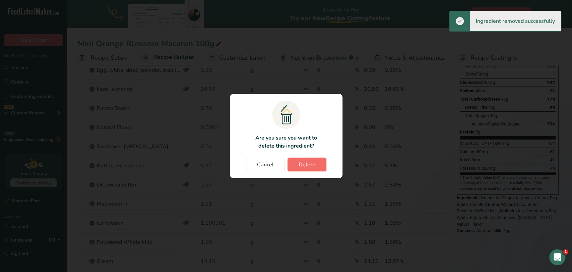
click at [316, 168] on button "Delete" at bounding box center [306, 164] width 39 height 13
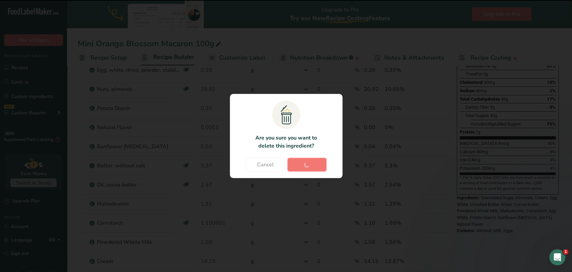
type input "1.100001"
type input "1.58"
type input "14.15"
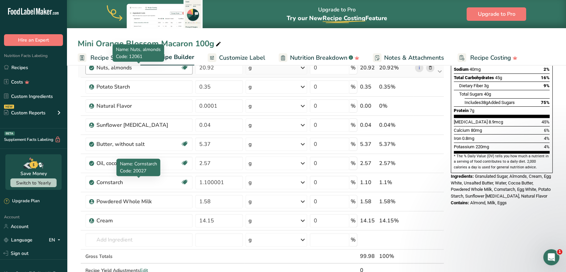
scroll to position [149, 0]
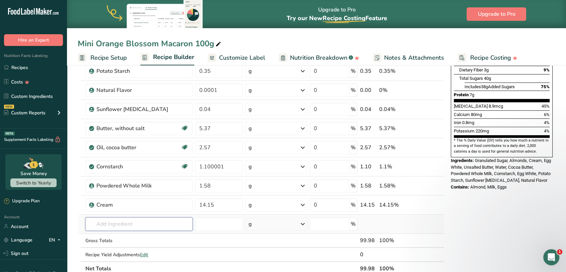
click at [109, 222] on input "text" at bounding box center [138, 223] width 107 height 13
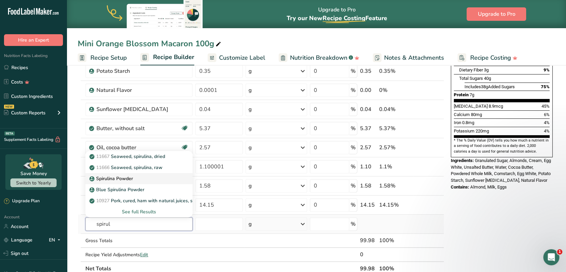
type input "spirul"
click at [123, 175] on p "Spirulina Powder" at bounding box center [112, 178] width 42 height 7
type input "Spirulina Powder"
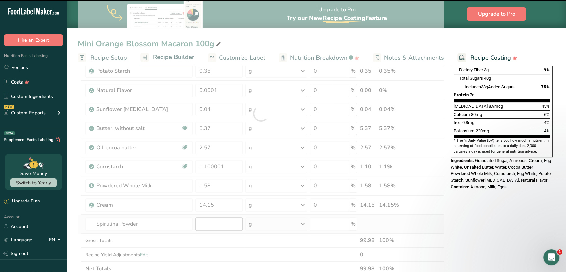
type input "0"
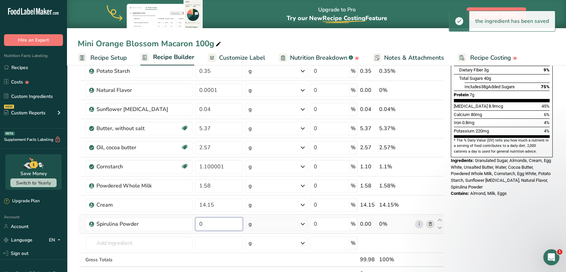
click at [215, 225] on input "0" at bounding box center [219, 223] width 48 height 13
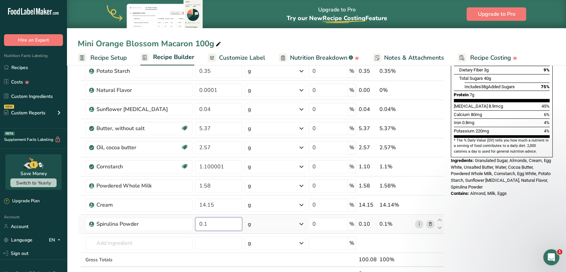
click at [204, 223] on input "0.1" at bounding box center [218, 223] width 47 height 13
type input "0.00001"
click at [73, 230] on section "Add Ingredients Manage Recipe Delete Recipe Duplicate Recipe Scale Recipe Save …" at bounding box center [316, 219] width 499 height 610
click at [168, 244] on input "text" at bounding box center [138, 242] width 107 height 13
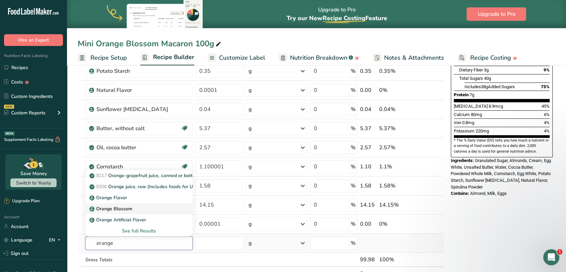
type input "orange"
click at [109, 210] on p "Orange Blossom" at bounding box center [112, 208] width 42 height 7
type input "Orange Blossom"
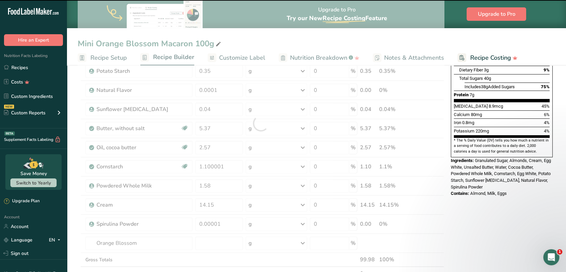
type input "0"
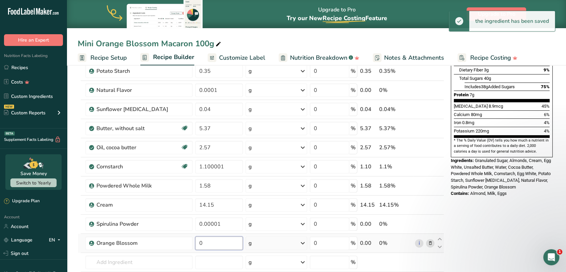
drag, startPoint x: 212, startPoint y: 245, endPoint x: 195, endPoint y: 242, distance: 16.7
click at [195, 242] on input "0" at bounding box center [219, 242] width 48 height 13
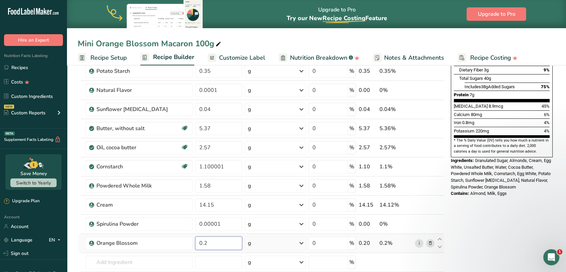
click at [205, 242] on input "0.2" at bounding box center [218, 242] width 47 height 13
type input "0.02"
click at [73, 247] on section "Add Ingredients Manage Recipe Delete Recipe Duplicate Recipe Scale Recipe Save …" at bounding box center [316, 228] width 499 height 629
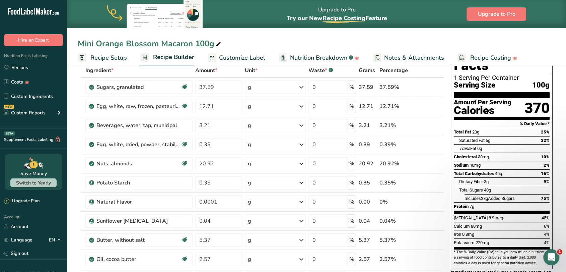
scroll to position [0, 0]
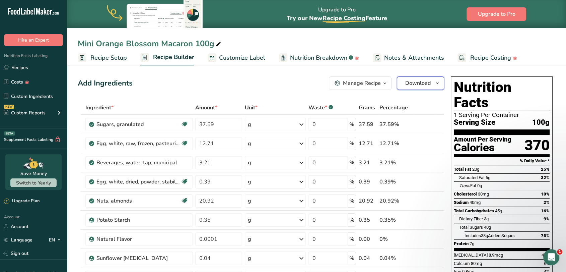
click at [414, 86] on span "Download" at bounding box center [417, 83] width 25 height 8
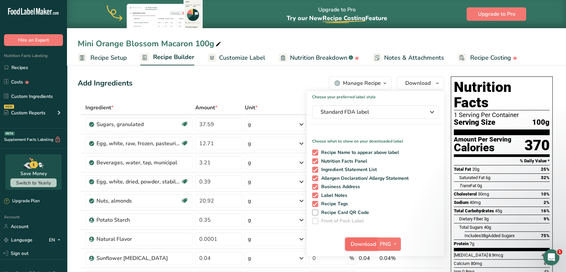
click at [359, 246] on span "Download" at bounding box center [363, 244] width 25 height 8
drag, startPoint x: 0, startPoint y: 0, endPoint x: 273, endPoint y: 83, distance: 285.3
click at [273, 83] on div "Add Ingredients Manage Recipe Delete Recipe Duplicate Recipe Scale Recipe Save …" at bounding box center [261, 82] width 366 height 13
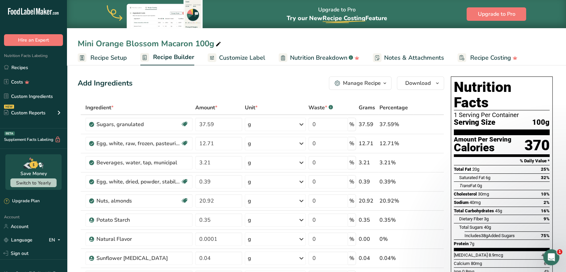
click at [360, 85] on div "Manage Recipe" at bounding box center [362, 83] width 38 height 8
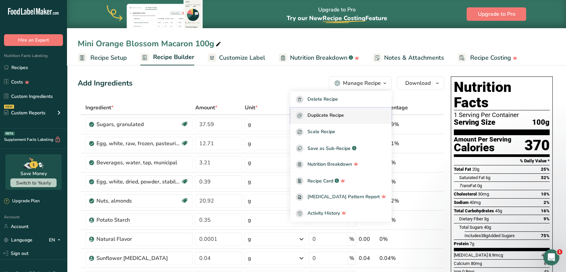
click at [340, 116] on span "Duplicate Recipe" at bounding box center [325, 116] width 36 height 8
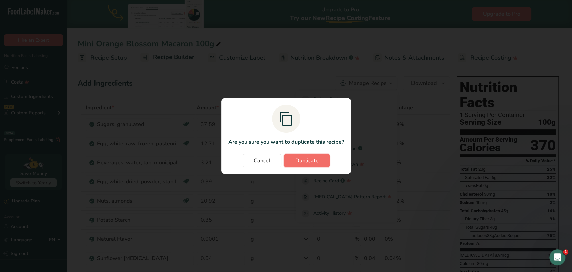
click at [315, 158] on span "Duplicate" at bounding box center [306, 160] width 23 height 8
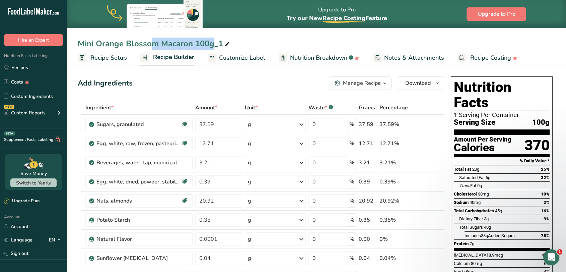
drag, startPoint x: 96, startPoint y: 44, endPoint x: 156, endPoint y: 46, distance: 60.0
click at [156, 46] on div "Mini Orange Blossom Macaron 100g_1" at bounding box center [154, 44] width 153 height 12
drag, startPoint x: 157, startPoint y: 44, endPoint x: 97, endPoint y: 42, distance: 59.3
click at [97, 42] on input "Mini Orange Blossom Macaron 100g_1" at bounding box center [316, 44] width 477 height 12
click at [222, 43] on input "Mini [PERSON_NAME] 100g_1" at bounding box center [316, 44] width 477 height 12
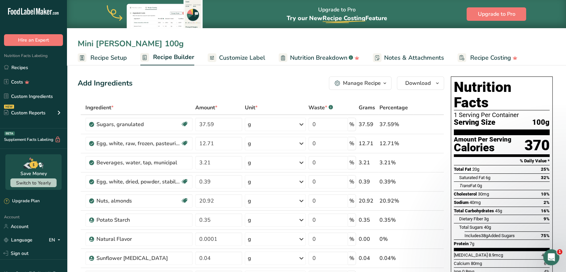
type input "Mini [PERSON_NAME] 100g"
click at [191, 81] on div "Add Ingredients Manage Recipe Delete Recipe Duplicate Recipe Scale Recipe Save …" at bounding box center [261, 82] width 366 height 13
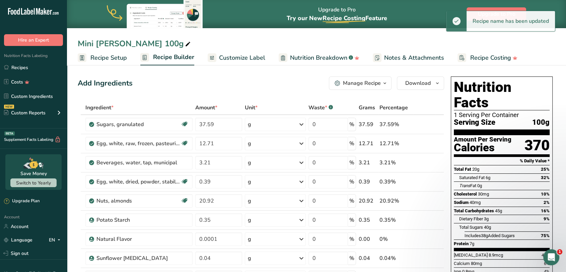
click at [177, 77] on div "Add Ingredients Manage Recipe Delete Recipe Duplicate Recipe Scale Recipe Save …" at bounding box center [261, 82] width 366 height 13
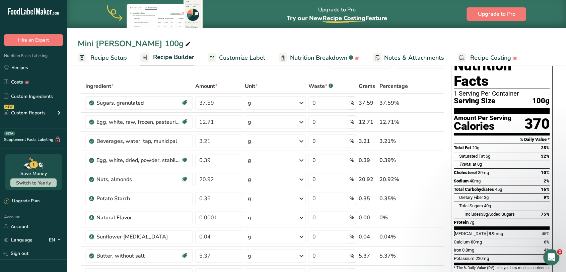
scroll to position [37, 0]
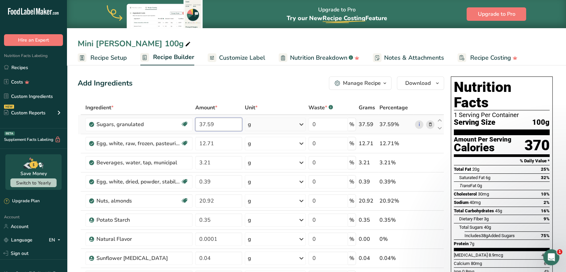
drag, startPoint x: 217, startPoint y: 123, endPoint x: 206, endPoint y: 125, distance: 11.0
click at [206, 125] on input "37.59" at bounding box center [218, 124] width 47 height 13
type input "37.19"
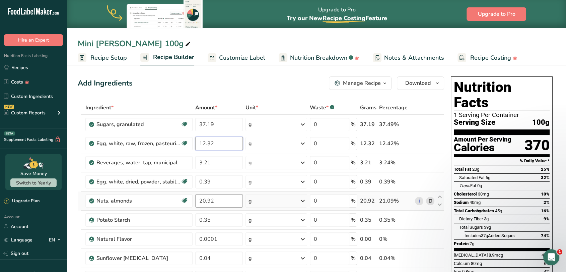
type input "12.32"
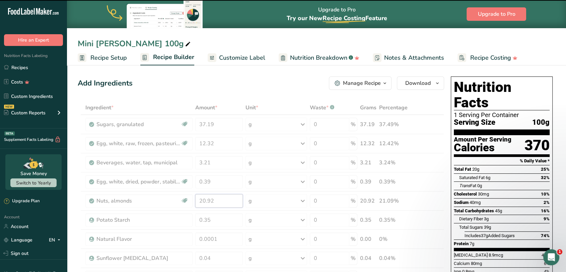
drag, startPoint x: 218, startPoint y: 199, endPoint x: 198, endPoint y: 202, distance: 20.0
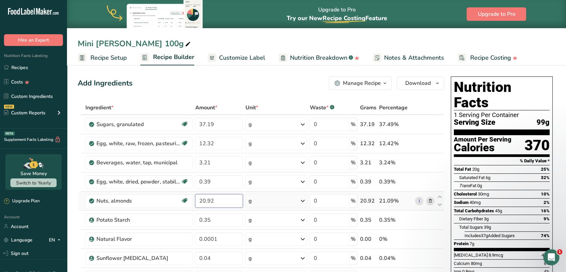
click at [228, 202] on input "20.92" at bounding box center [219, 200] width 48 height 13
type input "20.29"
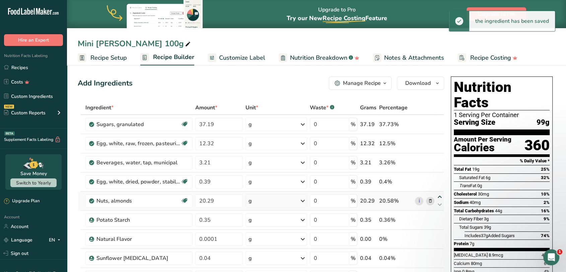
click at [439, 195] on icon at bounding box center [440, 196] width 8 height 5
type input "20.29"
type input "0.39"
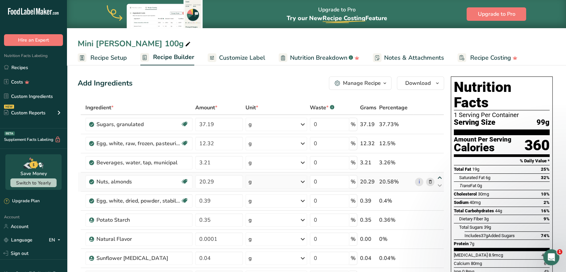
click at [440, 177] on icon at bounding box center [440, 177] width 8 height 5
type input "20.29"
type input "3.21"
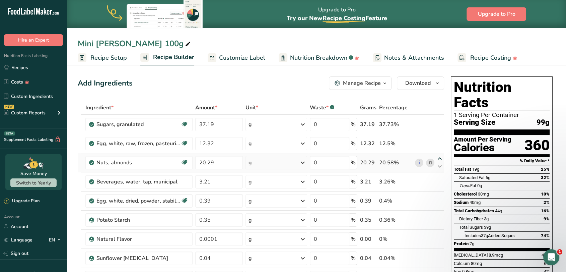
click at [440, 158] on icon at bounding box center [440, 158] width 8 height 5
type input "20.29"
type input "12.32"
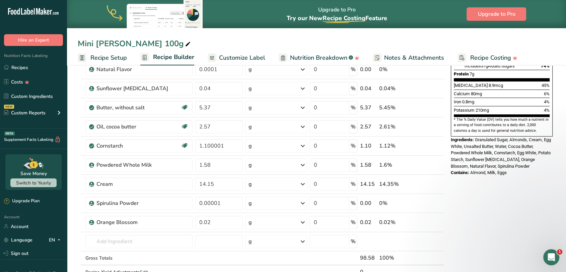
scroll to position [186, 0]
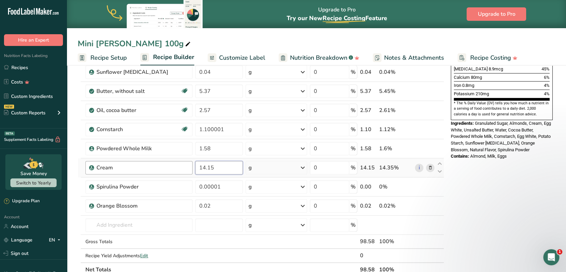
drag, startPoint x: 223, startPoint y: 165, endPoint x: 188, endPoint y: 166, distance: 35.2
click at [188, 166] on tr "Cream 14.15 g Weight Units g kg mg See more Volume Units l Volume units require…" at bounding box center [261, 167] width 366 height 19
type input "13.02"
click at [78, 161] on div "Ingredient * Amount * Unit * Waste * .a-a{fill:#347362;}.b-a{fill:#fff;} Grams …" at bounding box center [261, 96] width 366 height 362
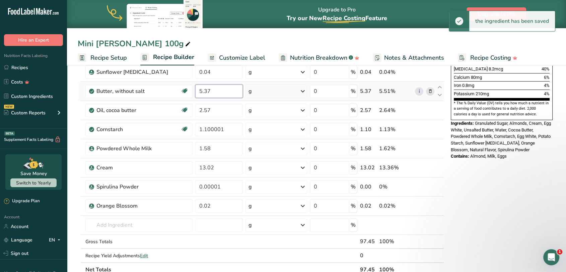
click at [217, 91] on input "5.37" at bounding box center [219, 90] width 48 height 13
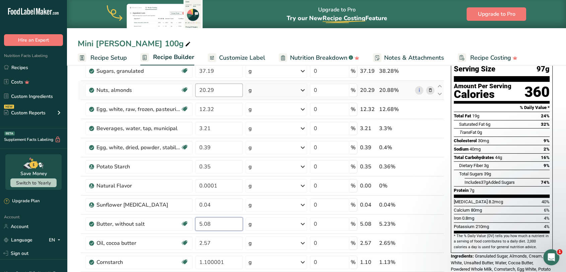
scroll to position [37, 0]
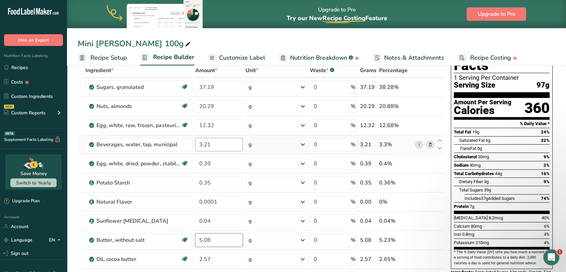
type input "5.08"
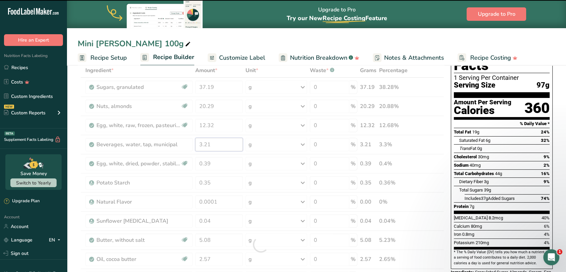
drag, startPoint x: 216, startPoint y: 145, endPoint x: 205, endPoint y: 145, distance: 11.4
click at [205, 145] on div "Ingredient * Amount * Unit * Waste * .a-a{fill:#347362;}.b-a{fill:#fff;} Grams …" at bounding box center [261, 244] width 366 height 362
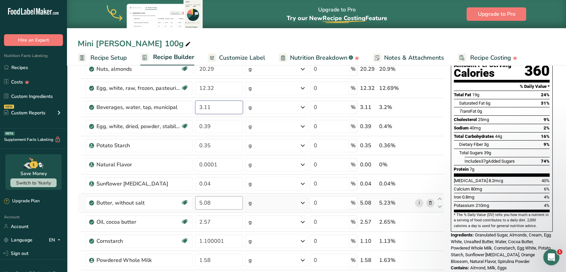
scroll to position [112, 0]
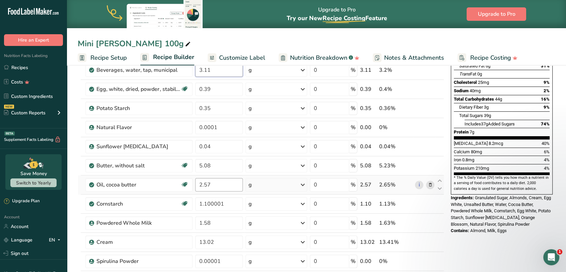
type input "3.11"
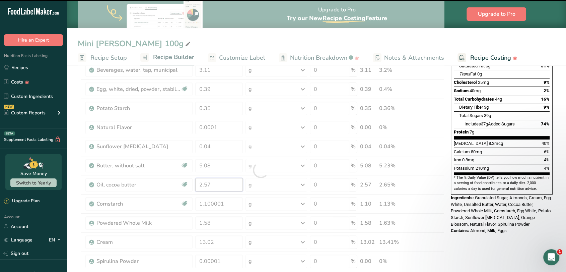
drag, startPoint x: 212, startPoint y: 185, endPoint x: 204, endPoint y: 185, distance: 8.7
click at [204, 185] on div "Ingredient * Amount * Unit * Waste * .a-a{fill:#347362;}.b-a{fill:#fff;} Grams …" at bounding box center [261, 170] width 366 height 362
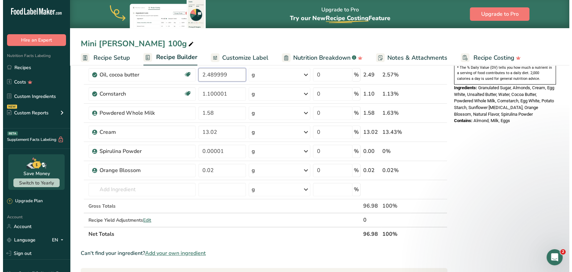
scroll to position [223, 0]
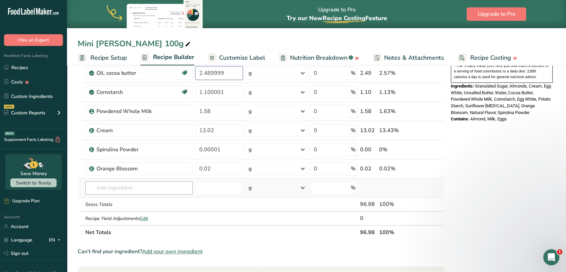
type input "2.489999"
click at [117, 183] on div "Ingredient * Amount * Unit * Waste * .a-a{fill:#347362;}.b-a{fill:#fff;} Grams …" at bounding box center [261, 58] width 366 height 362
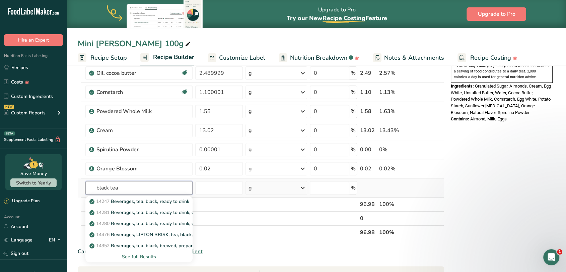
type input "black tea"
click at [135, 256] on div "See full Results" at bounding box center [139, 256] width 96 height 7
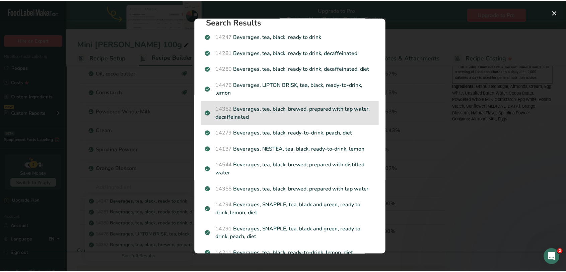
scroll to position [0, 0]
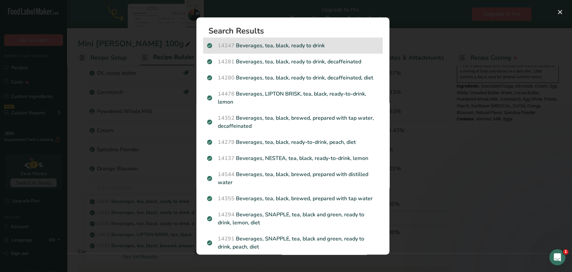
click at [272, 45] on p "14247 Beverages, tea, black, ready to drink" at bounding box center [292, 46] width 171 height 8
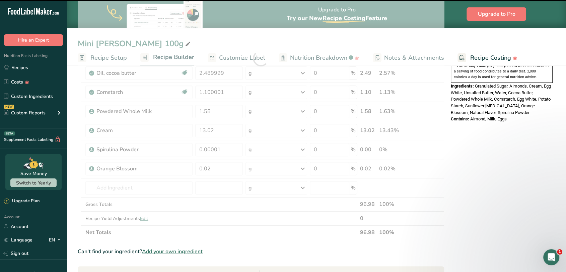
type input "0"
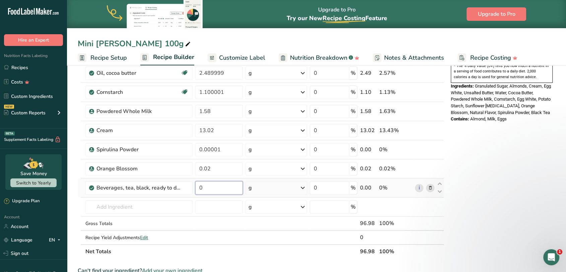
drag, startPoint x: 209, startPoint y: 187, endPoint x: 195, endPoint y: 188, distance: 13.8
click at [195, 188] on input "0" at bounding box center [219, 187] width 48 height 13
type input "1.58"
click at [220, 113] on div "Ingredient * Amount * Unit * Waste * .a-a{fill:#347362;}.b-a{fill:#fff;} Grams …" at bounding box center [261, 67] width 366 height 381
type input "1.53"
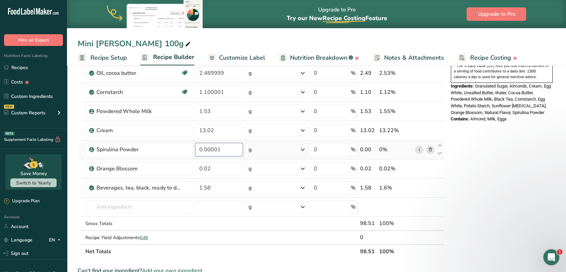
click at [232, 148] on div "Ingredient * Amount * Unit * Waste * .a-a{fill:#347362;}.b-a{fill:#fff;} Grams …" at bounding box center [261, 67] width 366 height 381
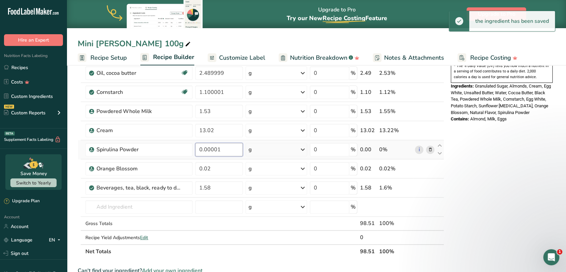
type input "0"
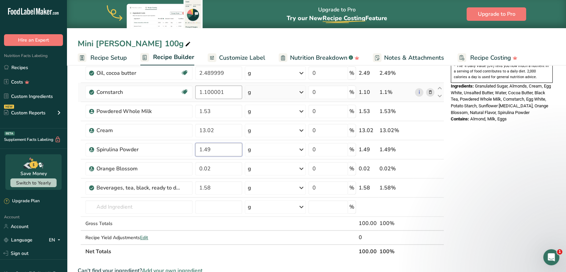
type input "1.49"
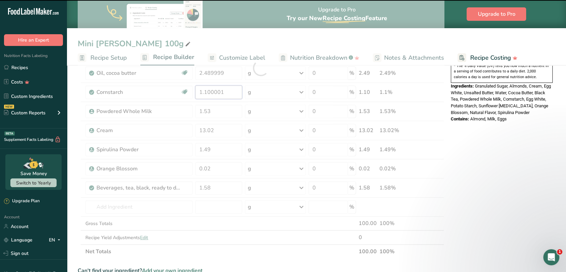
drag, startPoint x: 234, startPoint y: 92, endPoint x: 196, endPoint y: 91, distance: 37.5
click at [196, 91] on div "Ingredient * Amount * Unit * Waste * .a-a{fill:#347362;}.b-a{fill:#fff;} Grams …" at bounding box center [261, 67] width 366 height 381
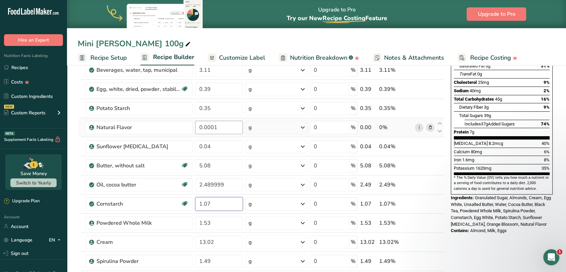
scroll to position [74, 0]
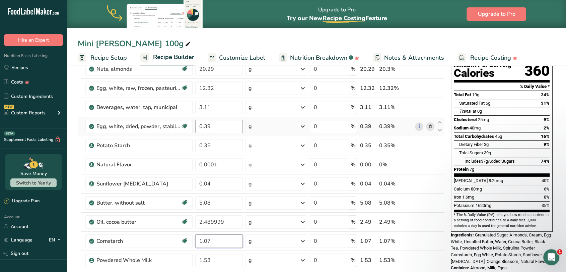
type input "1.07"
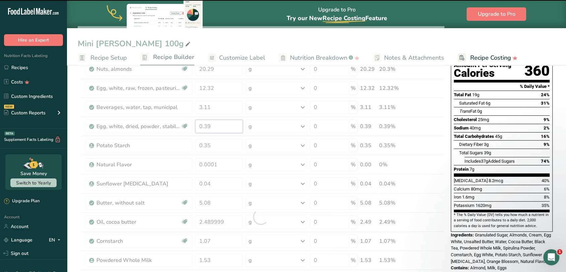
drag, startPoint x: 212, startPoint y: 127, endPoint x: 204, endPoint y: 127, distance: 8.7
click at [204, 127] on div "Ingredient * Amount * Unit * Waste * .a-a{fill:#347362;}.b-a{fill:#fff;} Grams …" at bounding box center [261, 216] width 366 height 381
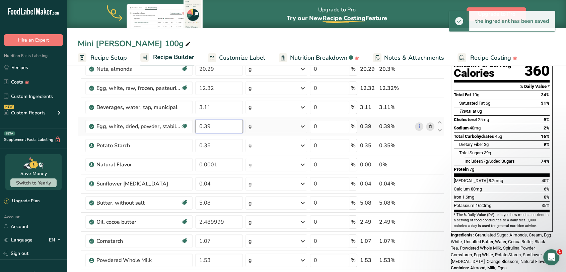
click at [213, 127] on input "0.39" at bounding box center [219, 126] width 48 height 13
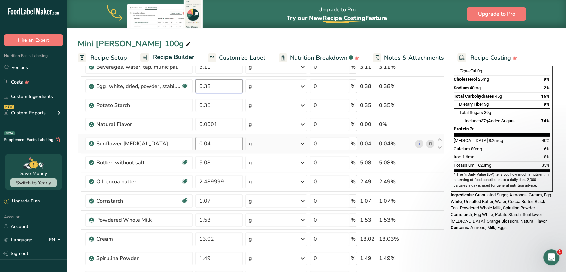
scroll to position [112, 0]
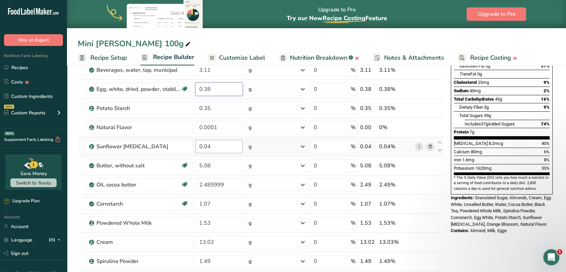
type input "0.38"
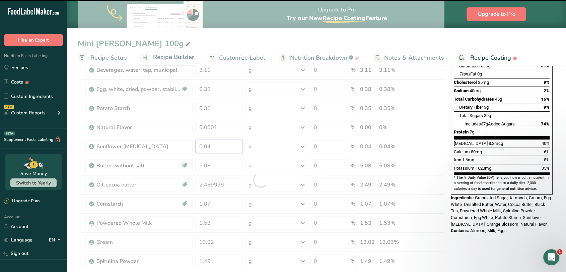
drag, startPoint x: 215, startPoint y: 145, endPoint x: 206, endPoint y: 145, distance: 9.4
click at [206, 145] on div "Ingredient * Amount * Unit * Waste * .a-a{fill:#347362;}.b-a{fill:#fff;} Grams …" at bounding box center [261, 179] width 366 height 381
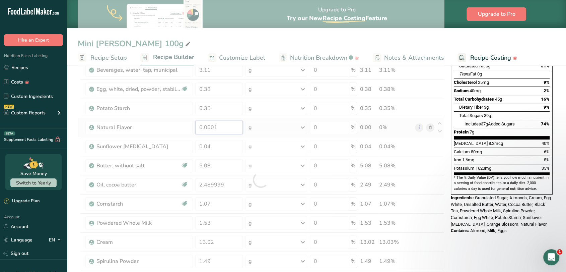
click at [220, 128] on div "Ingredient * Amount * Unit * Waste * .a-a{fill:#347362;}.b-a{fill:#fff;} Grams …" at bounding box center [261, 179] width 366 height 381
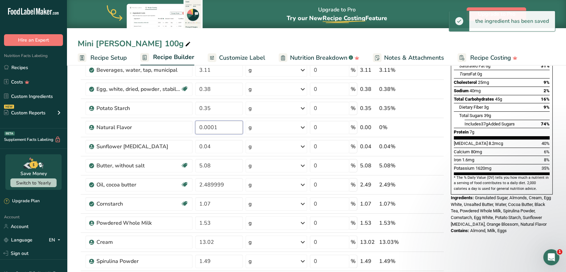
type input "0"
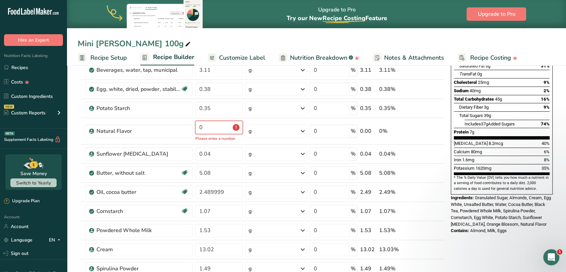
type input "3"
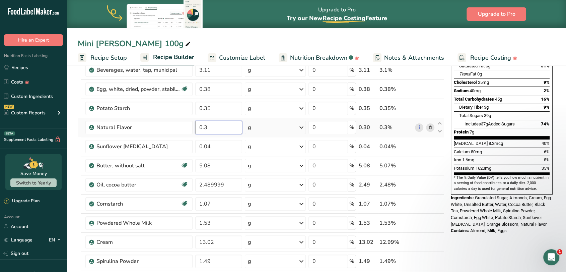
click at [204, 125] on input "0.3" at bounding box center [218, 127] width 47 height 13
type input "0.03"
click at [72, 179] on section "Add Ingredients Manage Recipe Delete Recipe Duplicate Recipe Scale Recipe Save …" at bounding box center [316, 275] width 499 height 648
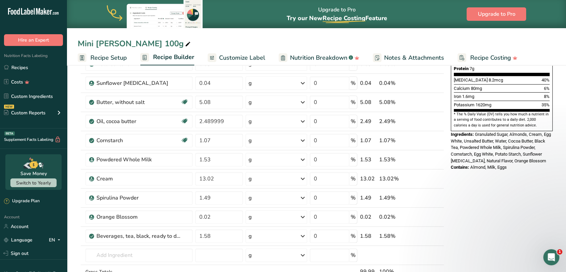
scroll to position [186, 0]
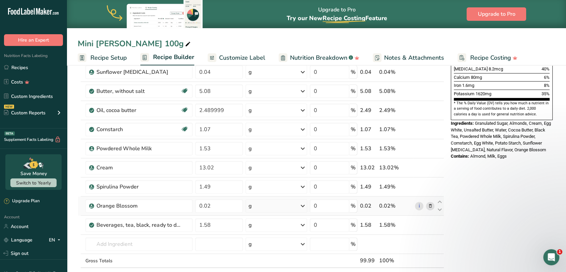
click at [429, 205] on icon at bounding box center [430, 205] width 5 height 7
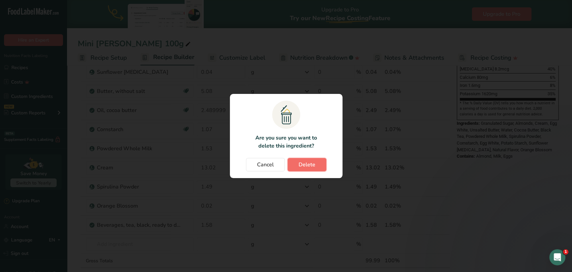
click at [301, 160] on span "Delete" at bounding box center [306, 164] width 17 height 8
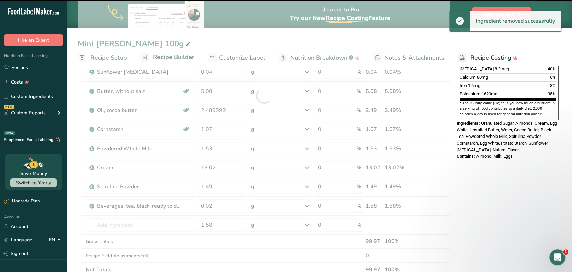
type input "1.58"
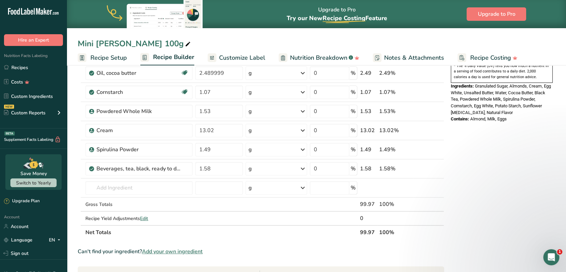
scroll to position [260, 0]
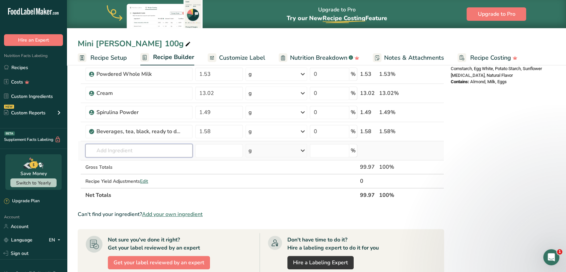
click at [92, 151] on input "text" at bounding box center [138, 150] width 107 height 13
type input "bergamot"
click at [109, 172] on div "Add your own ingredient" at bounding box center [139, 174] width 96 height 7
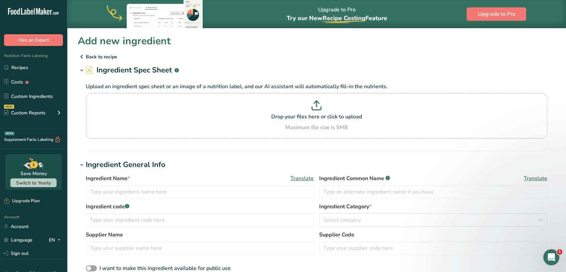
scroll to position [37, 0]
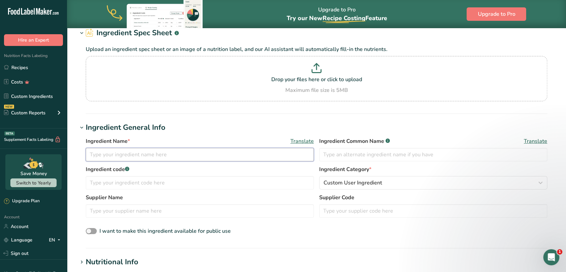
click at [136, 154] on input "text" at bounding box center [200, 154] width 228 height 13
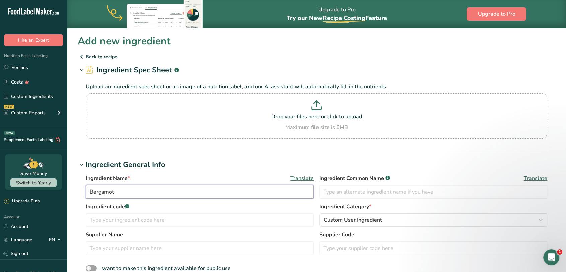
type input "Bergamot"
click at [92, 57] on p "Back to recipe" at bounding box center [316, 57] width 477 height 8
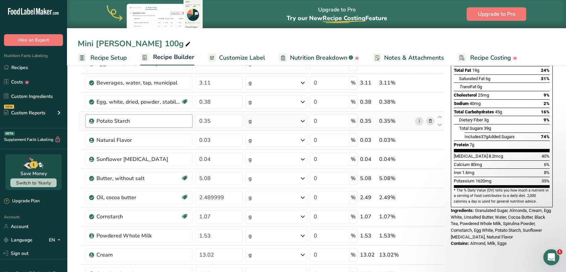
scroll to position [112, 0]
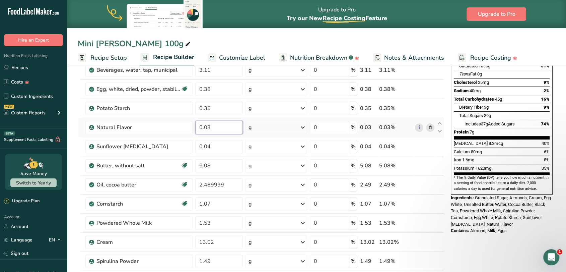
click at [214, 127] on input "0.03" at bounding box center [219, 127] width 48 height 13
type input "5"
click at [205, 127] on input "0.58" at bounding box center [218, 127] width 47 height 13
click at [204, 127] on input "0.58" at bounding box center [218, 127] width 47 height 13
type input "0.058"
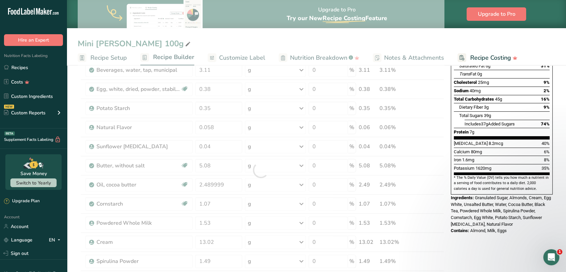
click at [75, 86] on section "Add Ingredients Manage Recipe Delete Recipe Duplicate Recipe Scale Recipe Save …" at bounding box center [316, 265] width 499 height 629
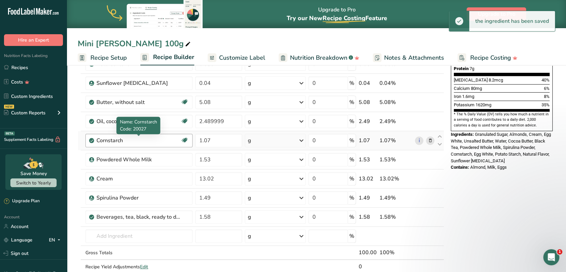
scroll to position [260, 0]
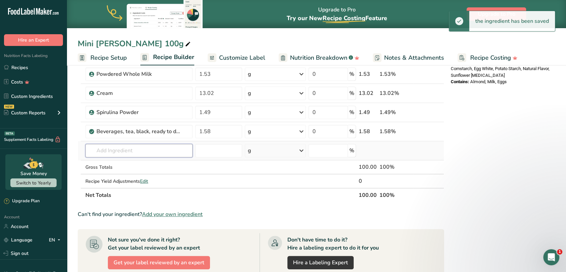
click at [124, 148] on input "text" at bounding box center [138, 150] width 107 height 13
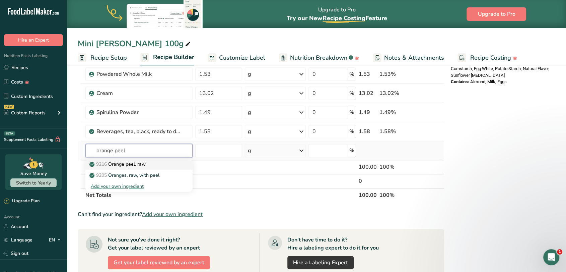
type input "orange peel"
click at [132, 161] on p "9216 Orange peel, raw" at bounding box center [118, 163] width 55 height 7
type input "Orange peel, raw"
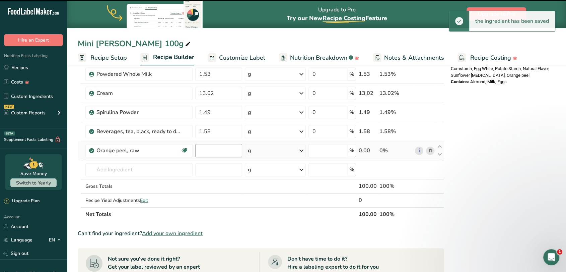
type input "0"
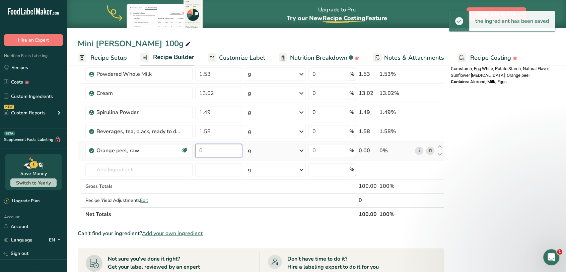
drag, startPoint x: 216, startPoint y: 150, endPoint x: 198, endPoint y: 152, distance: 18.5
click at [198, 152] on input "0" at bounding box center [218, 150] width 47 height 13
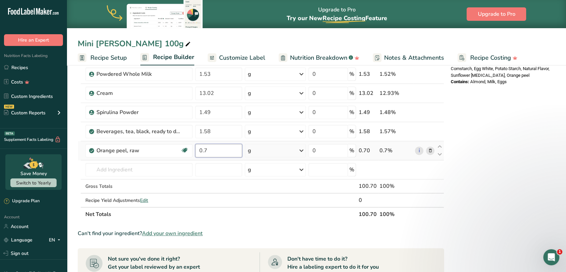
click at [205, 148] on input "0.7" at bounding box center [218, 150] width 47 height 13
type input "0.007"
click at [168, 169] on div "Ingredient * Amount * Unit * Waste * .a-a{fill:#347362;}.b-a{fill:#fff;} Grams …" at bounding box center [261, 30] width 366 height 381
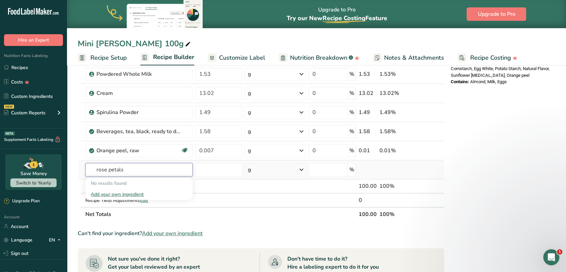
type input "rose petals"
click at [123, 194] on div "Add your own ingredient" at bounding box center [139, 194] width 96 height 7
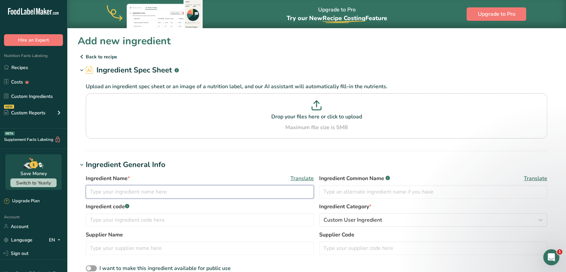
click at [136, 197] on input "text" at bounding box center [200, 191] width 228 height 13
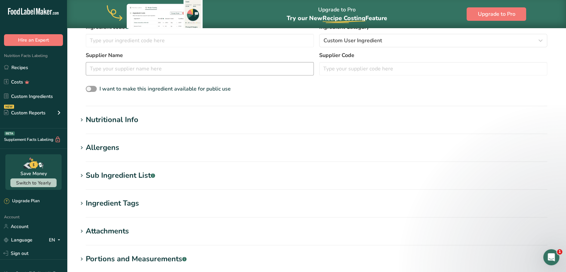
scroll to position [186, 0]
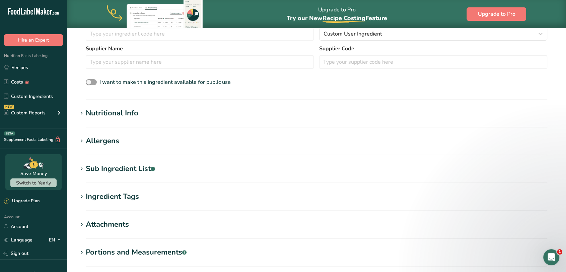
type input "Rose Petals"
click at [115, 111] on div "Nutritional Info" at bounding box center [112, 112] width 53 height 11
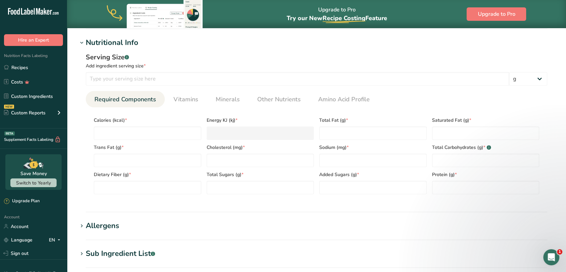
scroll to position [260, 0]
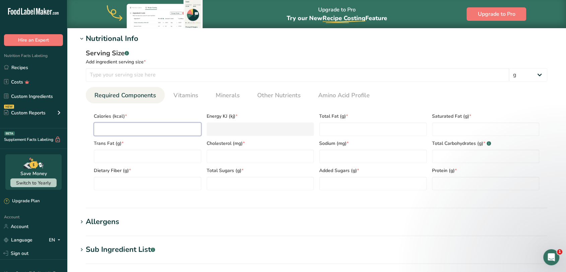
click at [154, 129] on input "number" at bounding box center [147, 128] width 107 height 13
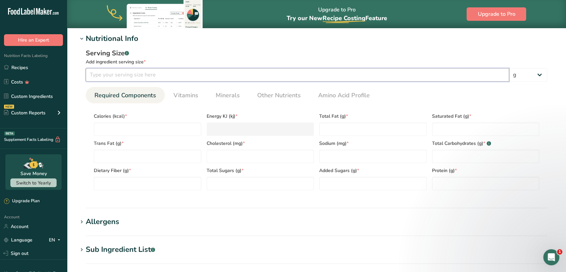
click at [143, 75] on input "number" at bounding box center [297, 74] width 423 height 13
type input "1"
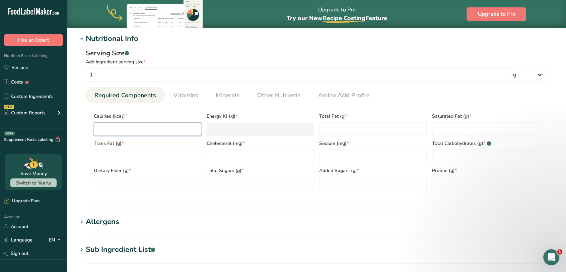
click at [125, 128] on input "number" at bounding box center [147, 128] width 107 height 13
type input "1"
type KJ "4.2"
type input "1"
click at [344, 132] on Fat "number" at bounding box center [372, 128] width 107 height 13
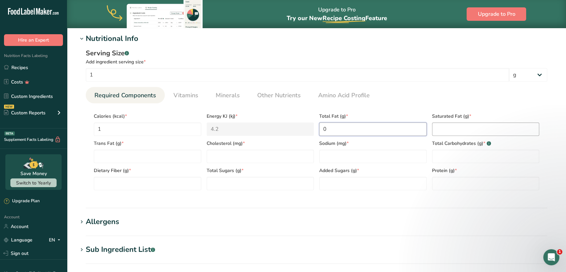
type Fat "0"
click at [435, 132] on Fat "number" at bounding box center [485, 128] width 107 height 13
type Fat "0"
click at [165, 160] on Fat "number" at bounding box center [147, 155] width 107 height 13
type Fat "0"
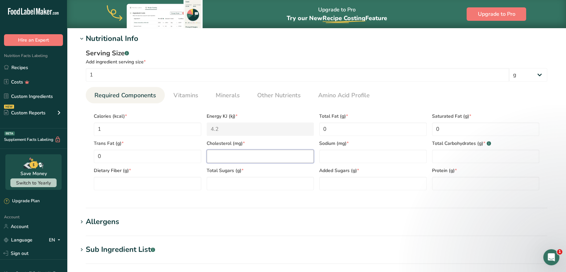
click at [248, 153] on input "number" at bounding box center [260, 155] width 107 height 13
type input "0"
click at [347, 160] on input "number" at bounding box center [372, 155] width 107 height 13
type input "0"
click at [458, 157] on Carbohydrates "number" at bounding box center [485, 155] width 107 height 13
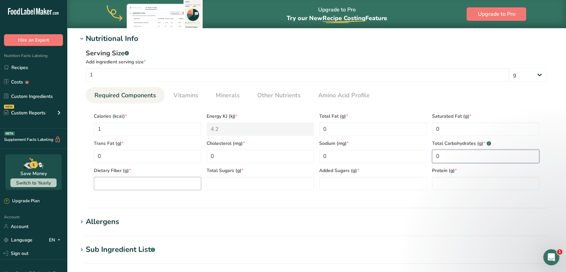
type Carbohydrates "0"
click at [194, 178] on Fiber "number" at bounding box center [147, 182] width 107 height 13
type Fiber "0"
click at [265, 184] on Sugars "number" at bounding box center [260, 182] width 107 height 13
type Sugars "0"
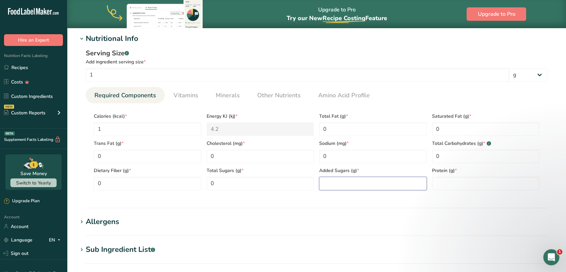
click at [357, 183] on Sugars "number" at bounding box center [372, 182] width 107 height 13
type Sugars "0"
click at [447, 184] on input "number" at bounding box center [485, 182] width 107 height 13
type input "0"
click at [257, 214] on section "Add new ingredient Back to recipe Ingredient Spec Sheet .a-a{fill:#347362;}.b-a…" at bounding box center [316, 87] width 499 height 639
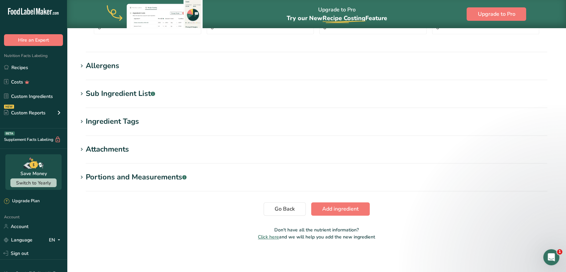
scroll to position [417, 0]
click at [349, 207] on span "Add ingredient" at bounding box center [340, 208] width 36 height 8
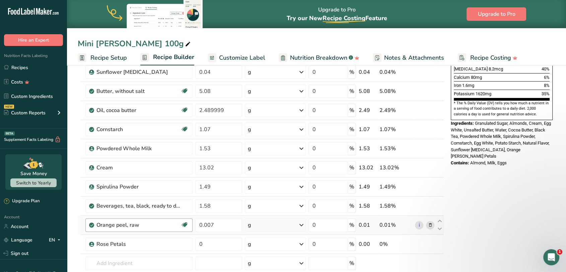
scroll to position [223, 0]
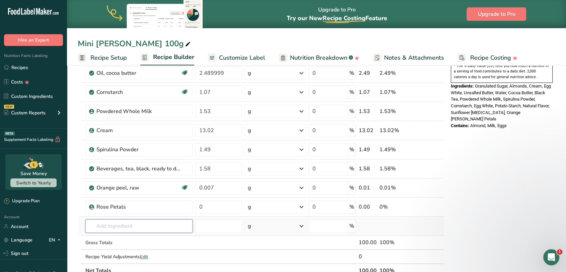
click at [104, 227] on input "text" at bounding box center [138, 225] width 107 height 13
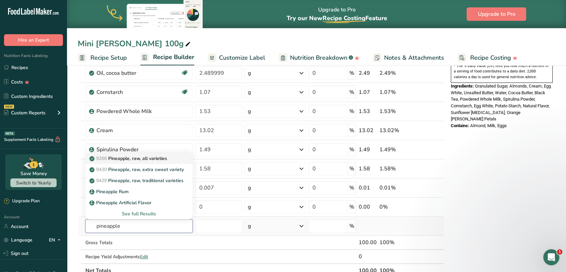
type input "pineapple"
click at [137, 158] on p "9266 Pineapple, raw, all varieties" at bounding box center [129, 158] width 76 height 7
type input "Pineapple, raw, all varieties"
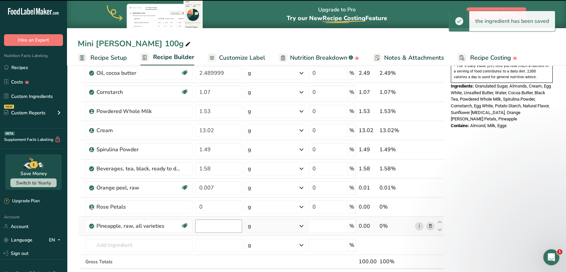
type input "0"
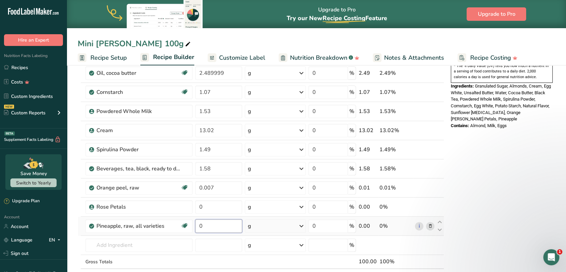
drag, startPoint x: 214, startPoint y: 226, endPoint x: 200, endPoint y: 228, distance: 14.9
click at [200, 228] on input "0" at bounding box center [218, 225] width 47 height 13
click at [204, 224] on input "0.2" at bounding box center [218, 225] width 47 height 13
type input "0.002"
click at [200, 208] on div "Ingredient * Amount * Unit * Waste * .a-a{fill:#347362;}.b-a{fill:#fff;} Grams …" at bounding box center [261, 86] width 366 height 419
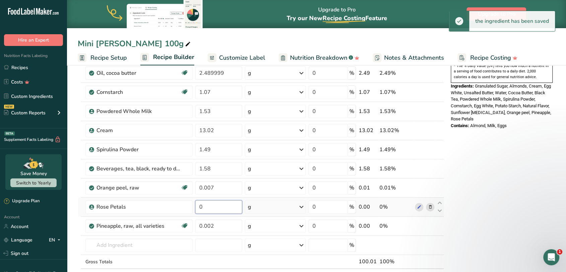
drag, startPoint x: 203, startPoint y: 206, endPoint x: 199, endPoint y: 207, distance: 3.8
click at [199, 207] on input "0" at bounding box center [218, 206] width 47 height 13
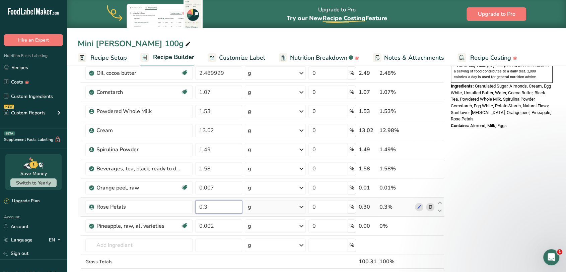
click at [203, 209] on input "0.3" at bounding box center [218, 206] width 47 height 13
type input "0.003"
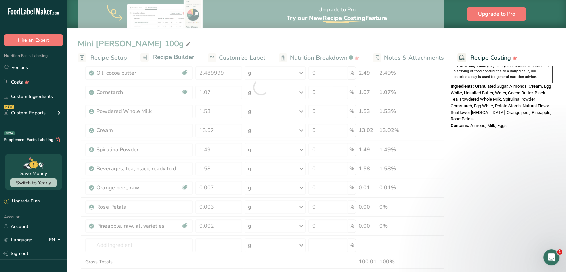
click at [69, 234] on section "Add Ingredients Manage Recipe Delete Recipe Duplicate Recipe Scale Recipe Save …" at bounding box center [316, 183] width 499 height 686
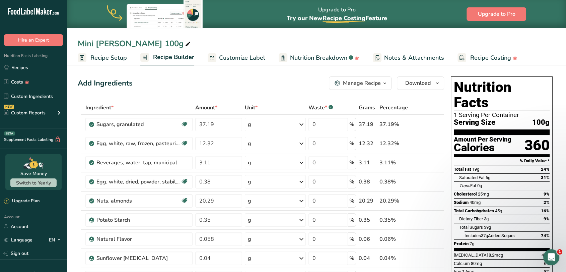
scroll to position [0, 0]
click at [407, 86] on span "Download" at bounding box center [417, 83] width 25 height 8
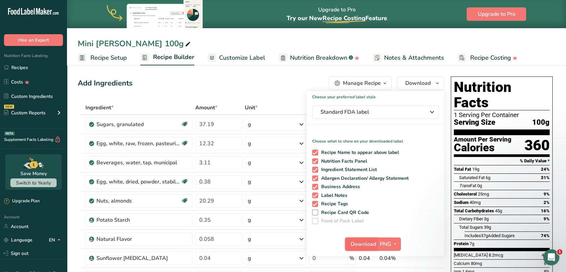
click at [354, 241] on span "Download" at bounding box center [363, 244] width 25 height 8
click at [171, 79] on div "Add Ingredients Manage Recipe Delete Recipe Duplicate Recipe Scale Recipe Save …" at bounding box center [261, 82] width 366 height 13
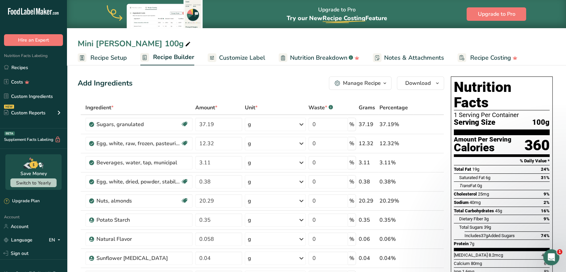
click at [153, 86] on div "Add Ingredients Manage Recipe Delete Recipe Duplicate Recipe Scale Recipe Save …" at bounding box center [261, 82] width 366 height 13
click at [362, 82] on div "Manage Recipe" at bounding box center [362, 83] width 38 height 8
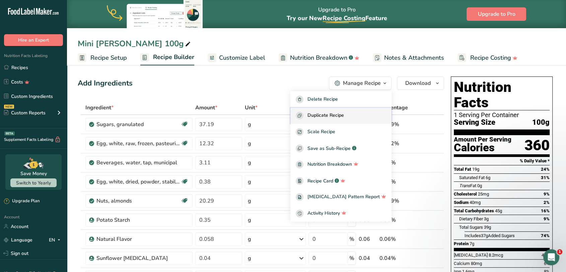
click at [356, 113] on div "Duplicate Recipe" at bounding box center [341, 116] width 90 height 8
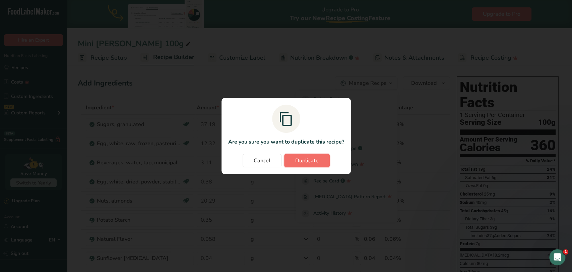
click at [308, 160] on span "Duplicate" at bounding box center [306, 160] width 23 height 8
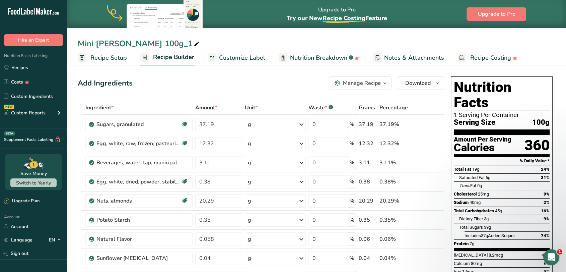
drag, startPoint x: 97, startPoint y: 44, endPoint x: 160, endPoint y: 44, distance: 63.0
click at [160, 44] on div "Mini [PERSON_NAME] 100g_1" at bounding box center [139, 44] width 123 height 12
drag, startPoint x: 97, startPoint y: 42, endPoint x: 149, endPoint y: 41, distance: 51.9
click at [149, 41] on input "Mini [PERSON_NAME] 100g_1" at bounding box center [316, 44] width 477 height 12
click at [186, 45] on input "Mini Lemon Macaron 100g_1" at bounding box center [316, 44] width 477 height 12
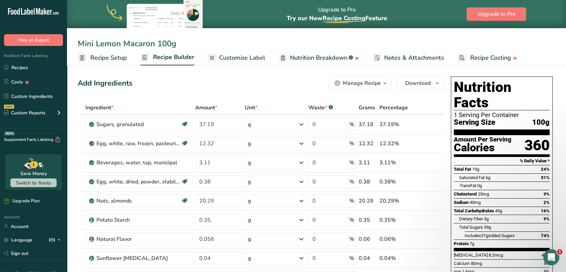
type input "Mini Lemon Macaron 100g"
click at [219, 79] on div "Add Ingredients Manage Recipe Delete Recipe Duplicate Recipe Scale Recipe Save …" at bounding box center [261, 82] width 366 height 13
drag, startPoint x: 218, startPoint y: 122, endPoint x: 181, endPoint y: 100, distance: 42.8
click at [198, 123] on input "37.19" at bounding box center [218, 124] width 47 height 13
type input "41.69"
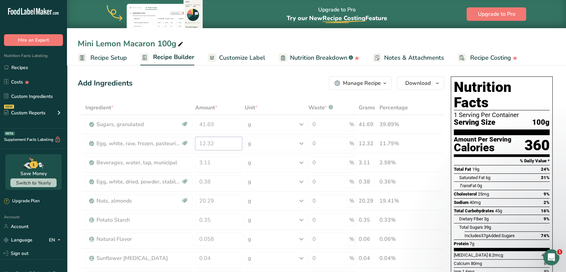
drag, startPoint x: 221, startPoint y: 143, endPoint x: 210, endPoint y: 144, distance: 11.1
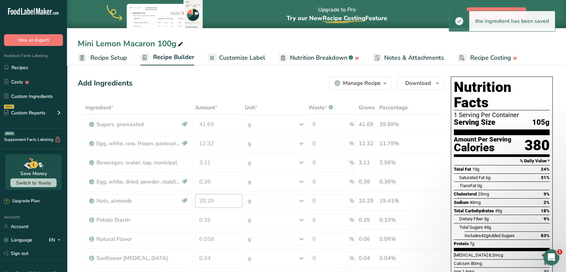
drag, startPoint x: 218, startPoint y: 200, endPoint x: 198, endPoint y: 202, distance: 20.5
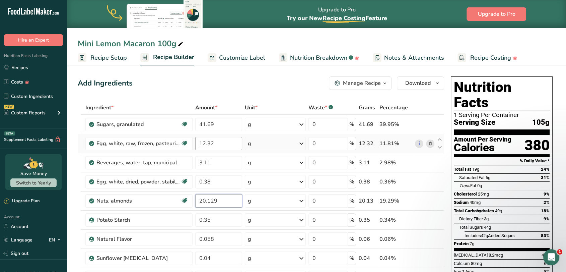
type input "20.129"
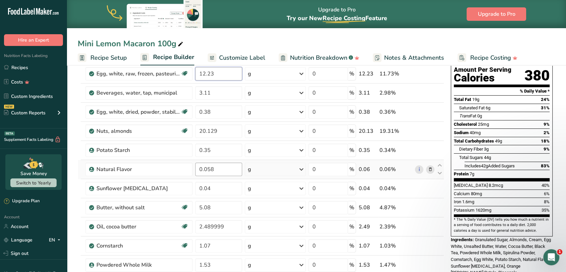
scroll to position [74, 0]
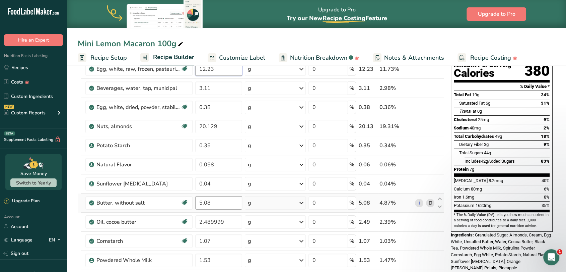
type input "12.23"
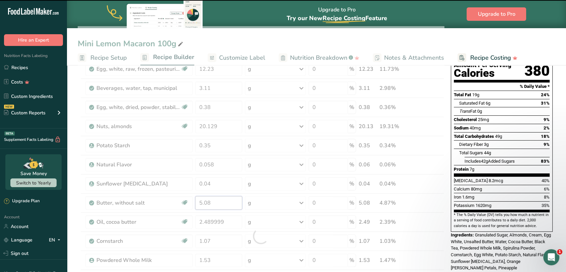
drag, startPoint x: 217, startPoint y: 201, endPoint x: 204, endPoint y: 204, distance: 14.0
click at [204, 204] on div "Ingredient * Amount * Unit * Waste * .a-a{fill:#347362;}.b-a{fill:#fff;} Grams …" at bounding box center [261, 235] width 366 height 419
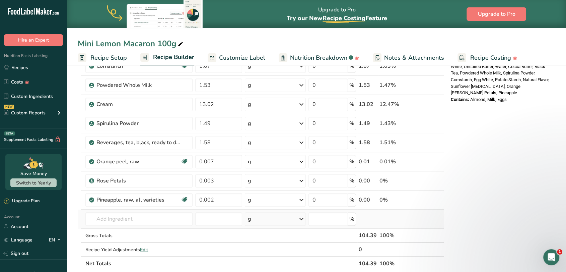
scroll to position [260, 0]
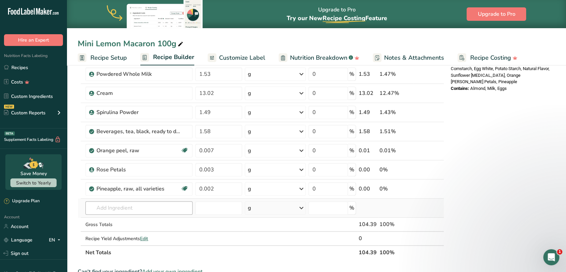
type input "5.209999"
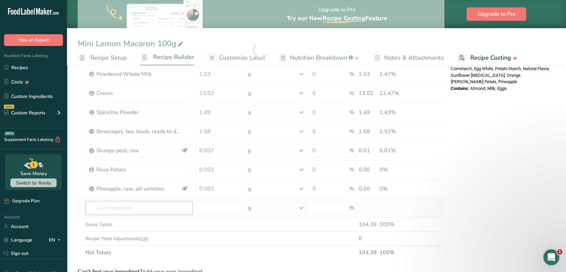
click at [150, 207] on div "Ingredient * Amount * Unit * Waste * .a-a{fill:#347362;}.b-a{fill:#fff;} Grams …" at bounding box center [261, 49] width 366 height 419
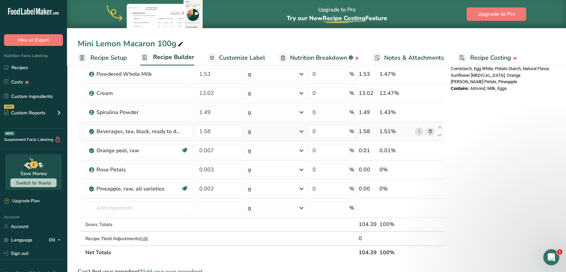
click at [430, 131] on icon at bounding box center [430, 131] width 5 height 7
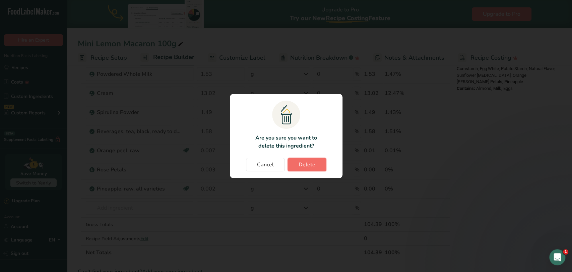
click at [316, 161] on button "Delete" at bounding box center [306, 164] width 39 height 13
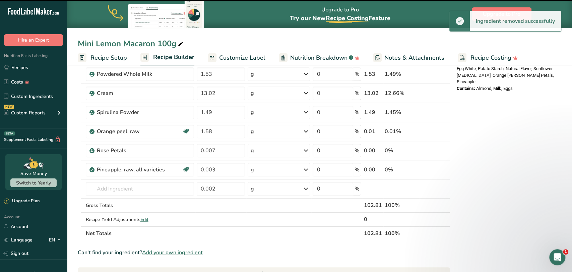
type input "0.007"
type input "0.003"
type input "0.002"
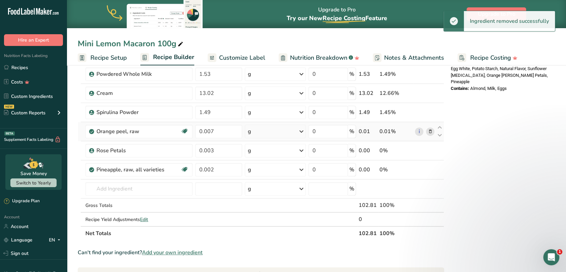
click at [430, 130] on icon at bounding box center [430, 131] width 5 height 7
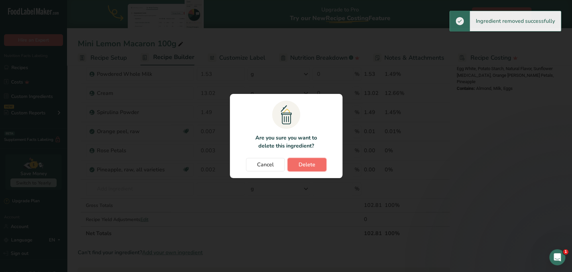
click at [320, 161] on button "Delete" at bounding box center [306, 164] width 39 height 13
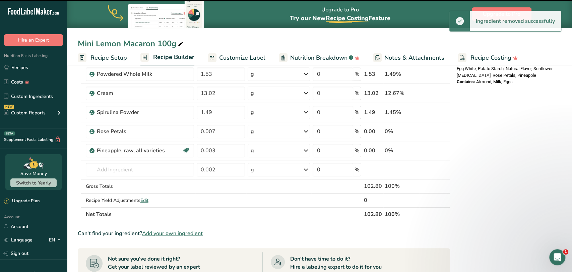
type input "0.003"
type input "0.002"
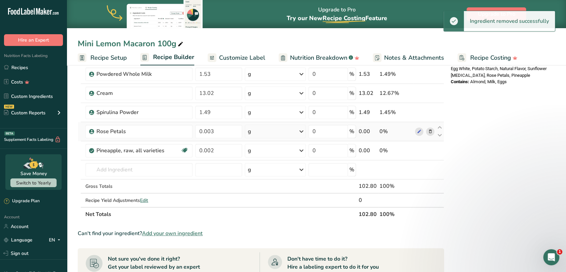
click at [429, 129] on icon at bounding box center [430, 131] width 5 height 7
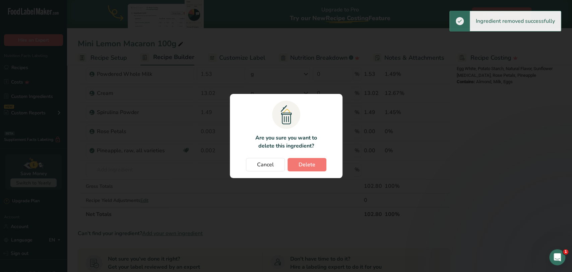
click at [328, 160] on div "Cancel [GEOGRAPHIC_DATA]" at bounding box center [285, 164] width 99 height 13
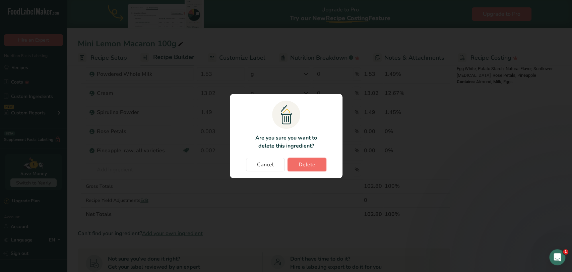
click at [317, 165] on button "Delete" at bounding box center [306, 164] width 39 height 13
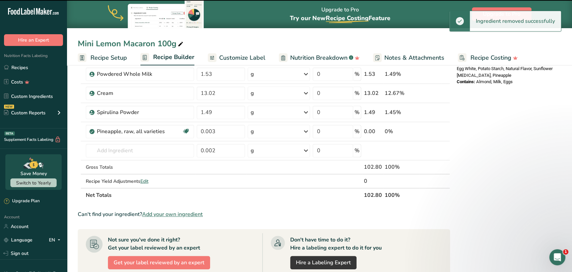
type input "0.002"
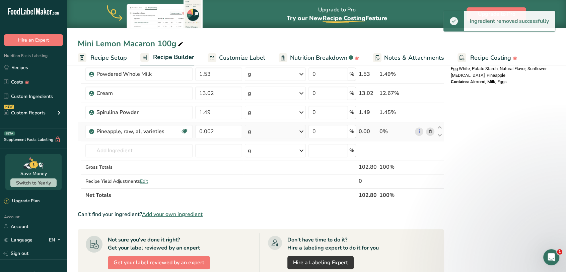
click at [429, 130] on icon at bounding box center [430, 131] width 5 height 7
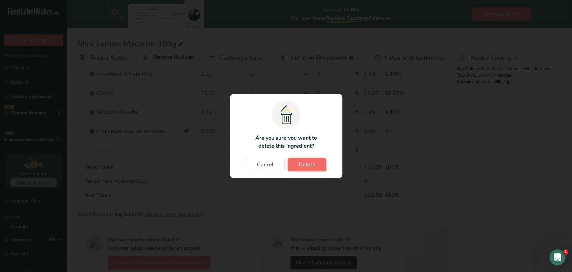
click at [314, 163] on span "Delete" at bounding box center [306, 164] width 17 height 8
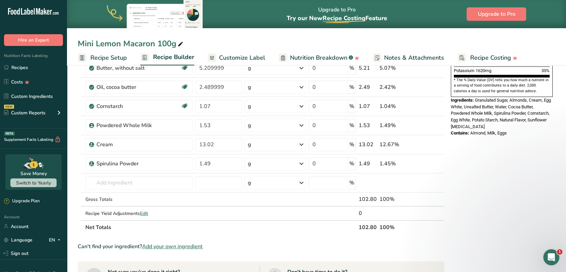
scroll to position [223, 0]
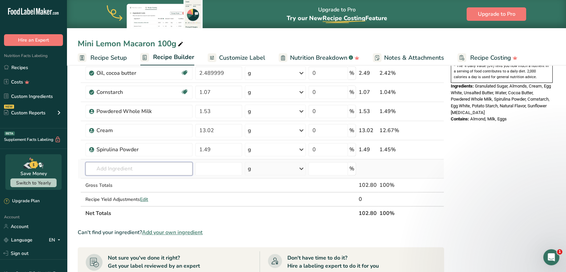
click at [122, 169] on input "text" at bounding box center [138, 168] width 107 height 13
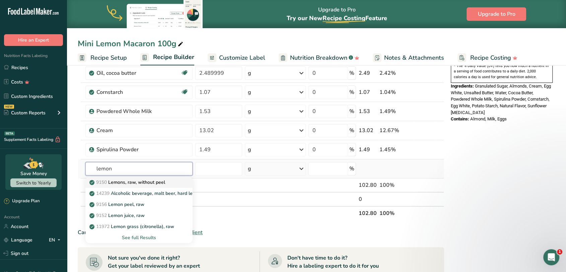
type input "lemon"
click at [125, 178] on p "9150 Lemons, raw, without peel" at bounding box center [128, 181] width 74 height 7
type input "Lemons, raw, without peel"
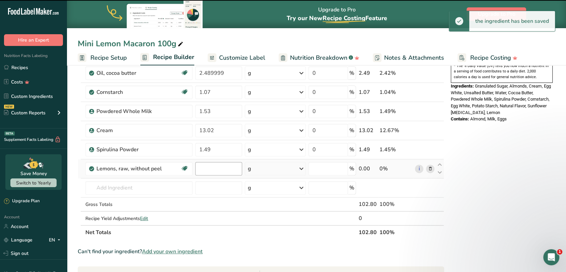
type input "0"
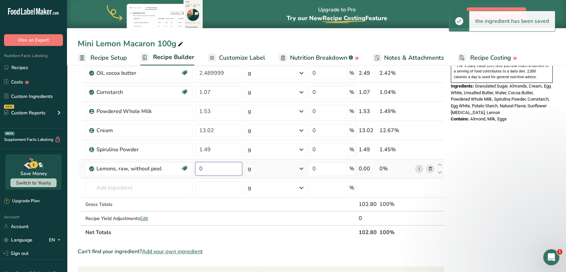
click at [221, 168] on input "0" at bounding box center [218, 168] width 47 height 13
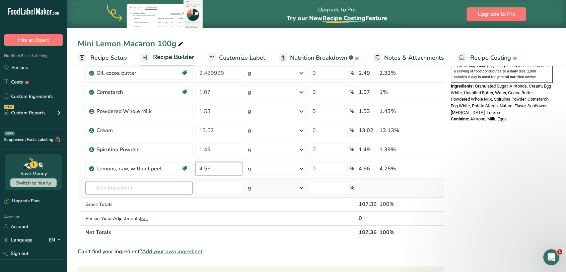
type input "4.56"
click at [139, 183] on div "Ingredient * Amount * Unit * Waste * .a-a{fill:#347362;}.b-a{fill:#fff;} Grams …" at bounding box center [261, 58] width 366 height 362
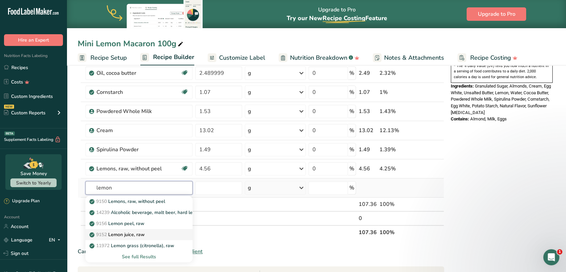
type input "lemon"
click at [145, 232] on p "9152 Lemon juice, raw" at bounding box center [118, 234] width 54 height 7
type input "Lemon juice, raw"
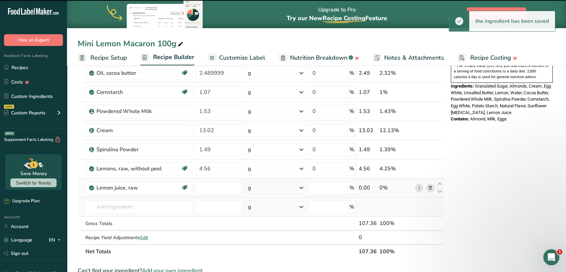
type input "0"
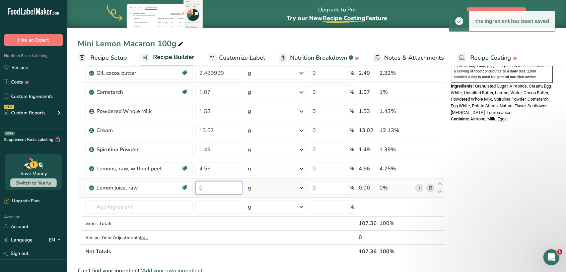
click at [232, 188] on input "0" at bounding box center [218, 187] width 47 height 13
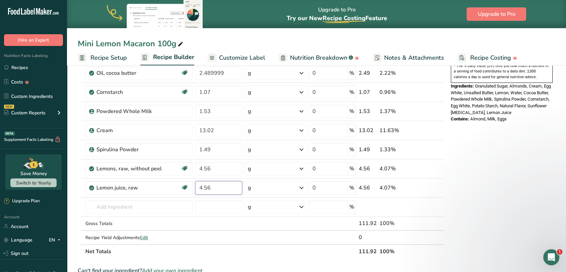
type input "4.56"
click at [74, 193] on section "Add Ingredients Manage Recipe Delete Recipe Duplicate Recipe Scale Recipe Save …" at bounding box center [316, 164] width 499 height 648
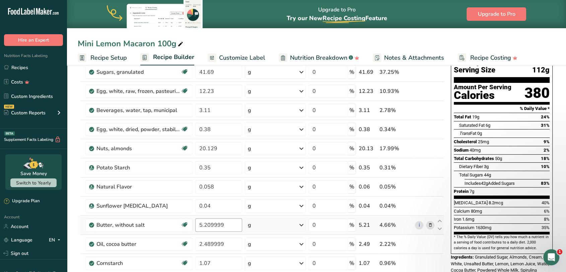
scroll to position [37, 0]
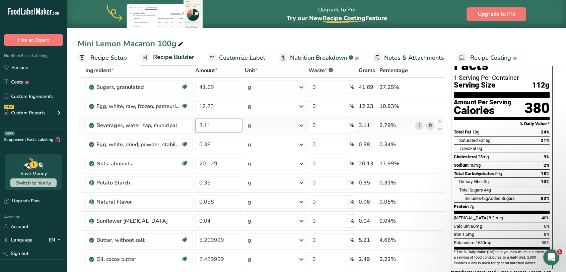
click at [215, 123] on input "3.11" at bounding box center [218, 125] width 47 height 13
type input "3.09"
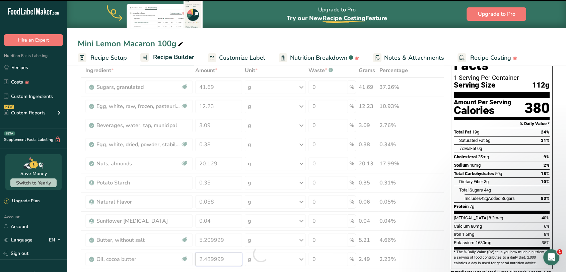
drag, startPoint x: 228, startPoint y: 257, endPoint x: 197, endPoint y: 260, distance: 31.6
click at [197, 260] on div "Ingredient * Amount * Unit * Waste * .a-a{fill:#347362;}.b-a{fill:#fff;} Grams …" at bounding box center [261, 253] width 366 height 381
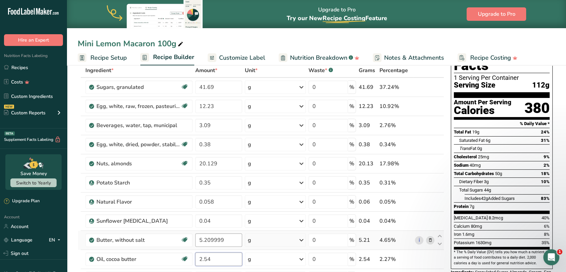
type input "2.54"
click at [230, 238] on div "Ingredient * Amount * Unit * Waste * .a-a{fill:#347362;}.b-a{fill:#fff;} Grams …" at bounding box center [261, 253] width 366 height 381
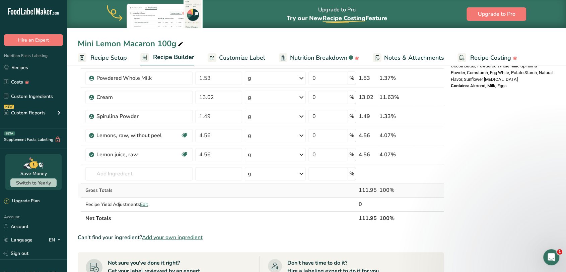
scroll to position [260, 0]
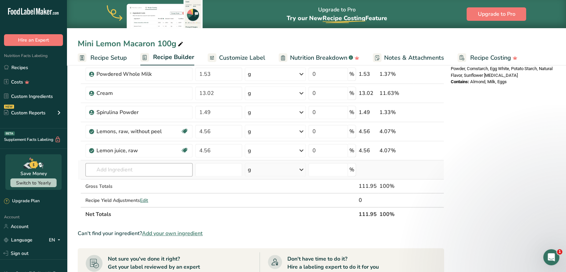
type input "5.209998"
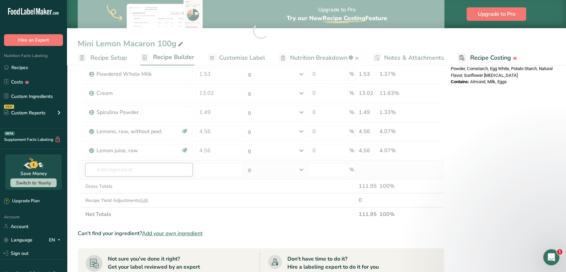
click at [144, 171] on div "Ingredient * Amount * Unit * Waste * .a-a{fill:#347362;}.b-a{fill:#fff;} Grams …" at bounding box center [261, 30] width 366 height 381
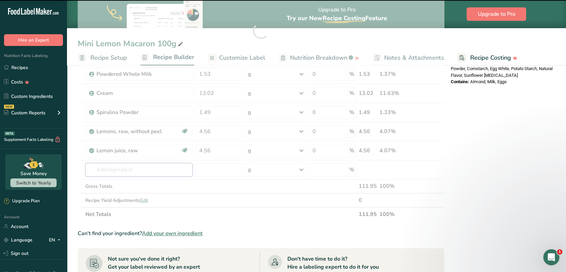
type input "l"
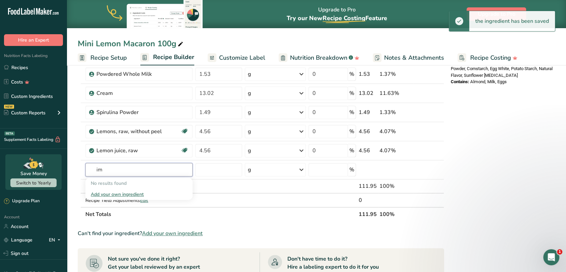
type input "i"
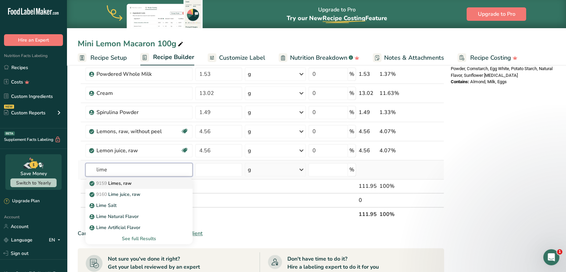
type input "lime"
click at [124, 185] on p "9159 Limes, raw" at bounding box center [111, 182] width 41 height 7
type input "Limes, raw"
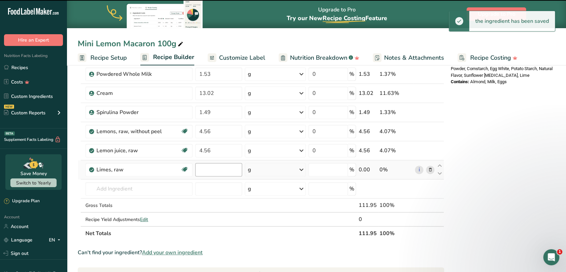
type input "0"
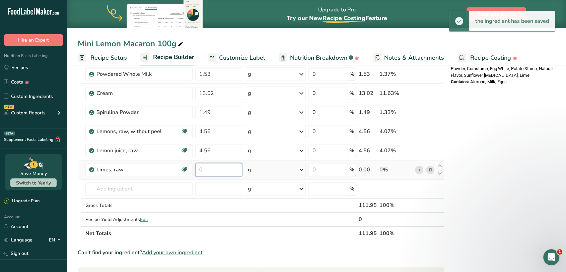
click at [196, 169] on input "0" at bounding box center [218, 169] width 47 height 13
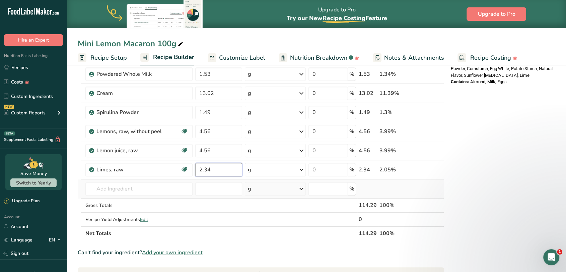
scroll to position [223, 0]
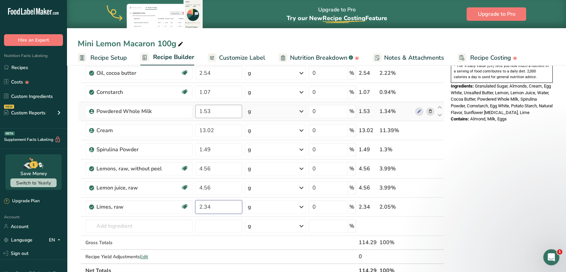
type input "2.34"
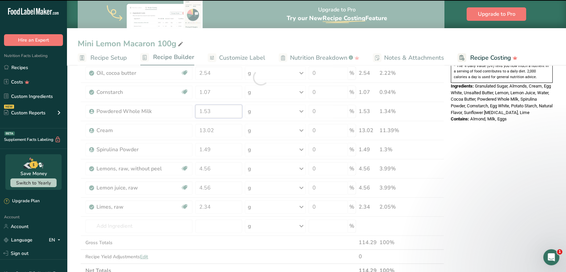
drag, startPoint x: 215, startPoint y: 112, endPoint x: 201, endPoint y: 113, distance: 14.8
click at [201, 113] on div "Ingredient * Amount * Unit * Waste * .a-a{fill:#347362;}.b-a{fill:#fff;} Grams …" at bounding box center [261, 77] width 366 height 400
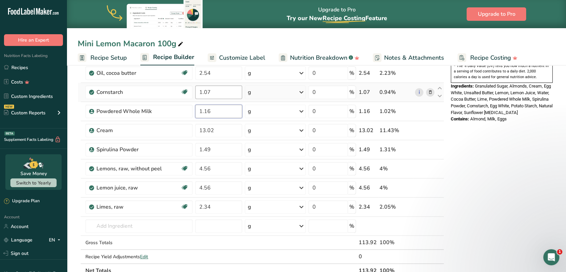
type input "1.16"
click at [222, 93] on div "Ingredient * Amount * Unit * Waste * .a-a{fill:#347362;}.b-a{fill:#fff;} Grams …" at bounding box center [261, 77] width 366 height 400
type input "1.09"
click at [111, 226] on div "Ingredient * Amount * Unit * Waste * .a-a{fill:#347362;}.b-a{fill:#fff;} Grams …" at bounding box center [261, 77] width 366 height 400
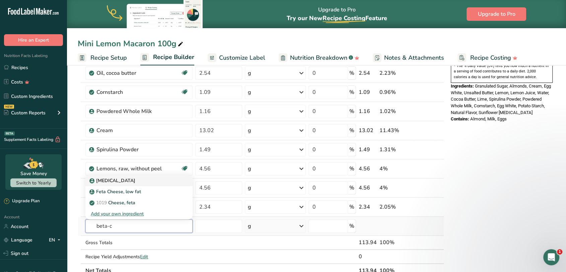
type input "beta-c"
click at [121, 182] on p "[MEDICAL_DATA]" at bounding box center [113, 180] width 45 height 7
type input "[MEDICAL_DATA]"
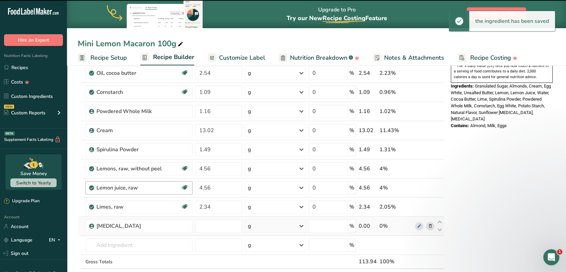
type input "0"
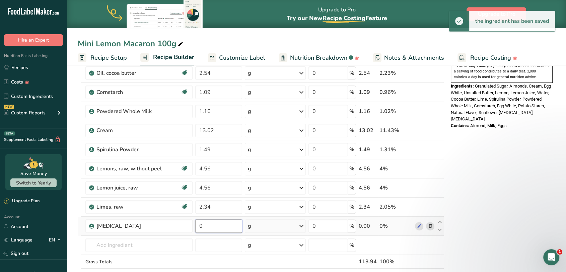
click at [196, 224] on input "0" at bounding box center [218, 225] width 47 height 13
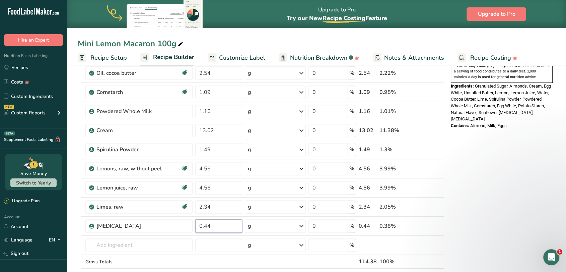
type input "0.44"
click at [71, 227] on section "Add Ingredients Manage Recipe Delete Recipe Duplicate Recipe Scale Recipe Save …" at bounding box center [316, 183] width 499 height 686
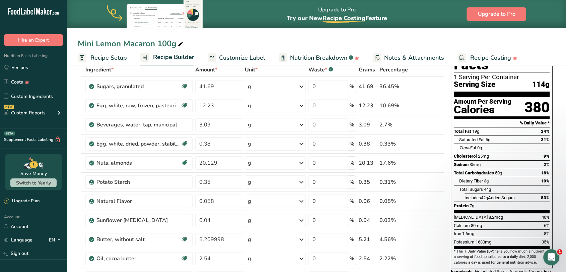
scroll to position [37, 0]
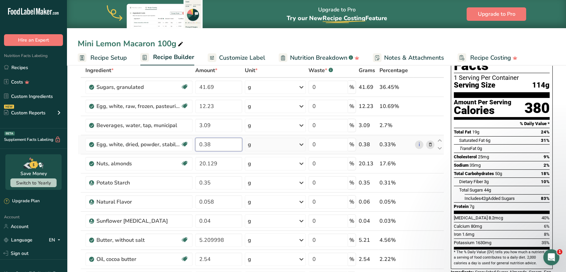
click at [218, 142] on input "0.38" at bounding box center [218, 144] width 47 height 13
click at [214, 181] on div "Ingredient * Amount * Unit * Waste * .a-a{fill:#347362;}.b-a{fill:#fff;} Grams …" at bounding box center [261, 272] width 366 height 419
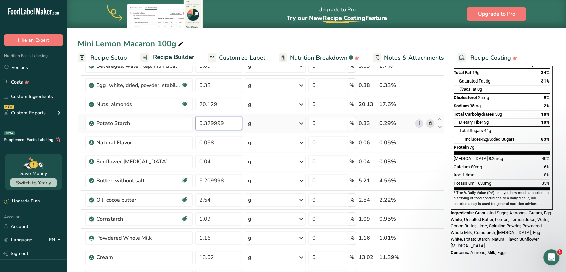
scroll to position [112, 0]
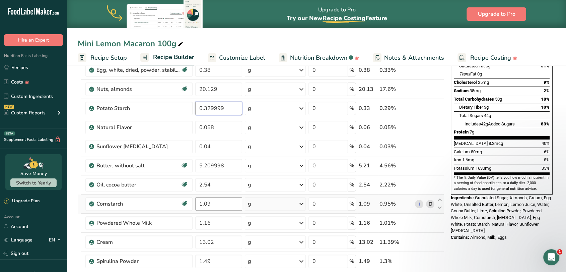
type input "0.329999"
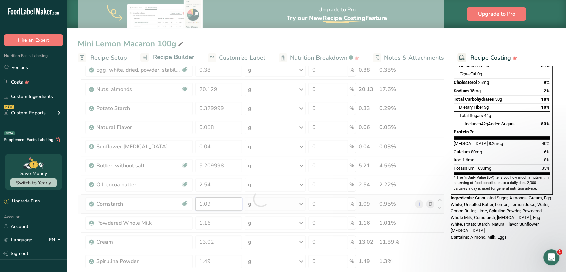
click at [215, 201] on div "Ingredient * Amount * Unit * Waste * .a-a{fill:#347362;}.b-a{fill:#fff;} Grams …" at bounding box center [261, 198] width 366 height 419
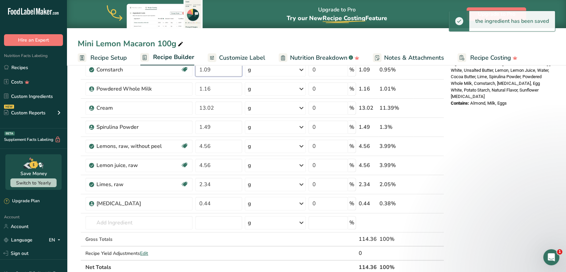
scroll to position [260, 0]
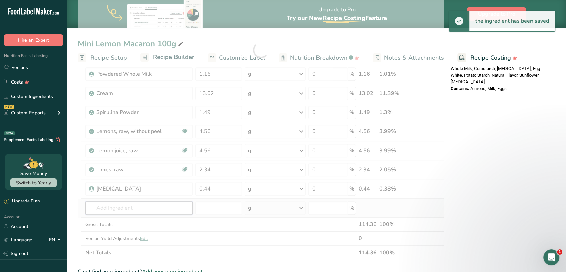
click at [132, 205] on div "Ingredient * Amount * Unit * Waste * .a-a{fill:#347362;}.b-a{fill:#fff;} Grams …" at bounding box center [261, 49] width 366 height 419
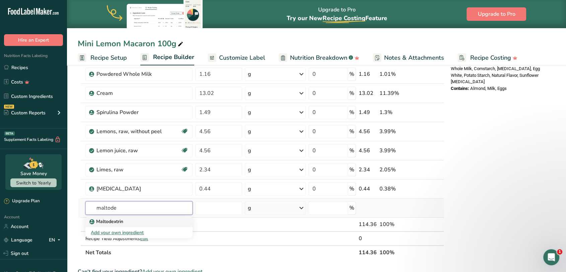
type input "maltode"
click at [118, 221] on p "Maltodextrin" at bounding box center [107, 221] width 32 height 7
type input "Maltodextrin"
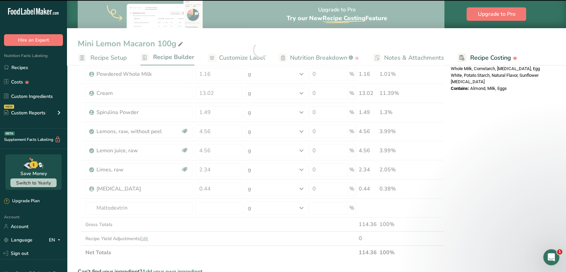
type input "0"
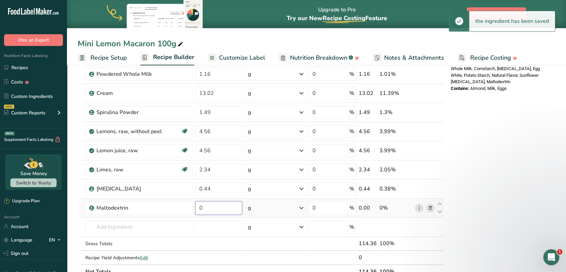
click at [223, 208] on input "0" at bounding box center [218, 207] width 47 height 13
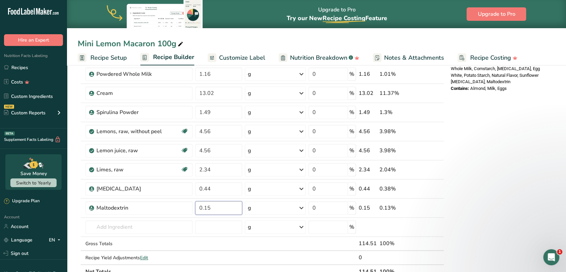
type input "0.15"
click at [72, 206] on section "Add Ingredients Manage Recipe Delete Recipe Duplicate Recipe Scale Recipe Save …" at bounding box center [316, 155] width 499 height 705
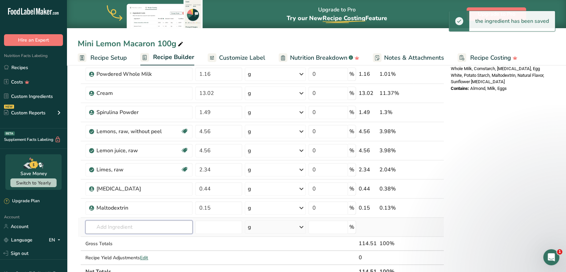
click at [158, 230] on input "text" at bounding box center [138, 226] width 107 height 13
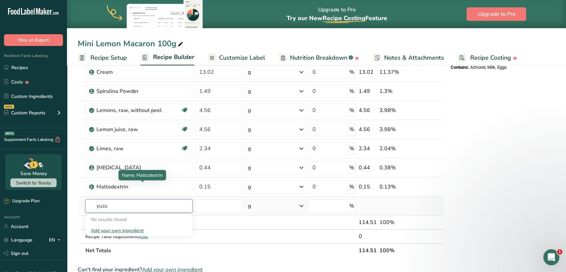
scroll to position [297, 0]
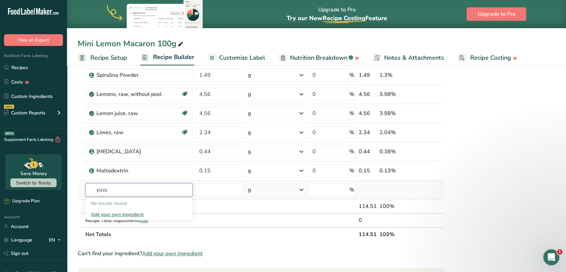
type input "yuzu"
click at [135, 212] on div "Add your own ingredient" at bounding box center [139, 214] width 96 height 7
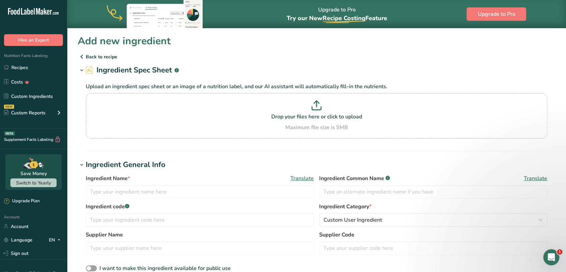
scroll to position [74, 0]
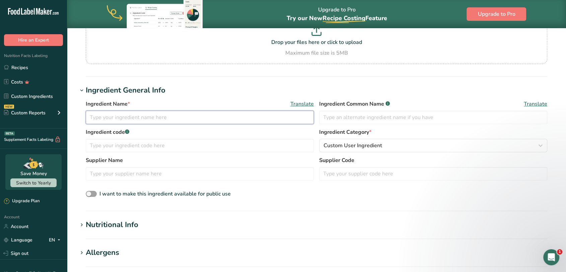
click at [120, 117] on input "text" at bounding box center [200, 116] width 228 height 13
type input "[PERSON_NAME]"
click at [84, 226] on icon at bounding box center [82, 224] width 6 height 9
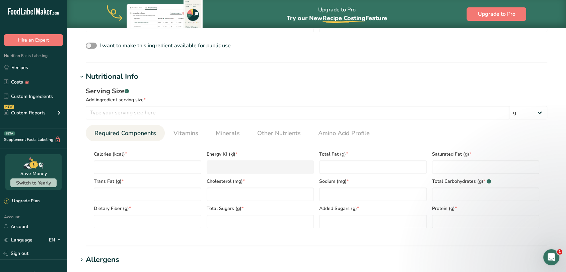
scroll to position [223, 0]
click at [537, 113] on select "g kg mg mcg lb oz l mL fl oz tbsp tsp cup qt gallon" at bounding box center [528, 111] width 38 height 13
select select "19"
click at [509, 105] on select "g kg mg mcg lb oz l mL fl oz tbsp tsp cup qt gallon" at bounding box center [528, 111] width 38 height 13
select select "22"
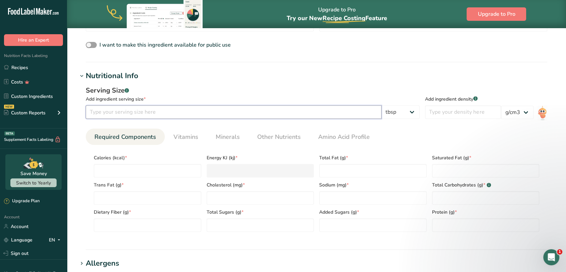
click at [201, 113] on input "number" at bounding box center [234, 111] width 296 height 13
type input "1"
click at [138, 172] on input "number" at bounding box center [147, 170] width 107 height 13
type input "0"
type KJ "0"
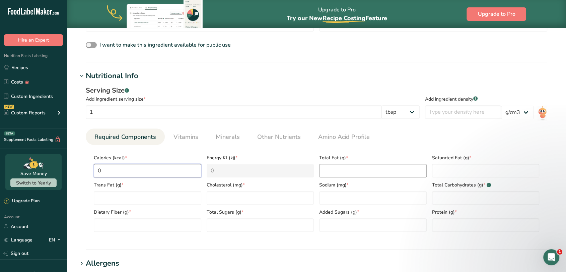
type input "0"
click at [339, 169] on Fat "number" at bounding box center [372, 170] width 107 height 13
type Fat "0"
click at [435, 171] on Fat "number" at bounding box center [485, 170] width 107 height 13
type Fat "0"
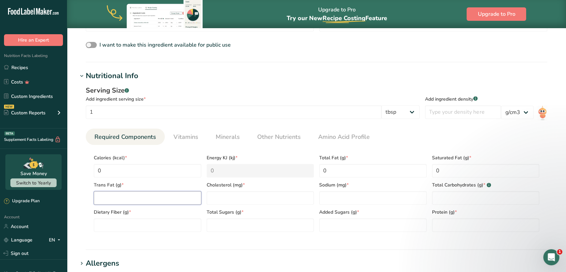
click at [139, 197] on Fat "number" at bounding box center [147, 197] width 107 height 13
type Fat "0"
click at [237, 196] on input "number" at bounding box center [260, 197] width 107 height 13
type input "0"
drag, startPoint x: 343, startPoint y: 194, endPoint x: 356, endPoint y: 195, distance: 12.7
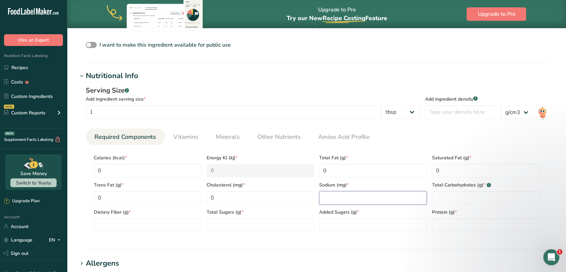
click at [344, 194] on input "number" at bounding box center [372, 197] width 107 height 13
type input "0"
click at [443, 197] on Carbohydrates "number" at bounding box center [485, 197] width 107 height 13
type Carbohydrates "0"
click at [147, 230] on Fiber "number" at bounding box center [147, 224] width 107 height 13
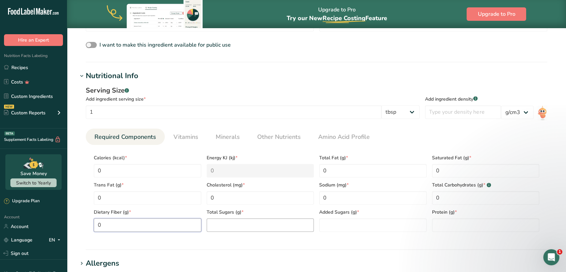
type Fiber "0"
click at [234, 226] on Sugars "number" at bounding box center [260, 224] width 107 height 13
type Sugars "2"
drag, startPoint x: 447, startPoint y: 200, endPoint x: 436, endPoint y: 200, distance: 11.0
click at [436, 200] on Carbohydrates "0" at bounding box center [485, 197] width 107 height 13
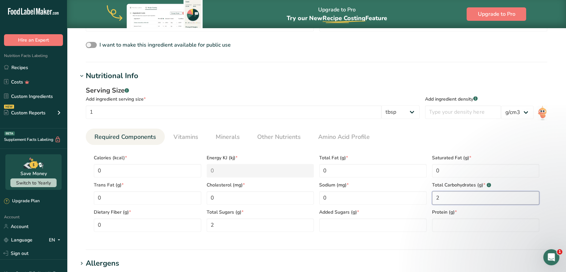
type Carbohydrates "2"
click at [371, 231] on section "Calories (kcal) * 0 Energy KJ (kj) * 0 Total Fat (g) * 0 Saturated Fat (g) * 0 …" at bounding box center [316, 191] width 461 height 92
click at [372, 228] on Sugars "number" at bounding box center [372, 224] width 107 height 13
type Sugars "0"
click at [461, 227] on input "number" at bounding box center [485, 224] width 107 height 13
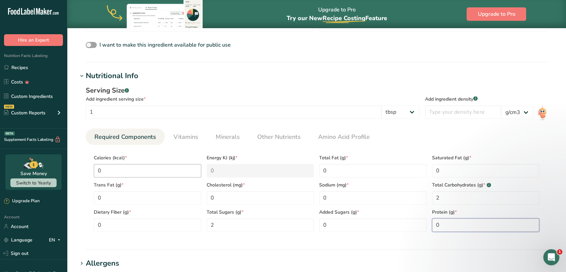
type input "0"
drag, startPoint x: 111, startPoint y: 173, endPoint x: 97, endPoint y: 174, distance: 13.8
click at [97, 174] on input "0" at bounding box center [147, 170] width 107 height 13
type input "2"
type KJ "8.4"
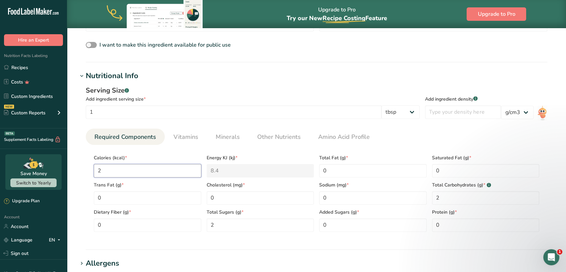
type input "2"
click at [294, 80] on h1 "Nutritional Info" at bounding box center [316, 75] width 477 height 11
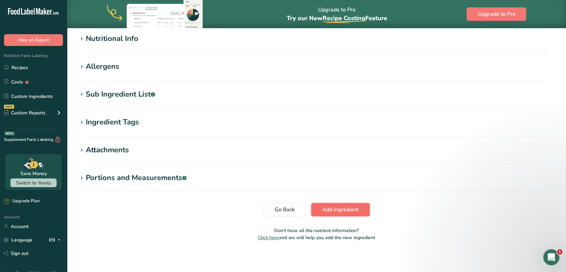
click at [338, 208] on span "Add ingredient" at bounding box center [340, 209] width 36 height 8
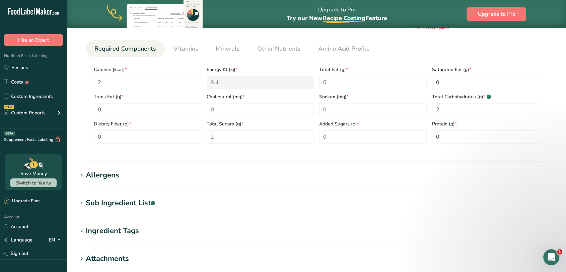
scroll to position [46, 0]
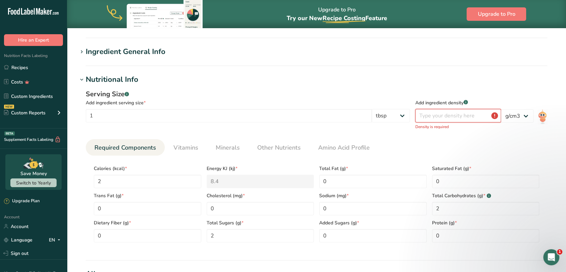
click at [439, 118] on input "number" at bounding box center [458, 115] width 86 height 13
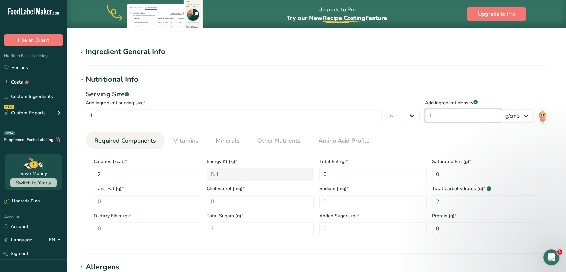
type input "1"
click at [290, 78] on h1 "Nutritional Info" at bounding box center [316, 79] width 477 height 11
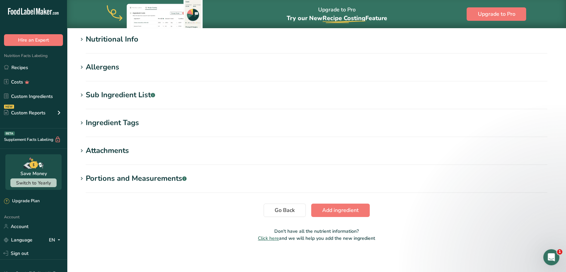
scroll to position [88, 0]
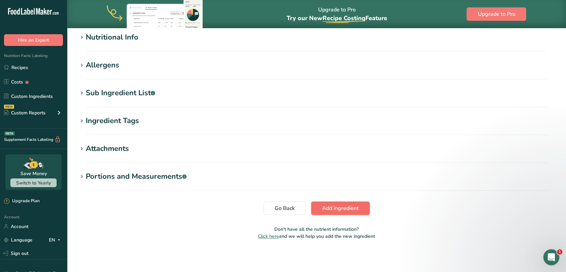
click at [352, 210] on span "Add ingredient" at bounding box center [340, 208] width 36 height 8
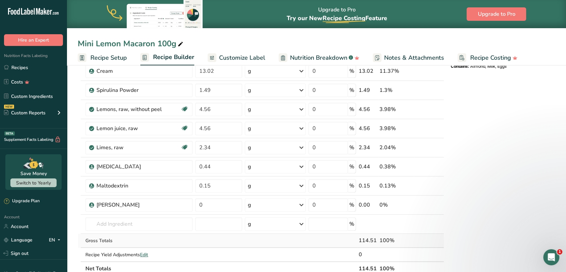
scroll to position [297, 0]
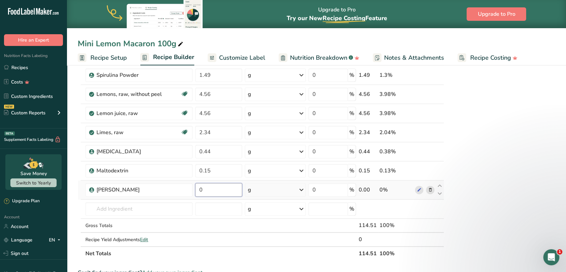
click at [215, 187] on input "0" at bounding box center [218, 189] width 47 height 13
click at [197, 189] on input "0" at bounding box center [218, 189] width 47 height 13
click at [205, 189] on input "0.5" at bounding box center [218, 189] width 47 height 13
type input "0.05"
click at [73, 210] on section "Add Ingredients Manage Recipe Delete Recipe Duplicate Recipe Scale Recipe Save …" at bounding box center [316, 128] width 499 height 724
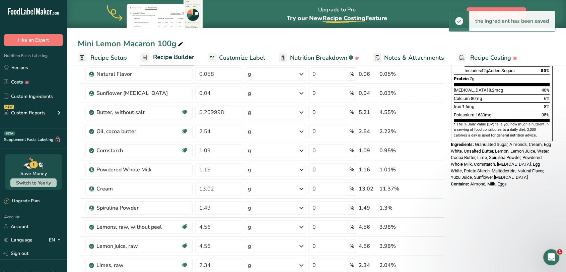
scroll to position [149, 0]
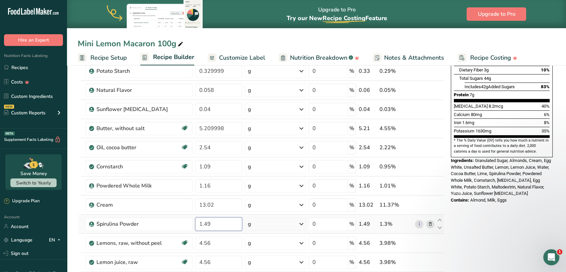
drag, startPoint x: 209, startPoint y: 223, endPoint x: 197, endPoint y: 224, distance: 12.4
click at [197, 224] on input "1.49" at bounding box center [218, 223] width 47 height 13
click at [204, 223] on input "0.1" at bounding box center [218, 223] width 47 height 13
type input "0.01"
click at [72, 216] on section "Add Ingredients Manage Recipe Delete Recipe Duplicate Recipe Scale Recipe Save …" at bounding box center [316, 276] width 499 height 724
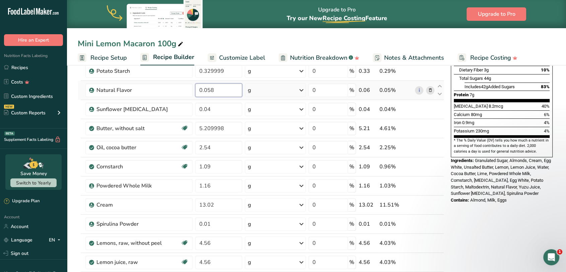
click at [214, 90] on input "0.058" at bounding box center [218, 89] width 47 height 13
click at [206, 90] on input "0.058" at bounding box center [218, 89] width 47 height 13
type input "0.001"
click at [73, 115] on section "Add Ingredients Manage Recipe Delete Recipe Duplicate Recipe Scale Recipe Save …" at bounding box center [316, 276] width 499 height 724
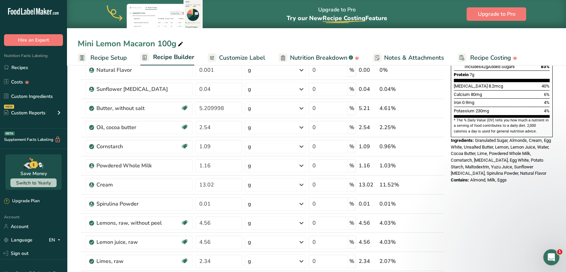
scroll to position [186, 0]
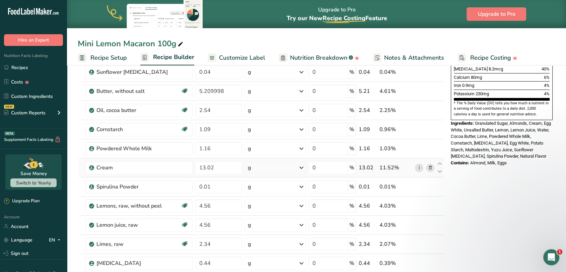
click at [431, 167] on icon at bounding box center [430, 167] width 5 height 7
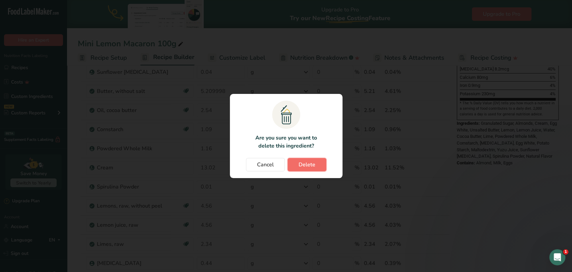
click at [306, 165] on span "Delete" at bounding box center [306, 164] width 17 height 8
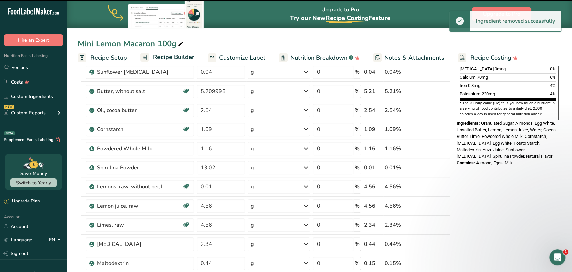
type input "0.01"
type input "4.56"
type input "2.34"
type input "0.44"
type input "0.15"
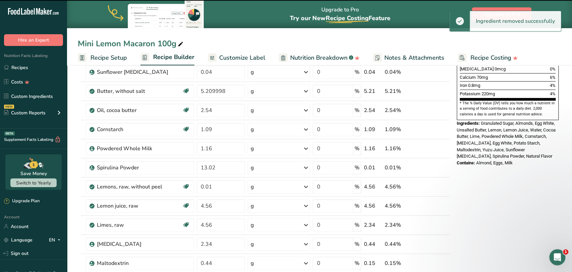
type input "0.05"
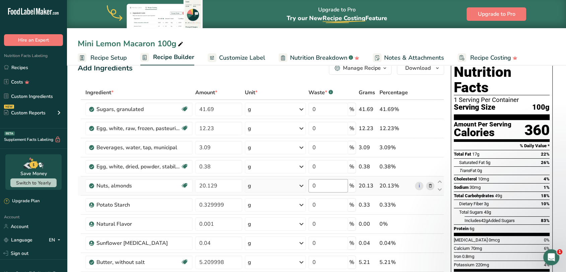
scroll to position [0, 0]
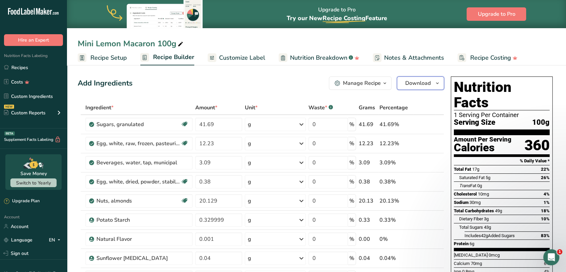
click at [399, 83] on button "Download" at bounding box center [420, 82] width 47 height 13
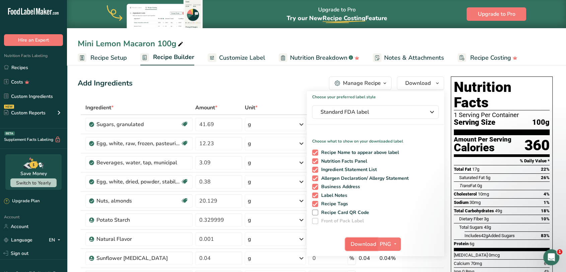
click at [364, 241] on span "Download" at bounding box center [363, 244] width 25 height 8
click at [179, 84] on div "Add Ingredients Manage Recipe Delete Recipe Duplicate Recipe Scale Recipe Save …" at bounding box center [261, 82] width 366 height 13
